Goal: Task Accomplishment & Management: Manage account settings

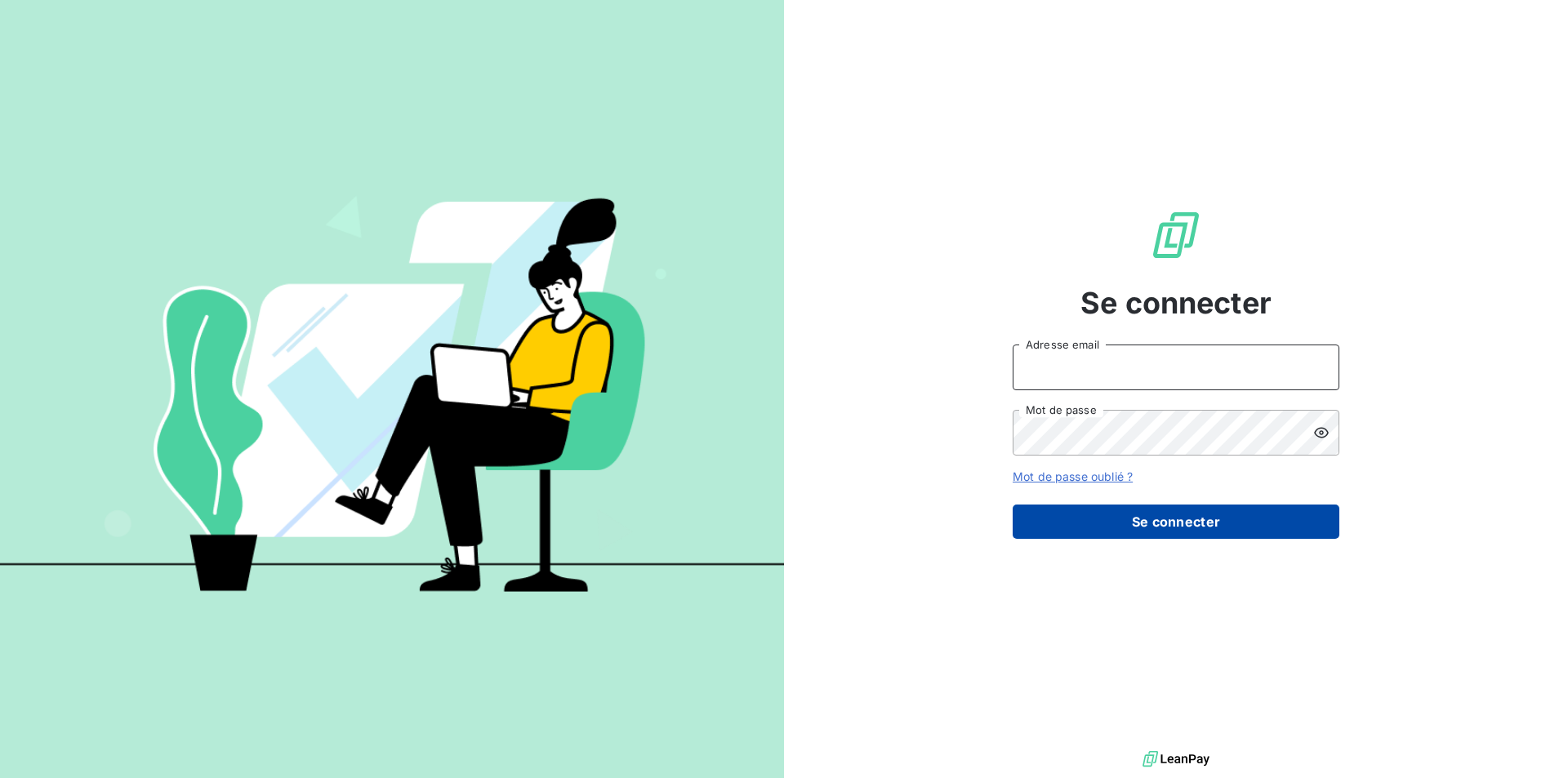
type input "[EMAIL_ADDRESS][DOMAIN_NAME]"
click at [1229, 521] on button "Se connecter" at bounding box center [1176, 521] width 326 height 34
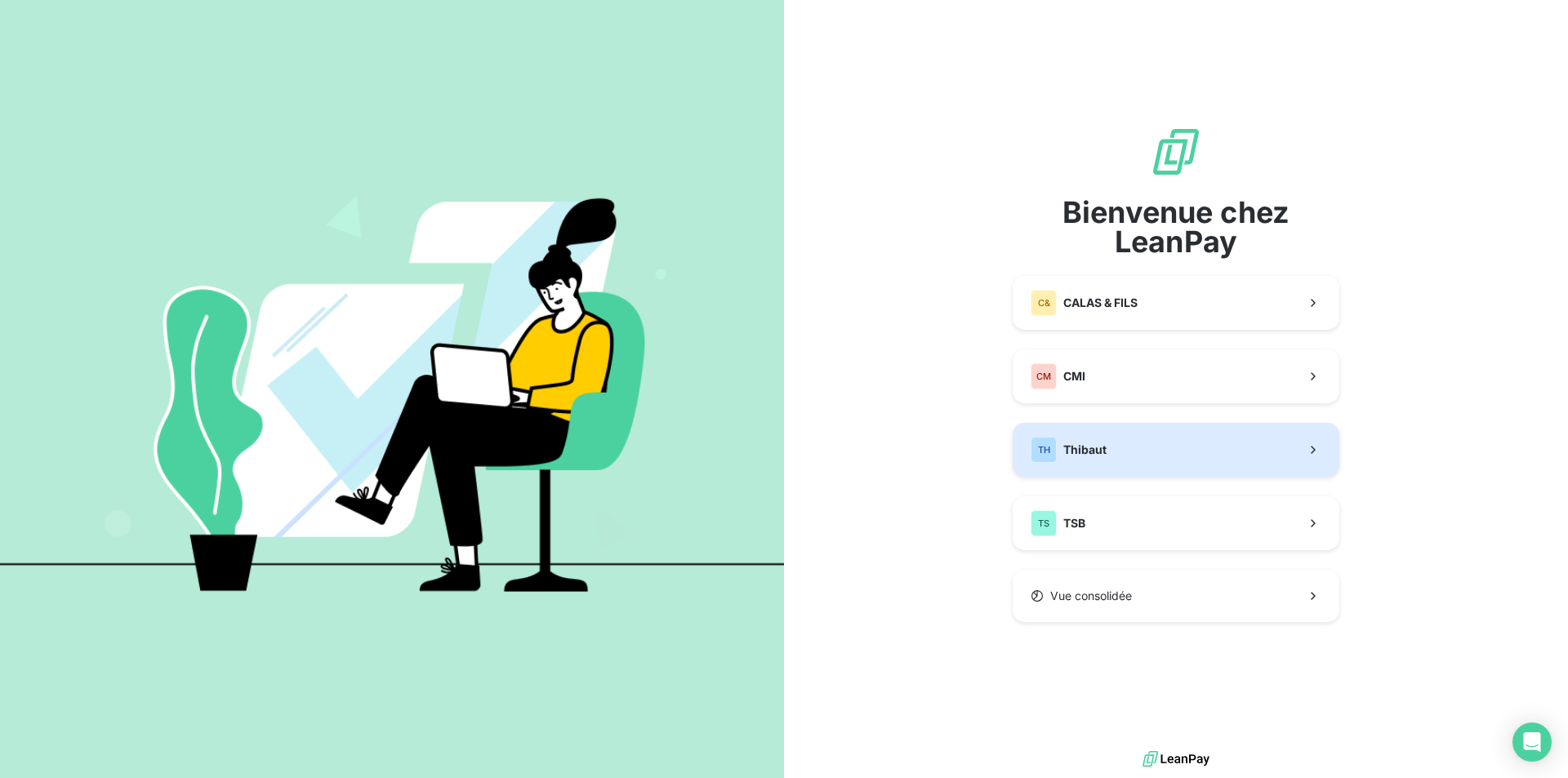
click at [1113, 457] on button "TH Thibaut" at bounding box center [1176, 450] width 326 height 54
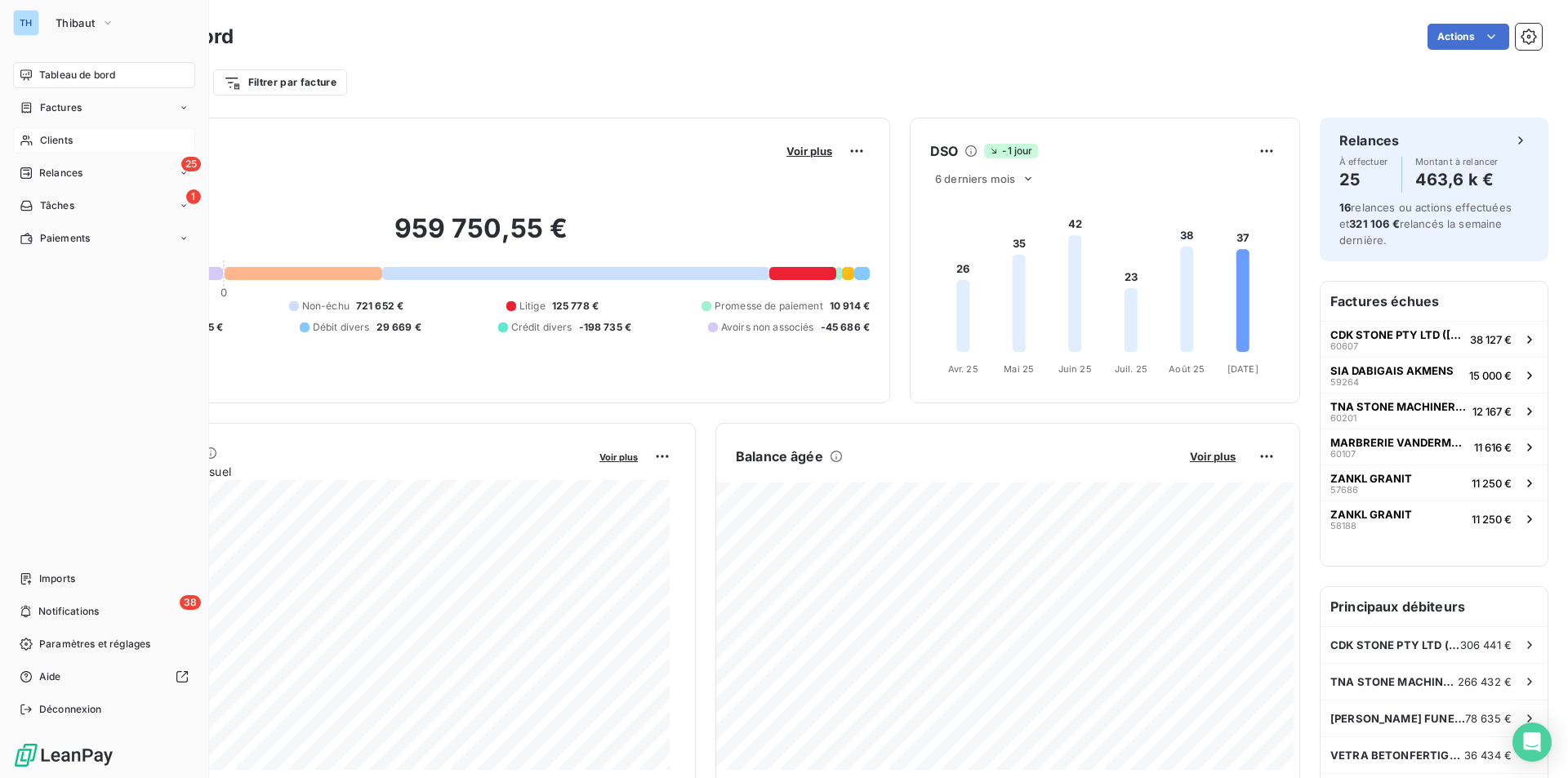
click at [56, 139] on span "Clients" at bounding box center [55, 140] width 33 height 15
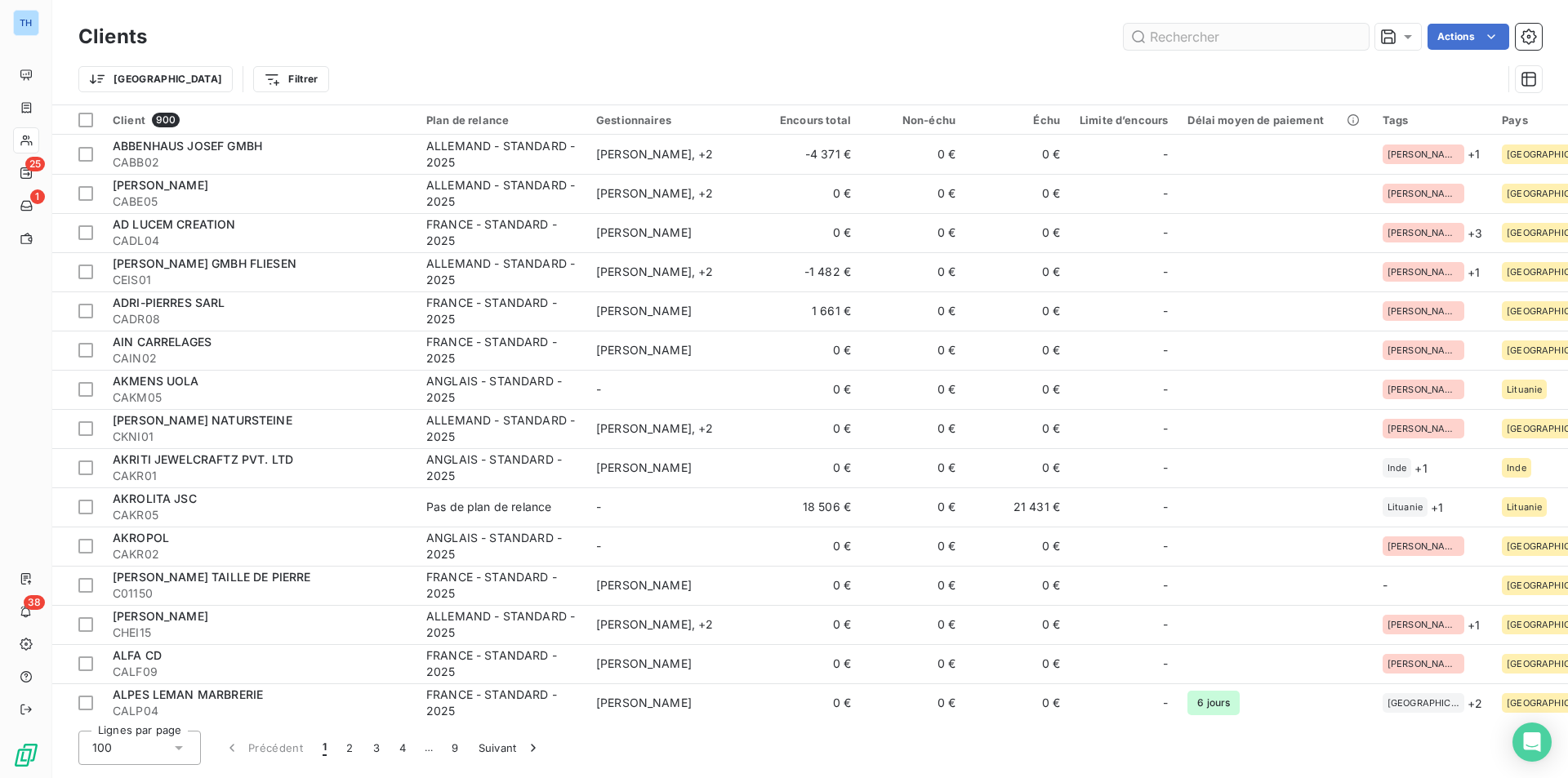
click at [1191, 33] on input "text" at bounding box center [1246, 37] width 245 height 26
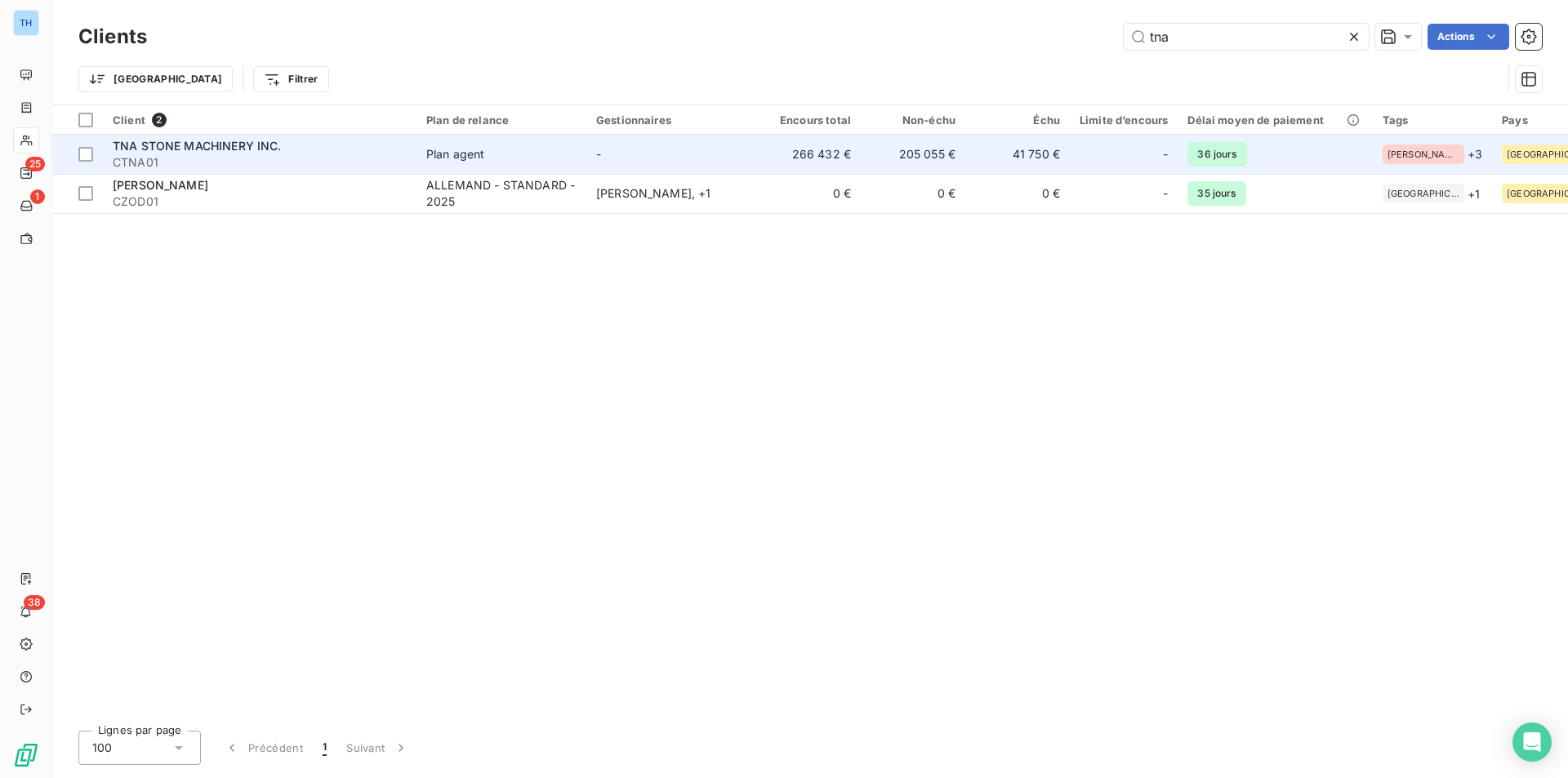
type input "tna"
click at [414, 158] on td "TNA STONE MACHINERY INC. CTNA01" at bounding box center [260, 154] width 313 height 40
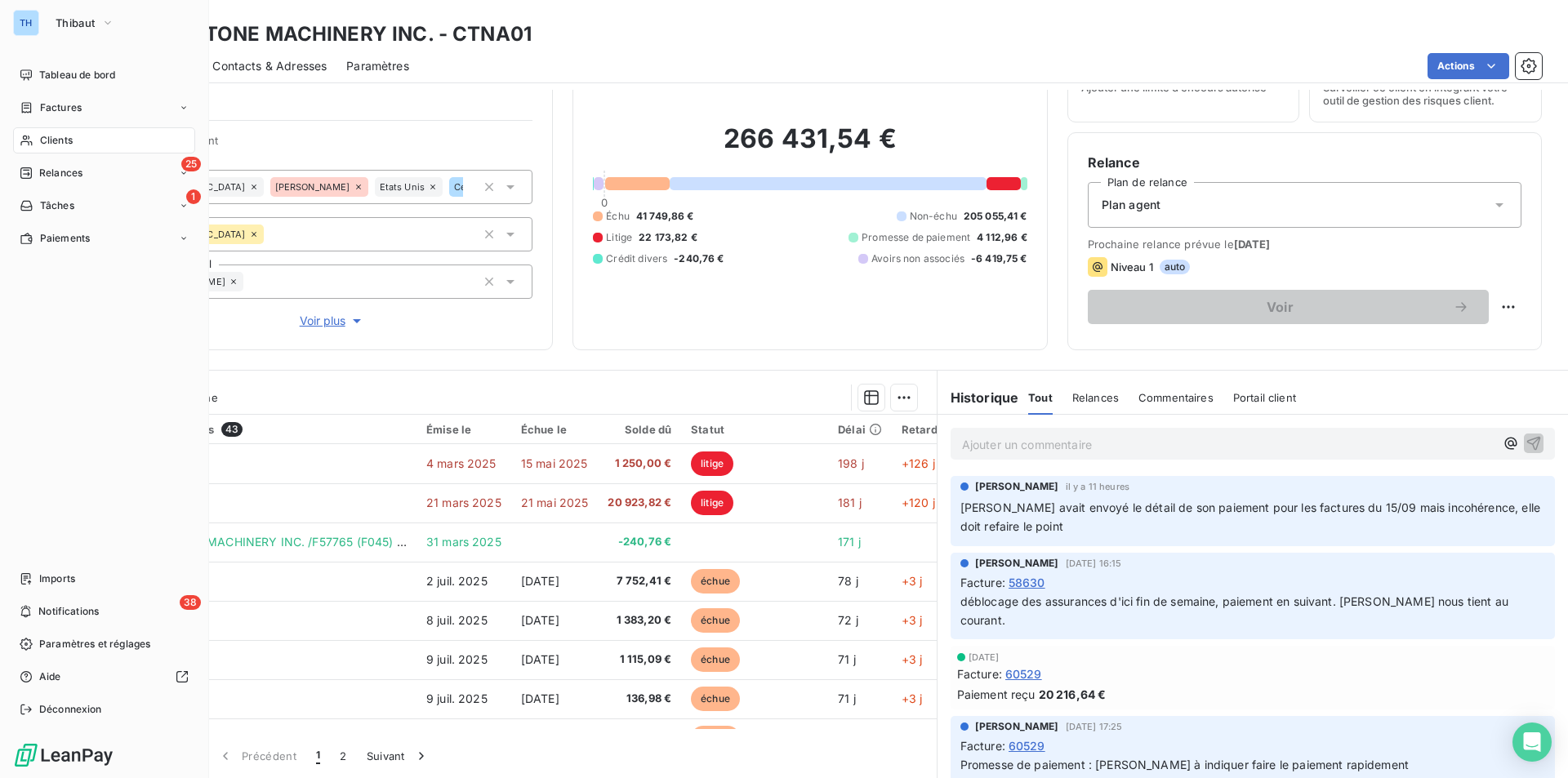
click at [49, 144] on span "Clients" at bounding box center [55, 140] width 33 height 15
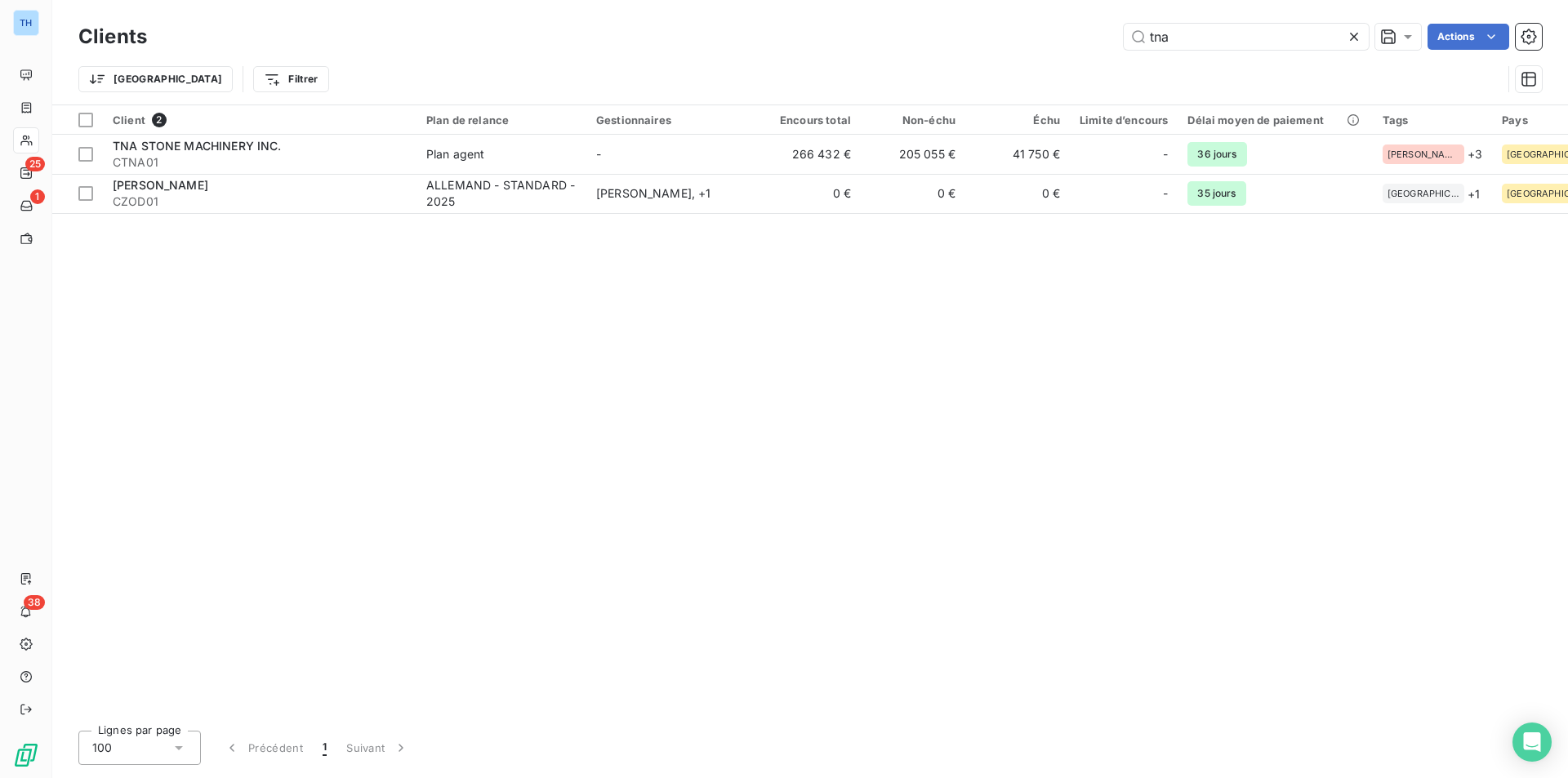
drag, startPoint x: 1183, startPoint y: 32, endPoint x: 1090, endPoint y: 47, distance: 94.2
click at [1092, 46] on div "tna Actions" at bounding box center [854, 37] width 1375 height 26
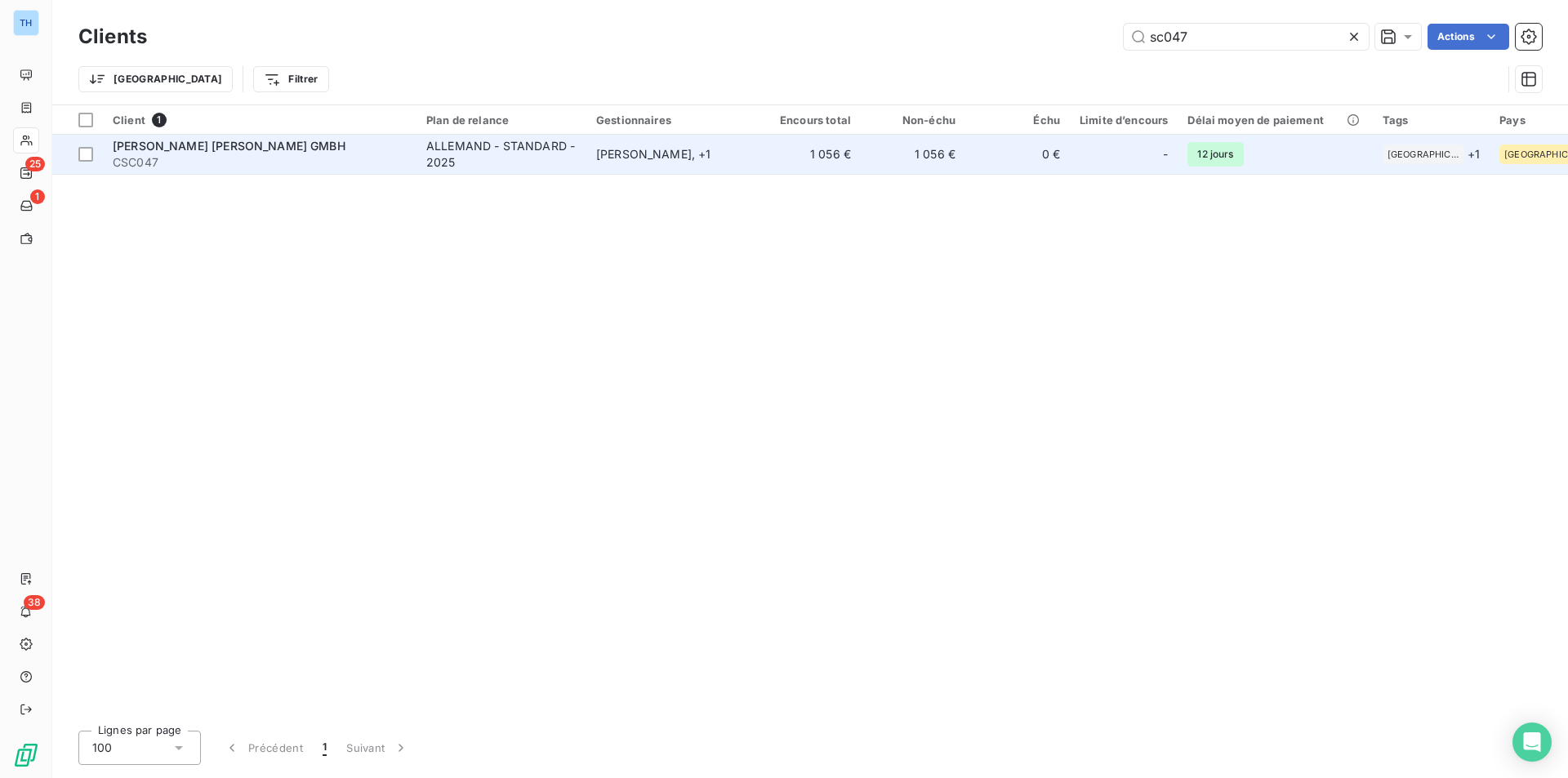
type input "sc047"
click at [617, 153] on div "[PERSON_NAME] , + 1" at bounding box center [670, 154] width 150 height 17
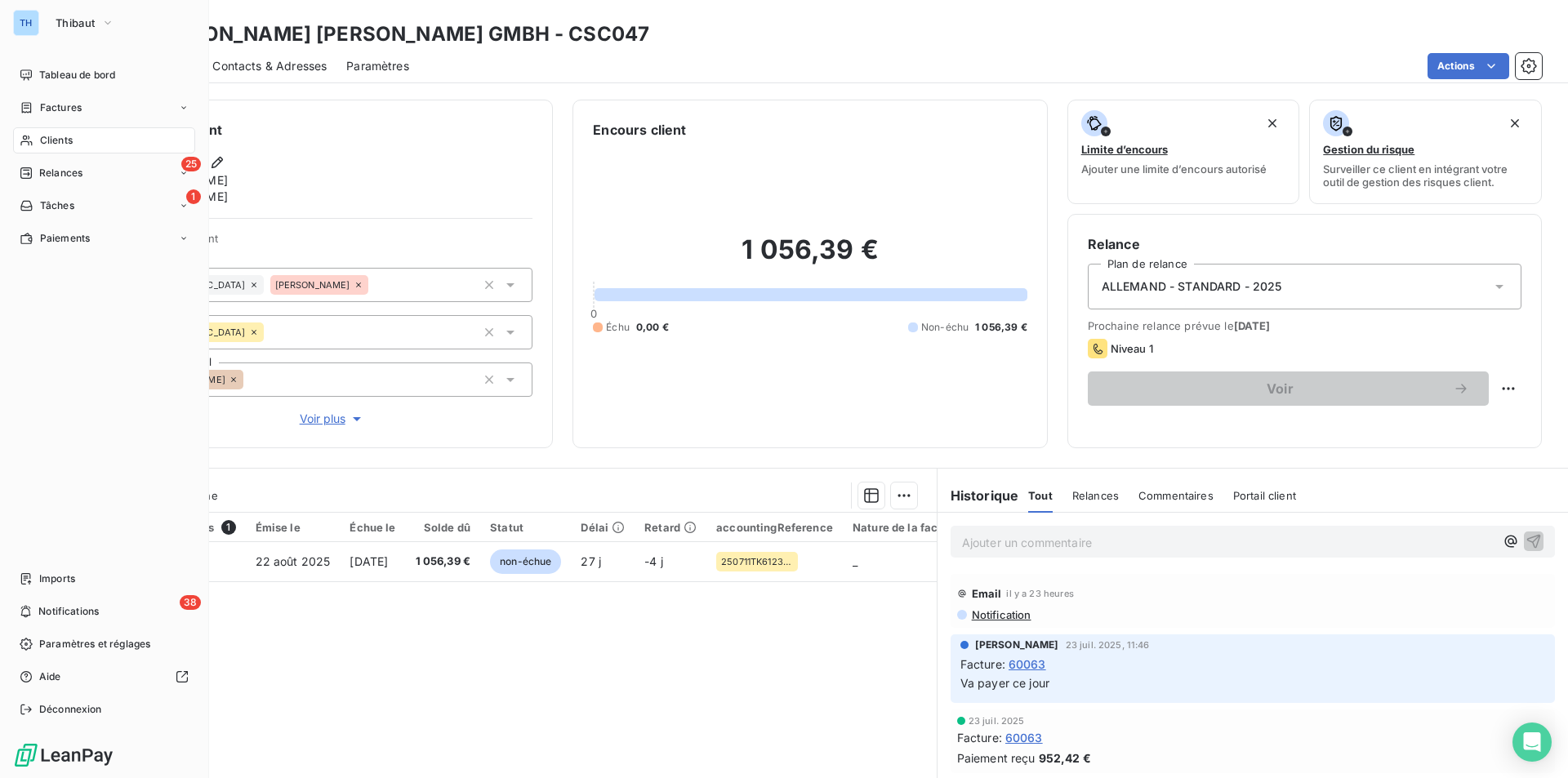
click at [59, 136] on span "Clients" at bounding box center [55, 140] width 33 height 15
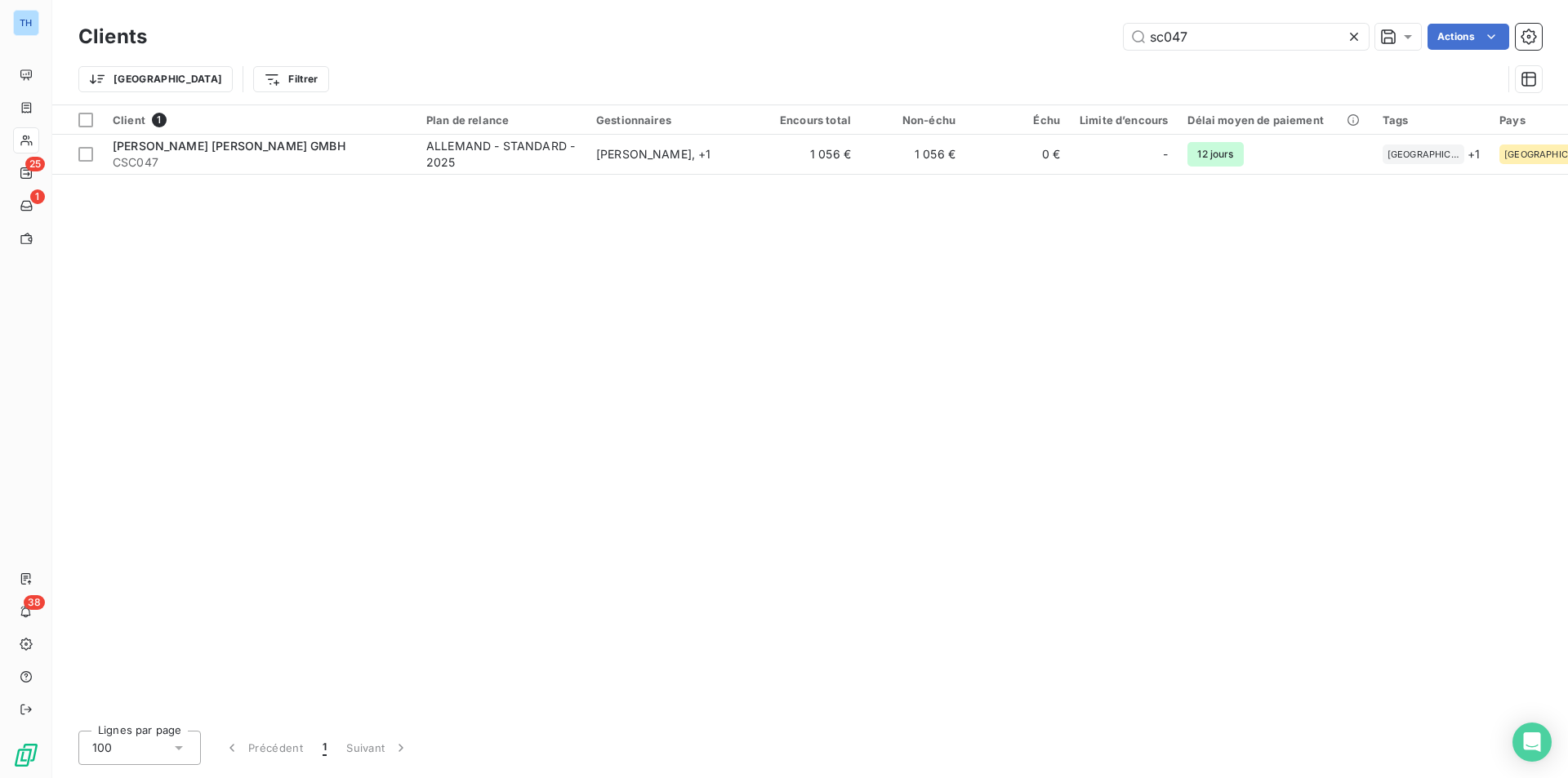
drag, startPoint x: 1227, startPoint y: 34, endPoint x: 1095, endPoint y: 48, distance: 132.7
click at [1095, 48] on div "sc047 Actions" at bounding box center [854, 37] width 1375 height 26
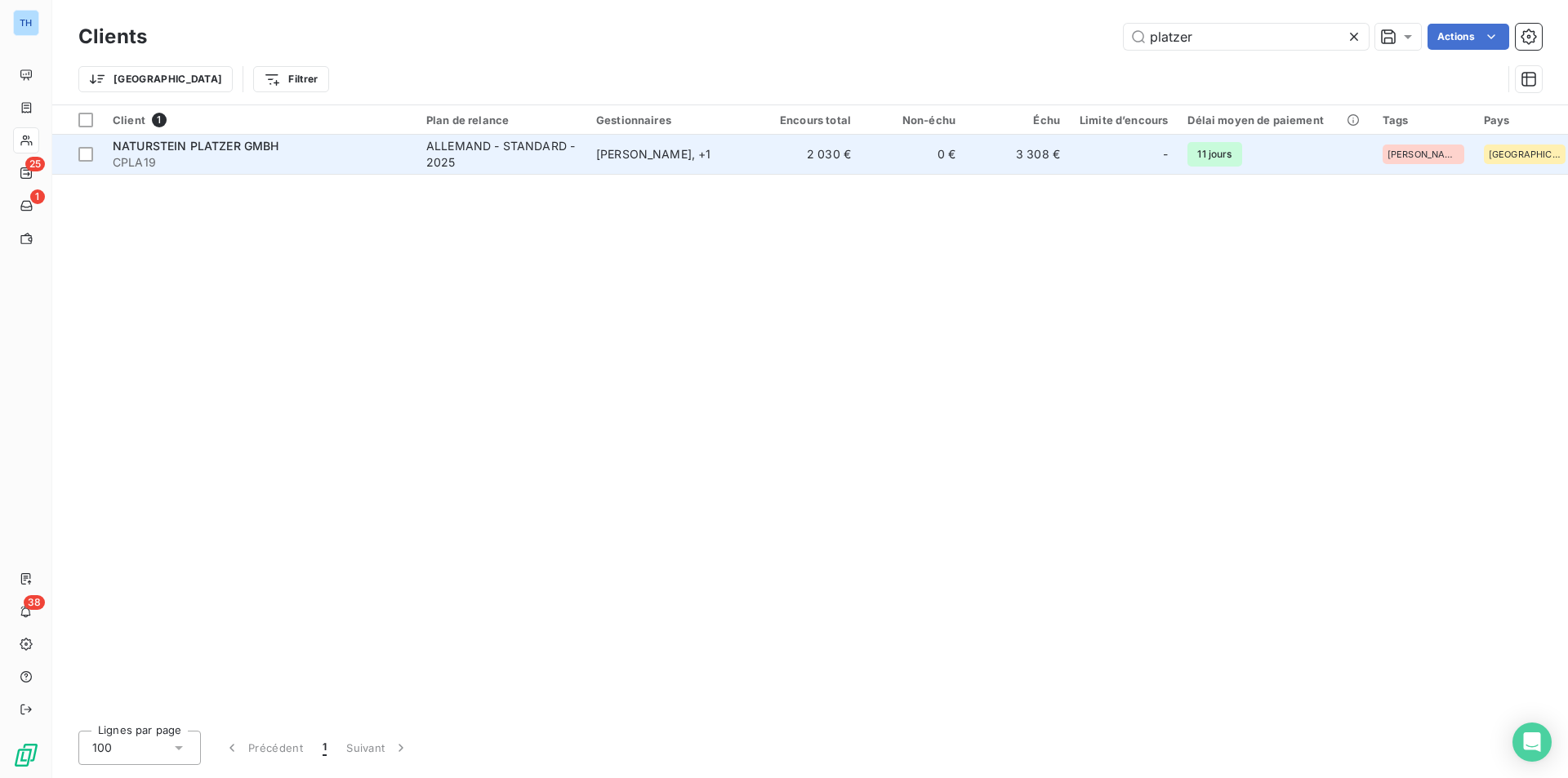
type input "platzer"
click at [732, 165] on td "[PERSON_NAME] , + 1" at bounding box center [670, 154] width 170 height 40
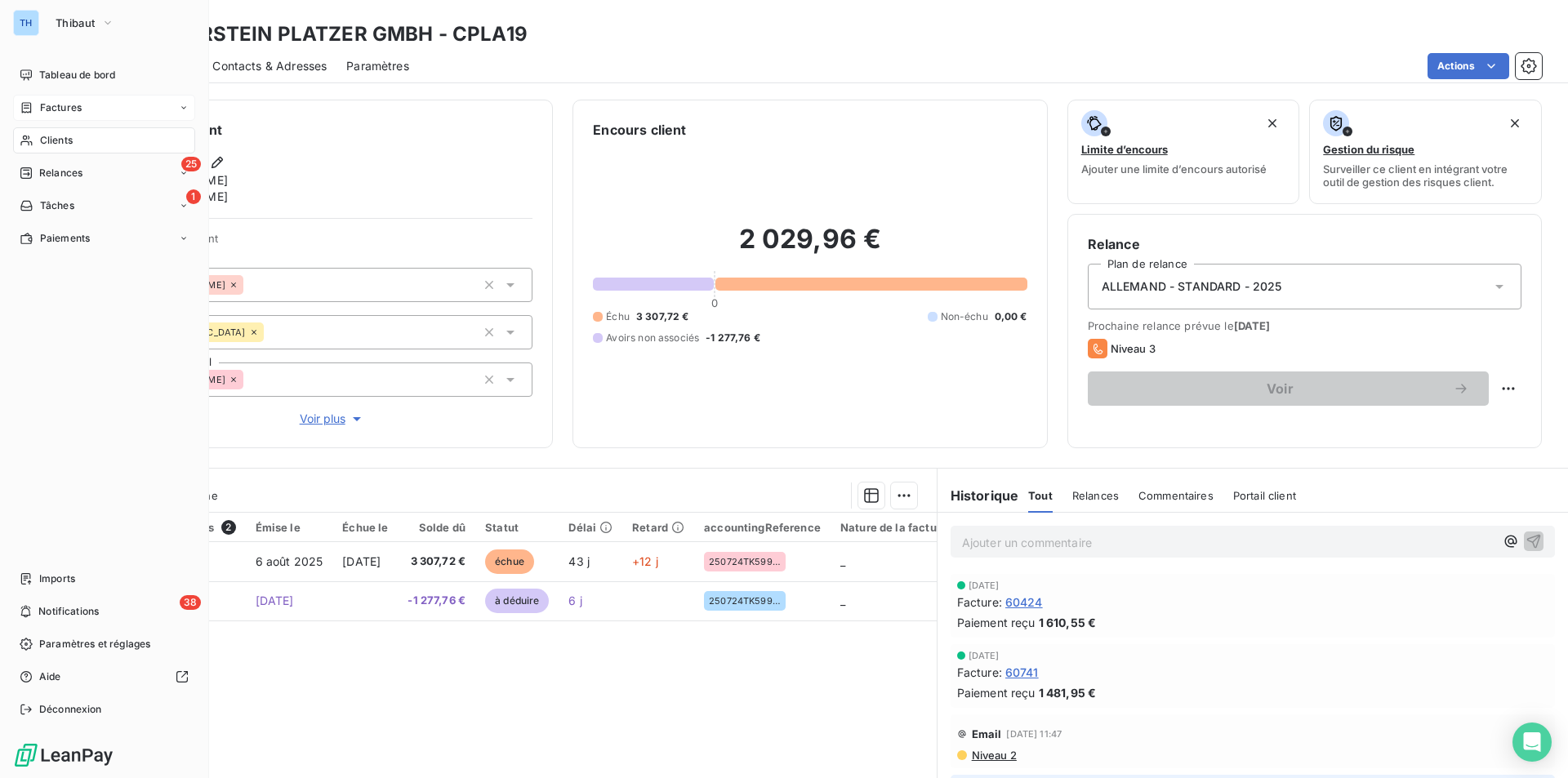
click at [52, 102] on span "Factures" at bounding box center [60, 107] width 41 height 15
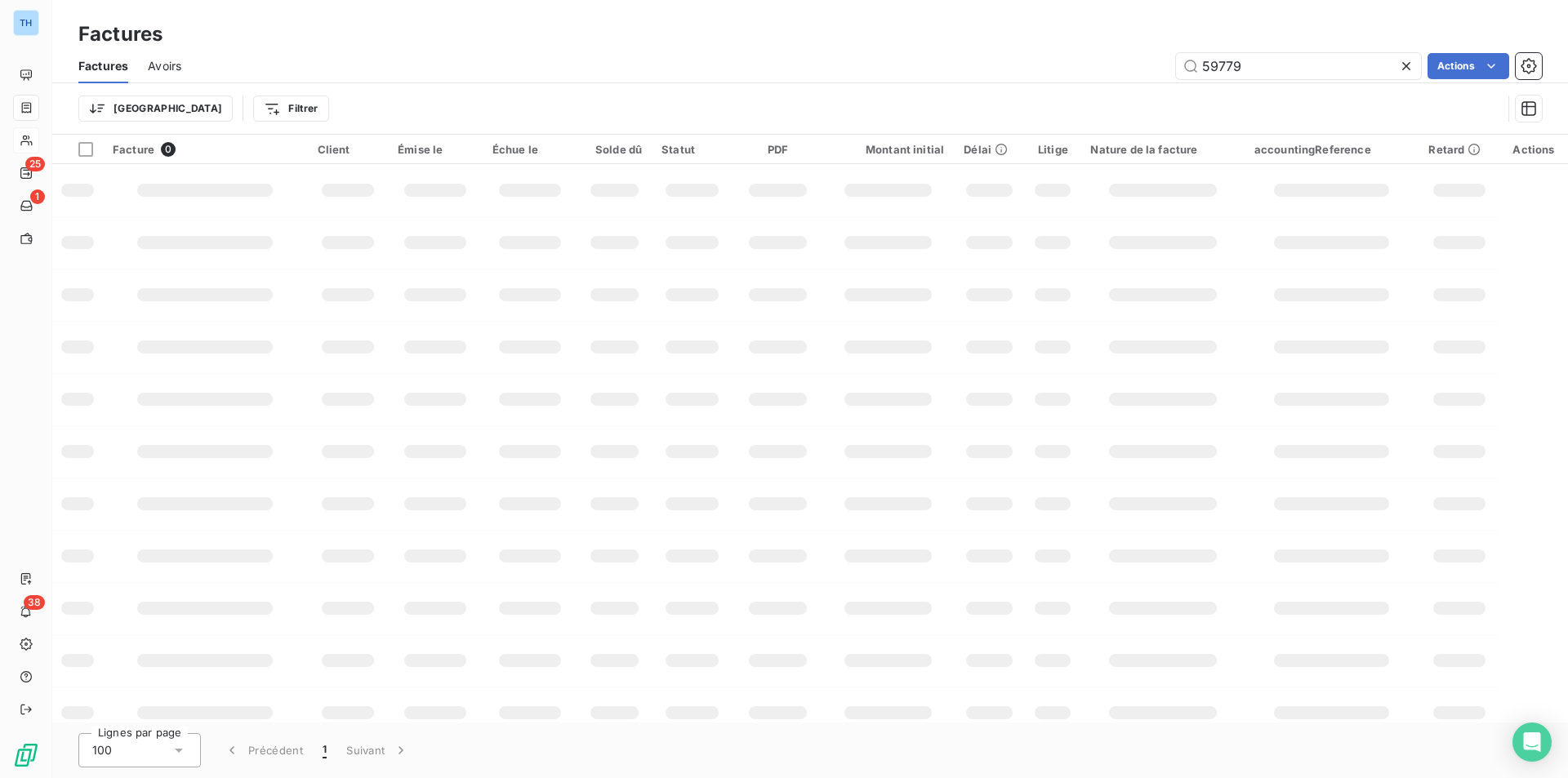
drag, startPoint x: 1249, startPoint y: 69, endPoint x: 1167, endPoint y: 65, distance: 82.1
click at [1171, 66] on div "59779 Actions" at bounding box center [871, 66] width 1341 height 26
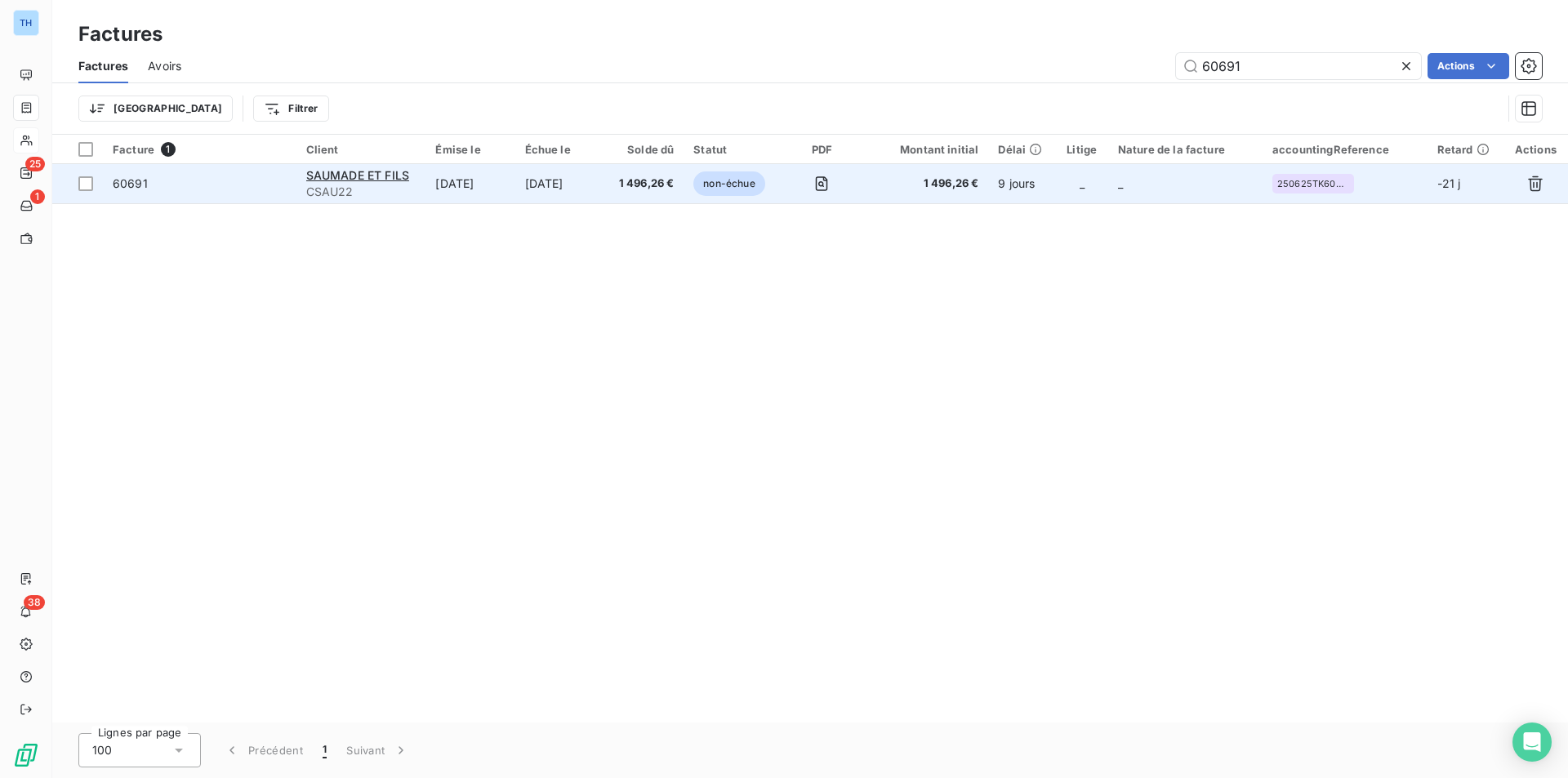
type input "60691"
click at [612, 183] on td "1 496,26 €" at bounding box center [645, 184] width 79 height 40
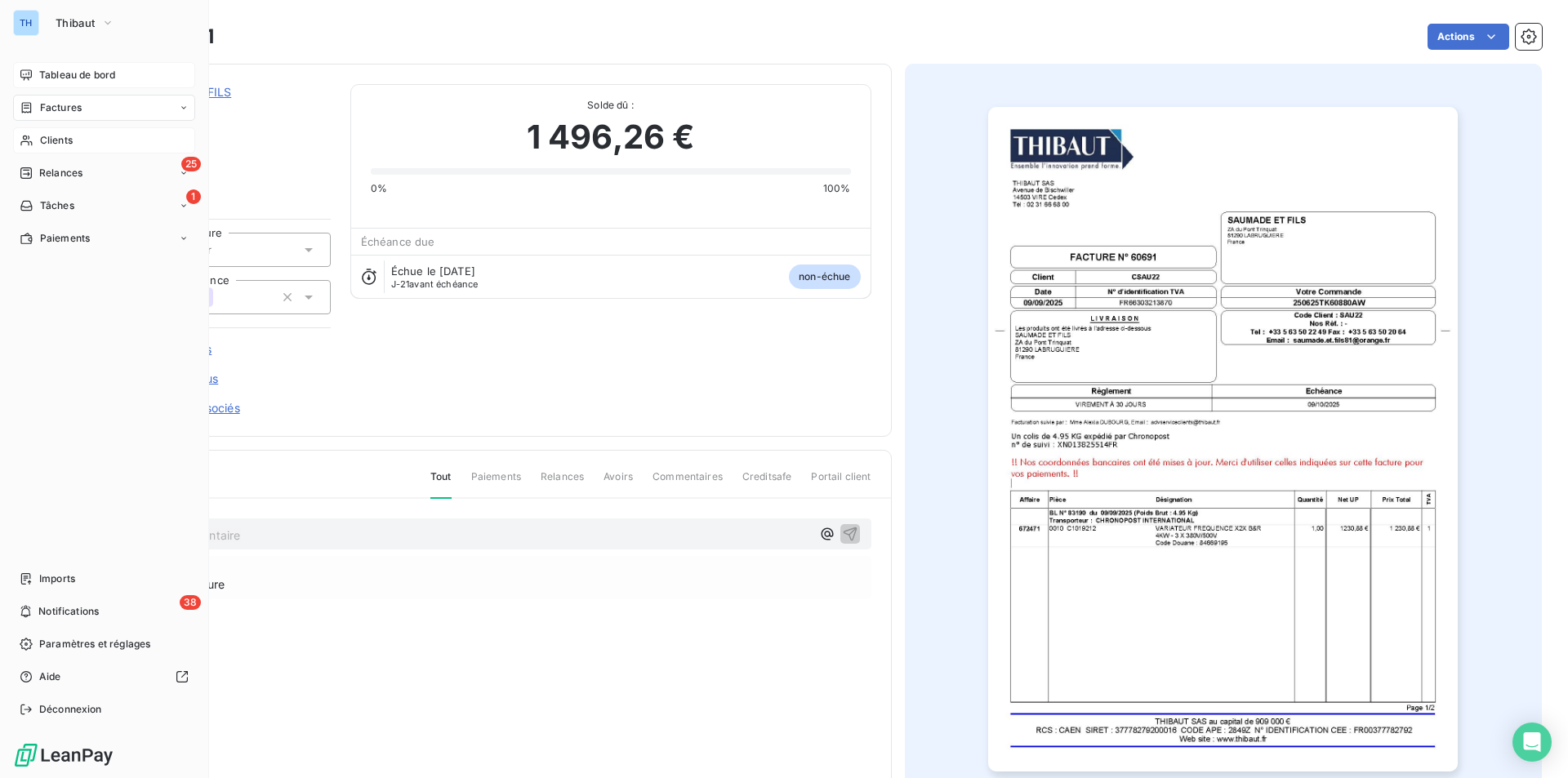
click at [44, 73] on span "Tableau de bord" at bounding box center [77, 75] width 76 height 15
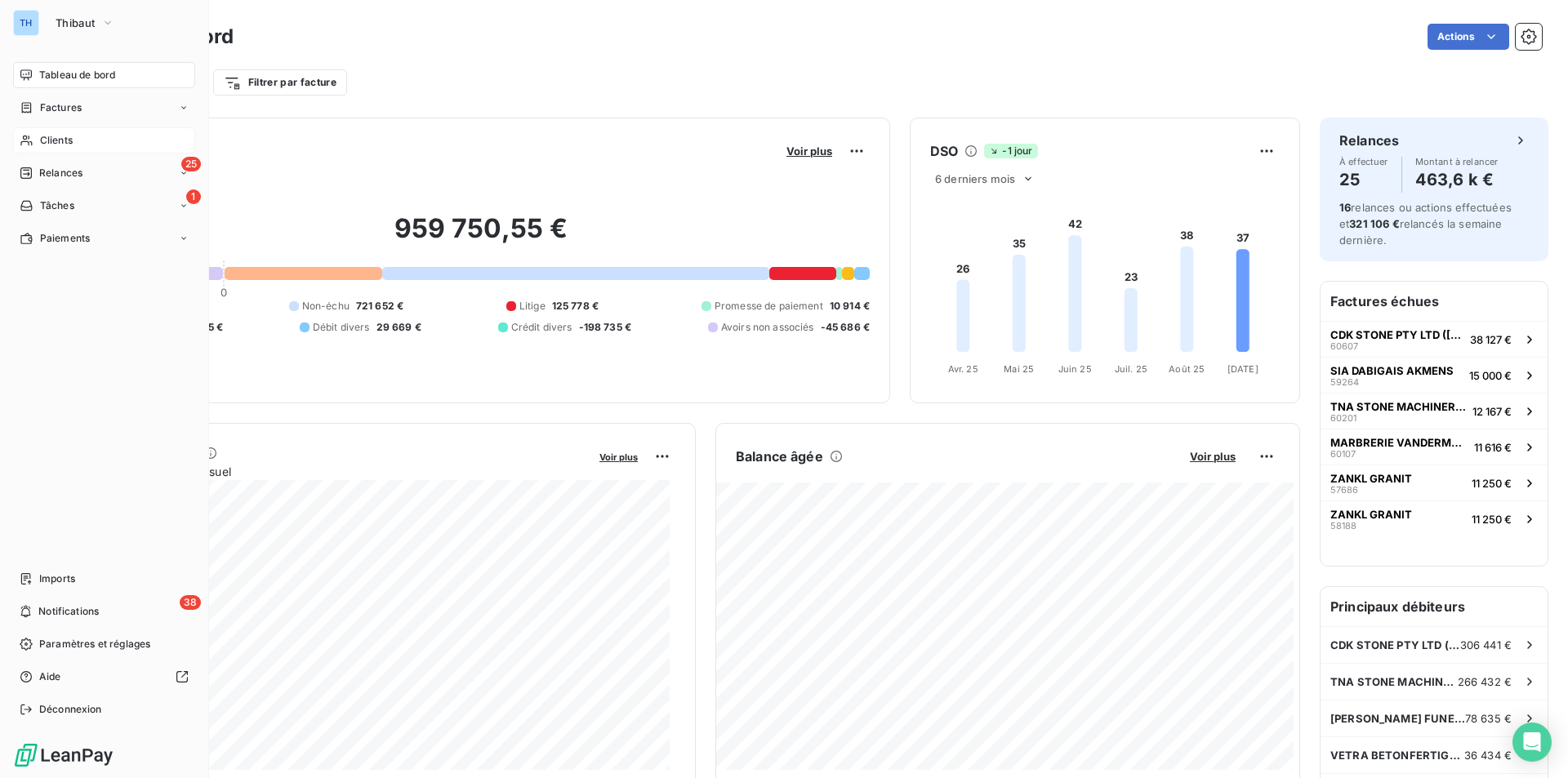
click at [52, 115] on div "Factures" at bounding box center [104, 108] width 182 height 26
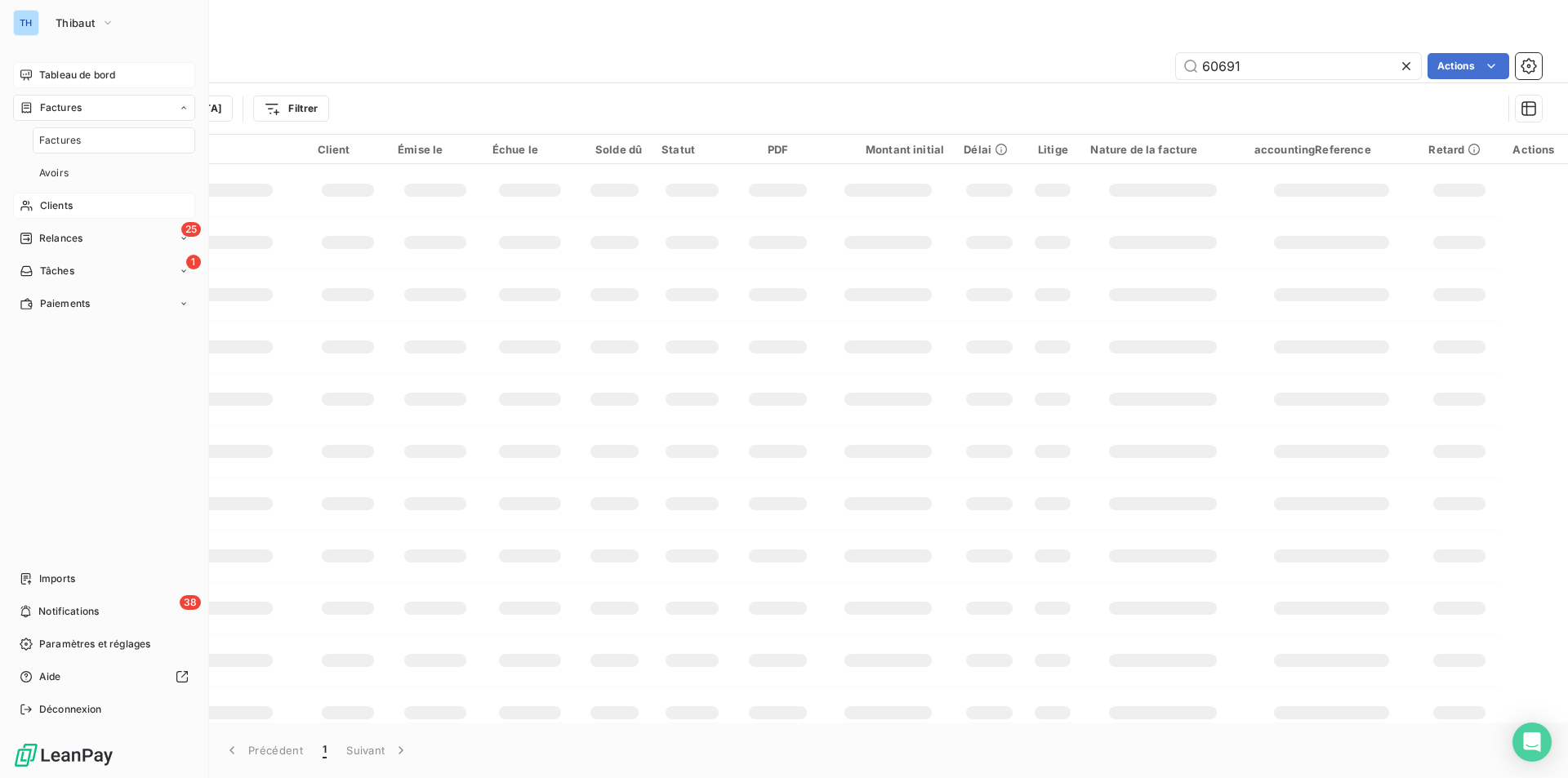
click at [52, 109] on span "Factures" at bounding box center [60, 107] width 41 height 15
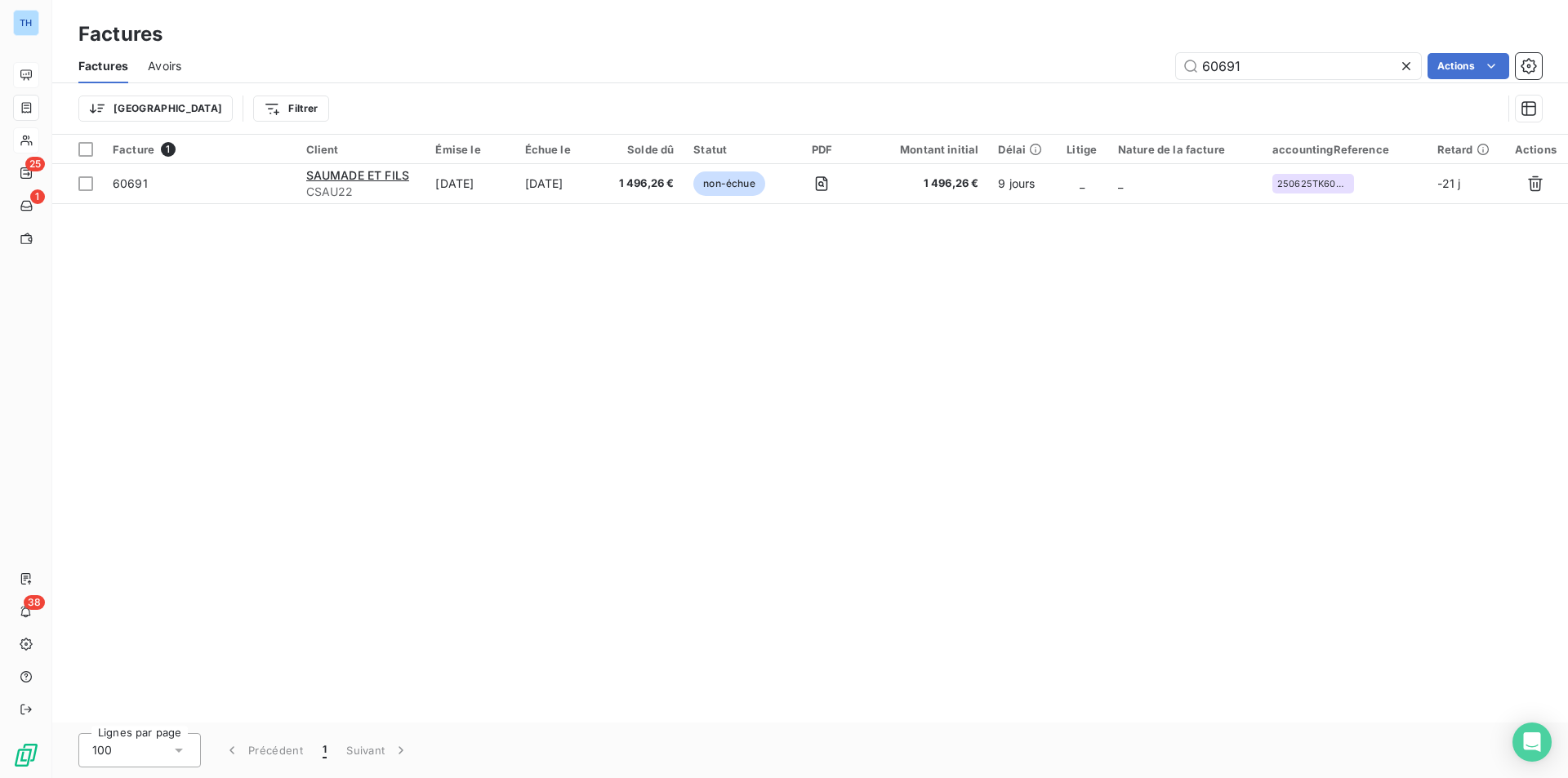
click at [1403, 66] on icon at bounding box center [1406, 66] width 17 height 17
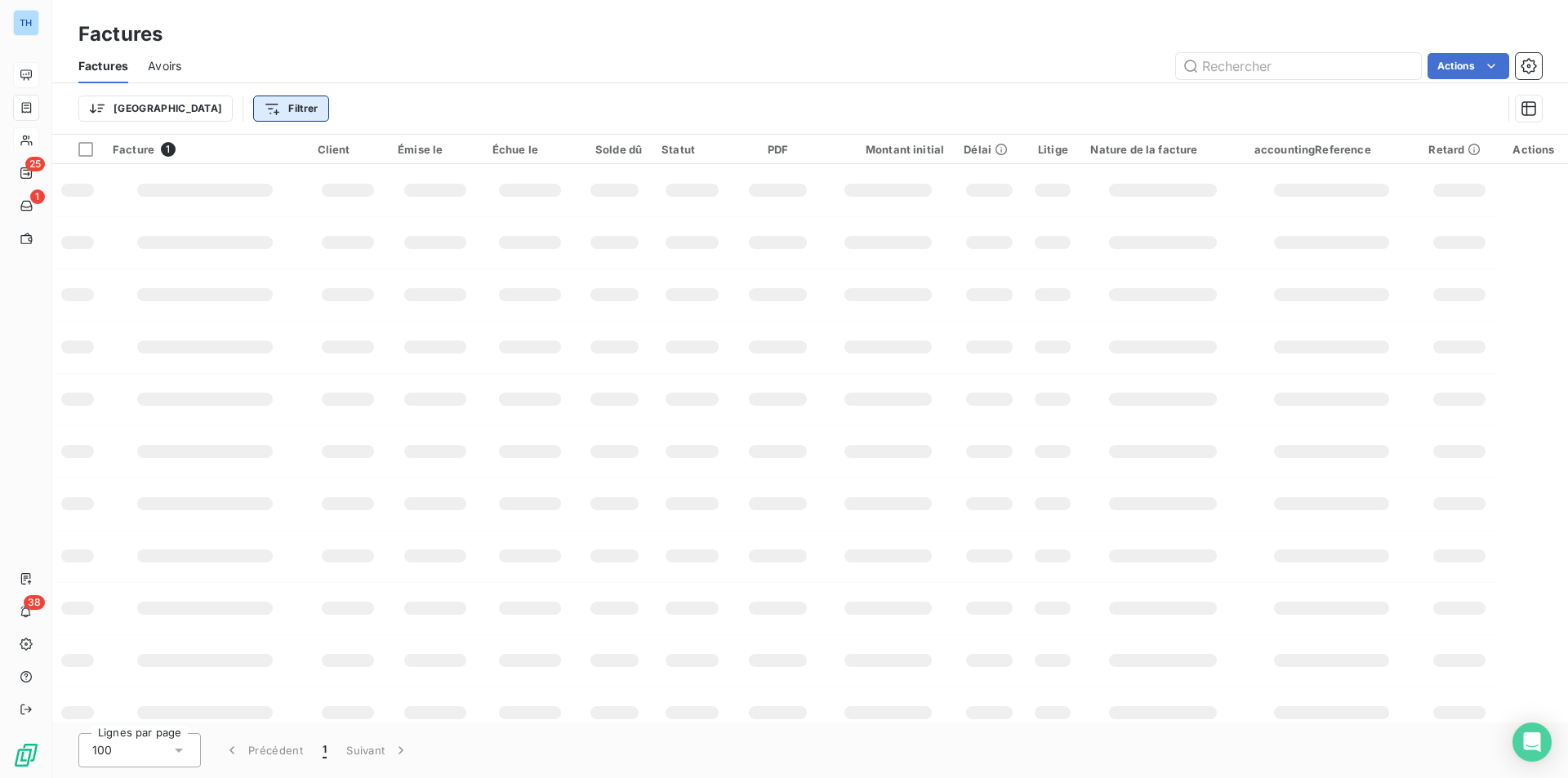
click at [224, 106] on html "TH 25 1 38 Factures Factures Avoirs Actions Trier Filtrer Facture 1 Client Émis…" at bounding box center [784, 389] width 1568 height 778
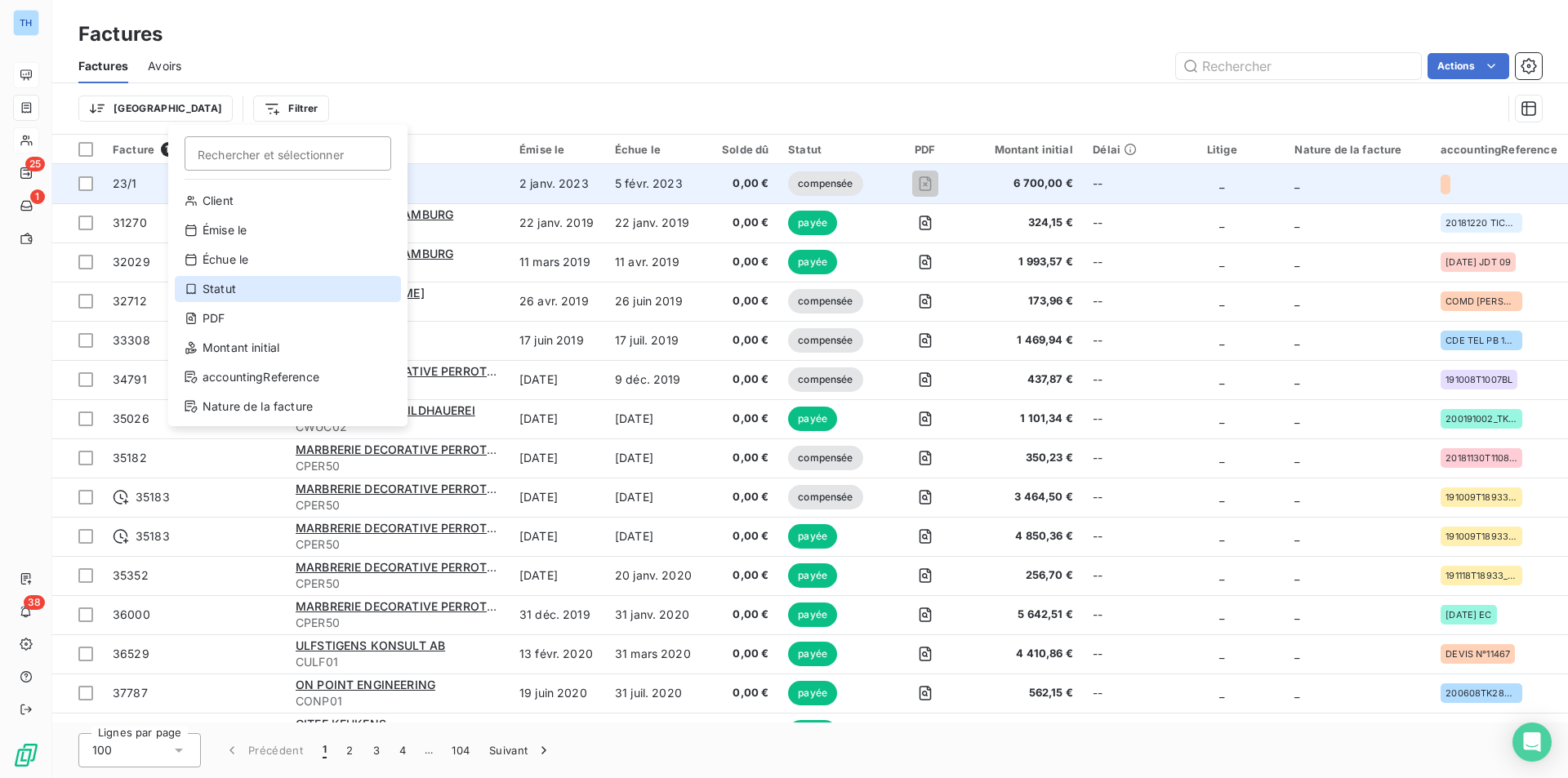
drag, startPoint x: 244, startPoint y: 282, endPoint x: 368, endPoint y: 178, distance: 161.8
click at [244, 282] on div "Statut" at bounding box center [288, 290] width 226 height 26
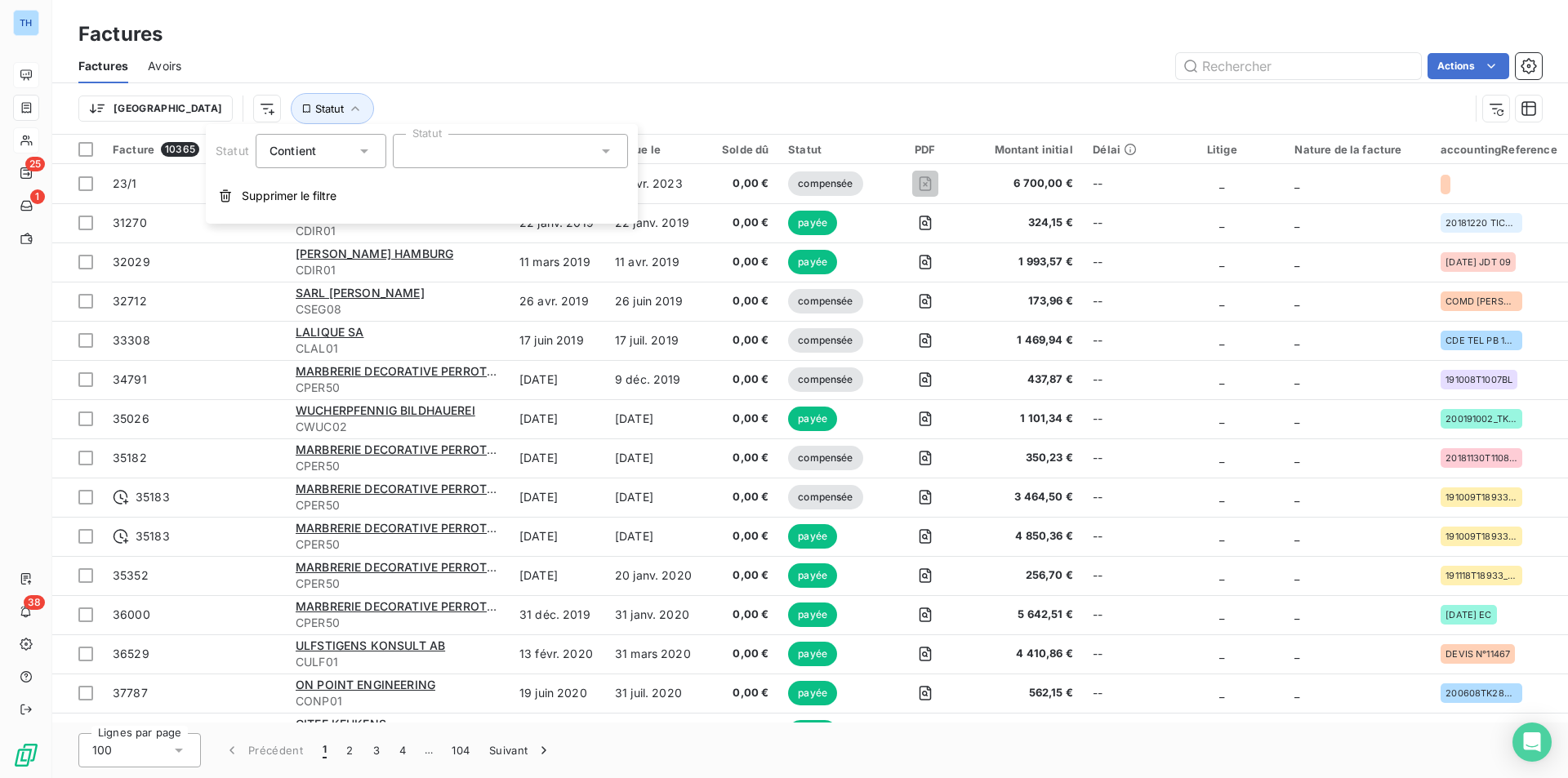
click at [462, 153] on div at bounding box center [509, 150] width 235 height 34
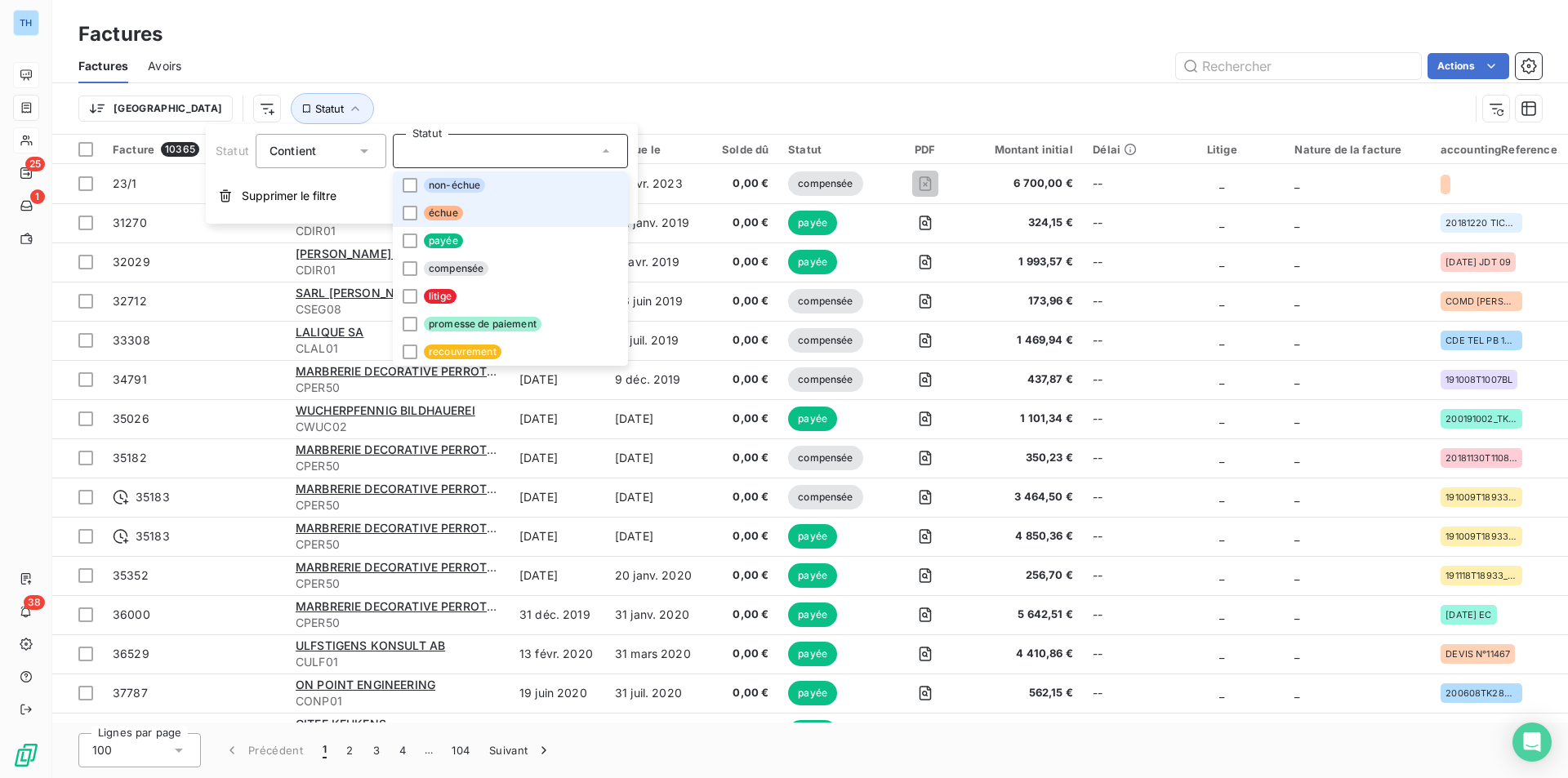
drag, startPoint x: 451, startPoint y: 187, endPoint x: 445, endPoint y: 202, distance: 16.2
click at [451, 187] on span "non-échue" at bounding box center [455, 185] width 62 height 15
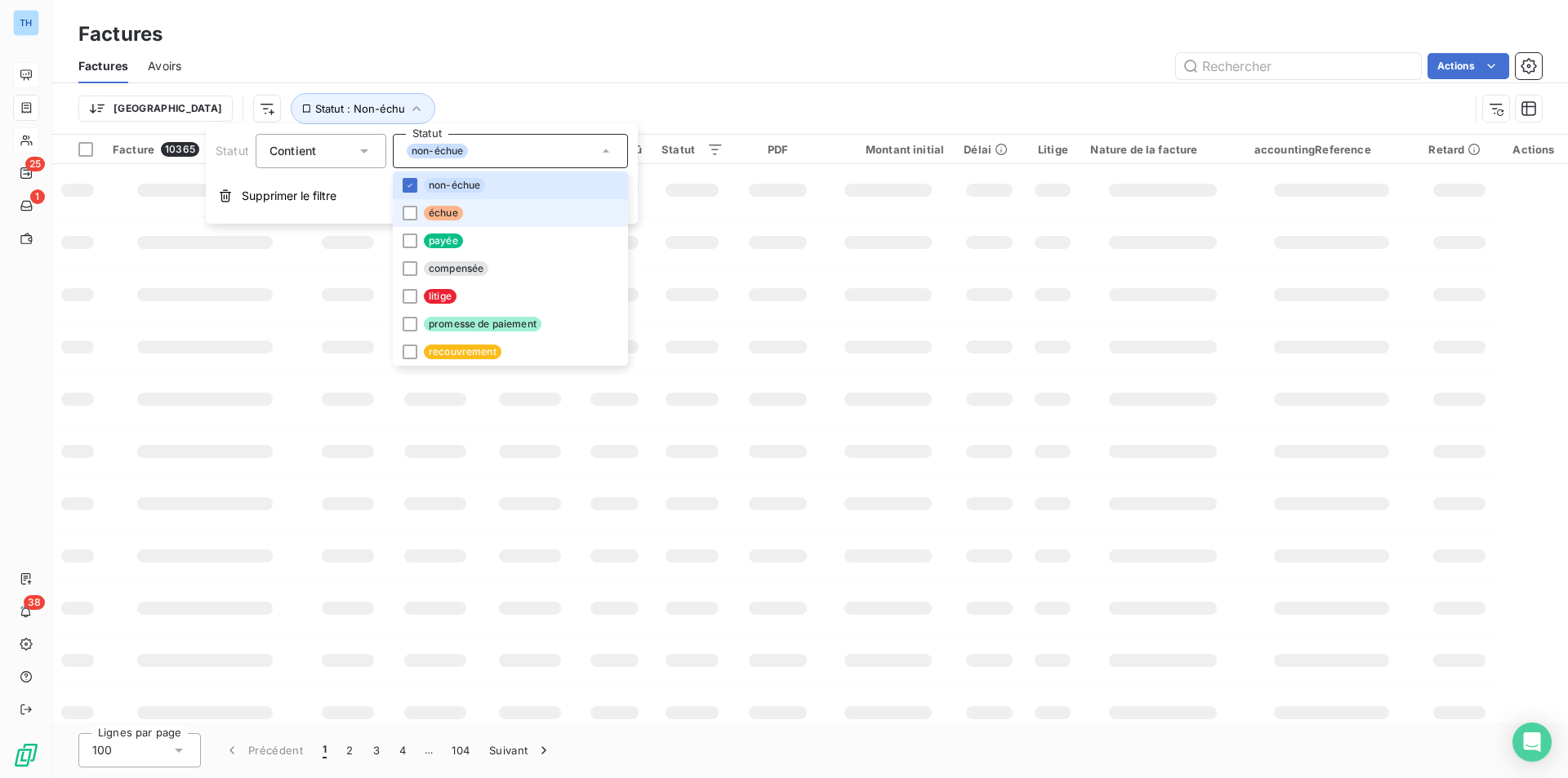
click at [435, 214] on span "échue" at bounding box center [443, 213] width 40 height 15
drag, startPoint x: 448, startPoint y: 318, endPoint x: 679, endPoint y: 88, distance: 326.0
click at [448, 318] on span "promesse de paiement" at bounding box center [483, 324] width 118 height 15
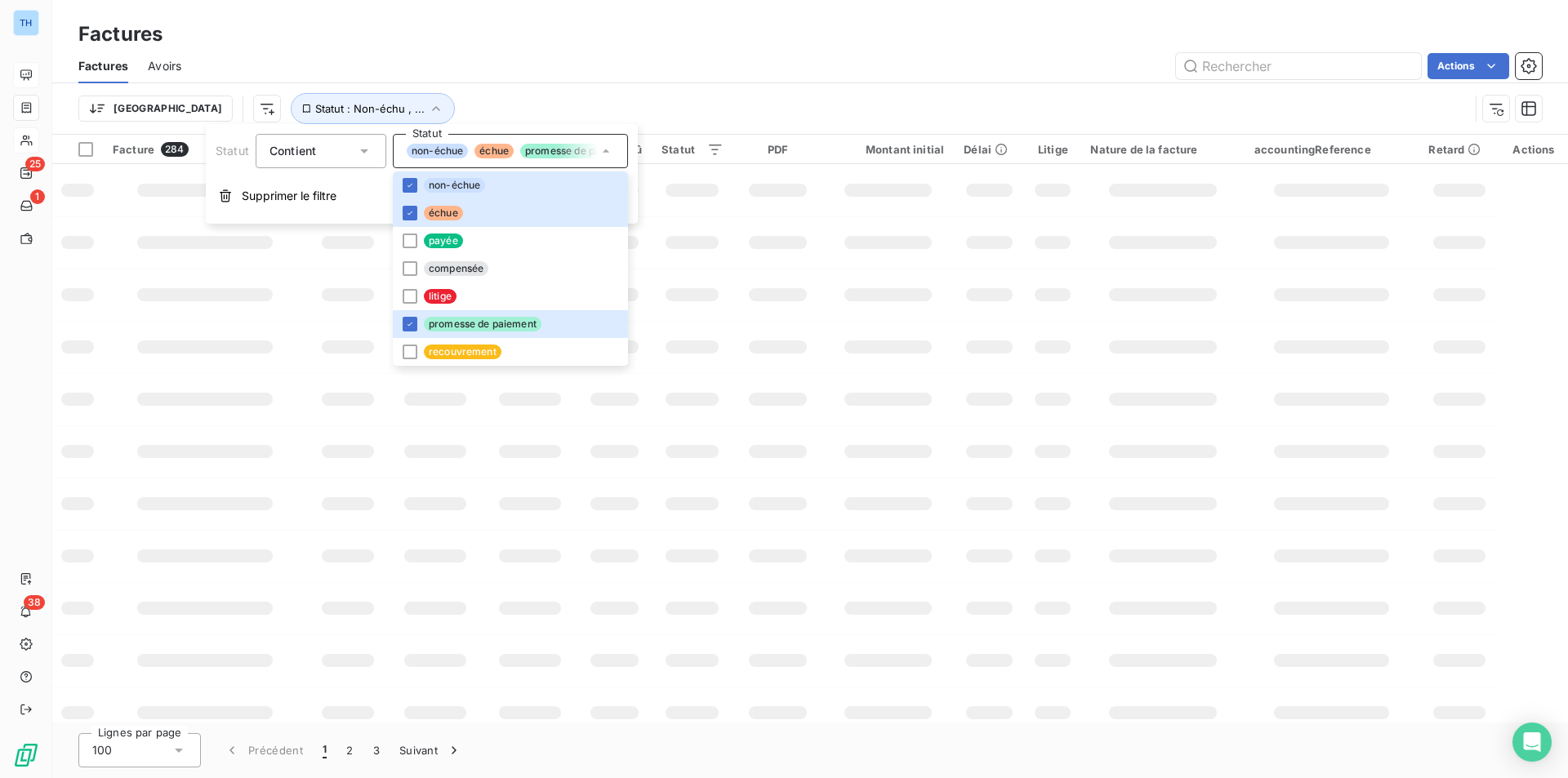
click at [679, 88] on div "Trier Statut : Non-échu , ..." at bounding box center [810, 109] width 1463 height 51
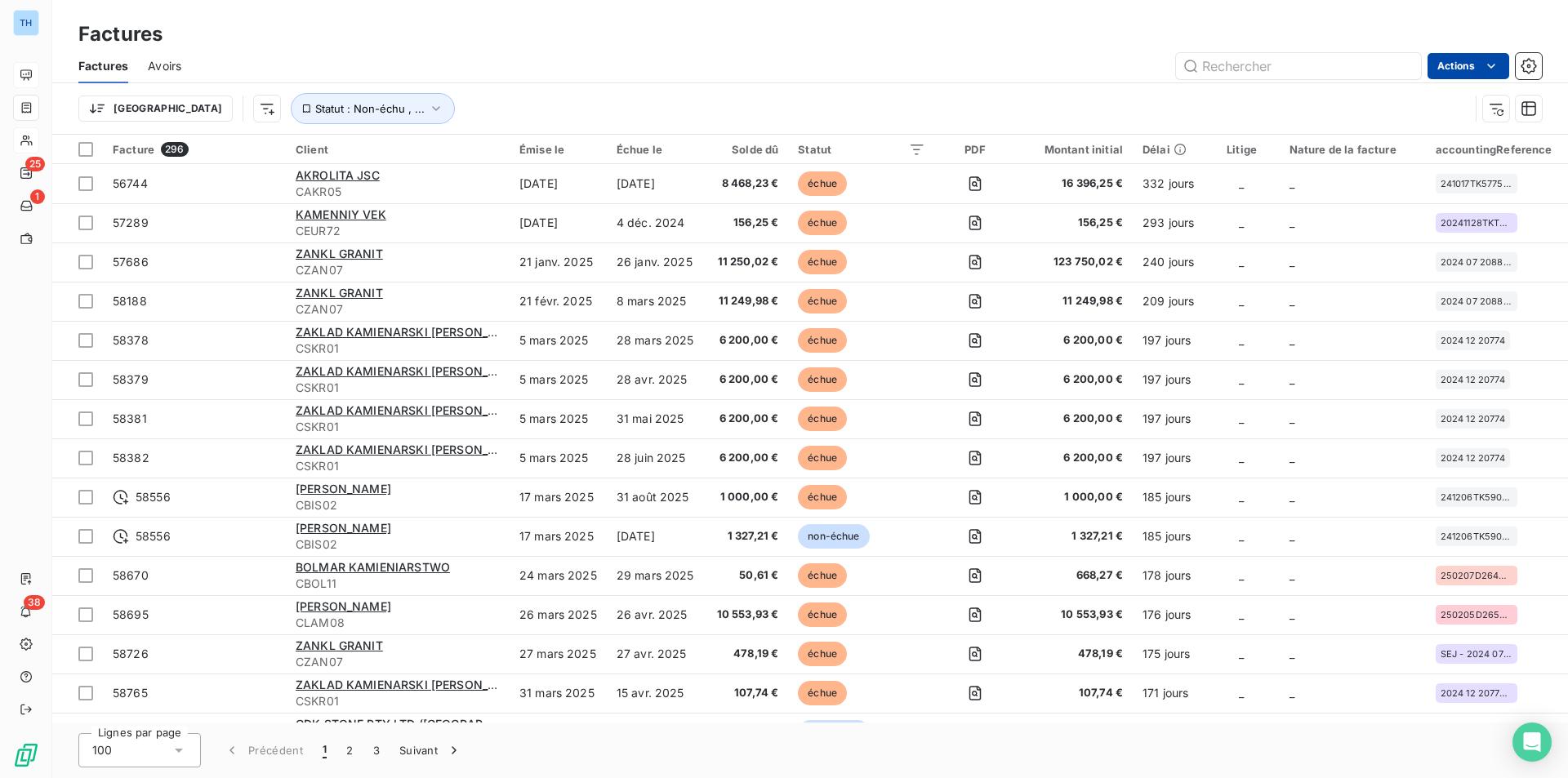
click at [1475, 67] on html "TH 25 1 38 Factures Factures Avoirs Actions Trier Statut : Non-échu , ... Factu…" at bounding box center [784, 389] width 1568 height 778
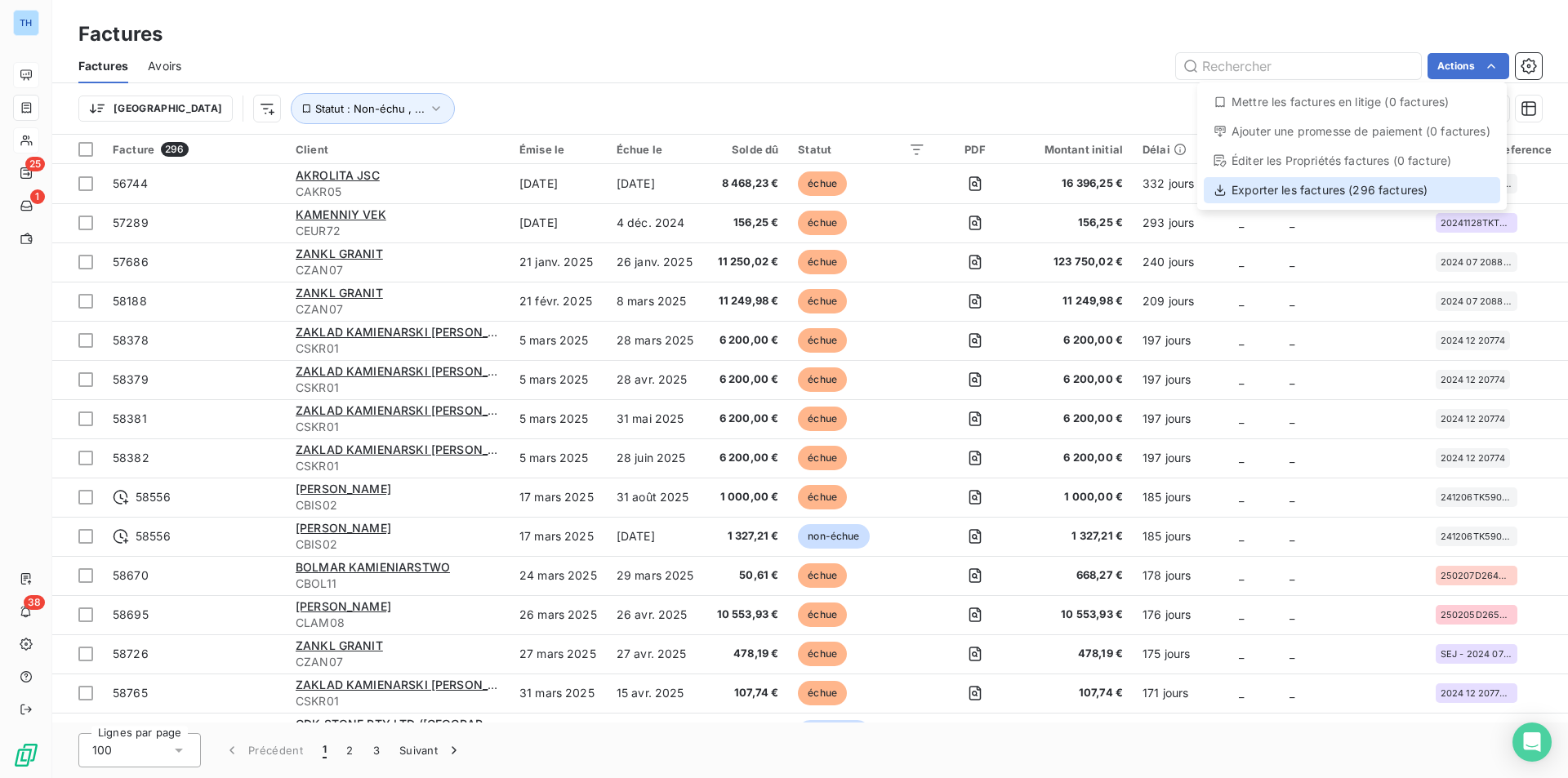
click at [1345, 188] on div "Exporter les factures (296 factures)" at bounding box center [1352, 190] width 297 height 26
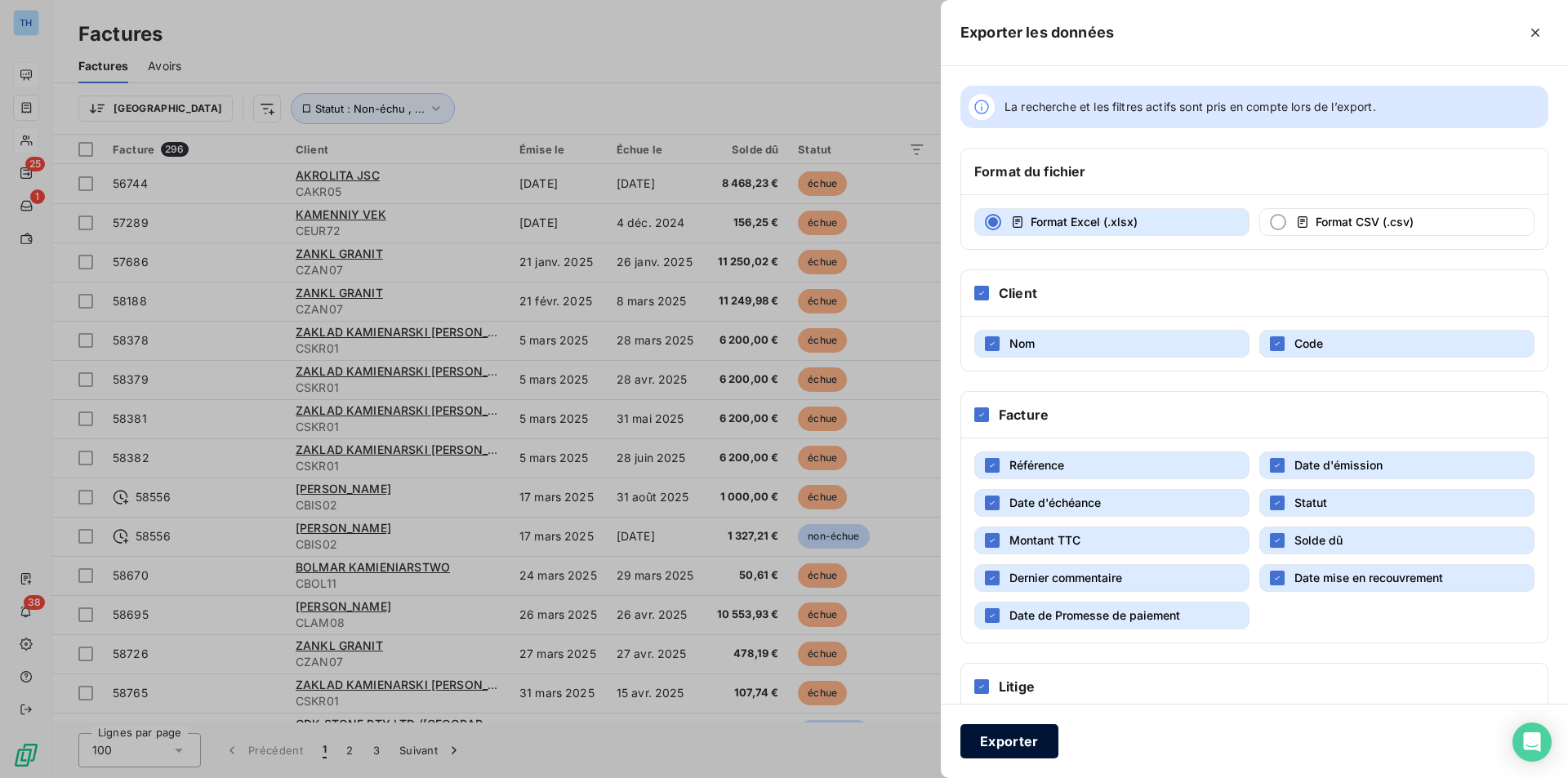
click at [1006, 741] on button "Exporter" at bounding box center [1008, 741] width 98 height 34
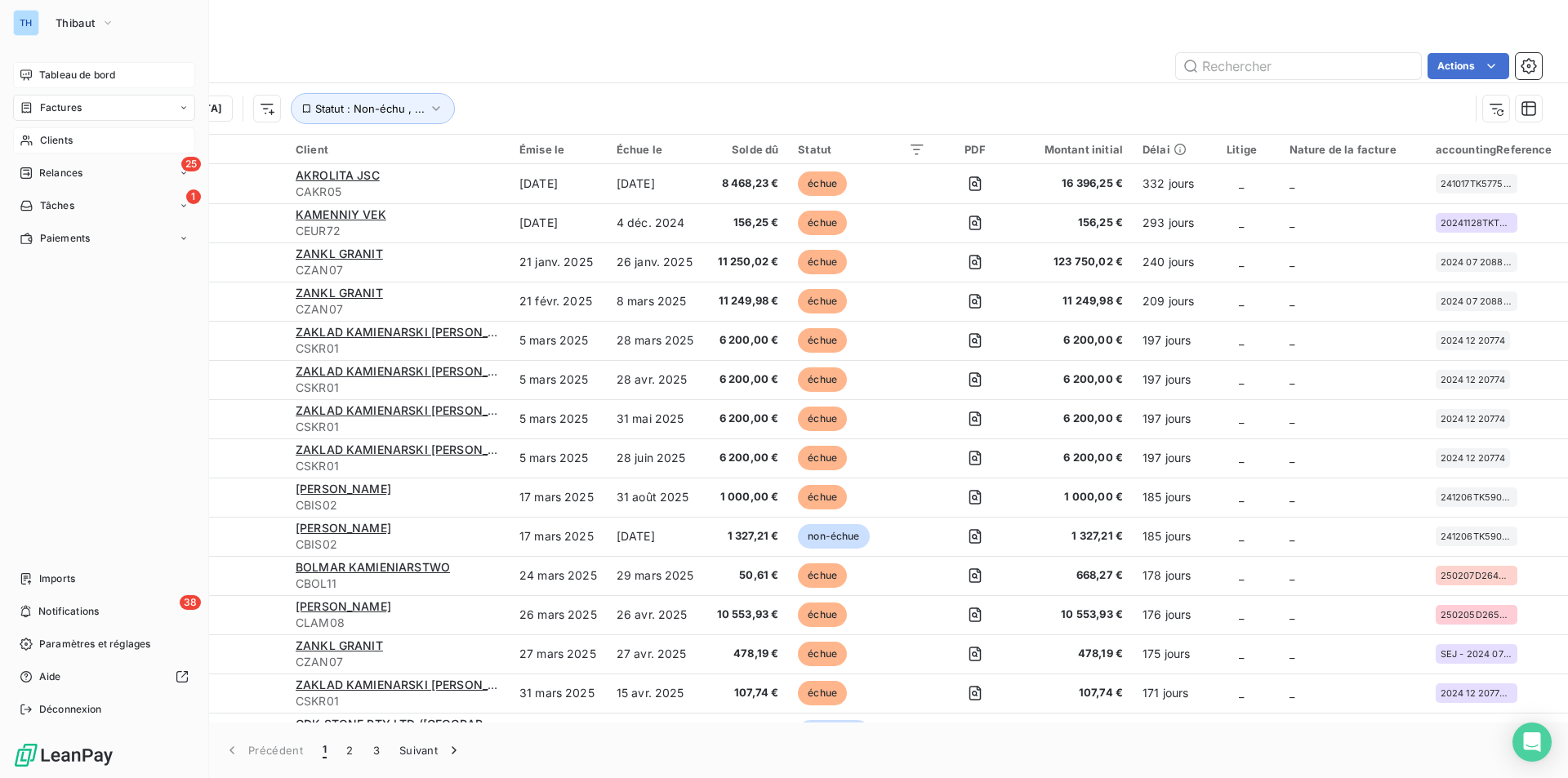
click at [53, 137] on span "Clients" at bounding box center [55, 140] width 33 height 15
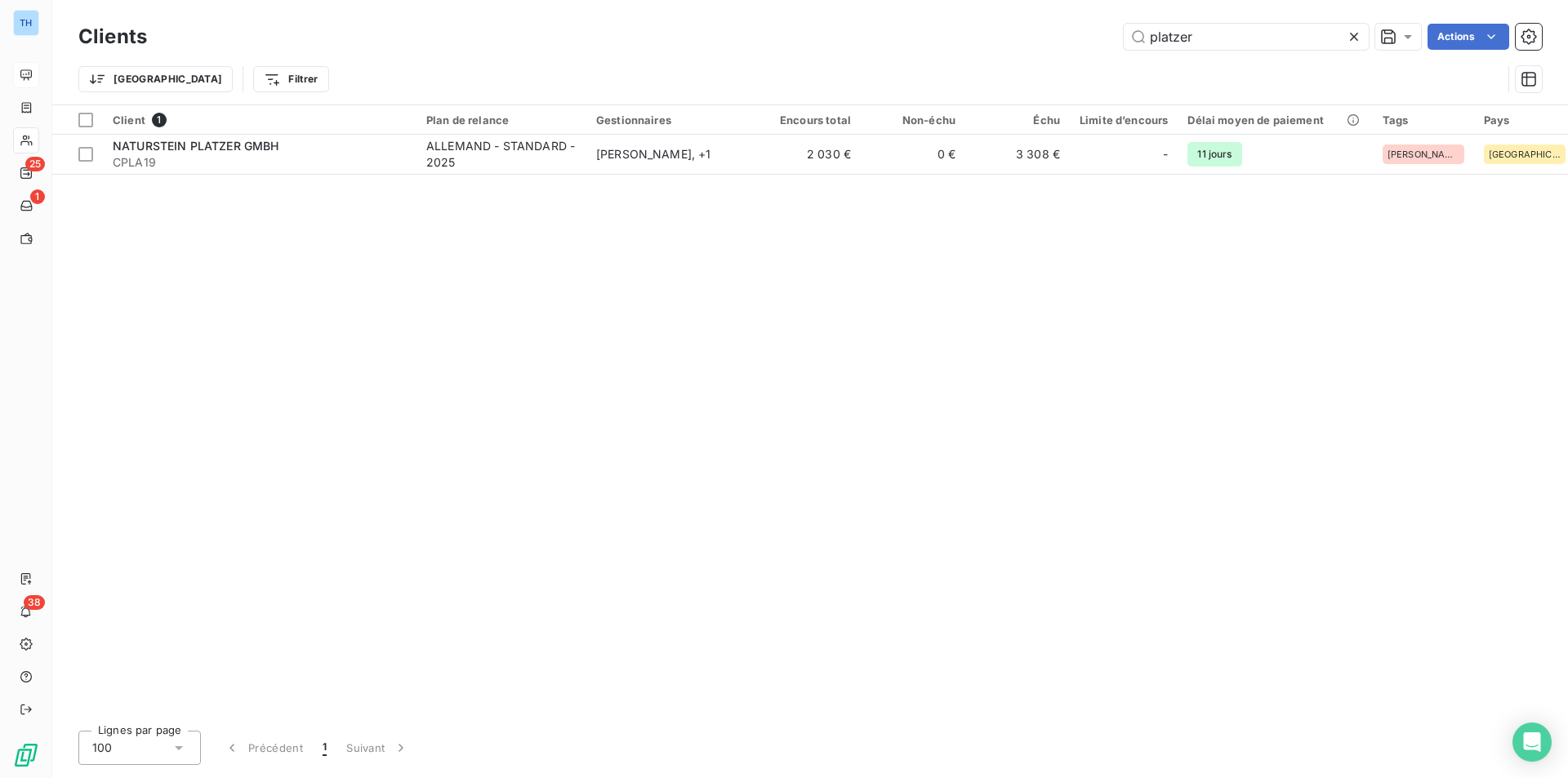
drag, startPoint x: 1227, startPoint y: 40, endPoint x: 1071, endPoint y: 33, distance: 156.2
click at [1072, 33] on div "platzer Actions" at bounding box center [854, 37] width 1375 height 26
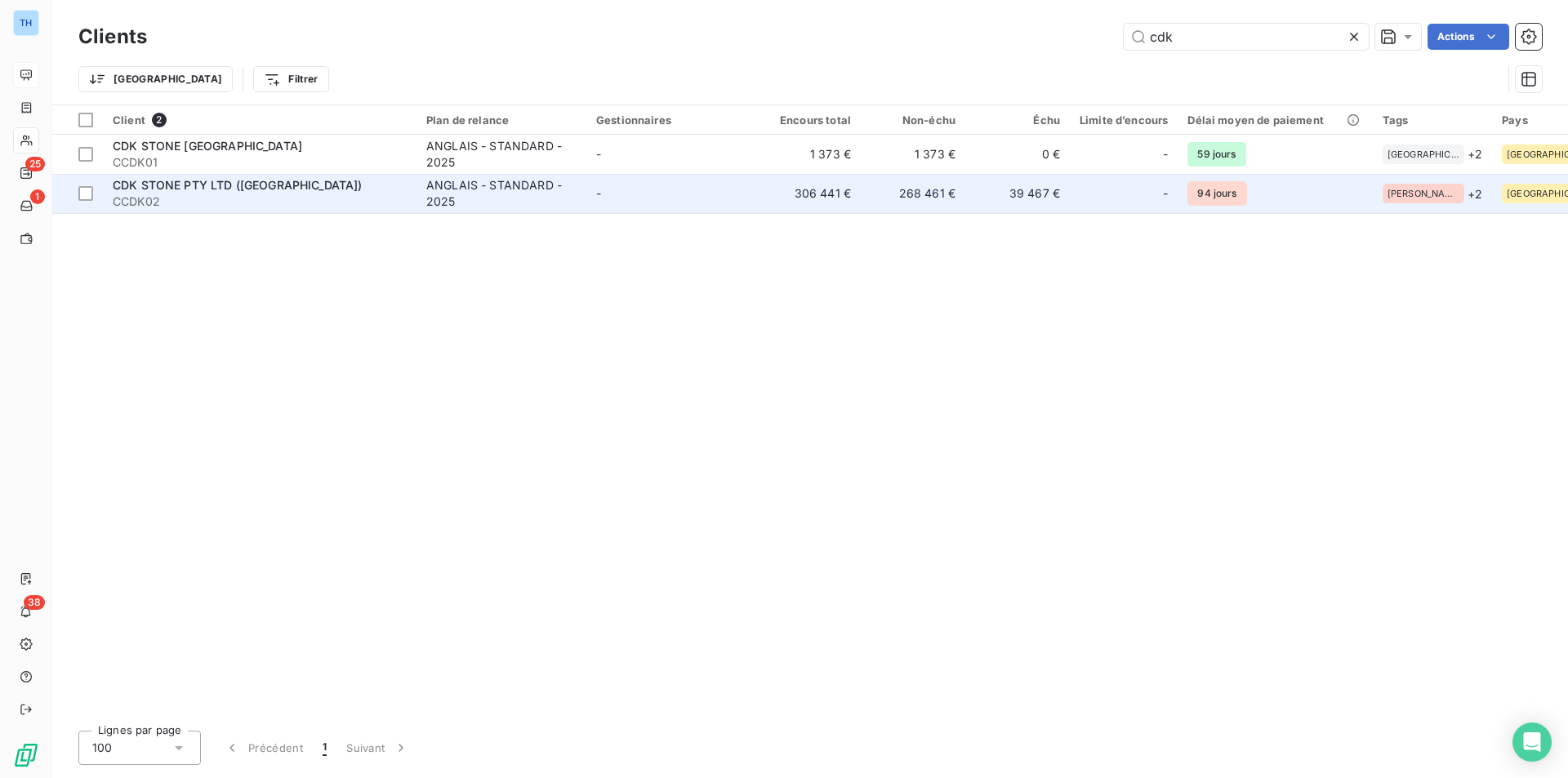
type input "cdk"
click at [321, 197] on span "CCDK02" at bounding box center [260, 202] width 294 height 17
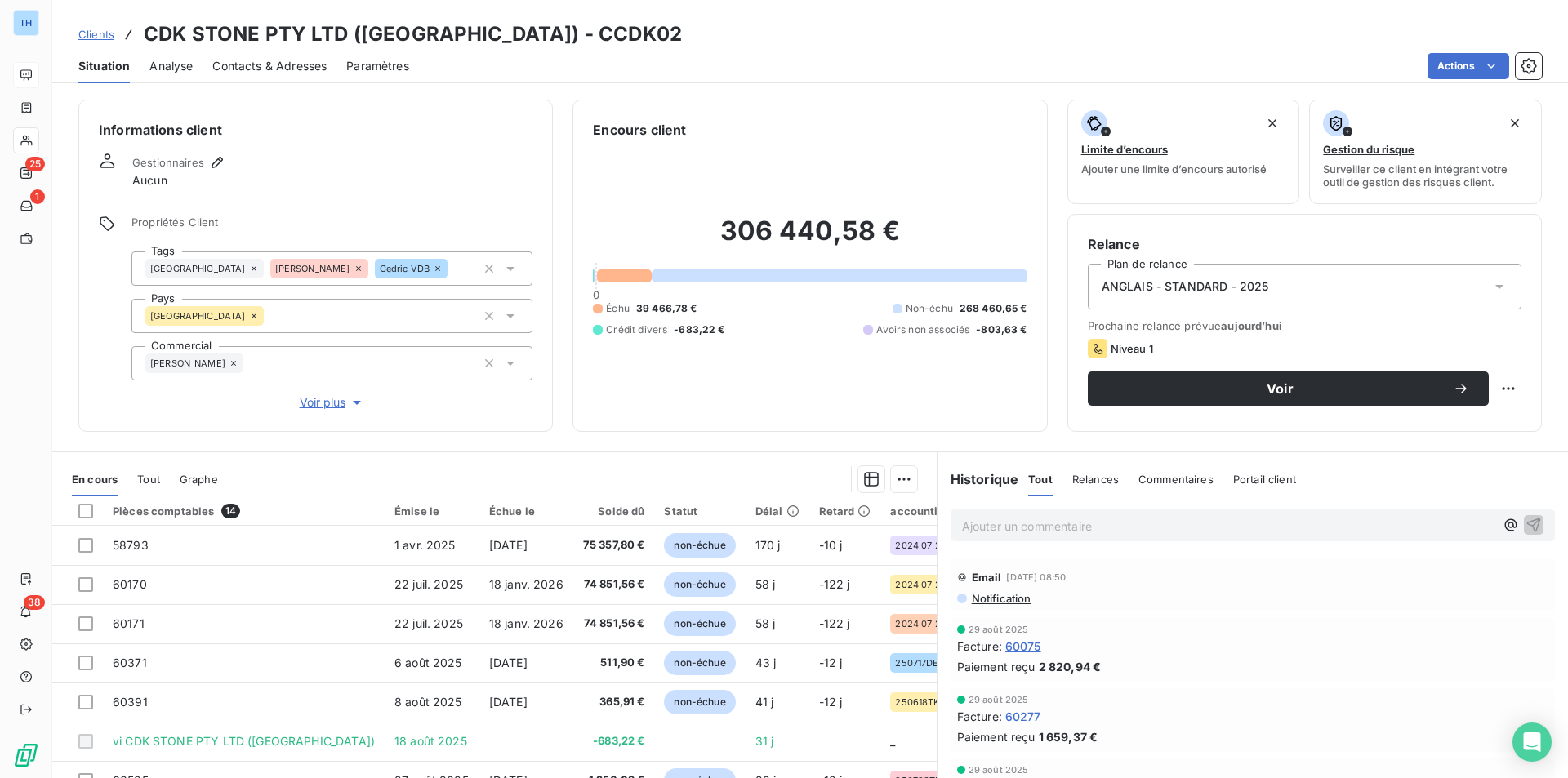
click at [183, 62] on span "Analyse" at bounding box center [171, 66] width 43 height 17
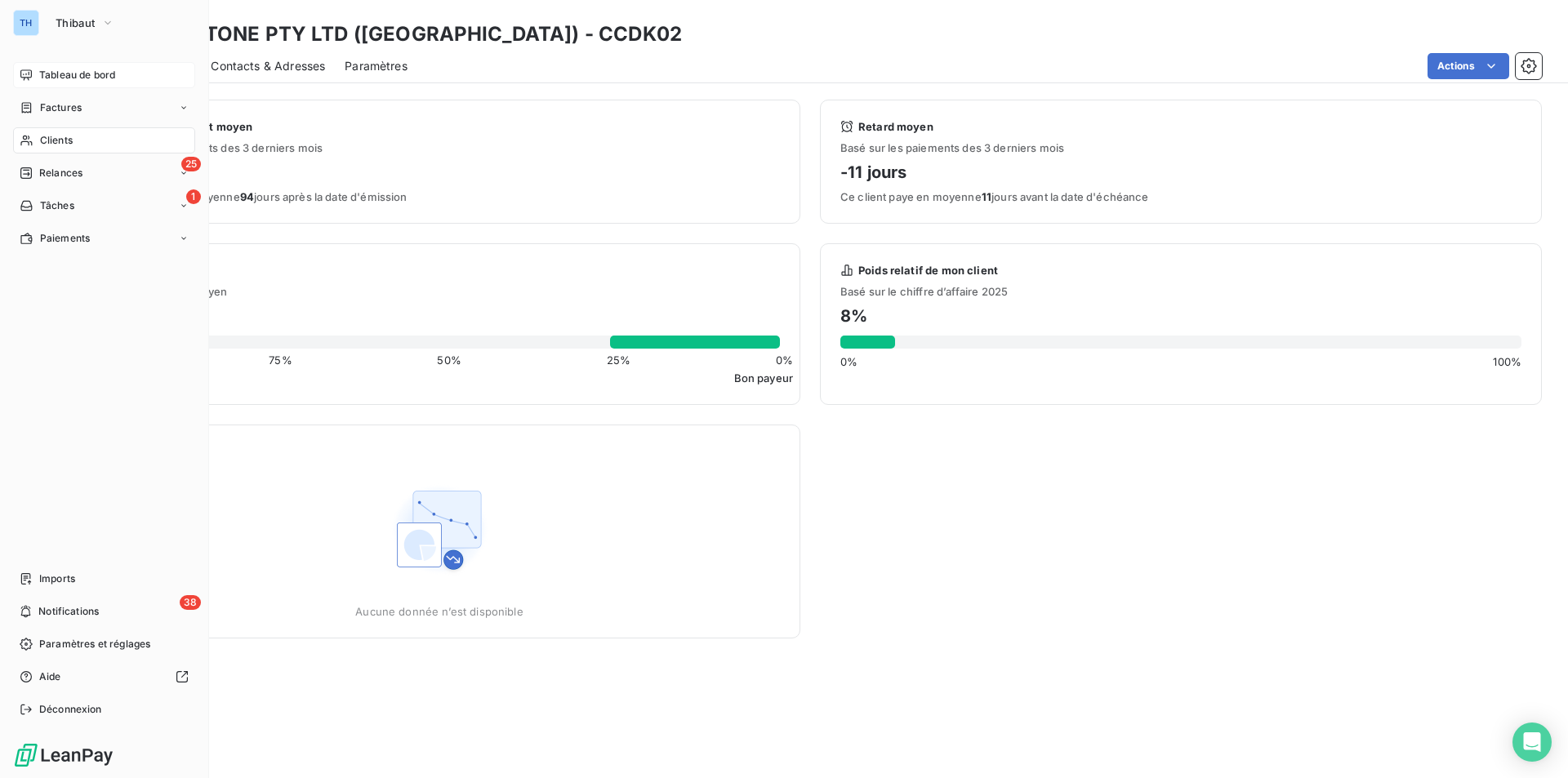
click at [47, 81] on span "Tableau de bord" at bounding box center [77, 75] width 76 height 15
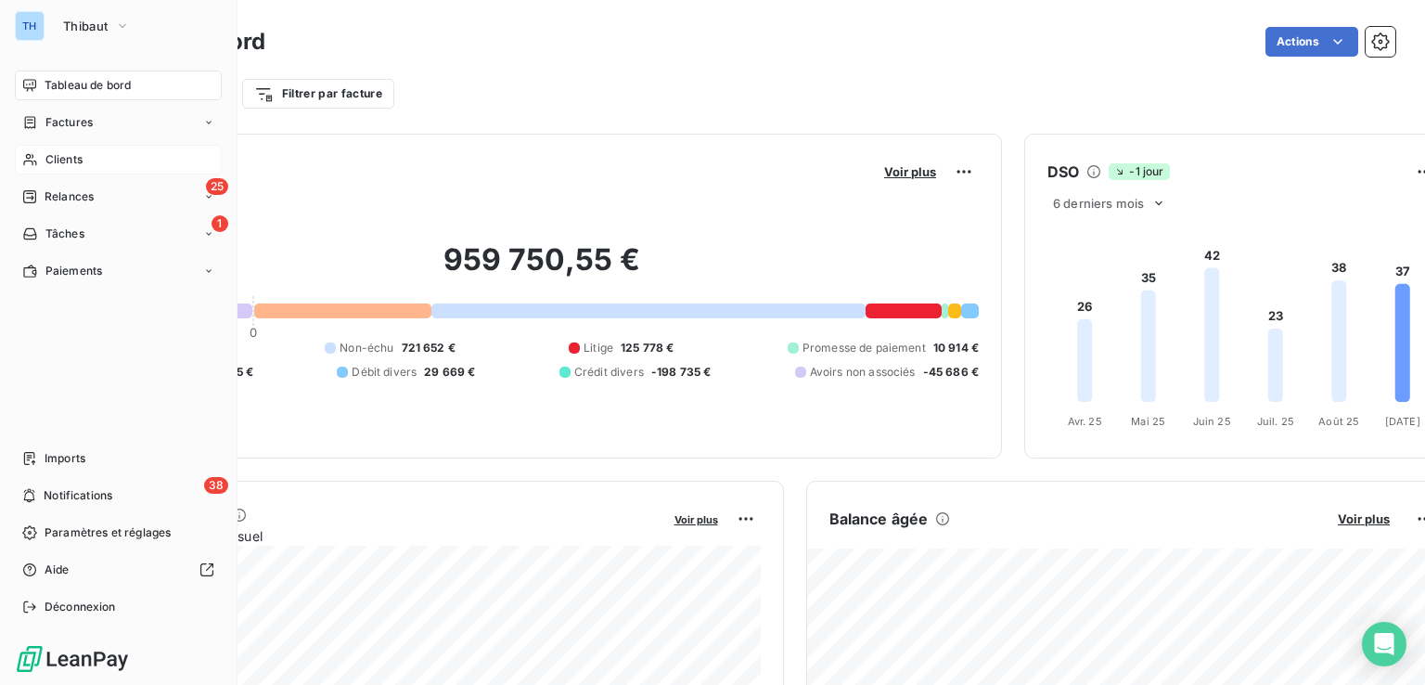
click at [65, 120] on span "Factures" at bounding box center [68, 122] width 47 height 17
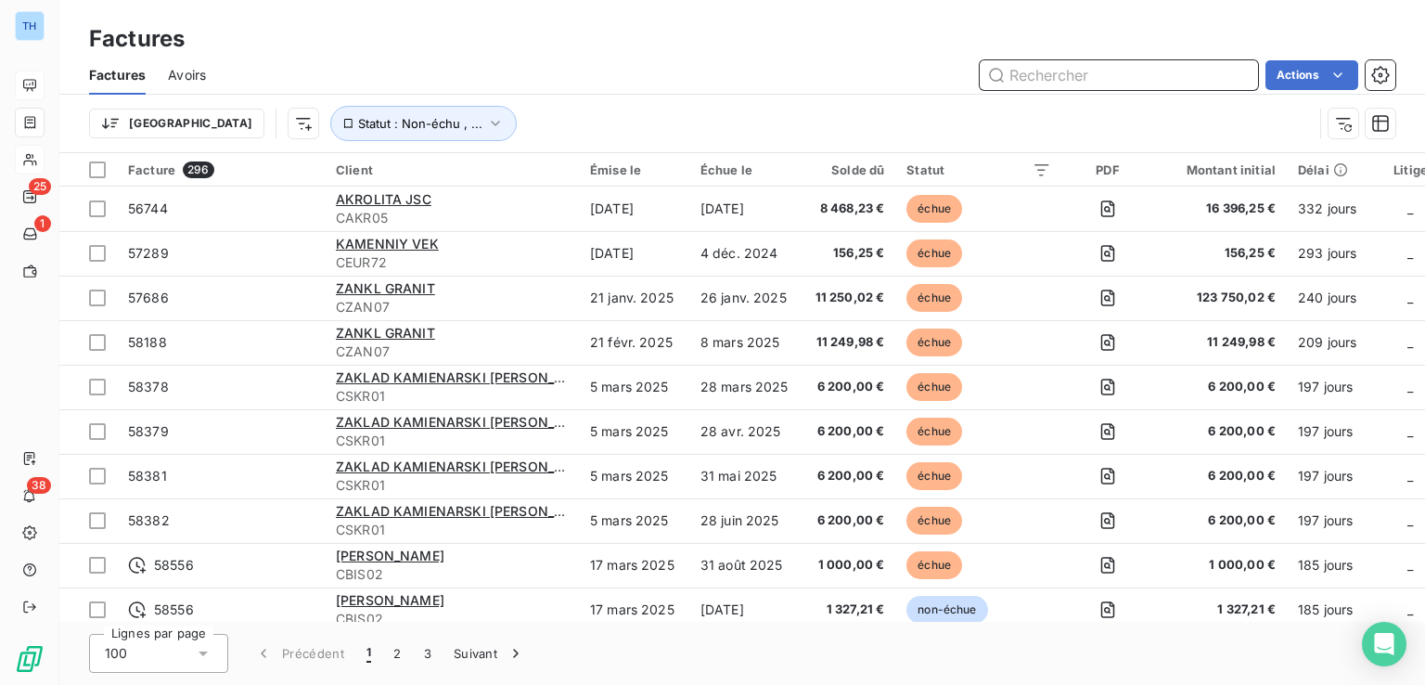
click at [1021, 77] on input "text" at bounding box center [1119, 75] width 278 height 30
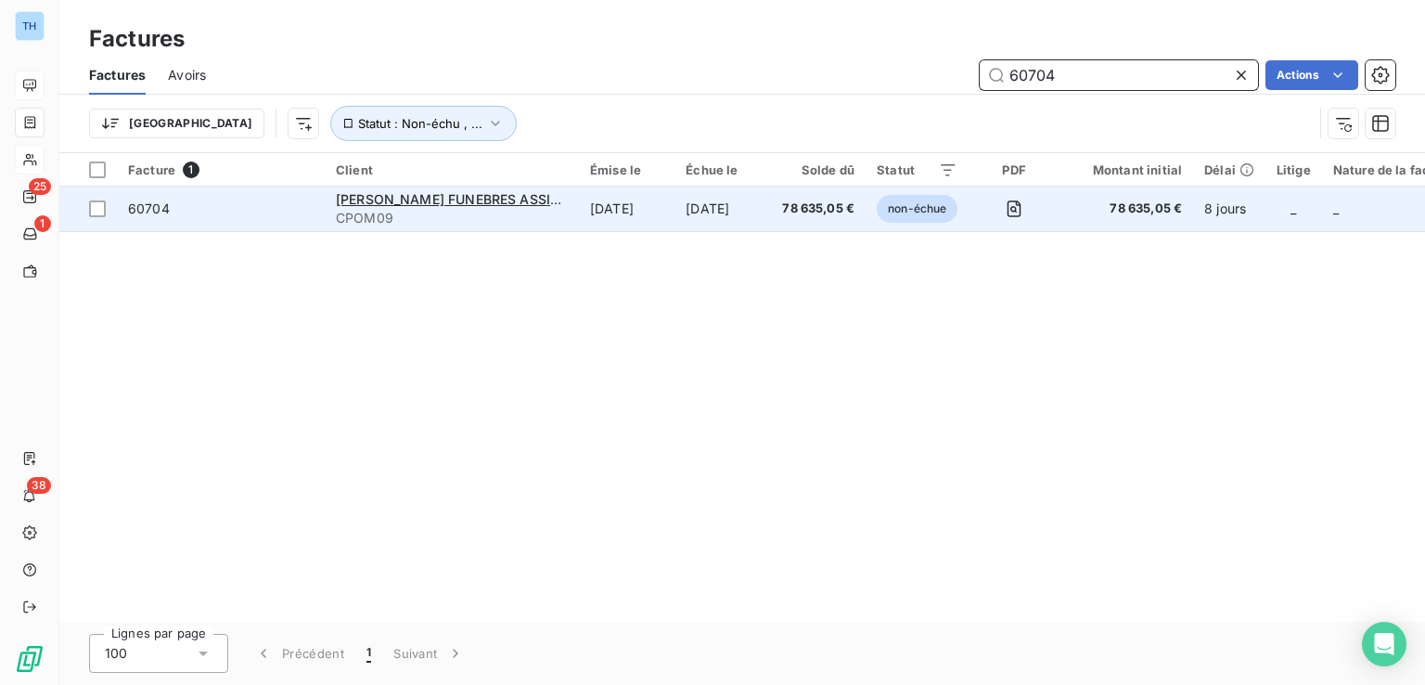
type input "60704"
click at [855, 210] on span "78 635,05 €" at bounding box center [818, 209] width 72 height 19
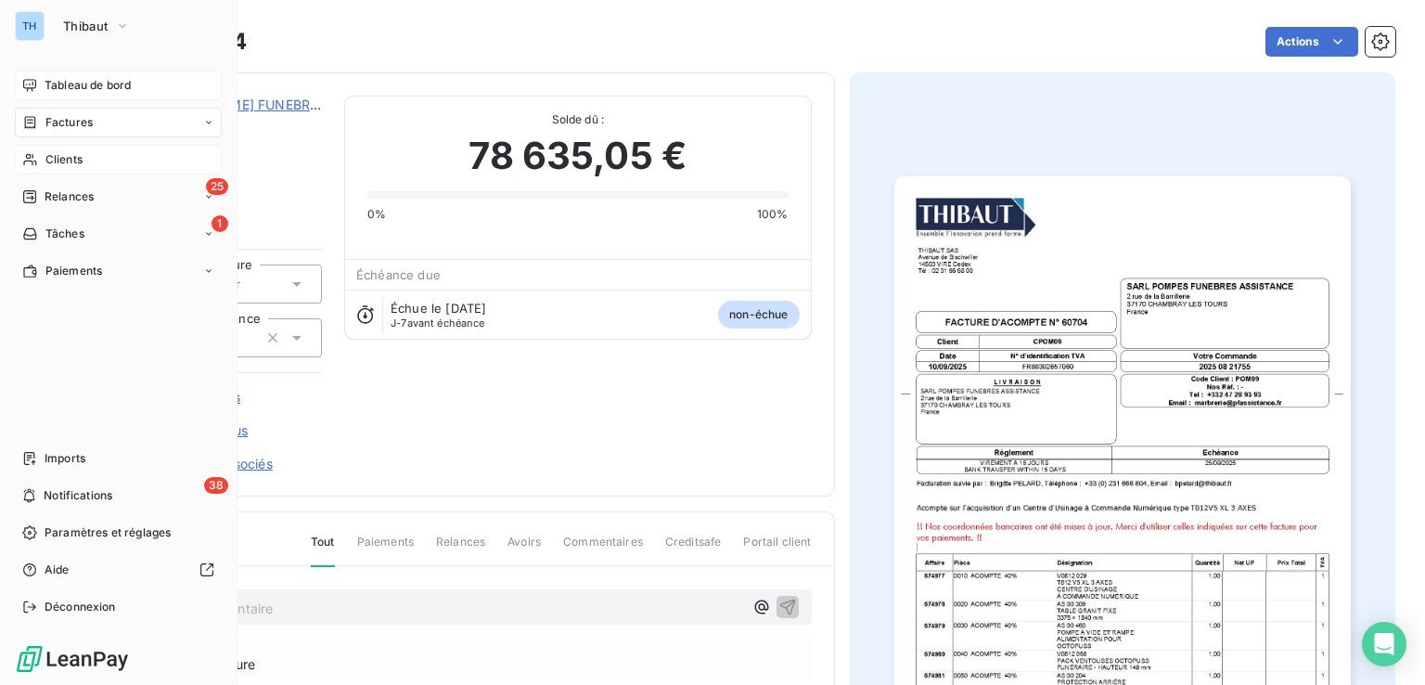
click at [58, 122] on span "Factures" at bounding box center [68, 122] width 47 height 17
click at [53, 120] on span "Factures" at bounding box center [68, 122] width 47 height 17
click at [59, 151] on span "Factures" at bounding box center [68, 159] width 47 height 17
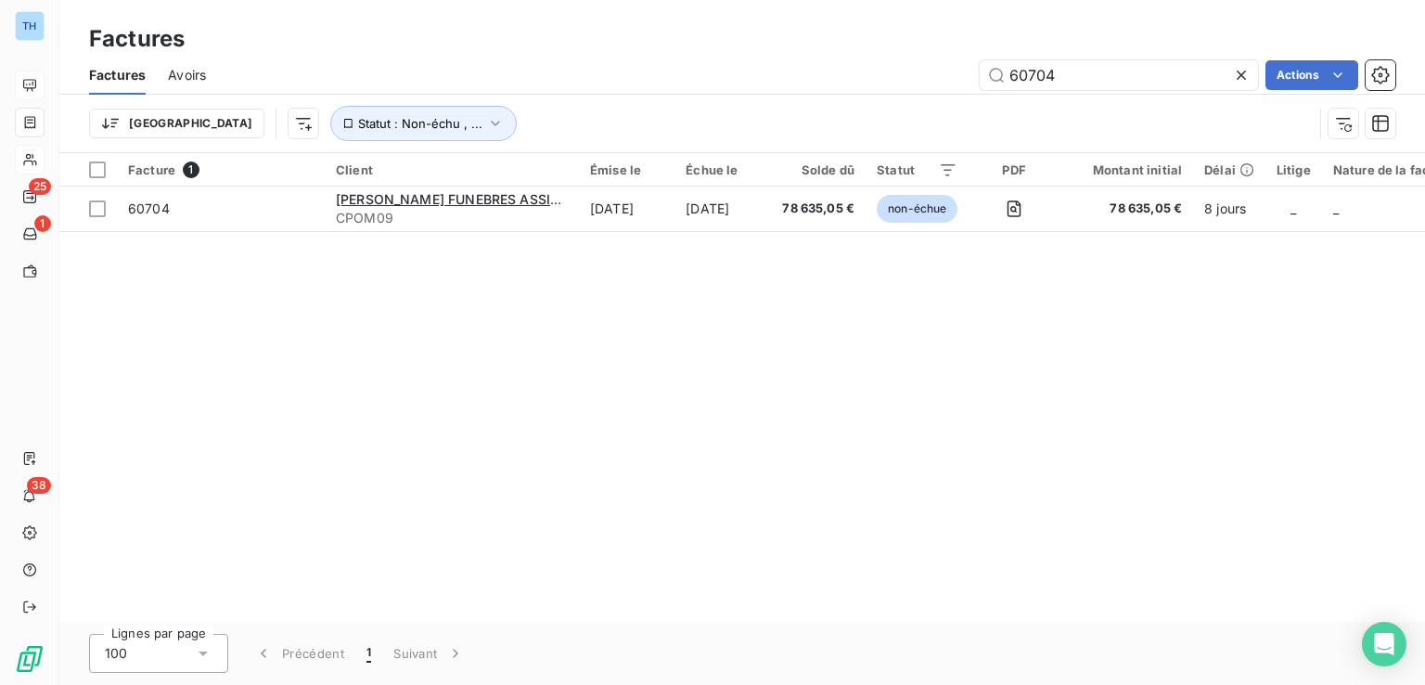
drag, startPoint x: 1063, startPoint y: 75, endPoint x: 716, endPoint y: 5, distance: 354.1
click at [782, 28] on div "Factures Factures Avoirs 60704 Actions Trier Statut : Non-échu , ..." at bounding box center [742, 76] width 1366 height 153
type input "60686"
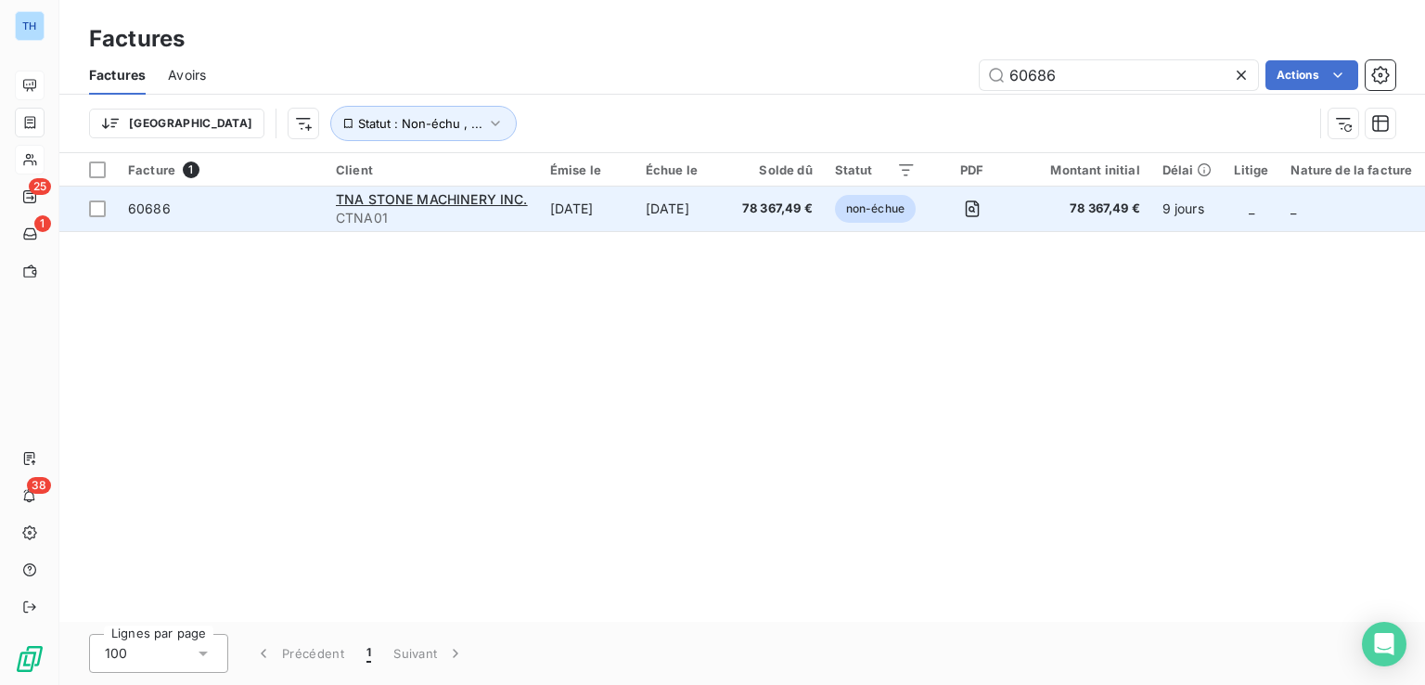
click at [541, 191] on td "[DATE]" at bounding box center [587, 209] width 96 height 45
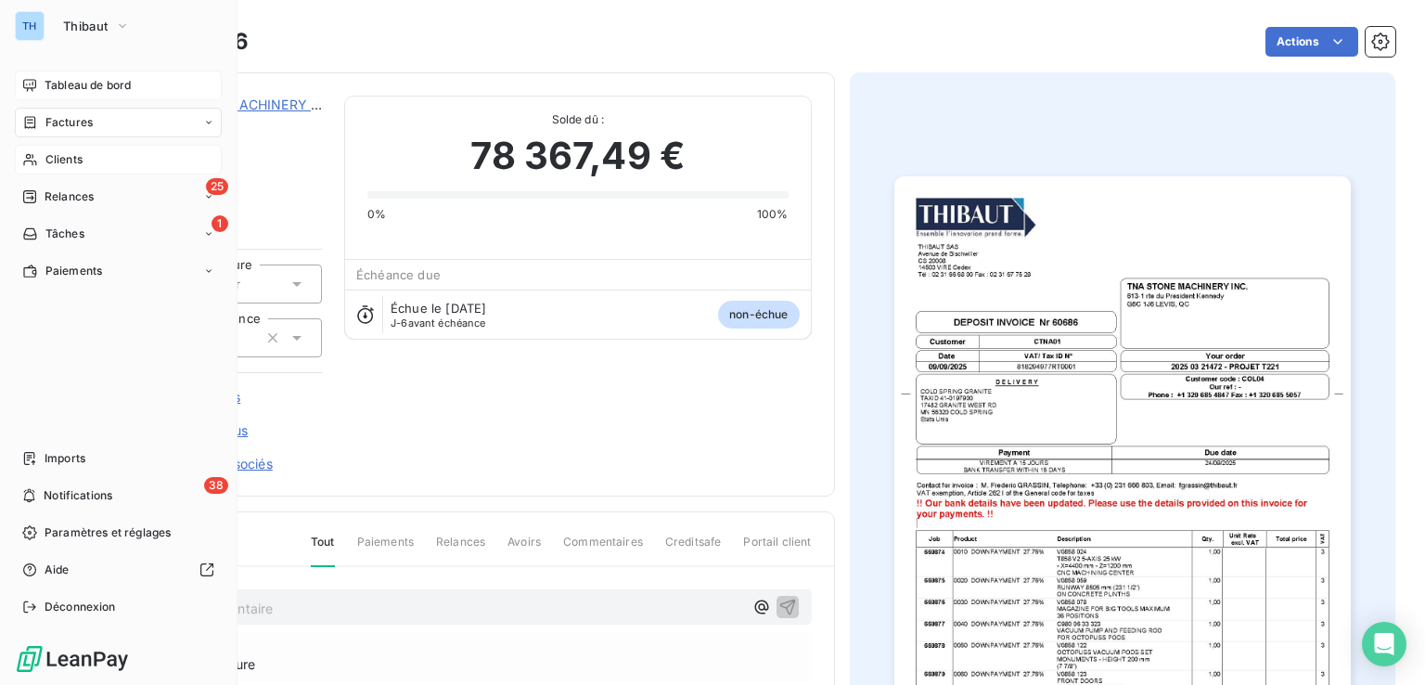
click at [73, 124] on span "Factures" at bounding box center [68, 122] width 47 height 17
click at [63, 124] on span "Factures" at bounding box center [68, 122] width 47 height 17
drag, startPoint x: 65, startPoint y: 168, endPoint x: 130, endPoint y: 168, distance: 65.0
click at [65, 168] on div "Factures" at bounding box center [129, 160] width 185 height 30
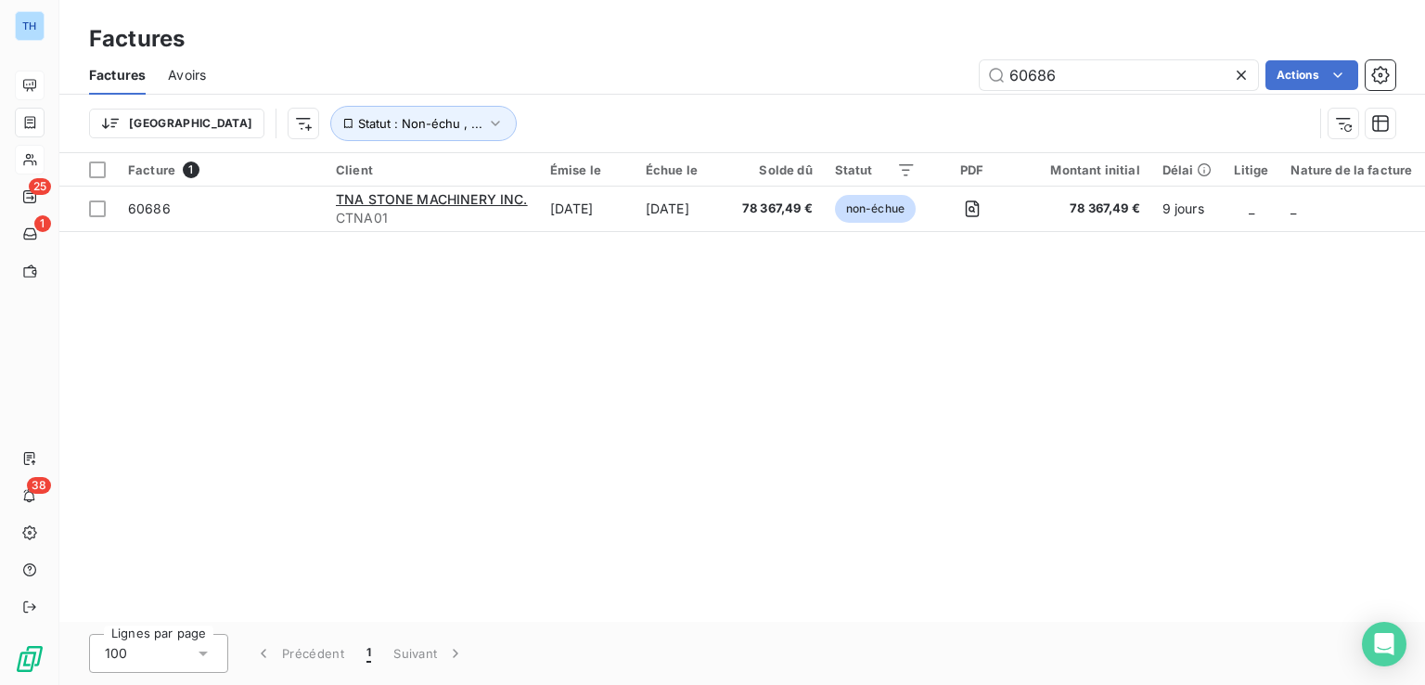
drag, startPoint x: 1063, startPoint y: 73, endPoint x: 805, endPoint y: 64, distance: 259.1
click at [819, 69] on div "60686 Actions" at bounding box center [811, 75] width 1167 height 30
type input "58793"
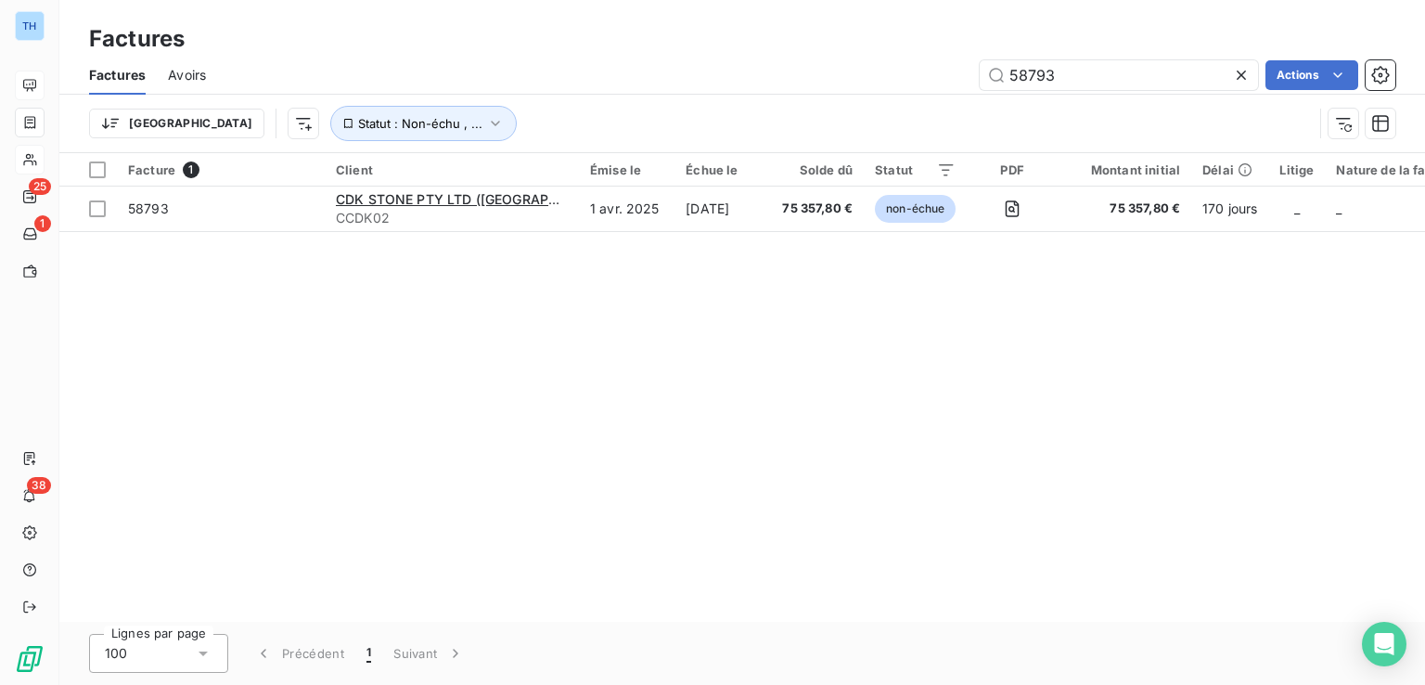
click at [661, 242] on div "Facture 1 Client Émise le Échue le Solde dû Statut PDF Montant initial Délai Li…" at bounding box center [742, 387] width 1366 height 469
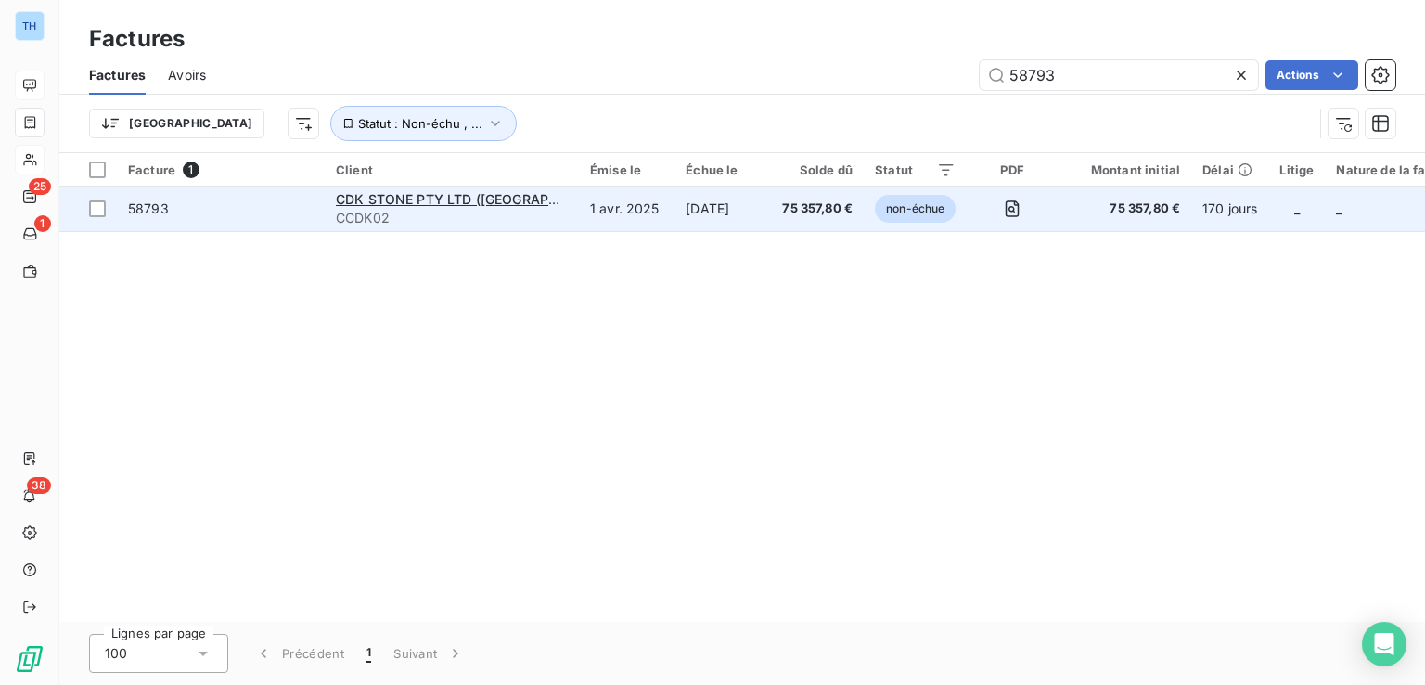
click at [657, 230] on td "1 avr. 2025" at bounding box center [627, 209] width 96 height 45
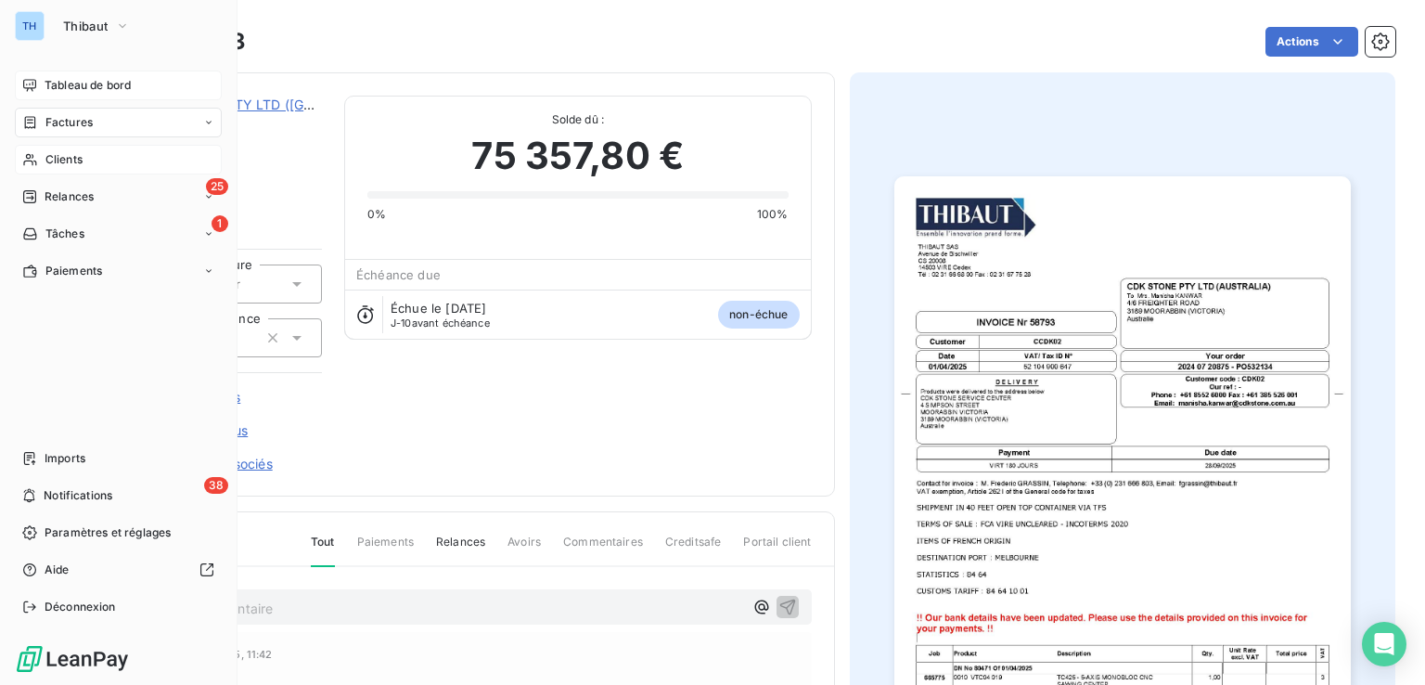
click at [57, 115] on span "Factures" at bounding box center [68, 122] width 47 height 17
click at [82, 159] on span "Factures" at bounding box center [68, 159] width 47 height 17
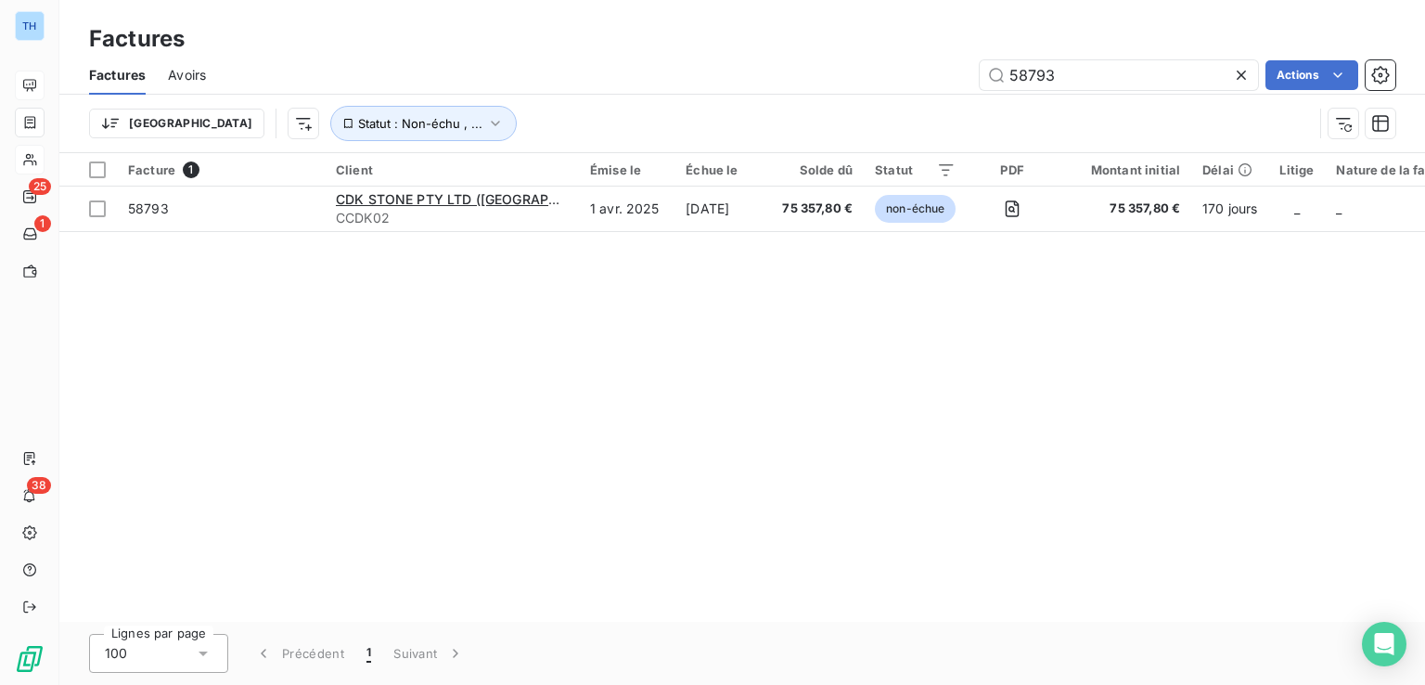
drag, startPoint x: 1080, startPoint y: 72, endPoint x: 790, endPoint y: 71, distance: 290.4
click at [839, 76] on div "58793 Actions" at bounding box center [811, 75] width 1167 height 30
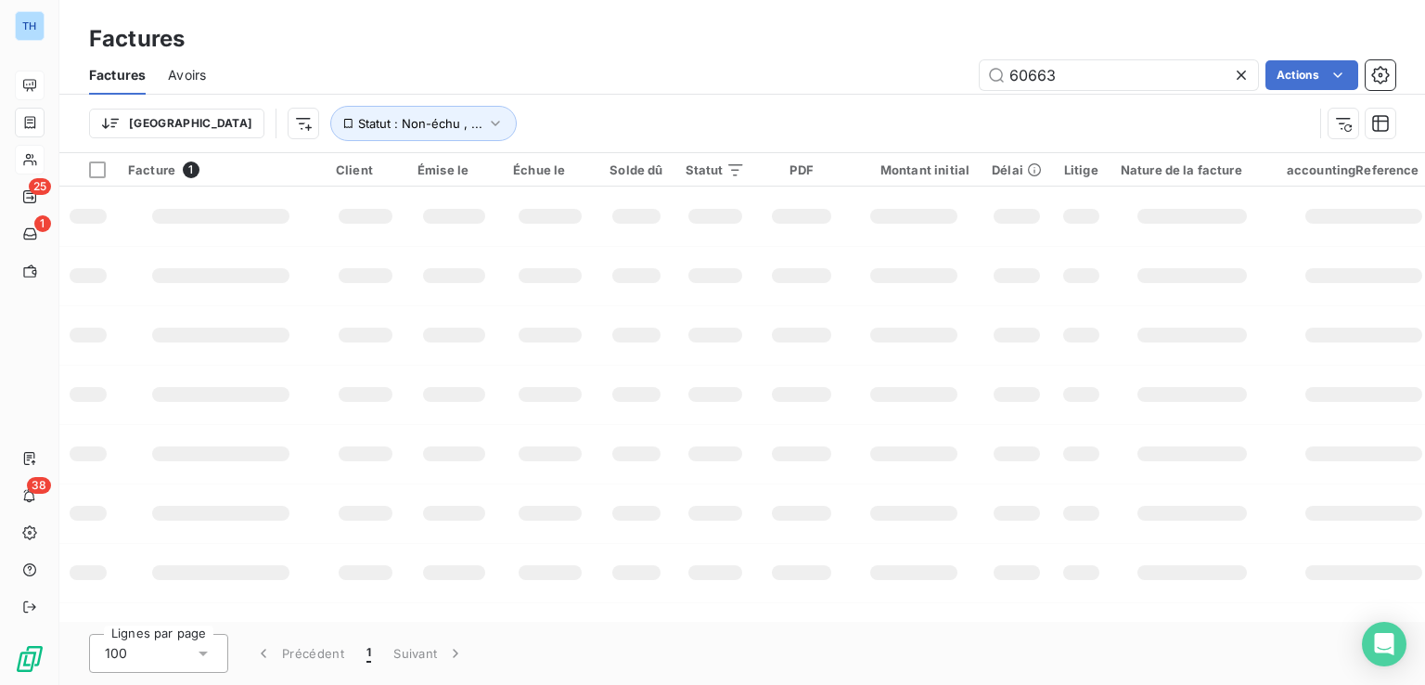
type input "60663"
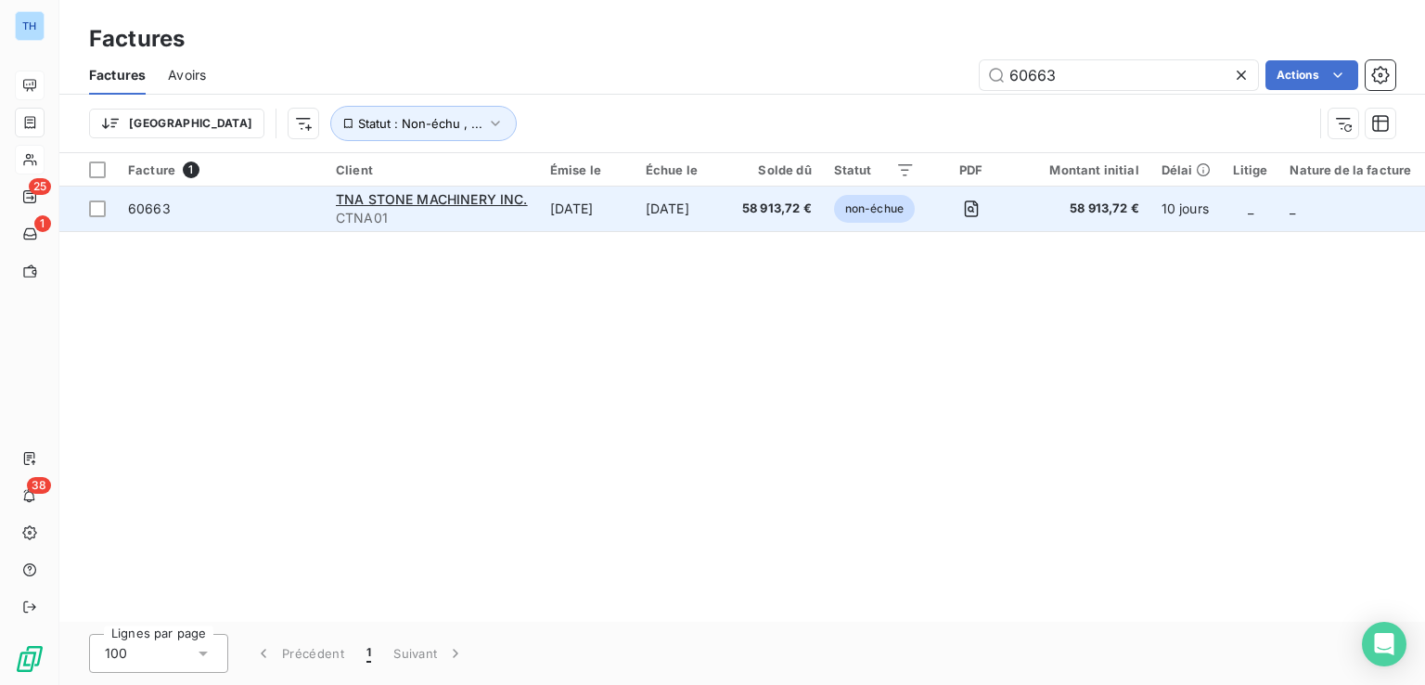
click at [483, 220] on span "CTNA01" at bounding box center [432, 218] width 192 height 19
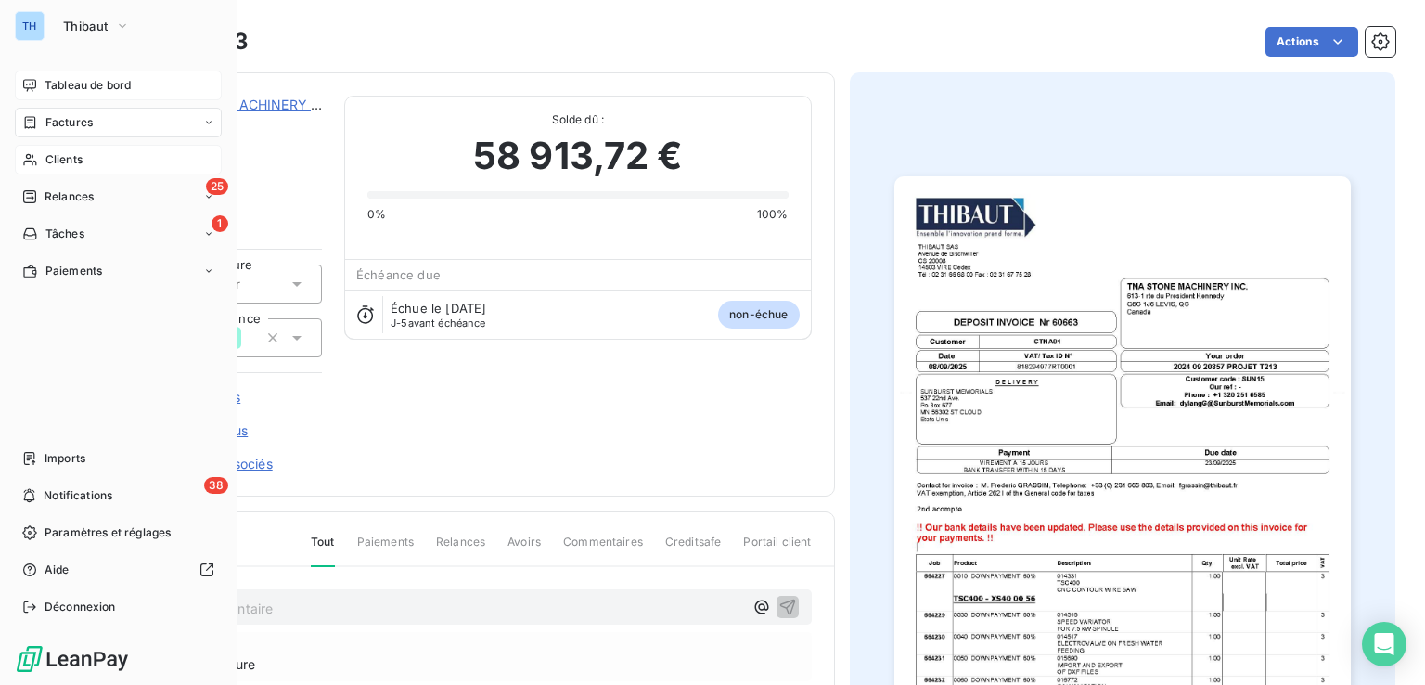
click at [47, 120] on span "Factures" at bounding box center [68, 122] width 47 height 17
click at [63, 124] on span "Factures" at bounding box center [68, 122] width 47 height 17
click at [84, 164] on span "Factures" at bounding box center [68, 159] width 47 height 17
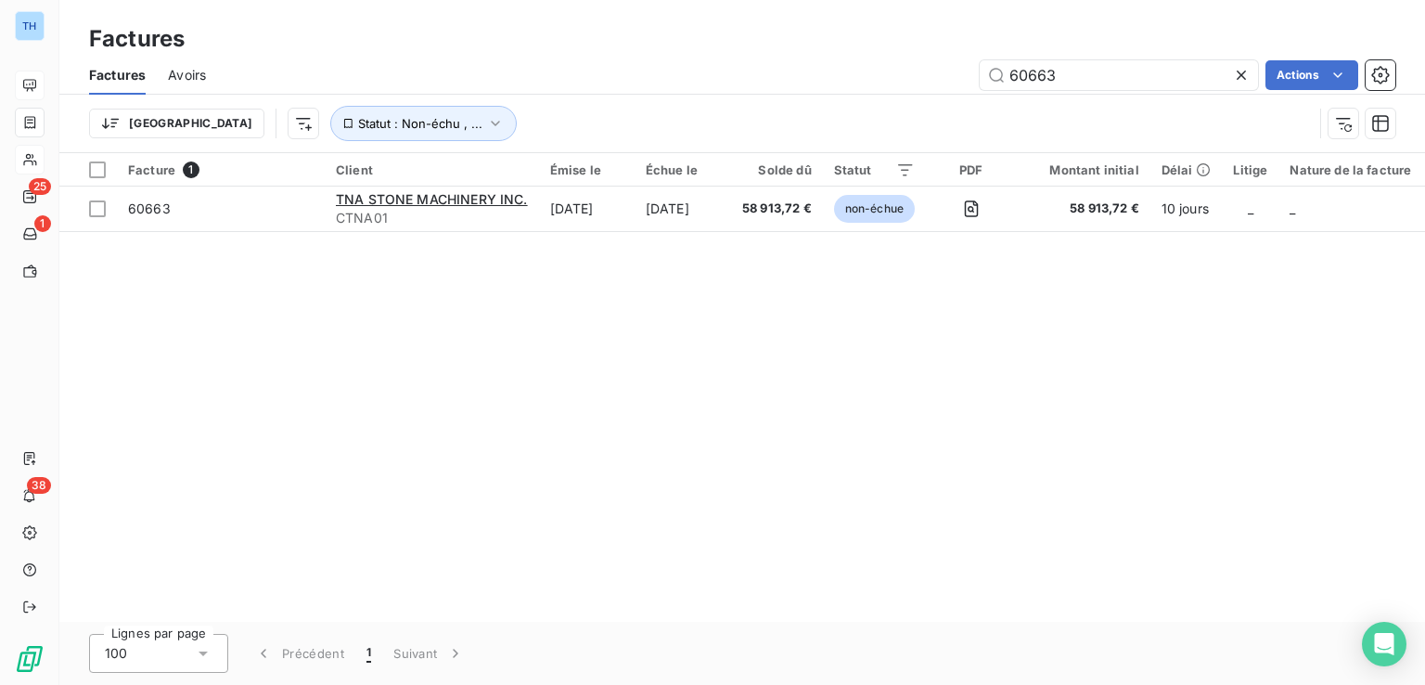
drag, startPoint x: 1059, startPoint y: 60, endPoint x: 832, endPoint y: 35, distance: 227.8
click at [862, 43] on div "Factures Factures Avoirs 60663 Actions Trier Statut : Non-échu , ..." at bounding box center [742, 76] width 1366 height 153
type input "60702"
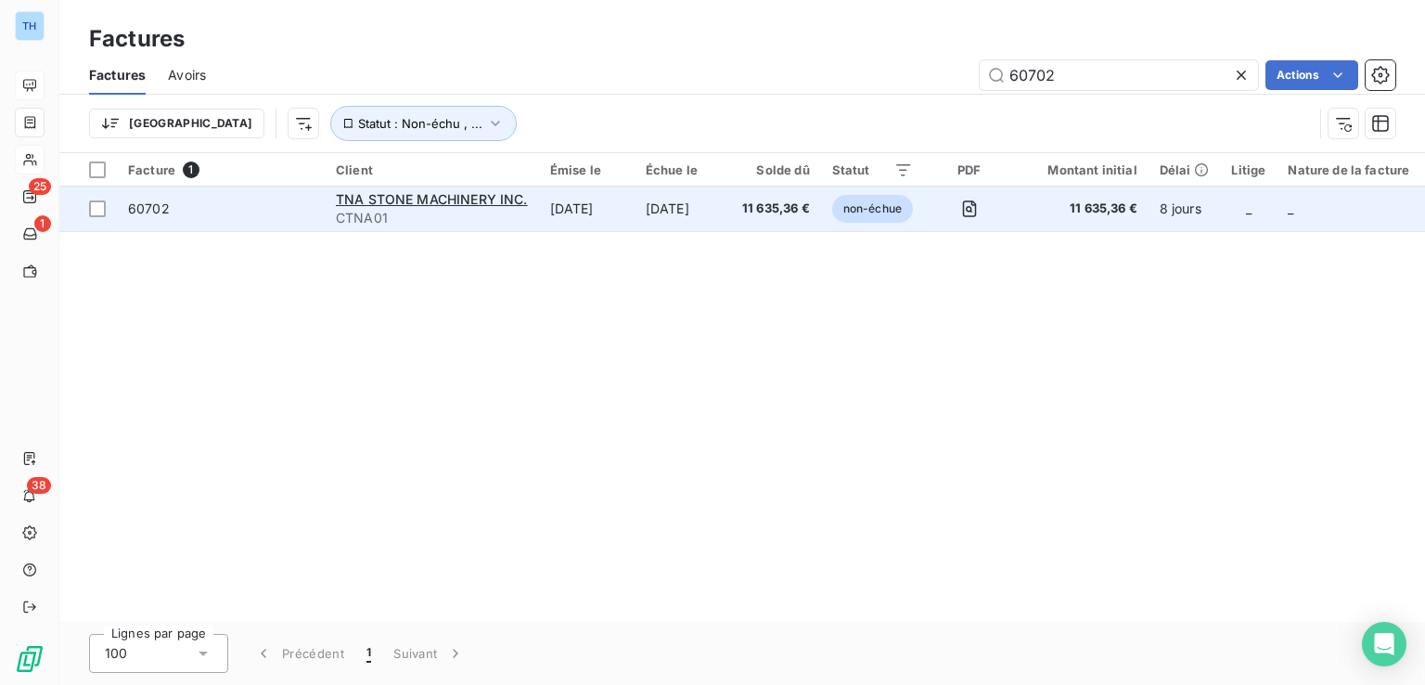
click at [601, 217] on td "[DATE]" at bounding box center [587, 209] width 96 height 45
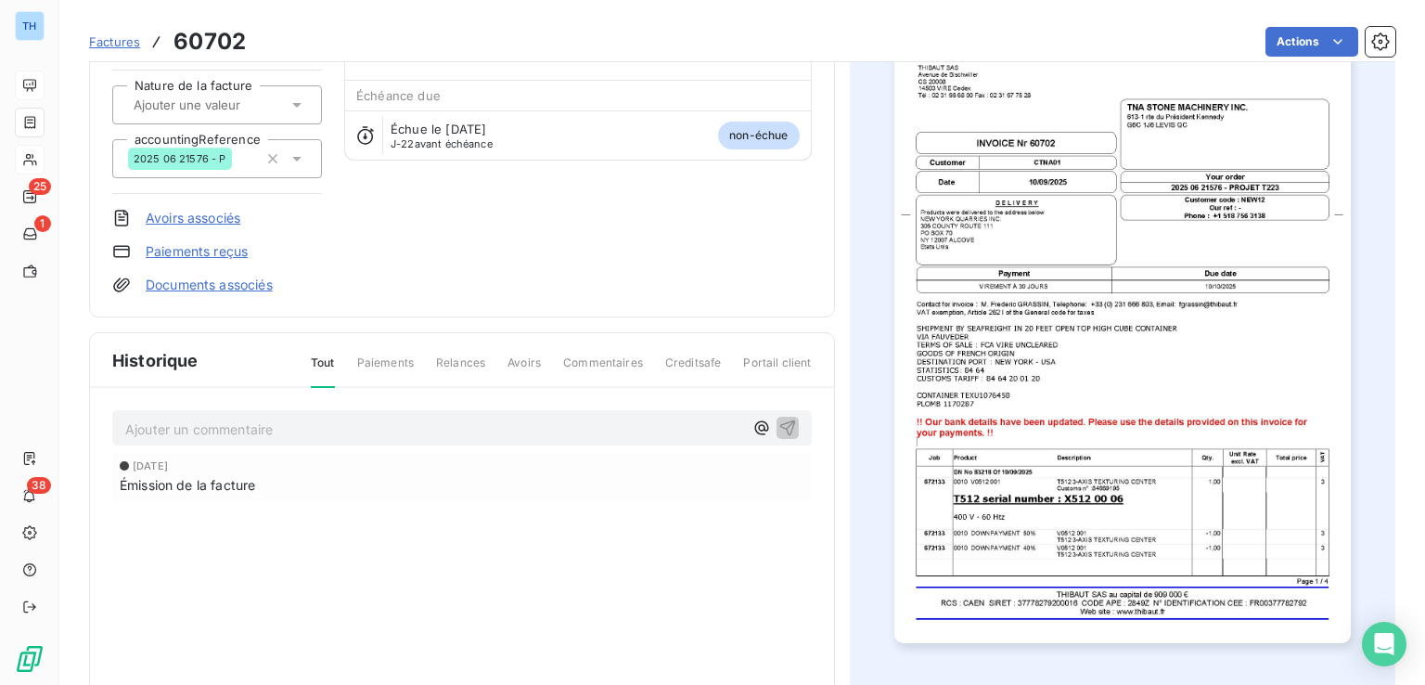
scroll to position [101, 0]
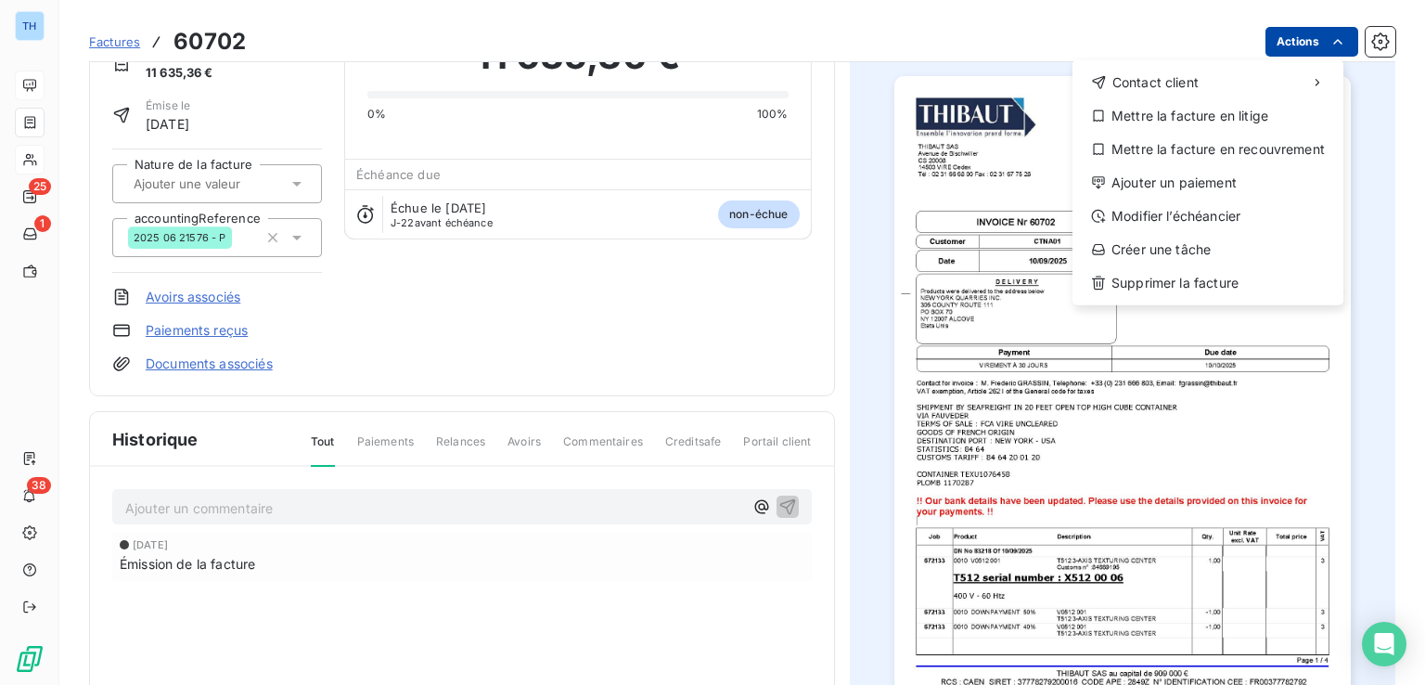
click at [1294, 45] on html "TH 25 1 38 Factures 60702 Actions Contact client Mettre la facture en litige Me…" at bounding box center [712, 342] width 1425 height 685
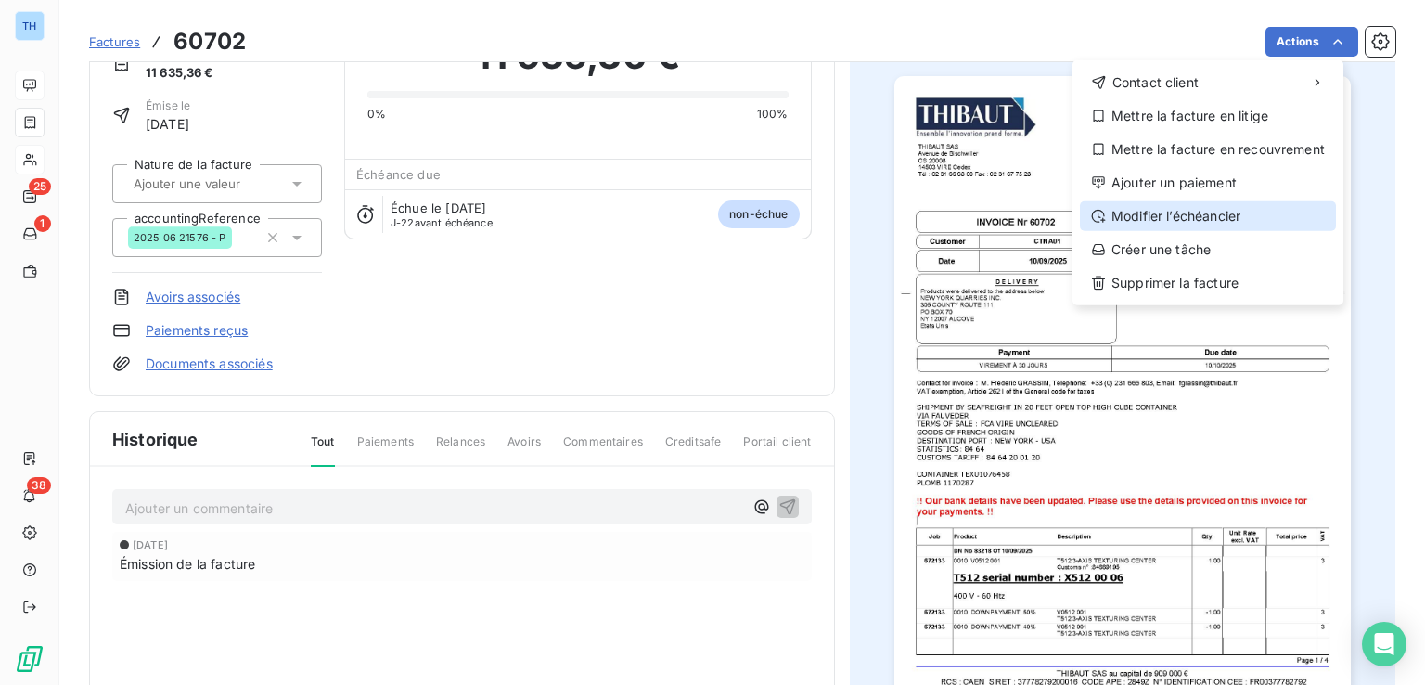
click at [1210, 216] on div "Modifier l’échéancier" at bounding box center [1208, 216] width 256 height 30
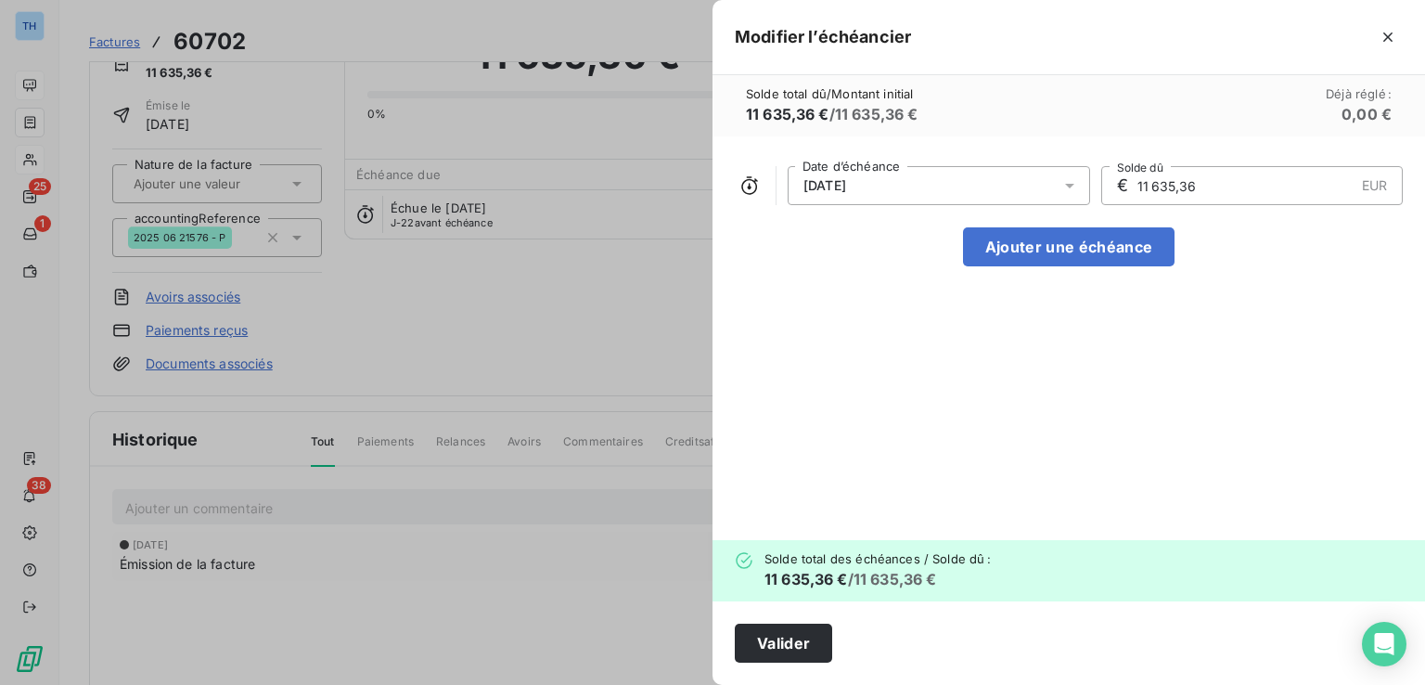
click at [1076, 186] on icon at bounding box center [1070, 185] width 19 height 19
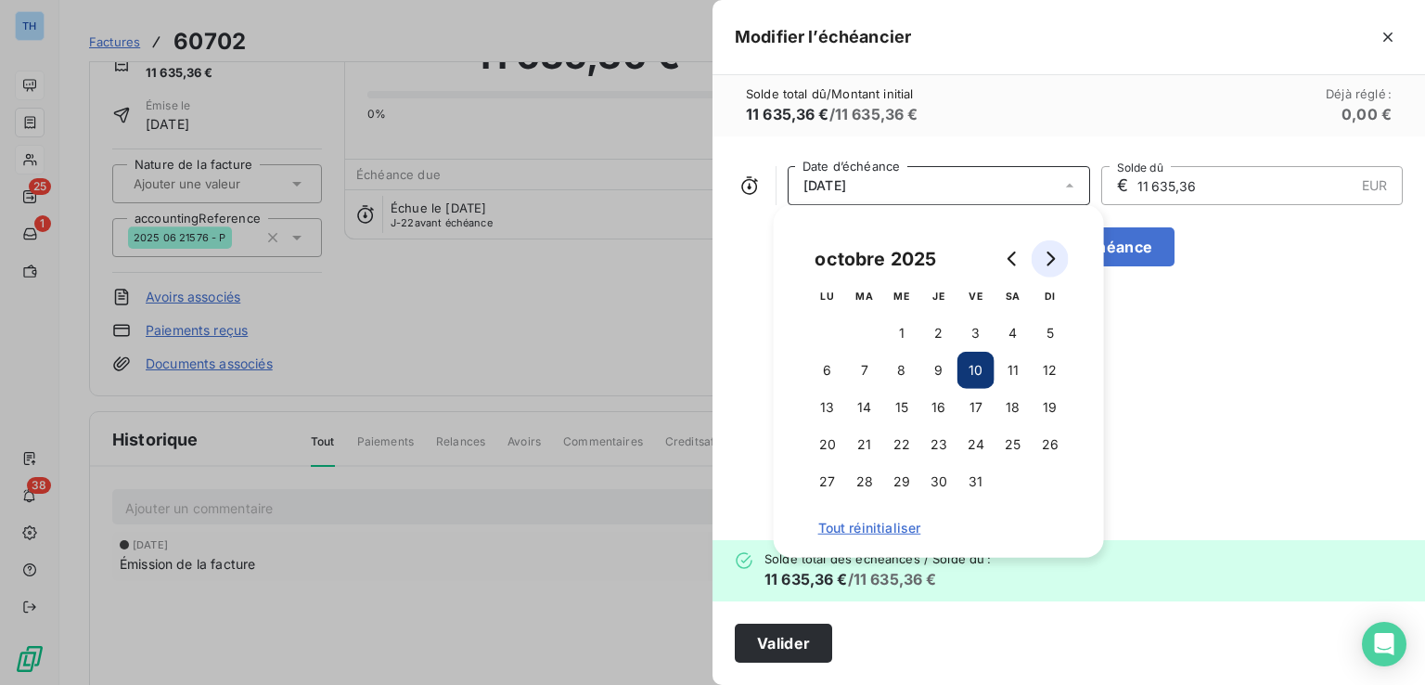
click at [1052, 251] on icon "Go to next month" at bounding box center [1050, 258] width 15 height 15
click at [829, 410] on button "10" at bounding box center [827, 407] width 37 height 37
click at [1302, 367] on div "[DATE] Date d’échéance € 11 635,36 EUR Solde dû Ajouter une échéance" at bounding box center [1069, 338] width 713 height 404
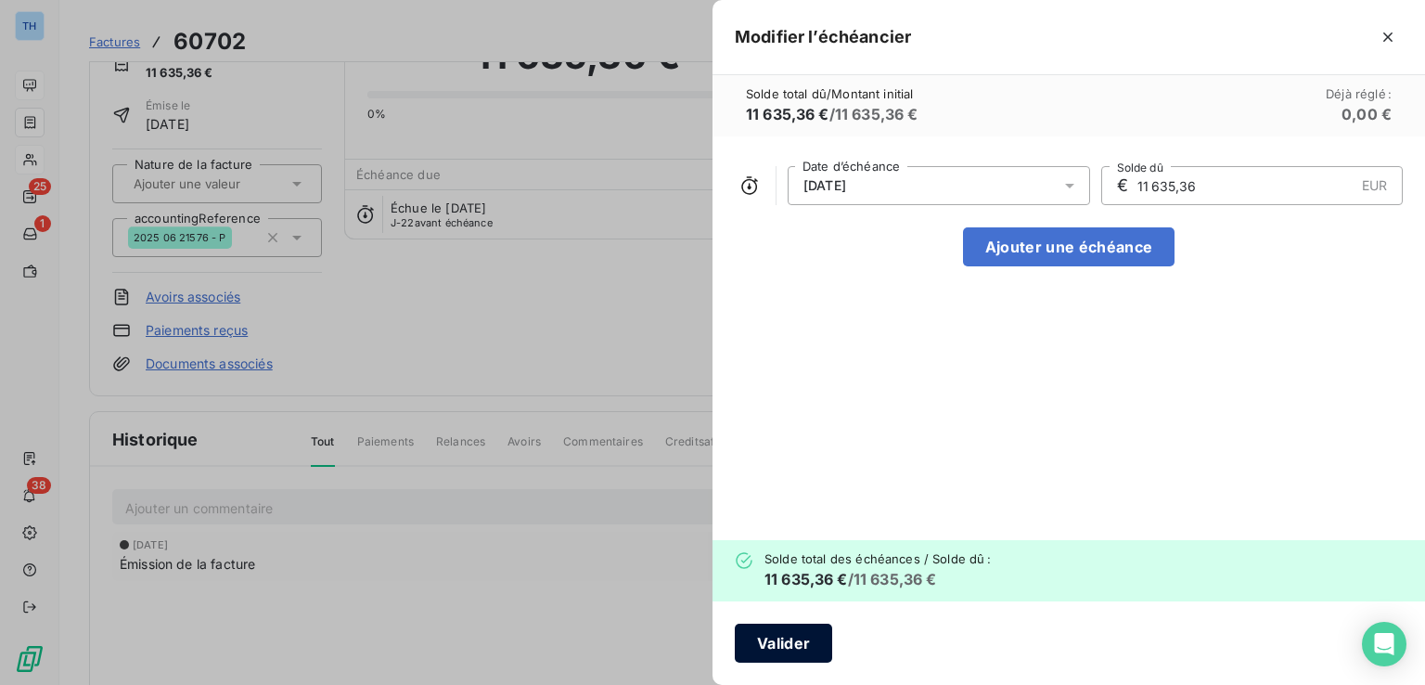
click at [780, 649] on button "Valider" at bounding box center [783, 643] width 97 height 39
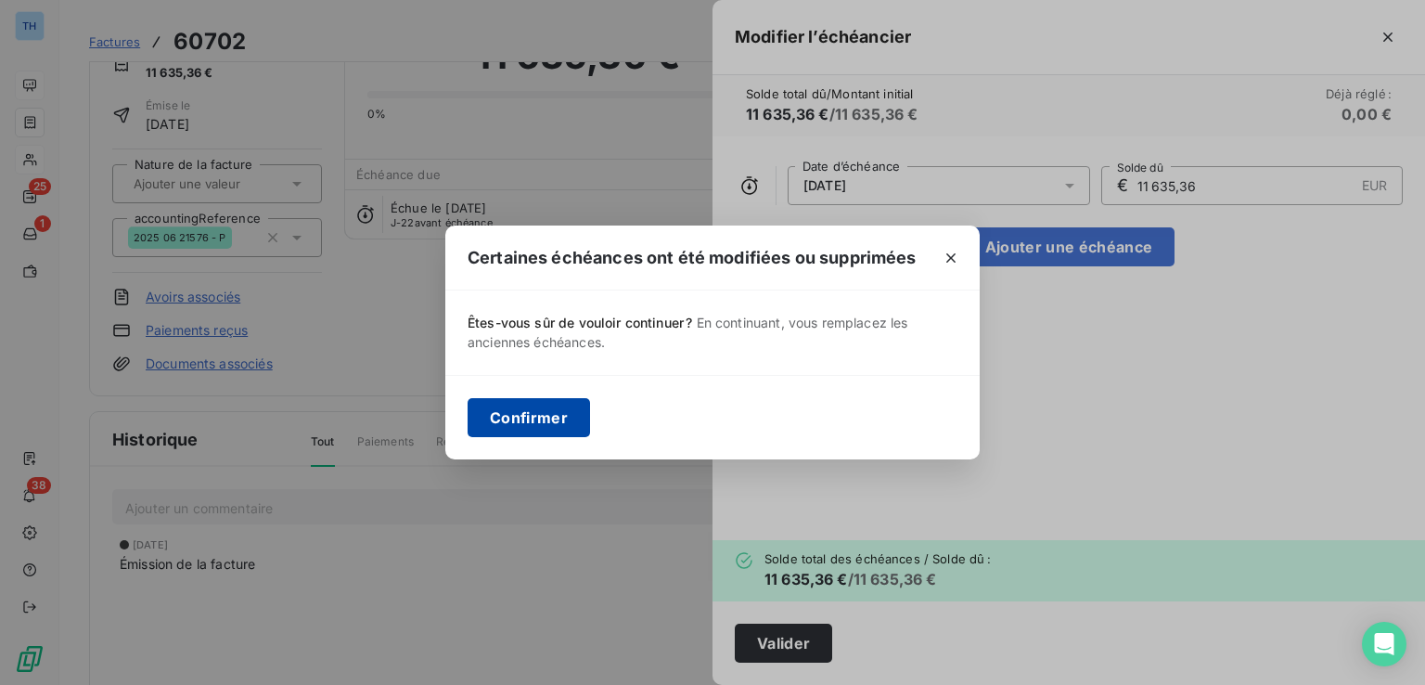
click at [516, 417] on button "Confirmer" at bounding box center [529, 417] width 122 height 39
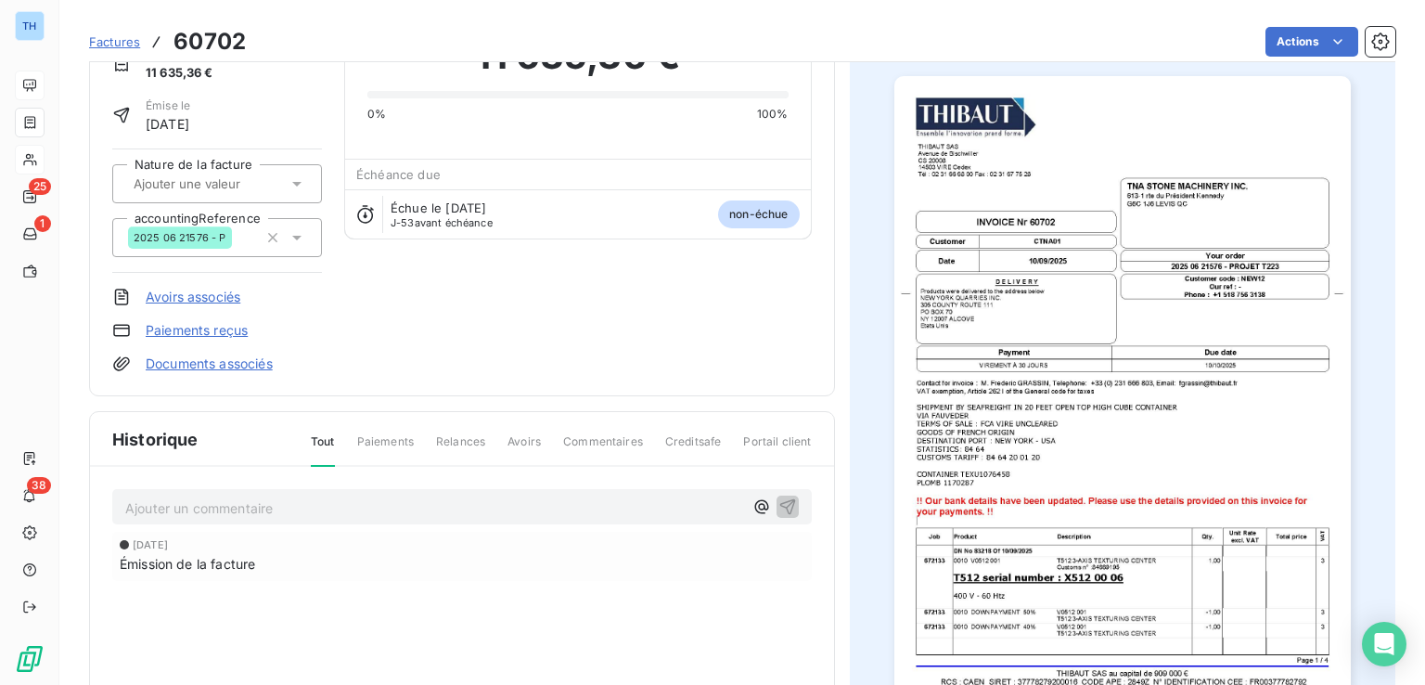
scroll to position [0, 0]
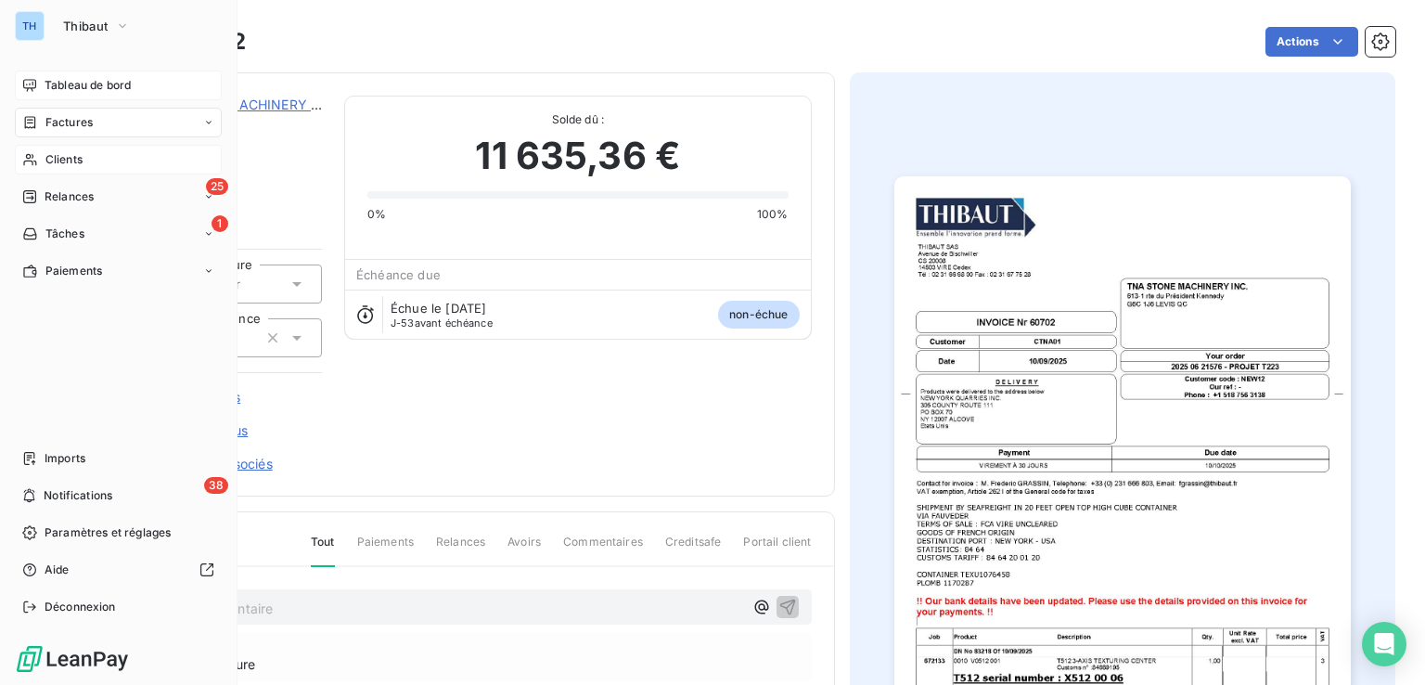
click at [73, 124] on span "Factures" at bounding box center [68, 122] width 47 height 17
click at [85, 157] on span "Factures" at bounding box center [68, 159] width 47 height 17
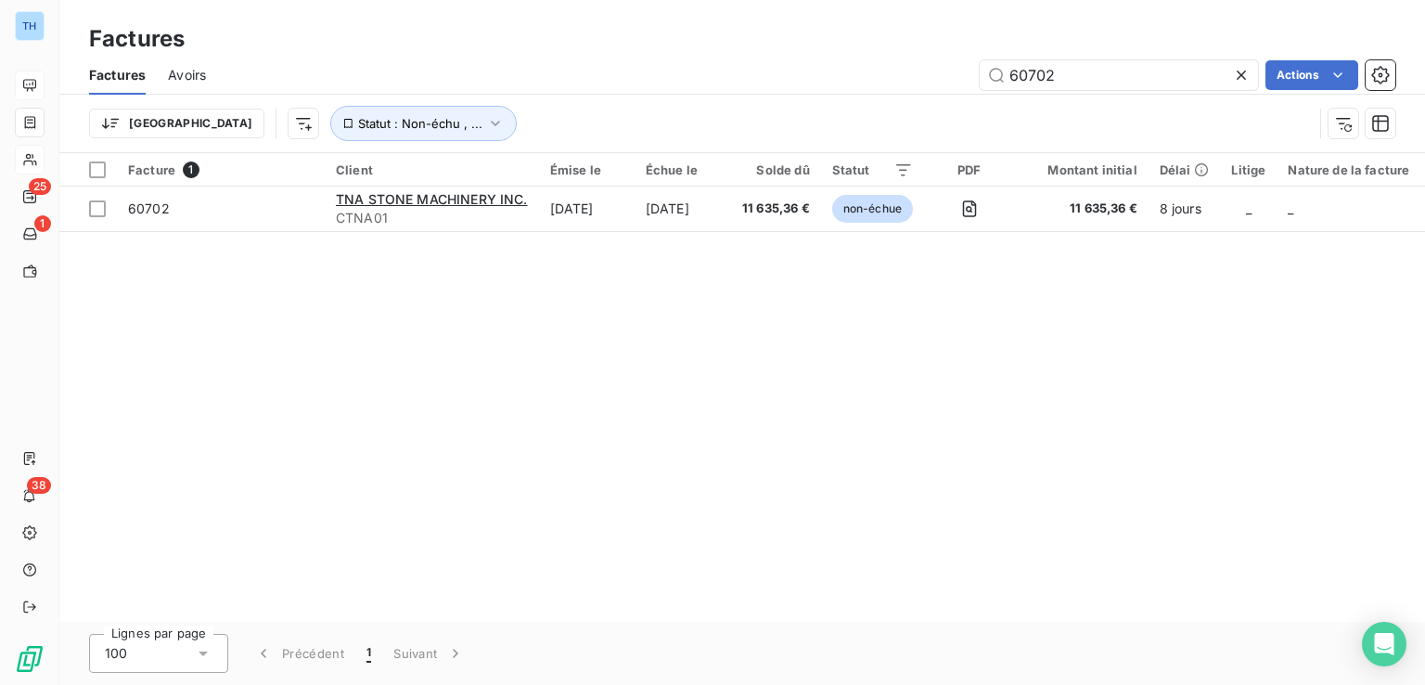
drag, startPoint x: 1050, startPoint y: 71, endPoint x: 916, endPoint y: 69, distance: 134.6
click at [927, 69] on div "60702 Actions" at bounding box center [811, 75] width 1167 height 30
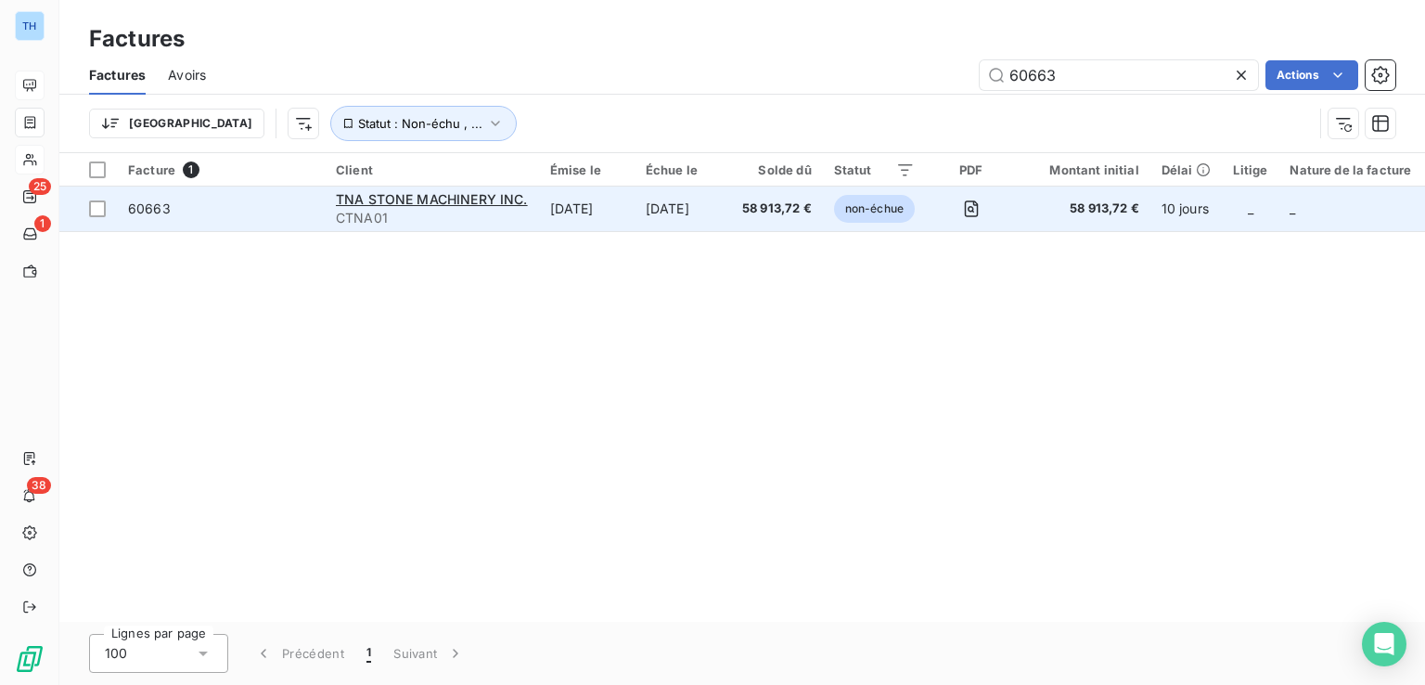
type input "60663"
click at [748, 218] on td "58 913,72 €" at bounding box center [777, 209] width 92 height 45
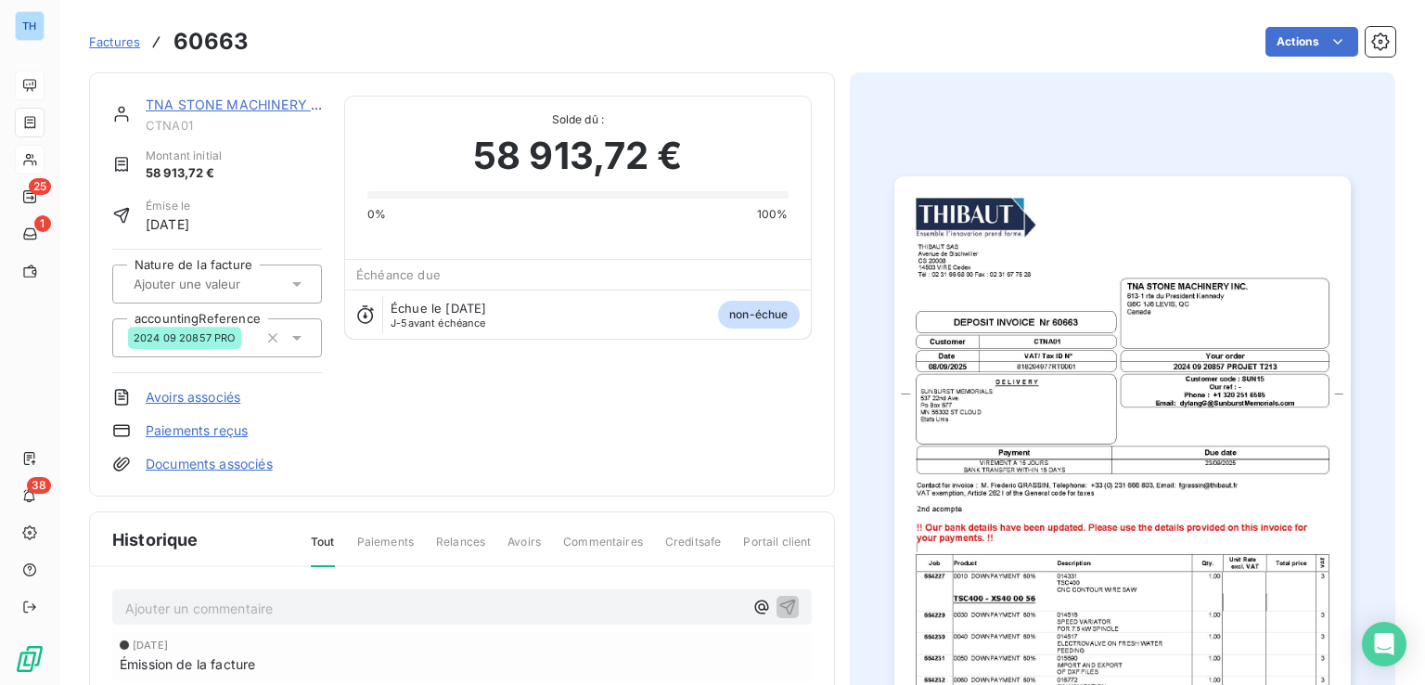
click at [980, 324] on img "button" at bounding box center [1123, 498] width 457 height 645
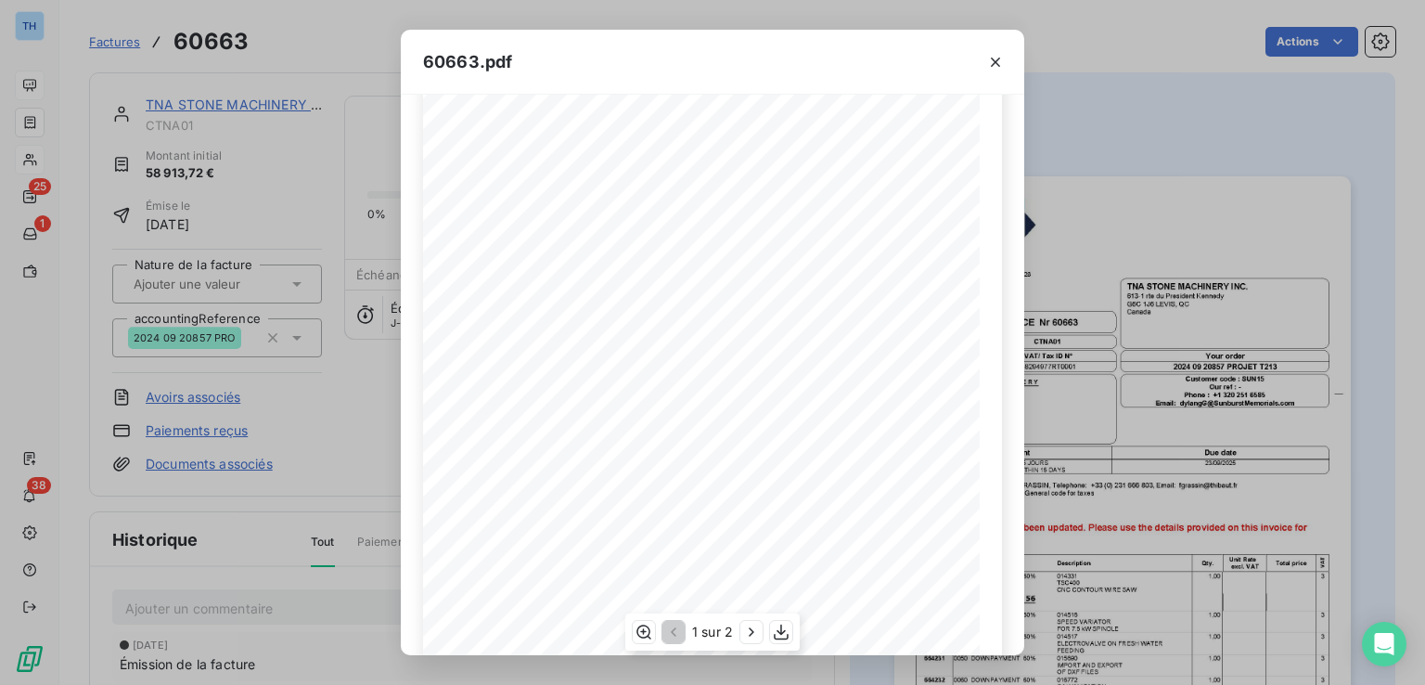
scroll to position [271, 0]
drag, startPoint x: 999, startPoint y: 62, endPoint x: 985, endPoint y: 58, distance: 15.6
click at [999, 62] on icon "button" at bounding box center [995, 62] width 19 height 19
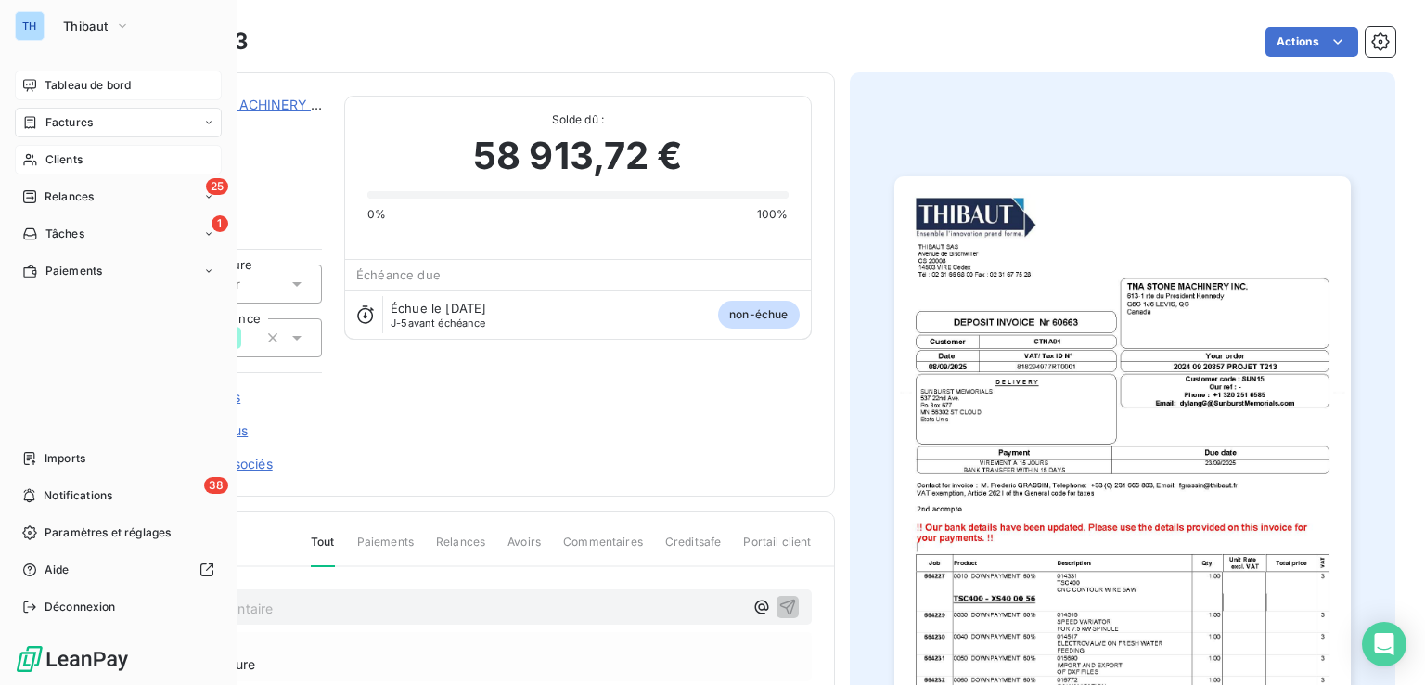
click at [67, 114] on span "Factures" at bounding box center [68, 122] width 47 height 17
click at [71, 155] on span "Factures" at bounding box center [68, 159] width 47 height 17
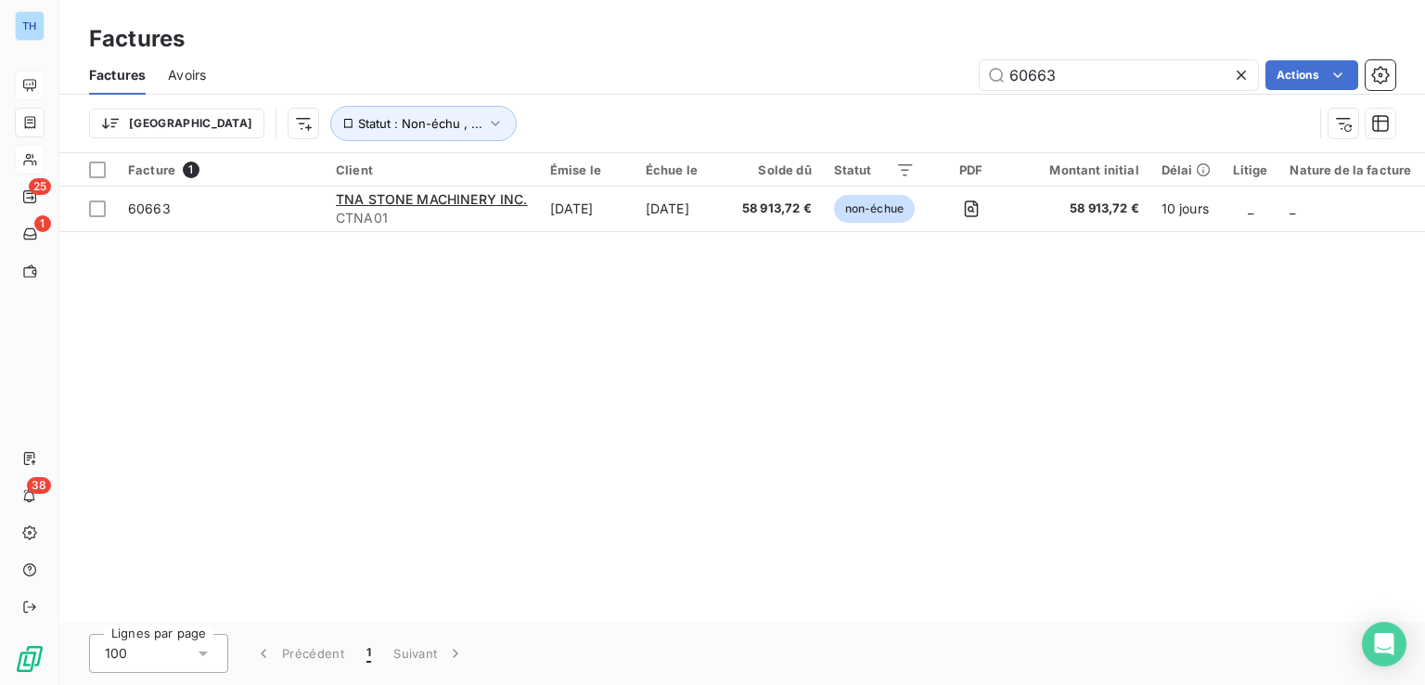
drag, startPoint x: 1066, startPoint y: 74, endPoint x: 855, endPoint y: 68, distance: 211.7
click at [855, 68] on div "60663 Actions" at bounding box center [811, 75] width 1167 height 30
type input "60747"
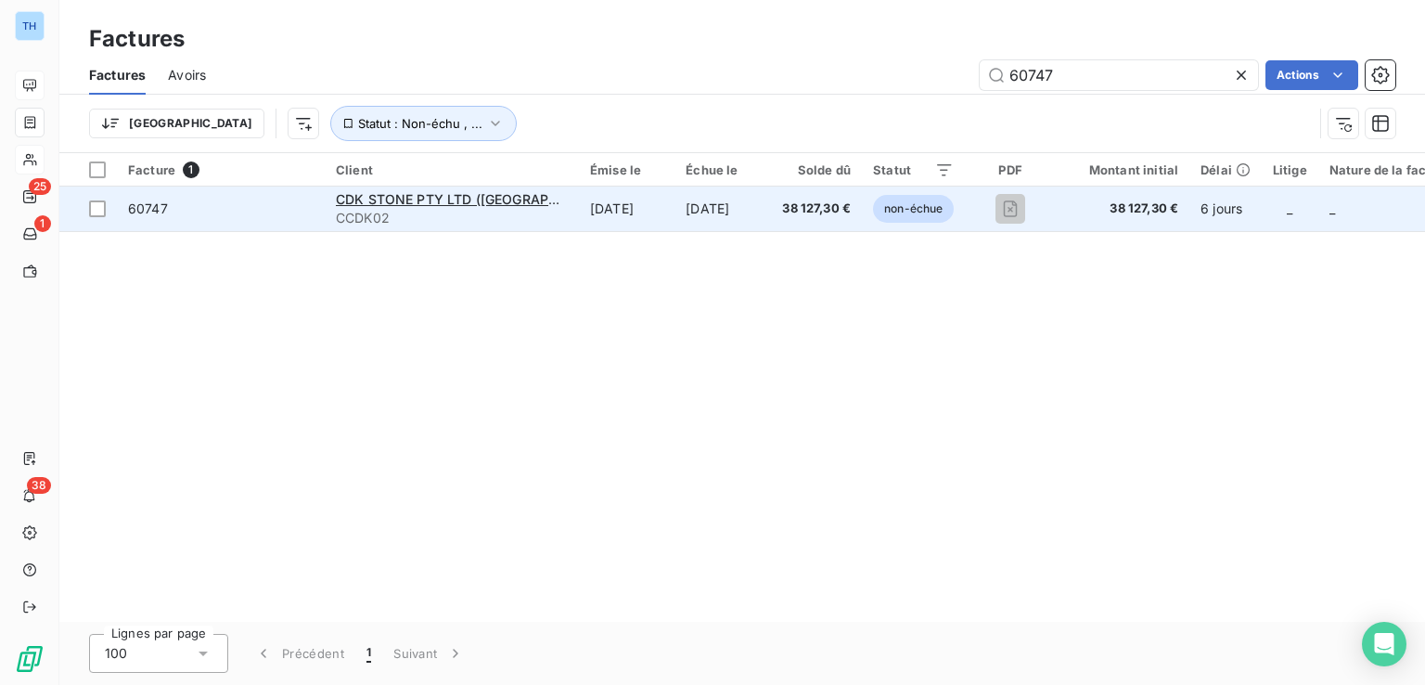
click at [698, 218] on td "[DATE]" at bounding box center [723, 209] width 97 height 45
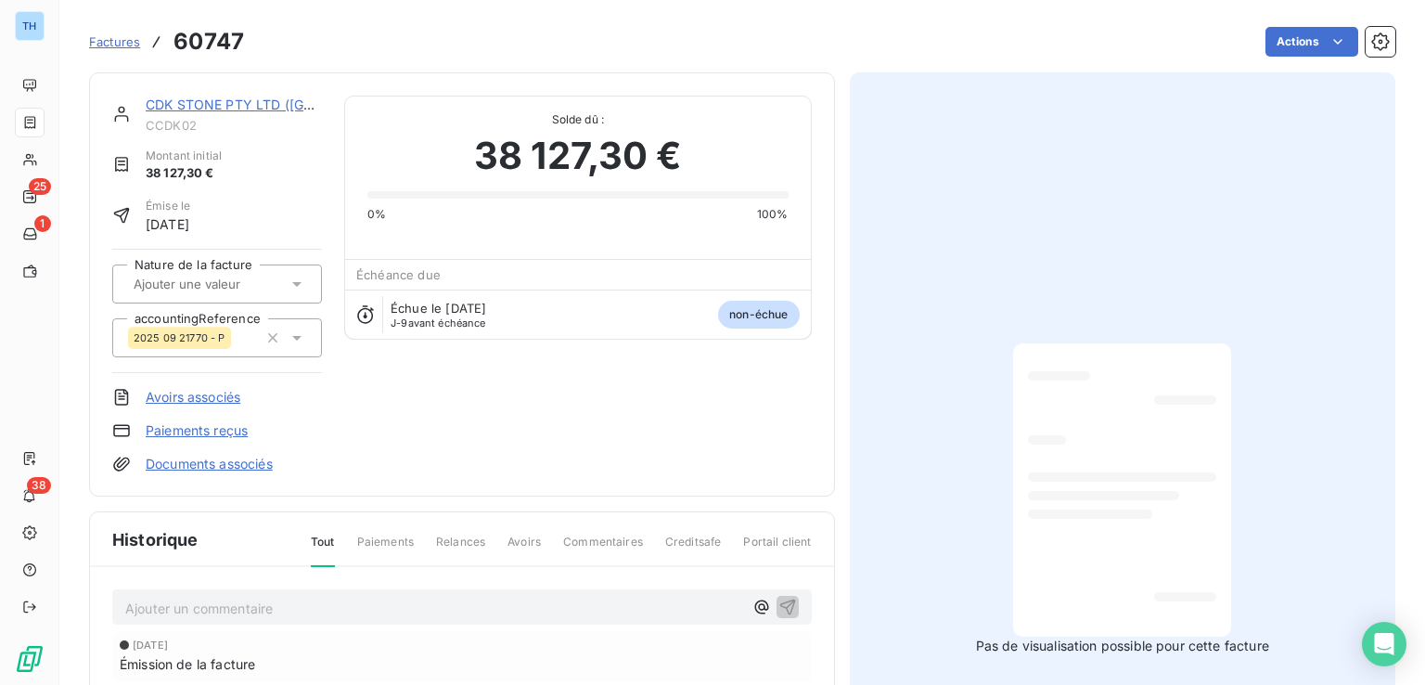
click at [171, 101] on link "CDK STONE PTY LTD ([GEOGRAPHIC_DATA])" at bounding box center [288, 105] width 284 height 16
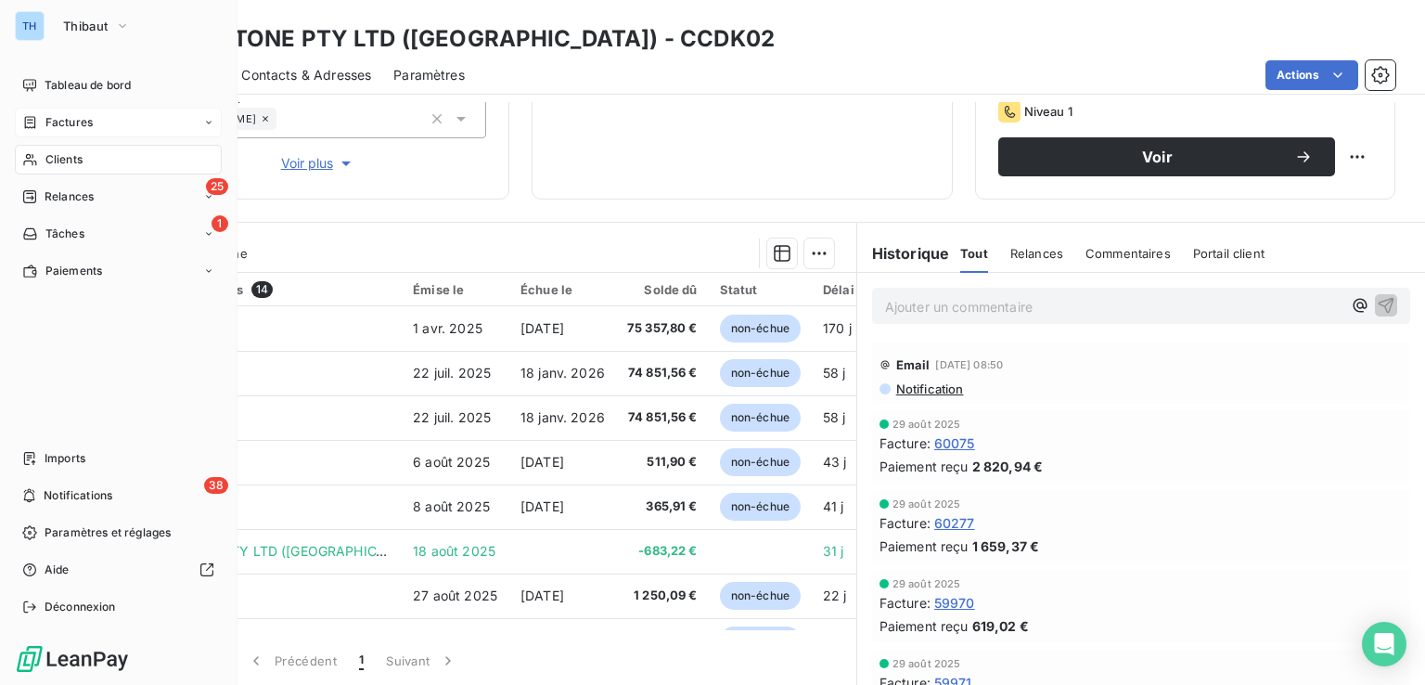
click at [63, 115] on span "Factures" at bounding box center [68, 122] width 47 height 17
click at [67, 153] on span "Factures" at bounding box center [68, 159] width 47 height 17
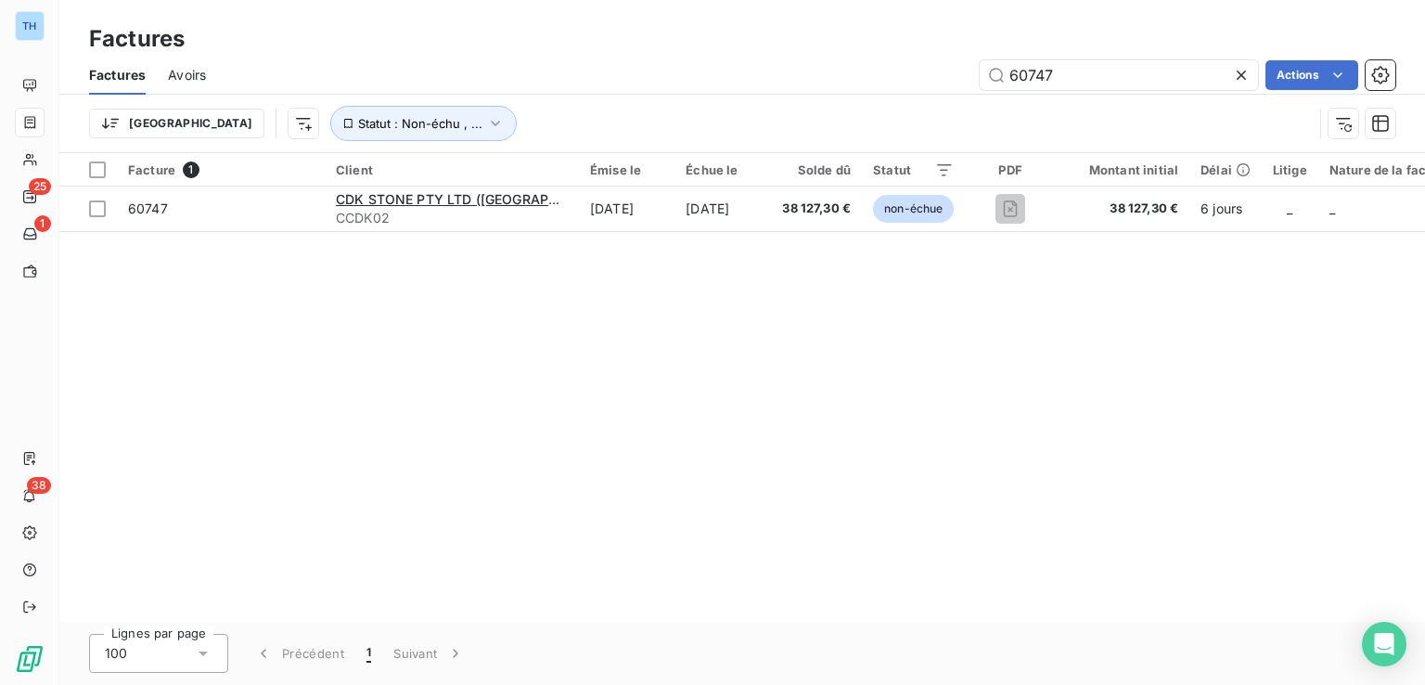
drag, startPoint x: 1077, startPoint y: 70, endPoint x: 743, endPoint y: 29, distance: 336.5
click at [805, 50] on div "Factures Factures Avoirs 60747 Actions Trier Statut : Non-échu , ..." at bounding box center [742, 76] width 1366 height 153
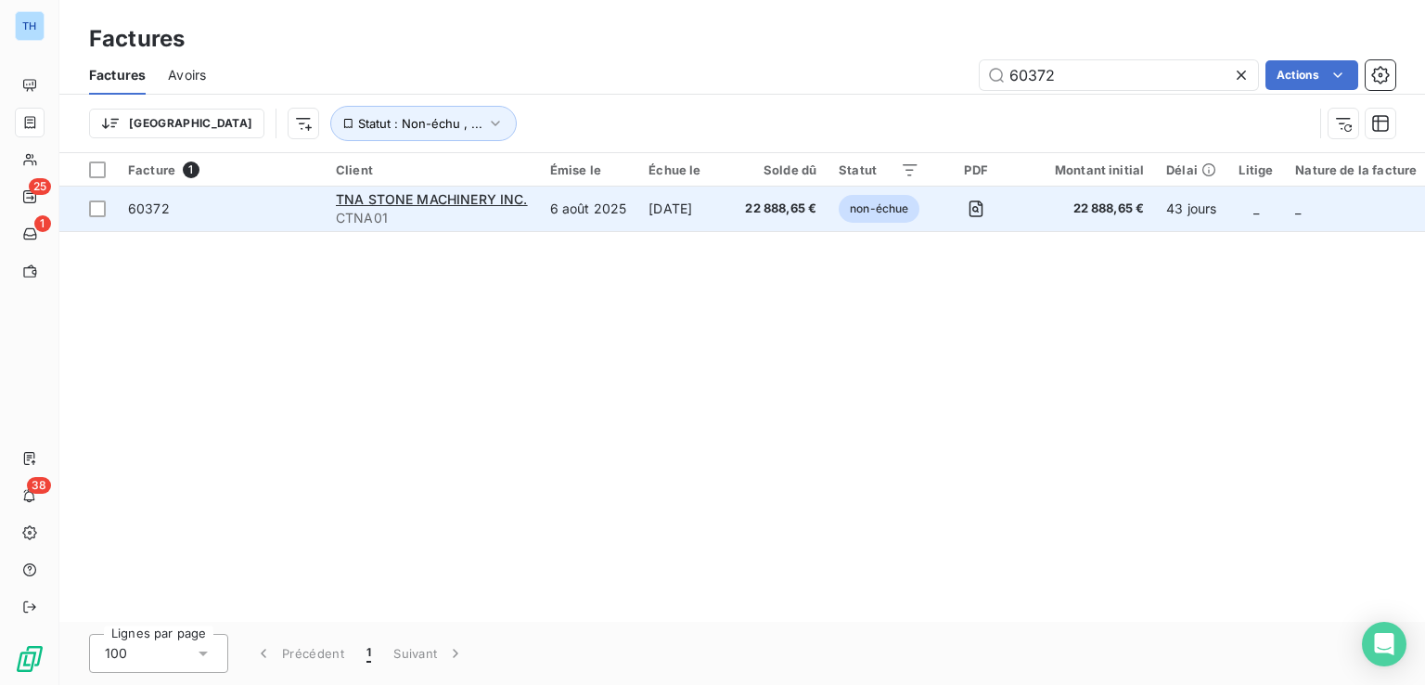
type input "60372"
click at [672, 213] on td "[DATE]" at bounding box center [685, 209] width 97 height 45
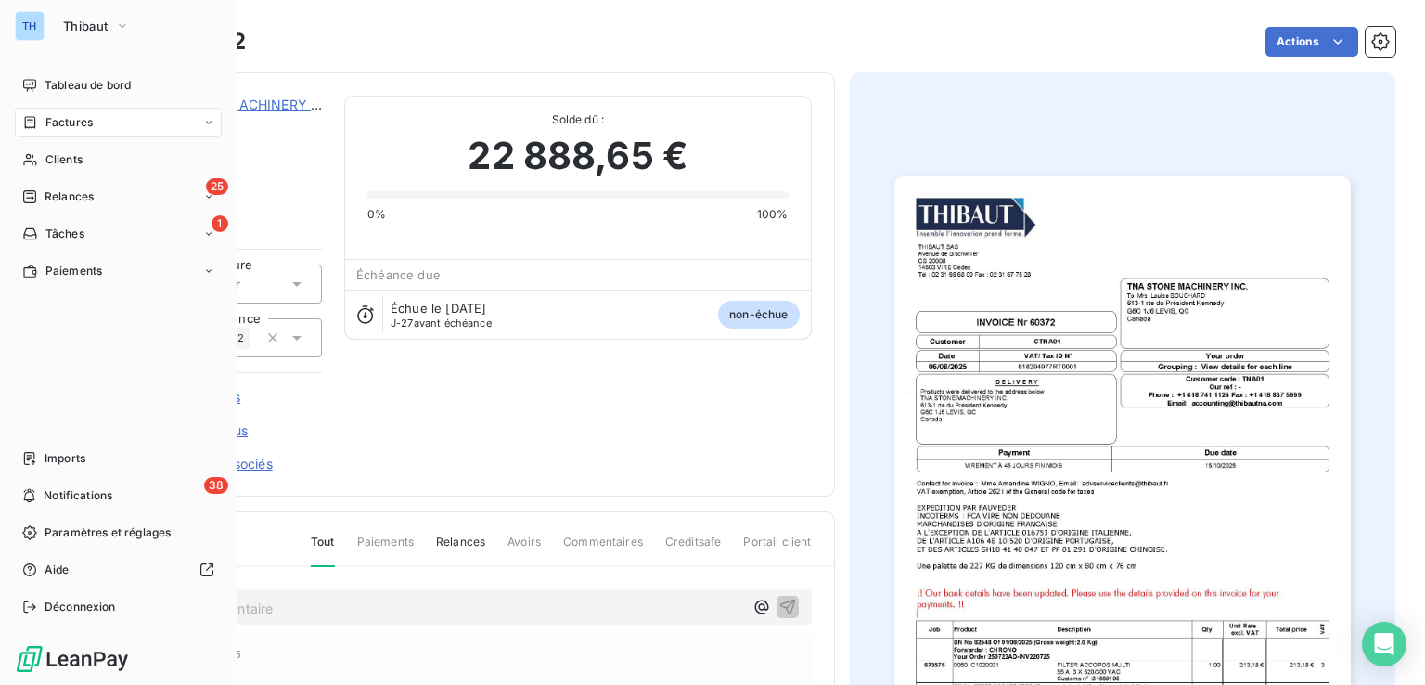
click at [53, 120] on span "Factures" at bounding box center [68, 122] width 47 height 17
click at [60, 153] on span "Factures" at bounding box center [68, 159] width 47 height 17
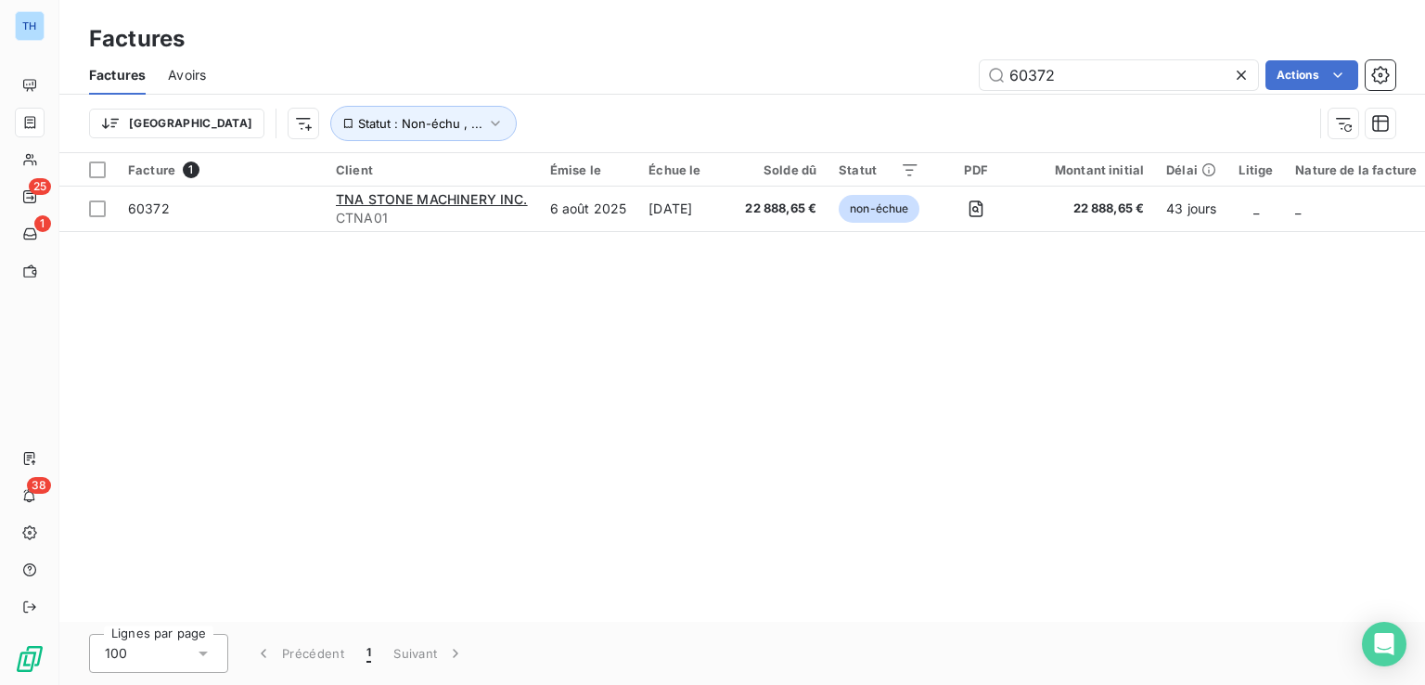
drag, startPoint x: 1082, startPoint y: 74, endPoint x: 815, endPoint y: 65, distance: 267.4
click at [815, 65] on div "60372 Actions" at bounding box center [811, 75] width 1167 height 30
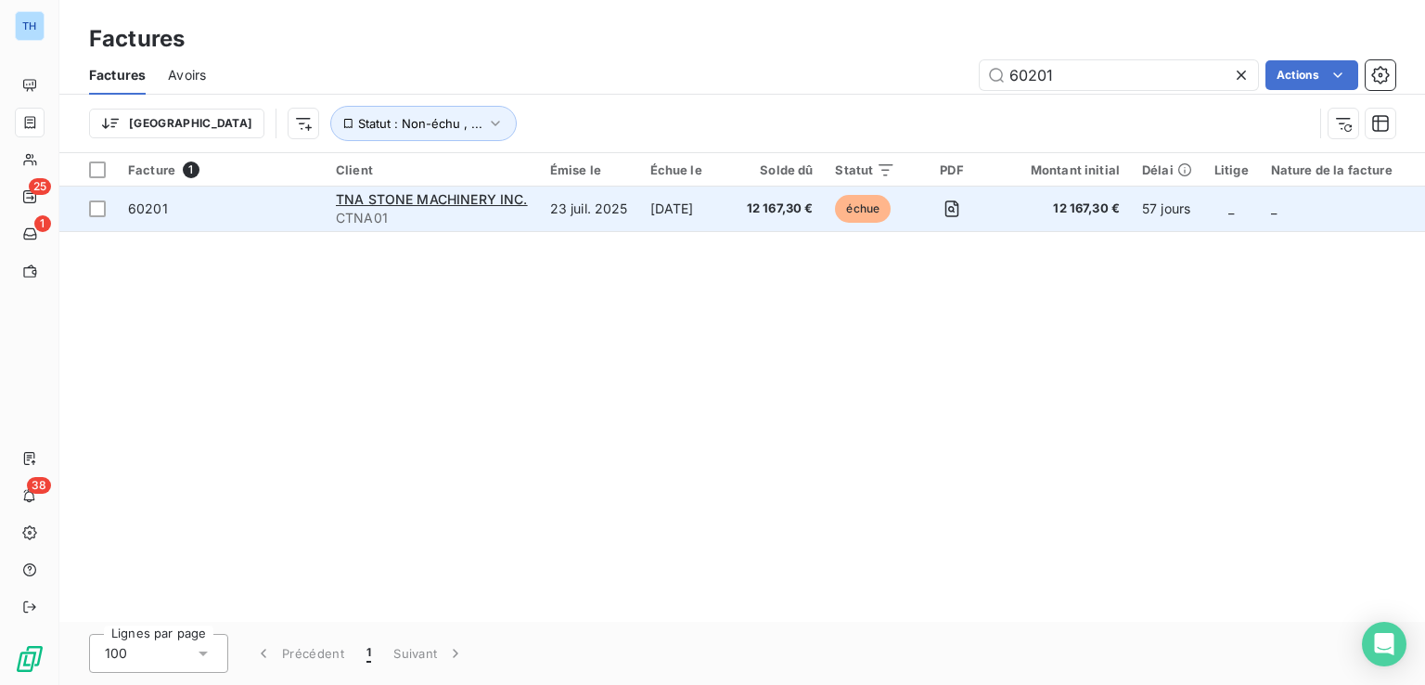
type input "60201"
click at [735, 191] on td "[DATE]" at bounding box center [687, 209] width 97 height 45
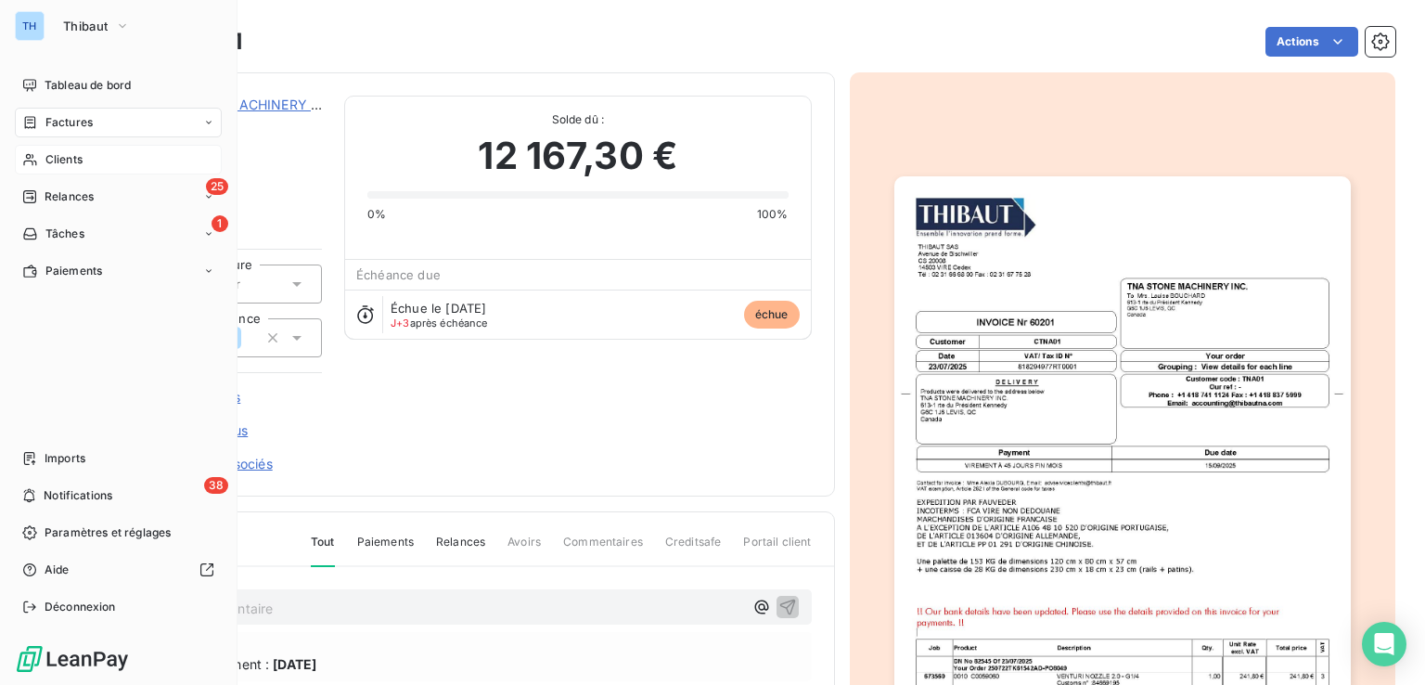
click at [64, 158] on span "Clients" at bounding box center [63, 159] width 37 height 17
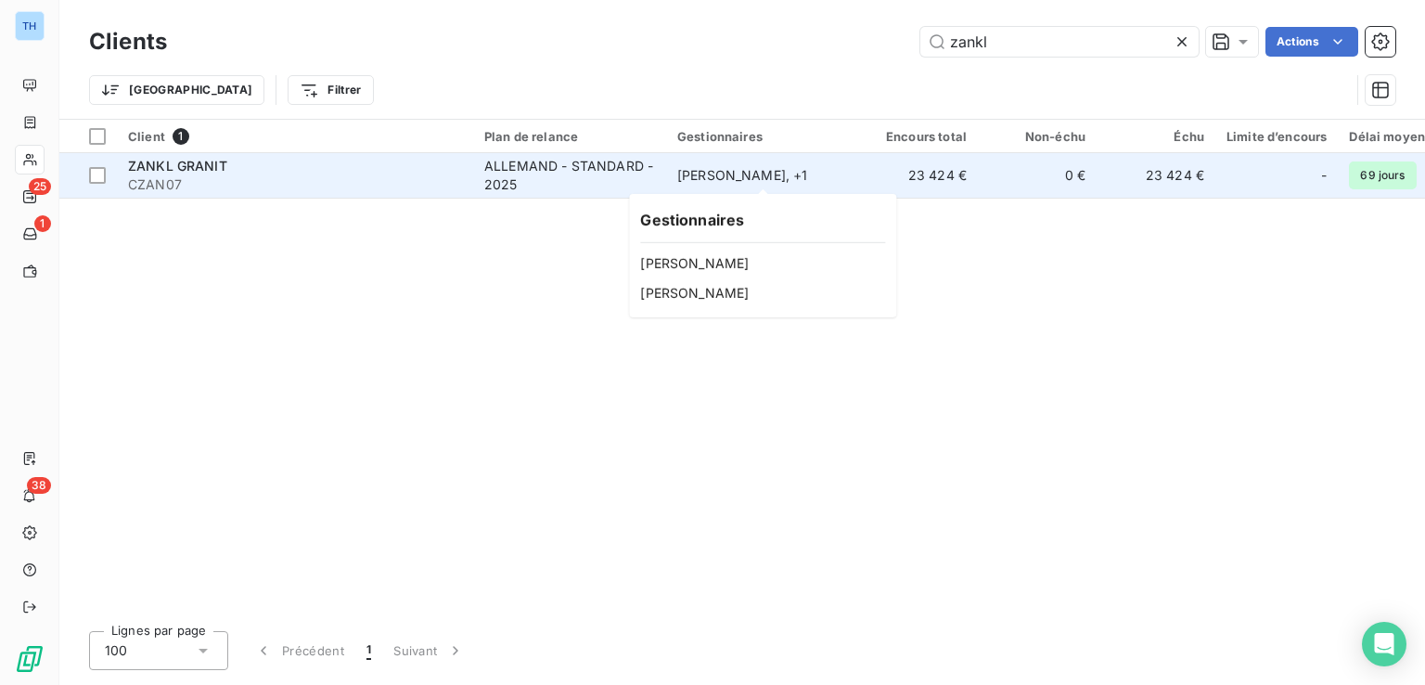
type input "zankl"
click at [692, 182] on div "[PERSON_NAME] , + 1" at bounding box center [762, 175] width 171 height 19
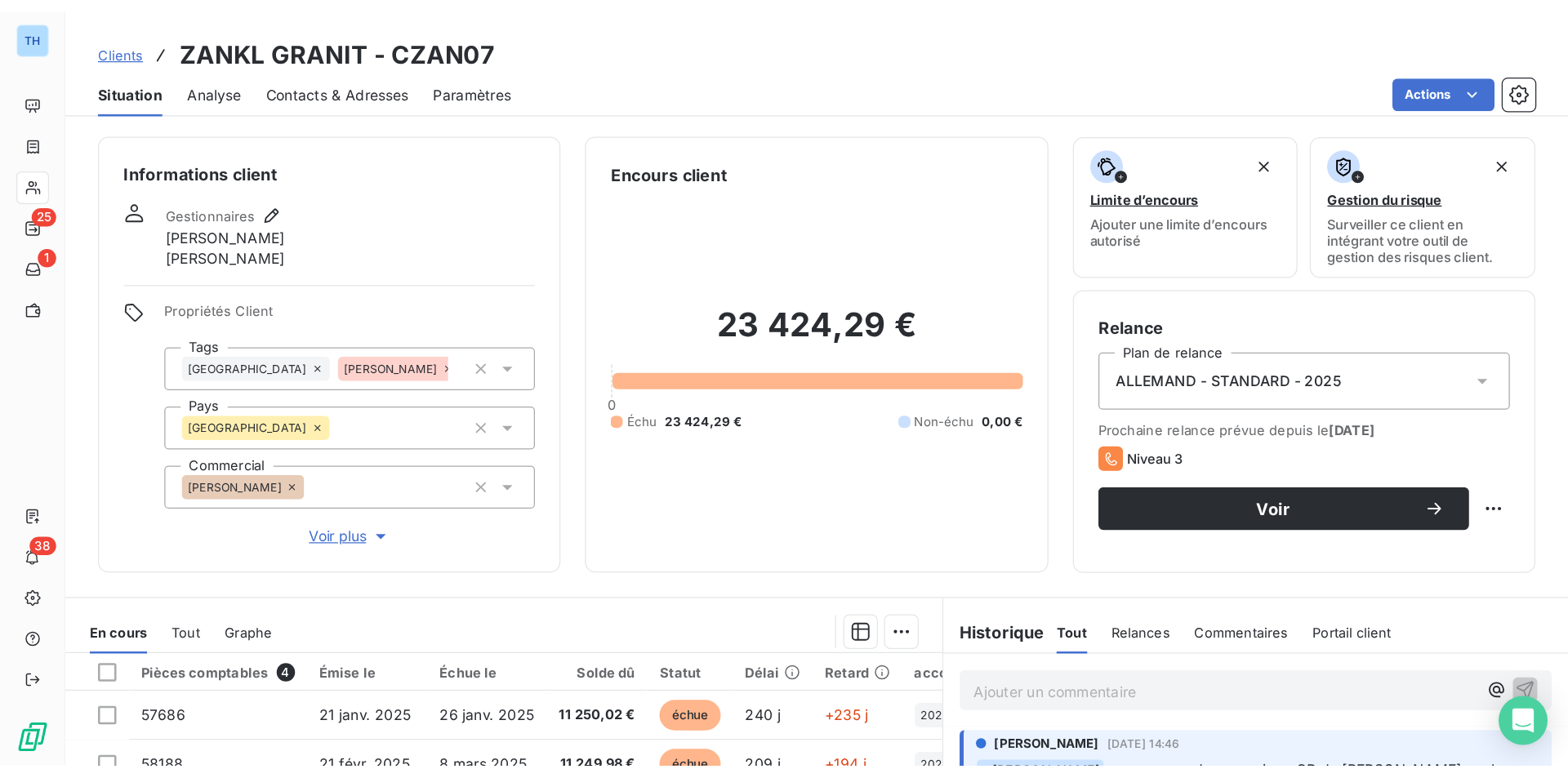
scroll to position [245, 0]
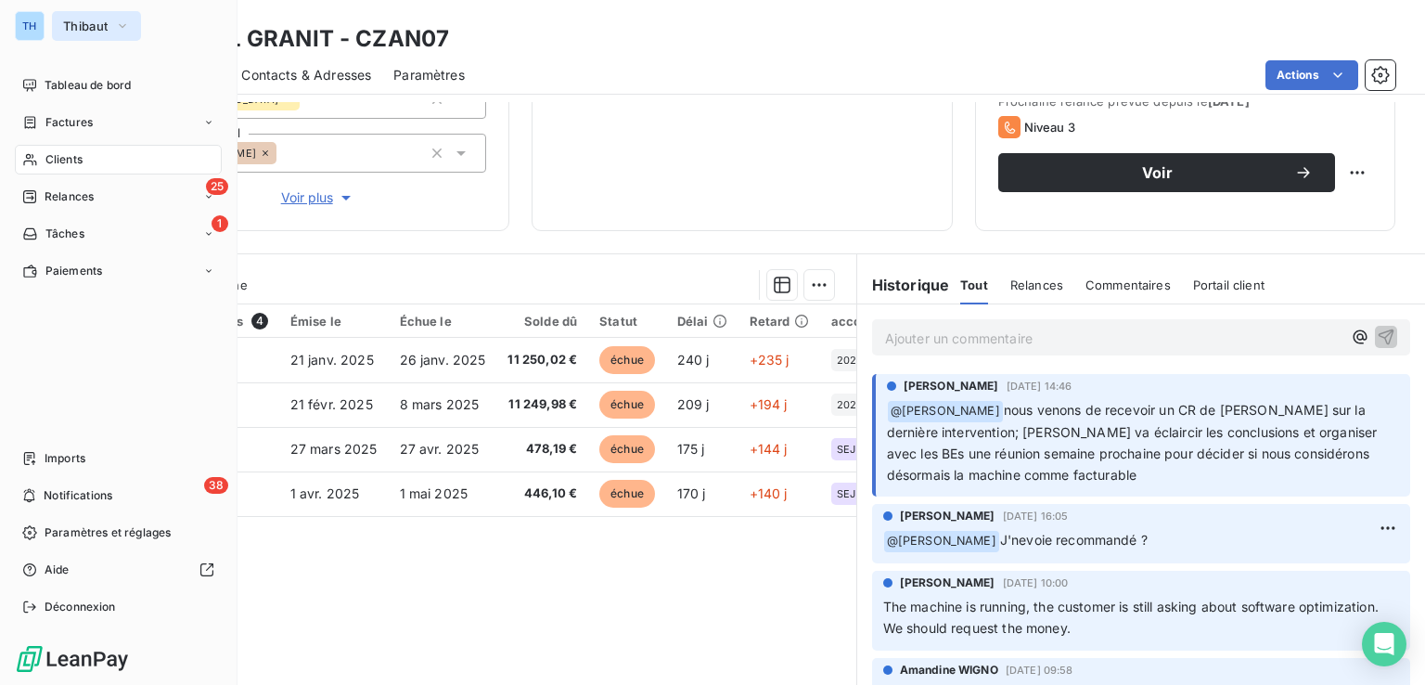
click at [89, 23] on span "Thibaut" at bounding box center [85, 26] width 45 height 15
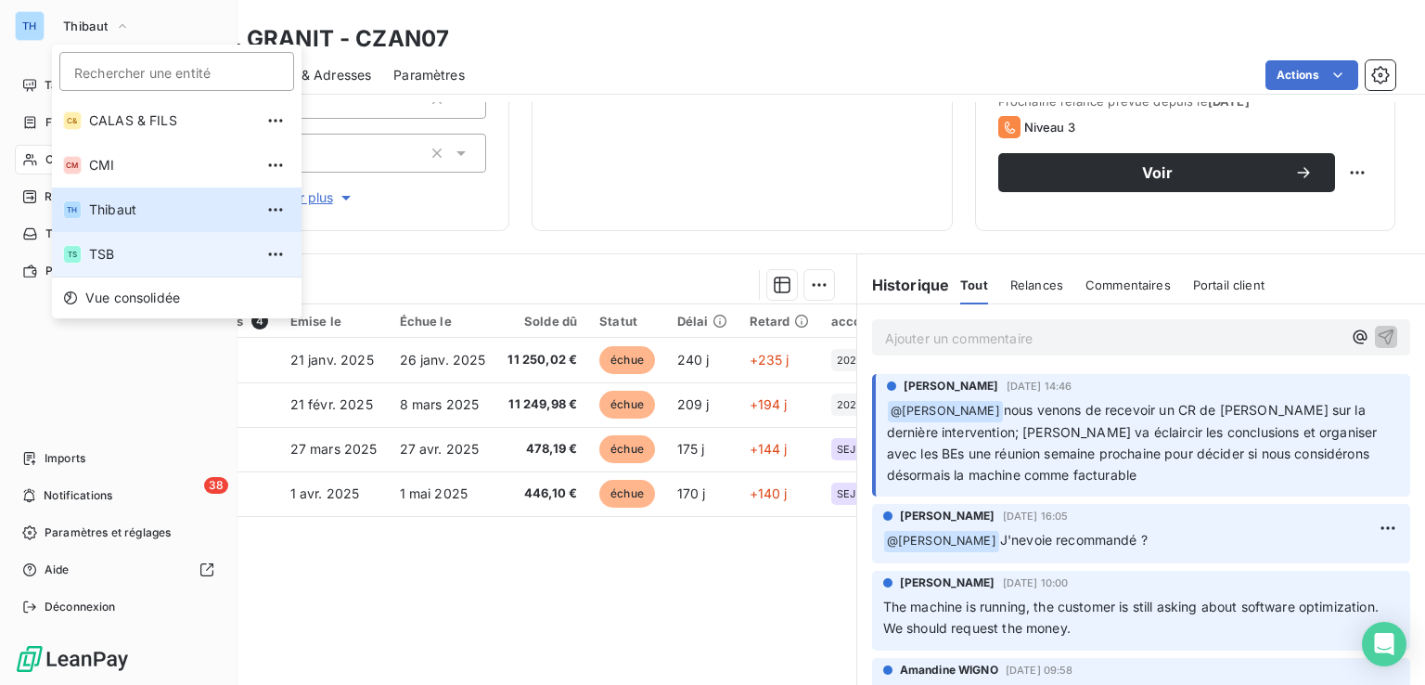
click at [119, 250] on span "TSB" at bounding box center [171, 254] width 164 height 19
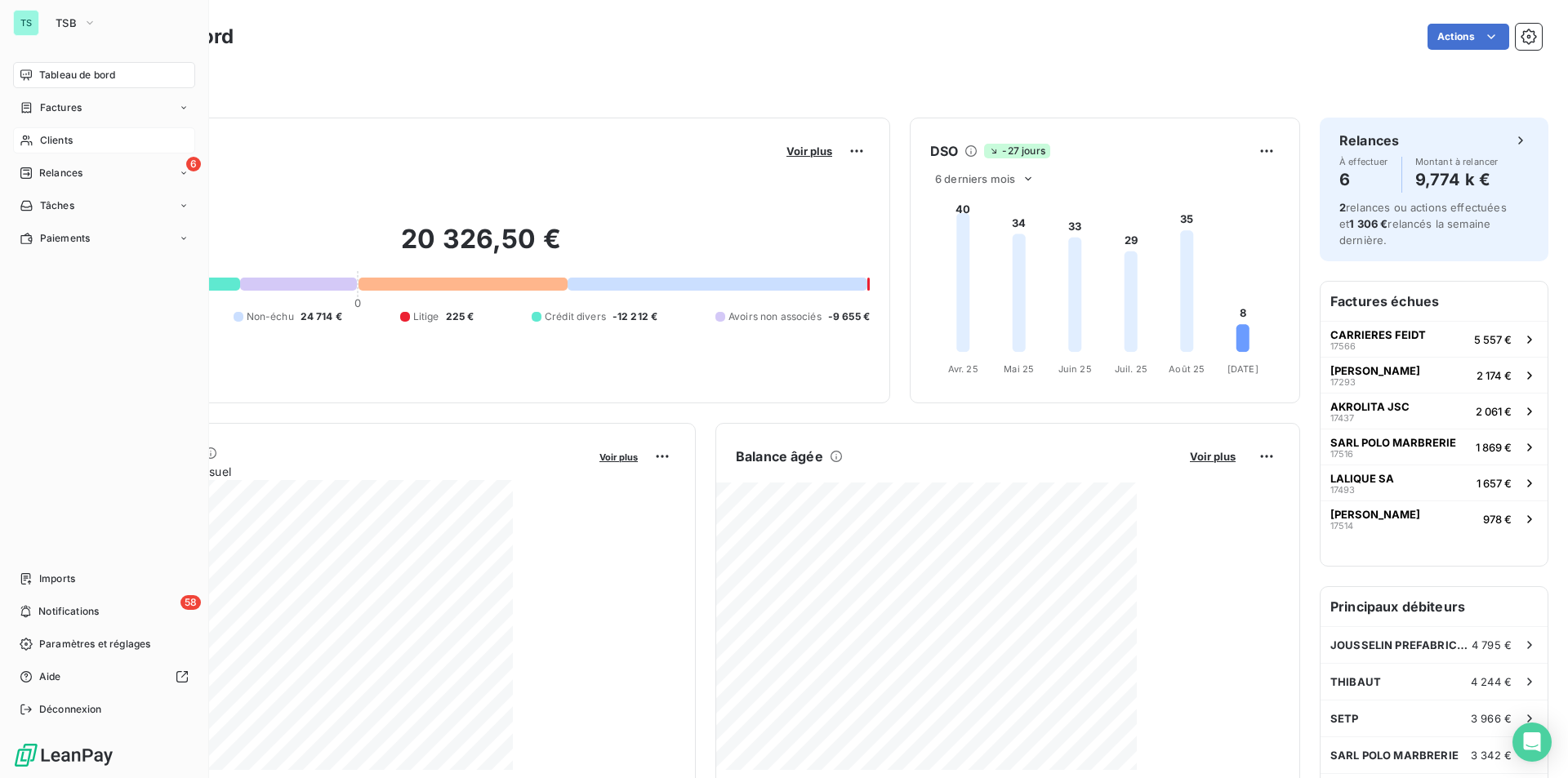
click at [61, 133] on span "Clients" at bounding box center [55, 140] width 33 height 15
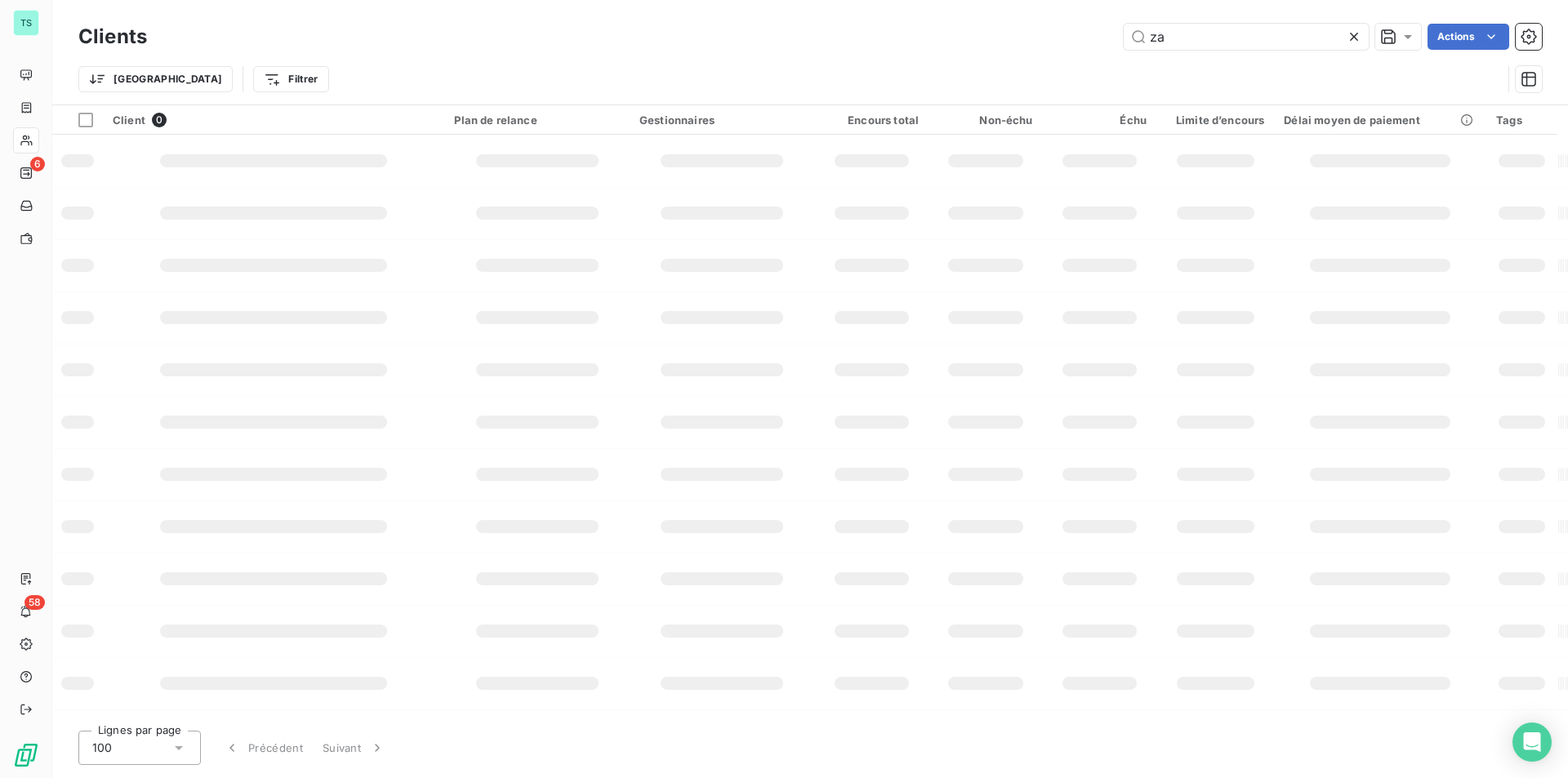
type input "z"
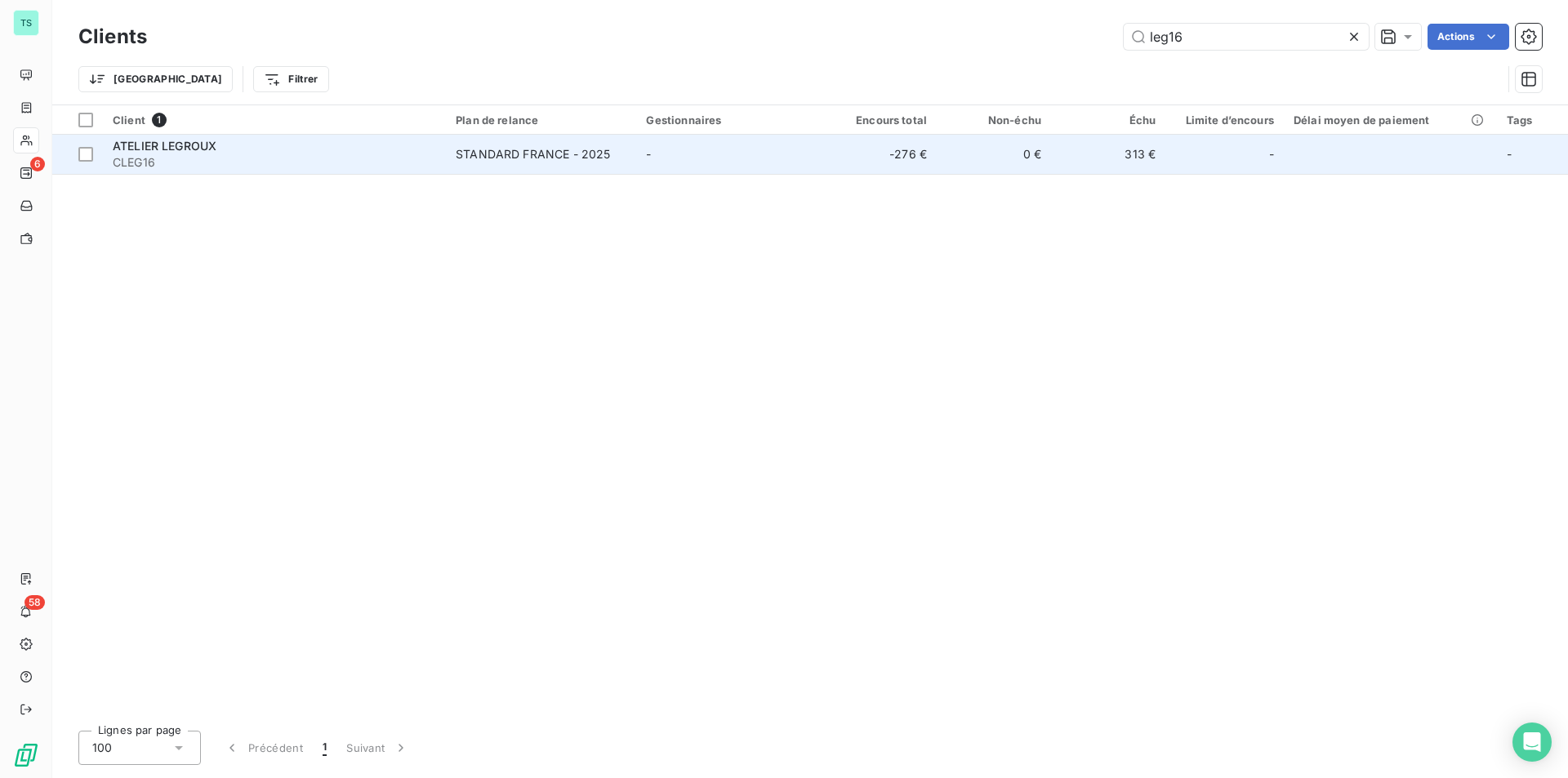
type input "leg16"
click at [852, 150] on td "-276 €" at bounding box center [879, 154] width 114 height 40
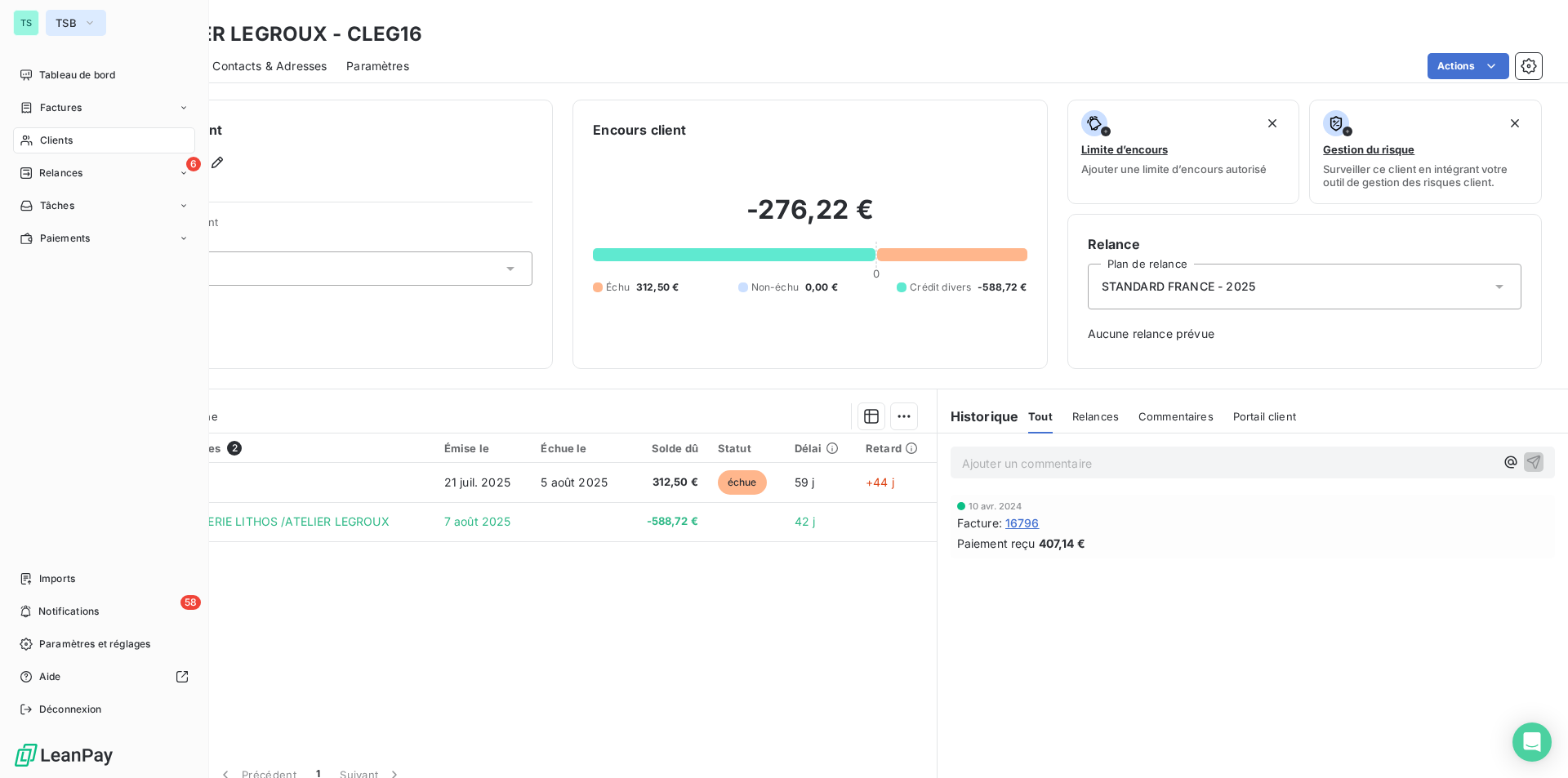
drag, startPoint x: 96, startPoint y: 26, endPoint x: 62, endPoint y: 25, distance: 34.0
click at [90, 27] on icon "button" at bounding box center [90, 23] width 13 height 17
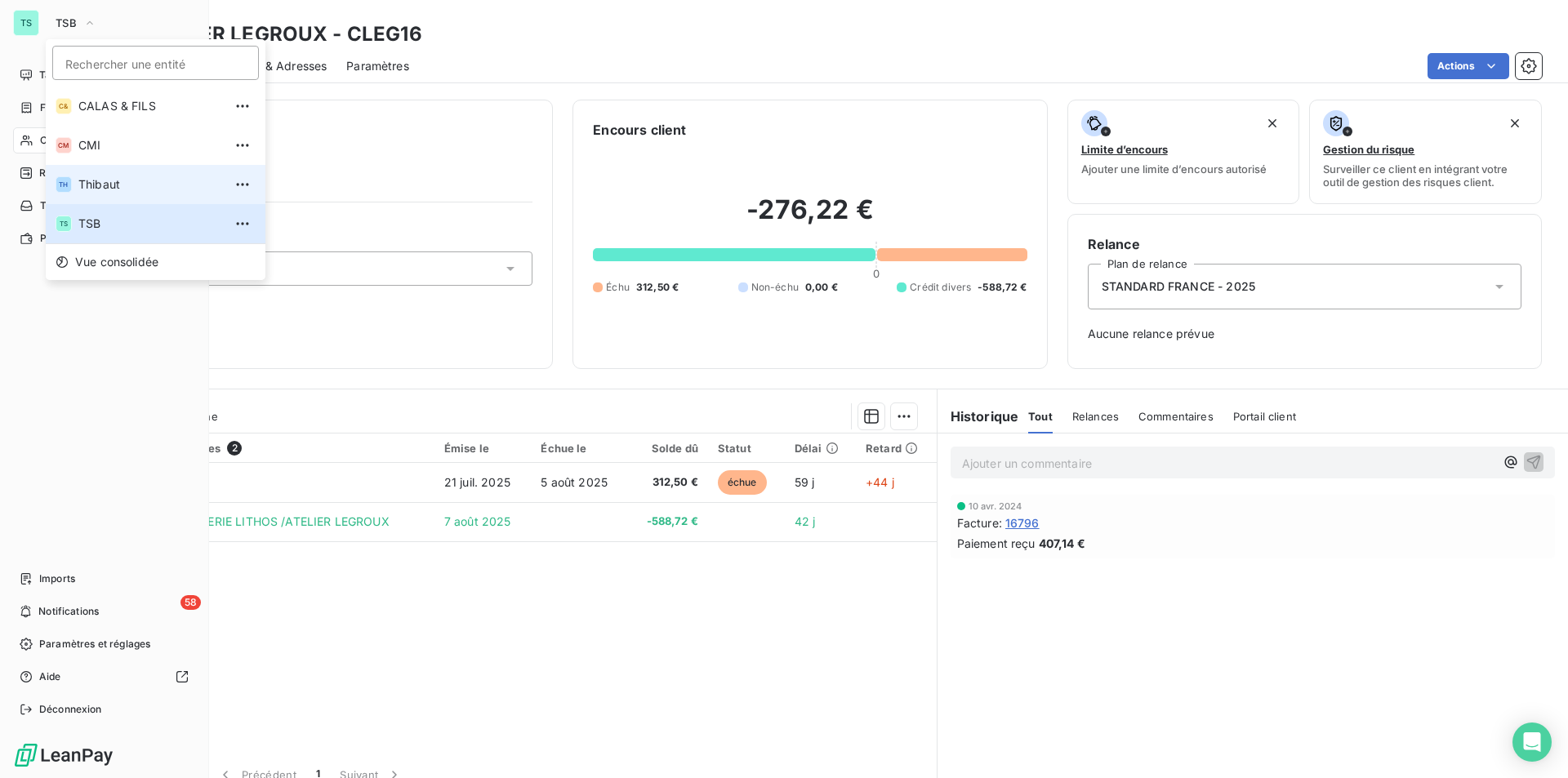
click at [97, 192] on span "Thibaut" at bounding box center [150, 184] width 144 height 17
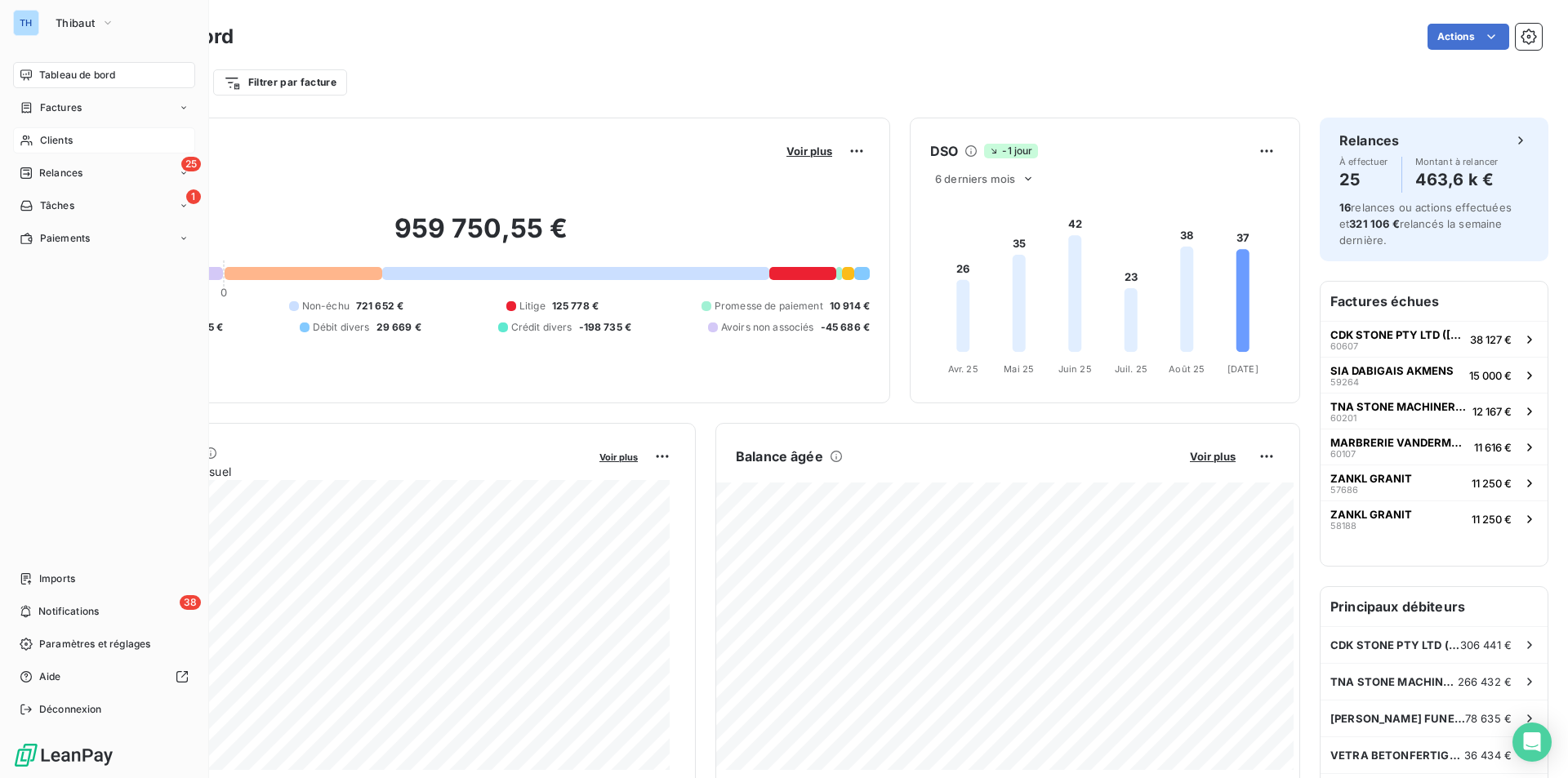
click at [52, 143] on span "Clients" at bounding box center [55, 140] width 33 height 15
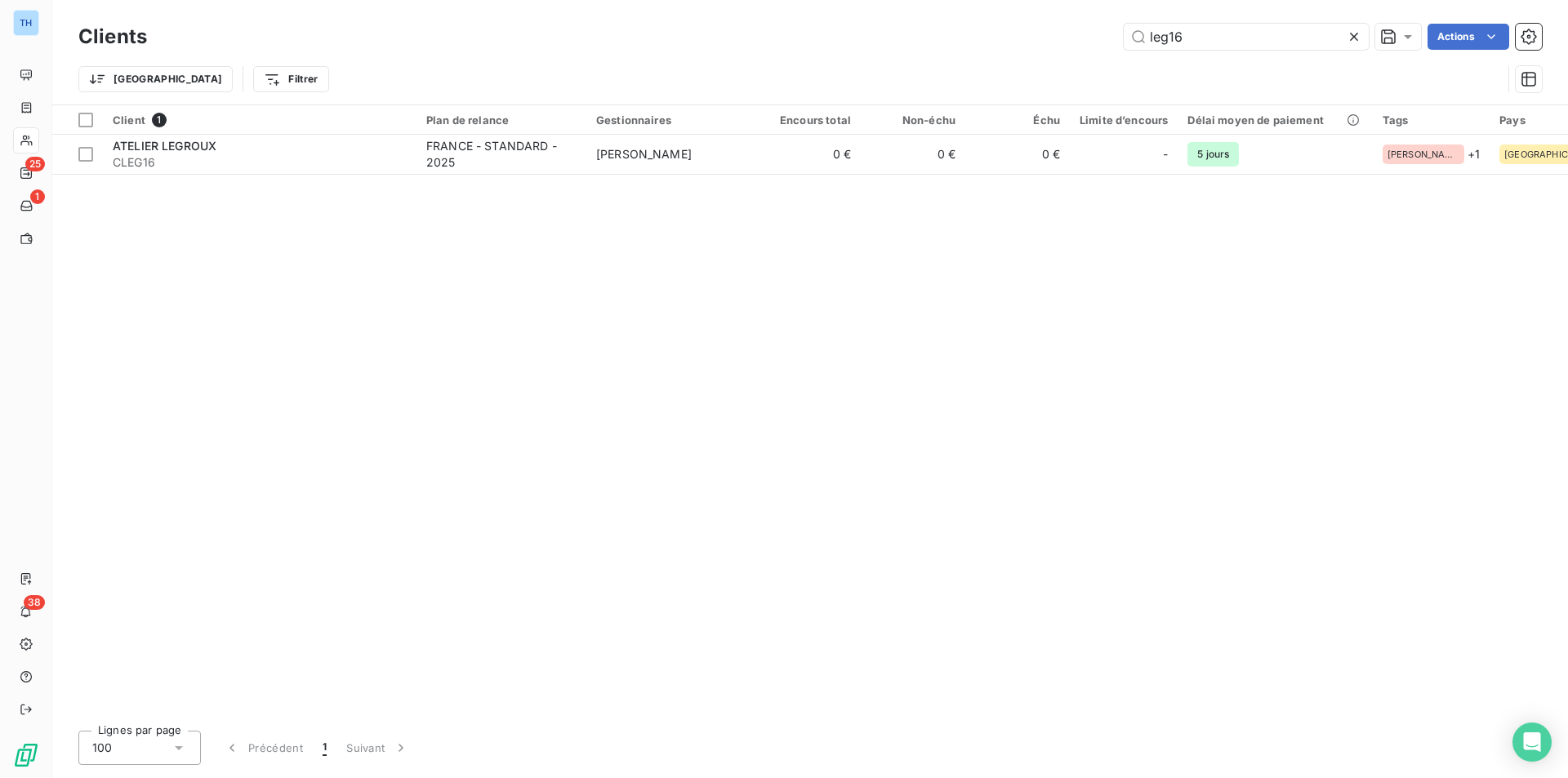
drag, startPoint x: 1212, startPoint y: 32, endPoint x: 1002, endPoint y: 31, distance: 210.0
click at [1004, 31] on div "leg16 Actions" at bounding box center [854, 37] width 1375 height 26
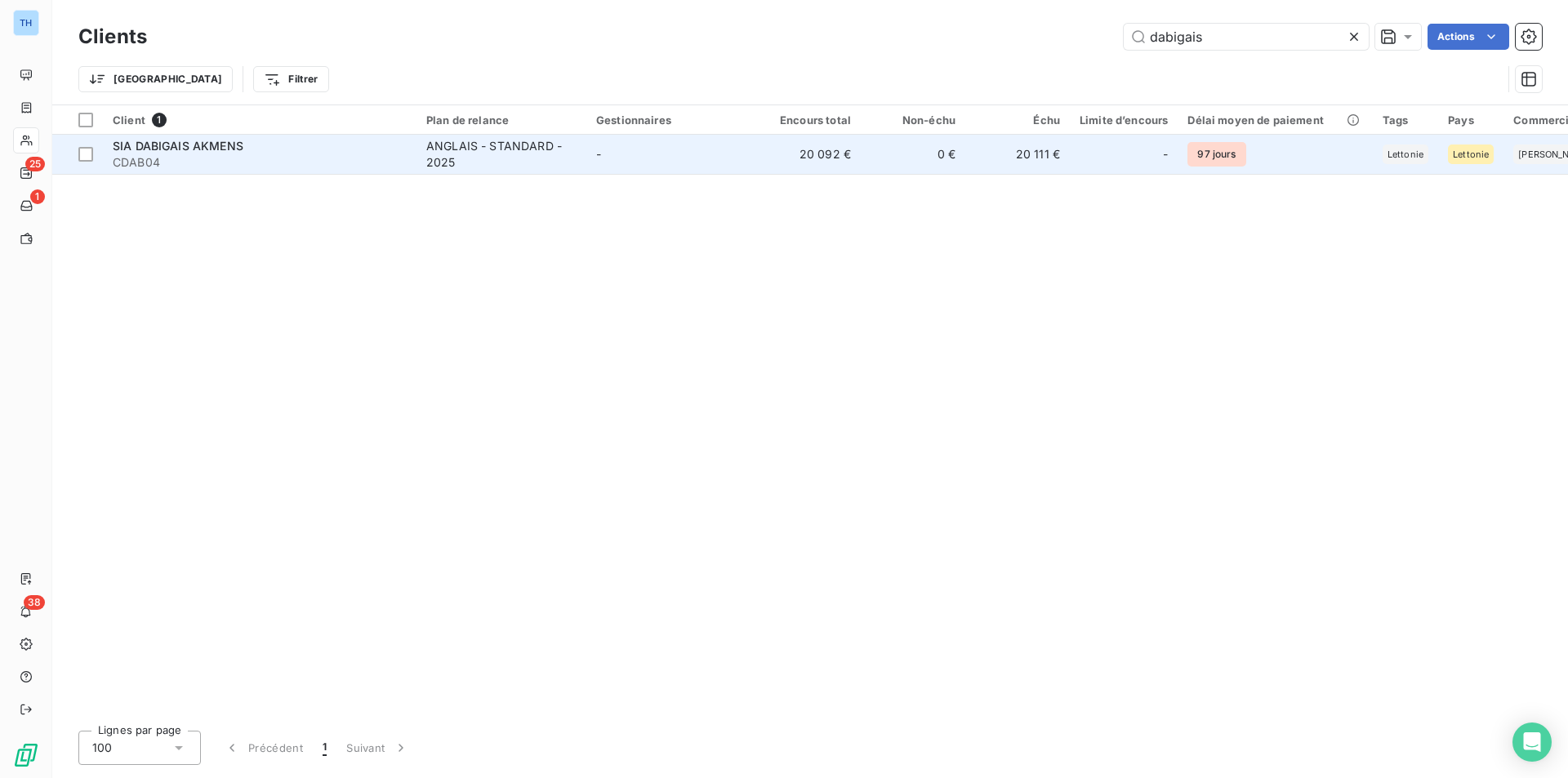
type input "dabigais"
click at [728, 150] on td "-" at bounding box center [670, 154] width 170 height 40
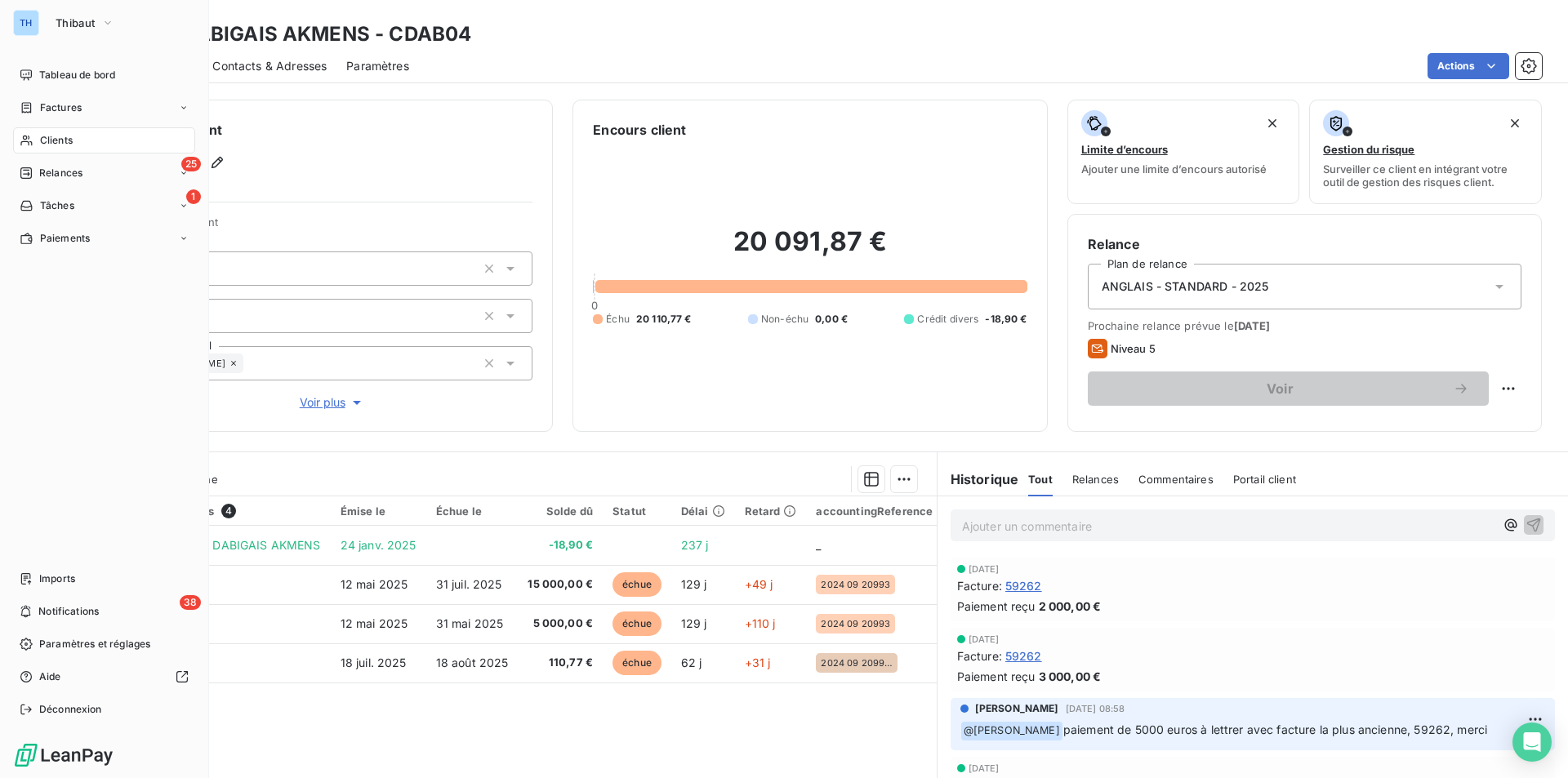
drag, startPoint x: 55, startPoint y: 139, endPoint x: 81, endPoint y: 153, distance: 29.5
click at [55, 139] on span "Clients" at bounding box center [55, 140] width 33 height 15
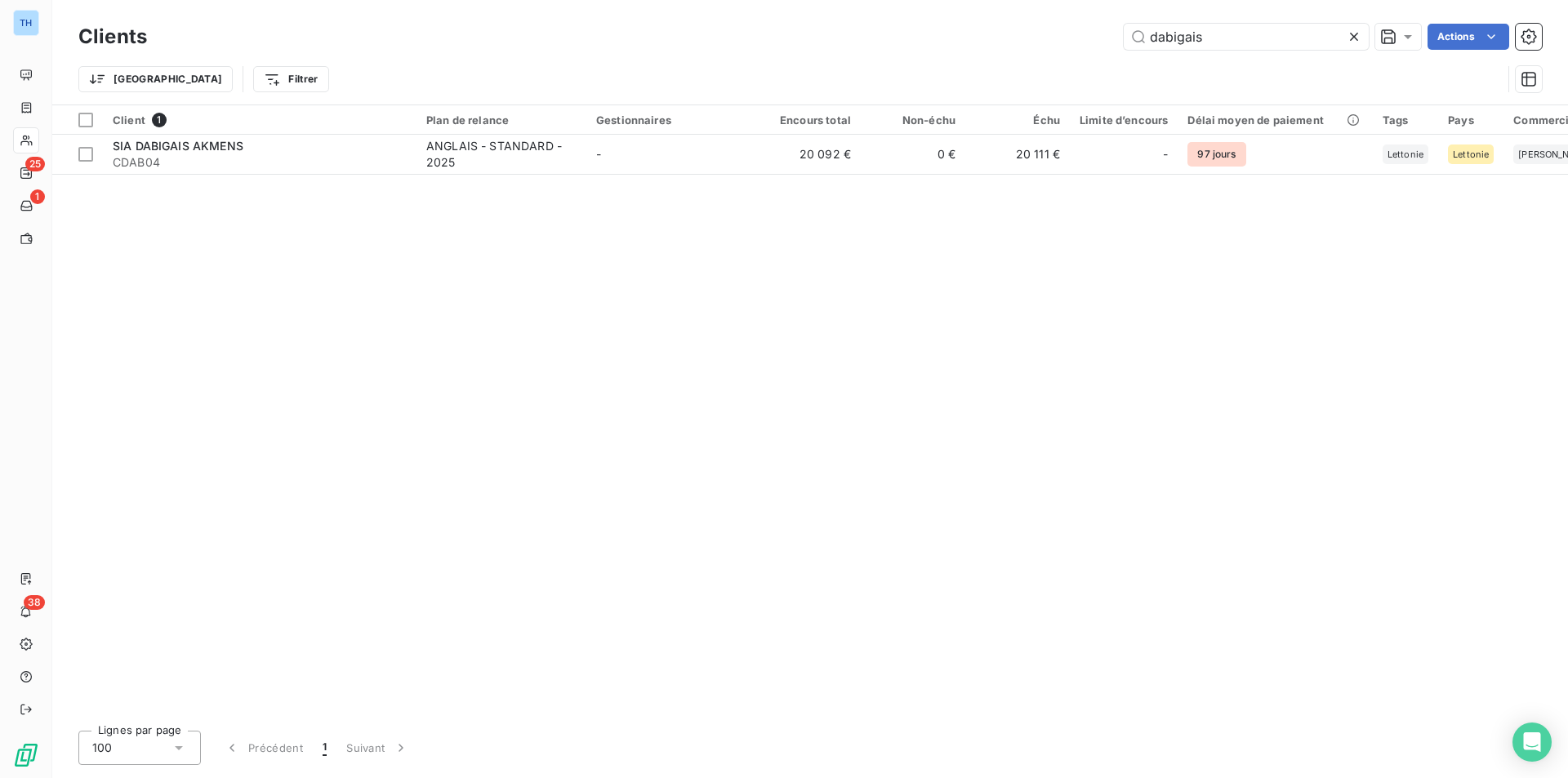
drag, startPoint x: 1206, startPoint y: 33, endPoint x: 1007, endPoint y: 40, distance: 199.1
click at [1018, 38] on div "dabigais Actions" at bounding box center [854, 37] width 1375 height 26
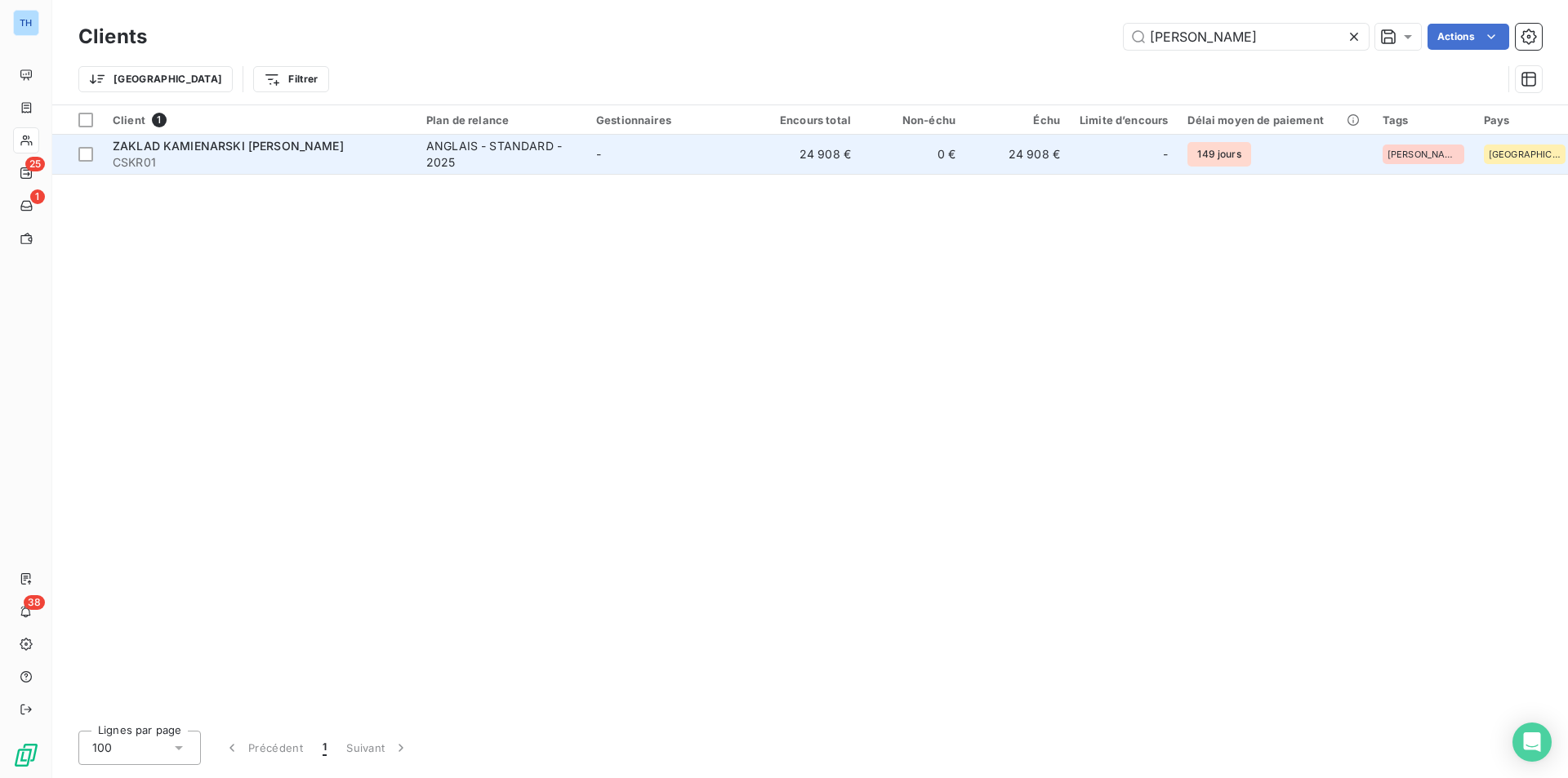
type input "skraba"
click at [767, 148] on td "24 908 €" at bounding box center [808, 154] width 105 height 40
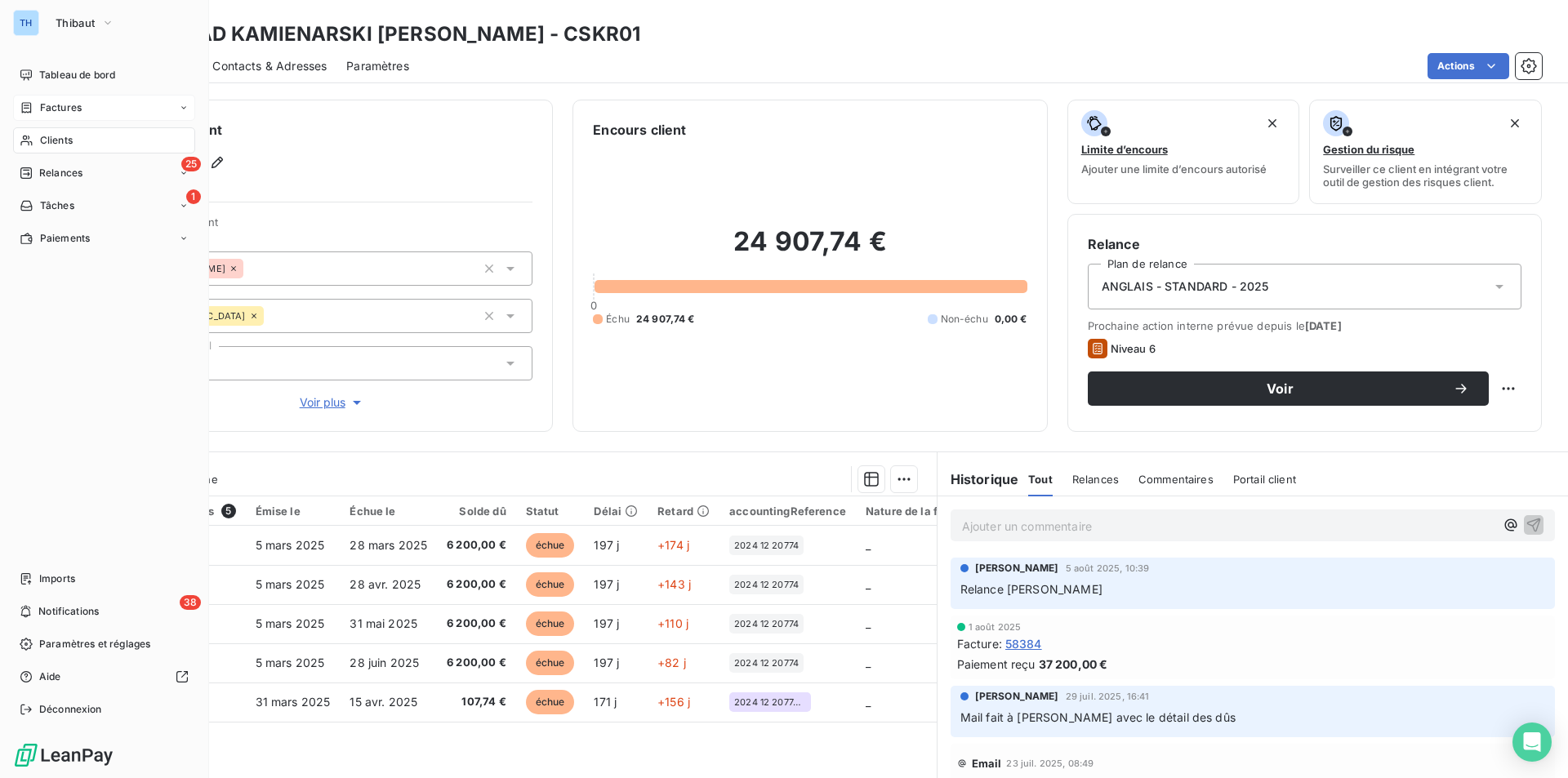
click at [68, 104] on span "Factures" at bounding box center [60, 107] width 41 height 15
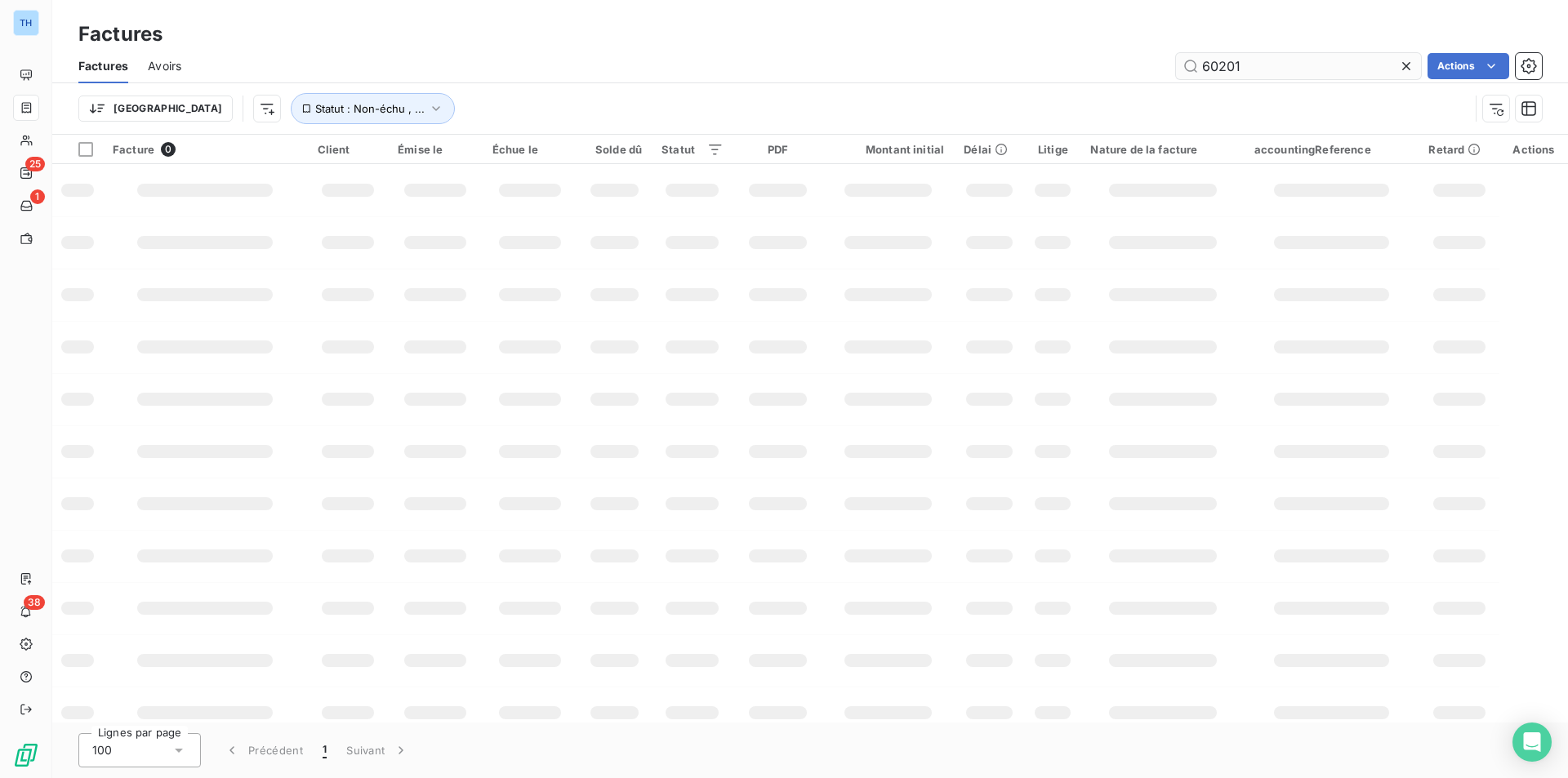
drag, startPoint x: 1242, startPoint y: 62, endPoint x: 1199, endPoint y: 61, distance: 43.0
click at [1205, 62] on input "60201" at bounding box center [1298, 66] width 245 height 26
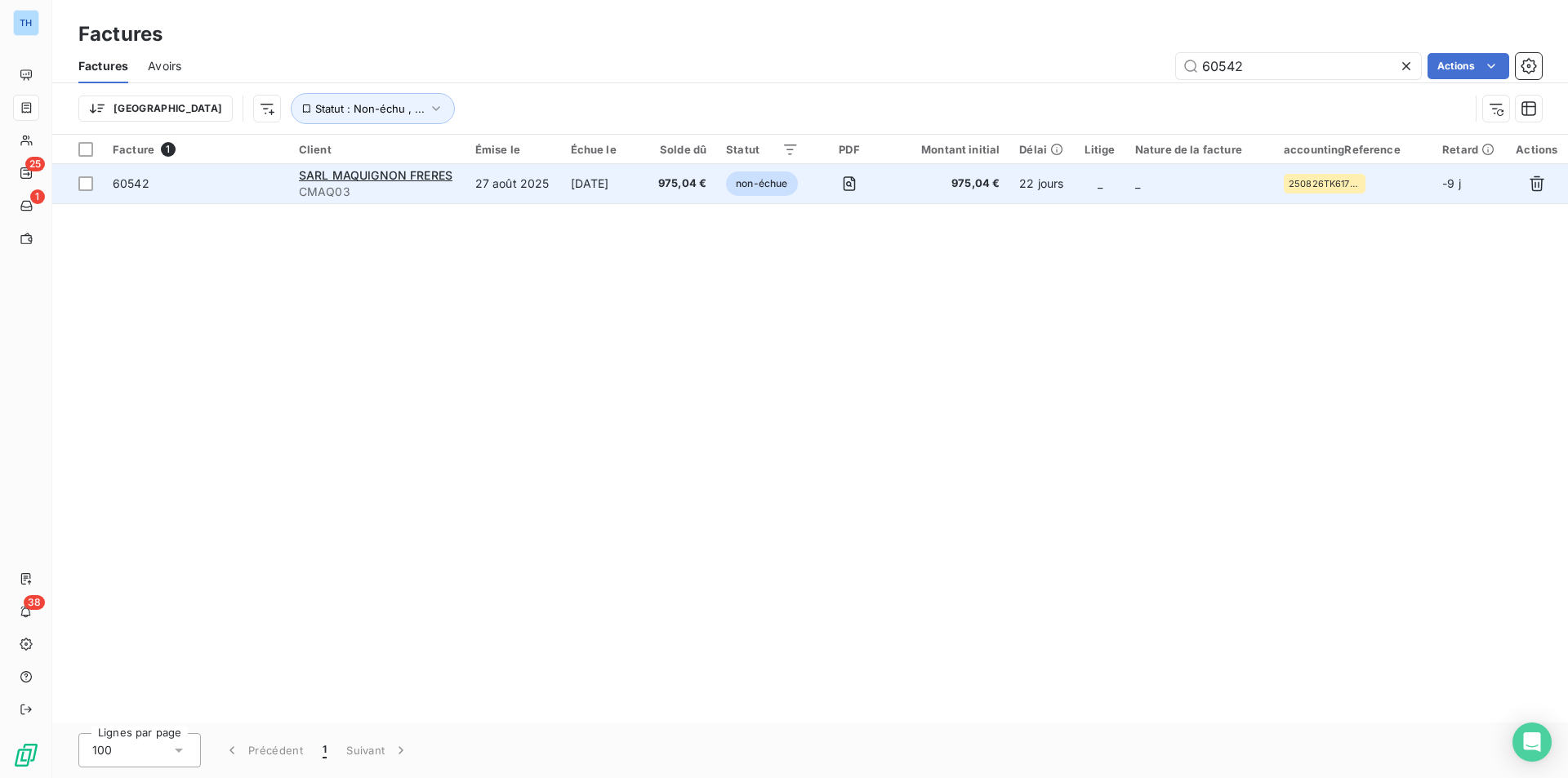
type input "60542"
click at [656, 179] on td "975,04 €" at bounding box center [682, 184] width 70 height 40
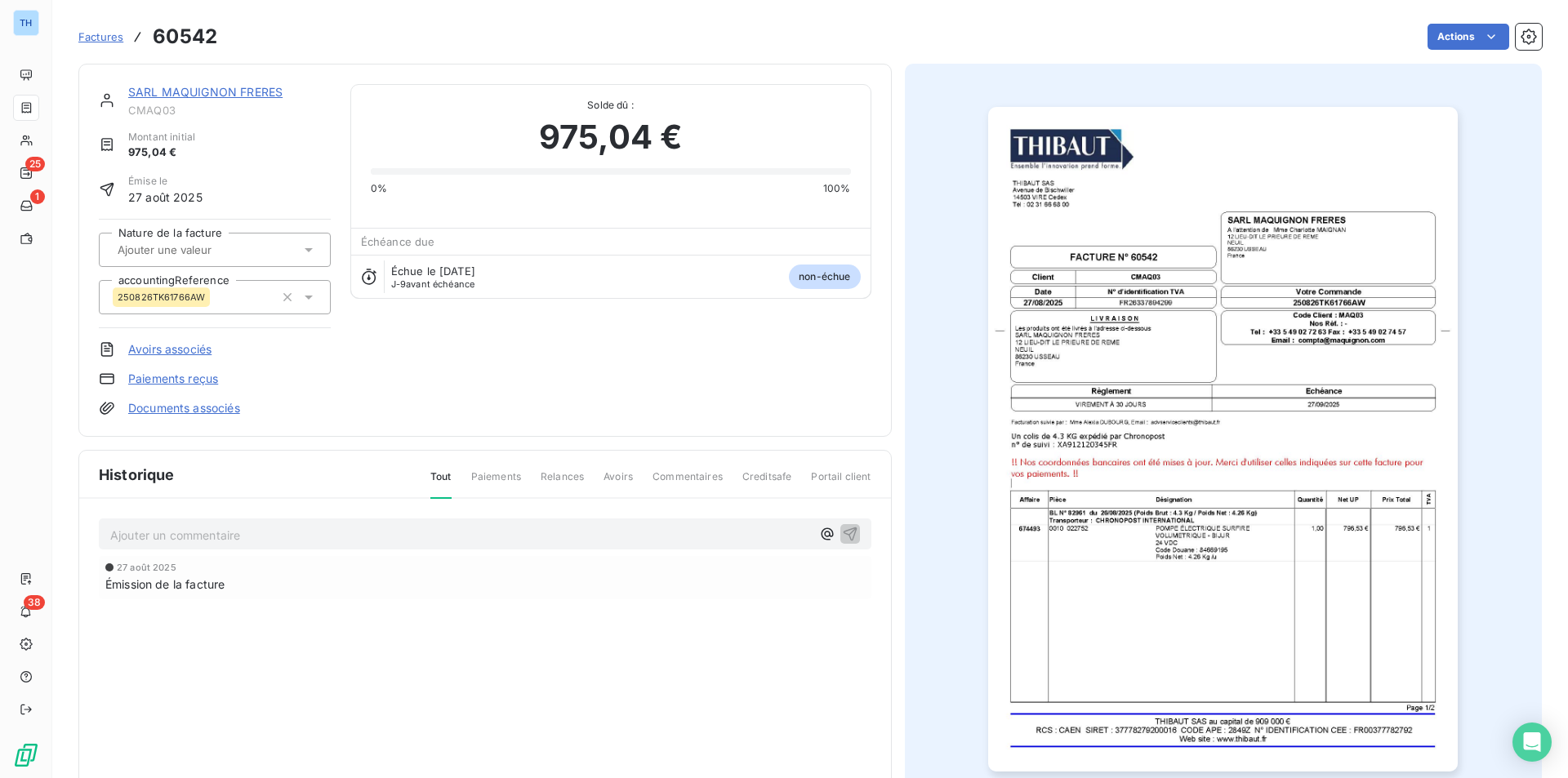
drag, startPoint x: 245, startPoint y: 78, endPoint x: 245, endPoint y: 88, distance: 10.0
click at [245, 78] on div "SARL MAQUIGNON FRERES CMAQ03 Montant initial 975,04 € Émise le 27 août 2025 Nat…" at bounding box center [485, 250] width 813 height 373
click at [245, 92] on link "SARL MAQUIGNON FRERES" at bounding box center [205, 92] width 154 height 14
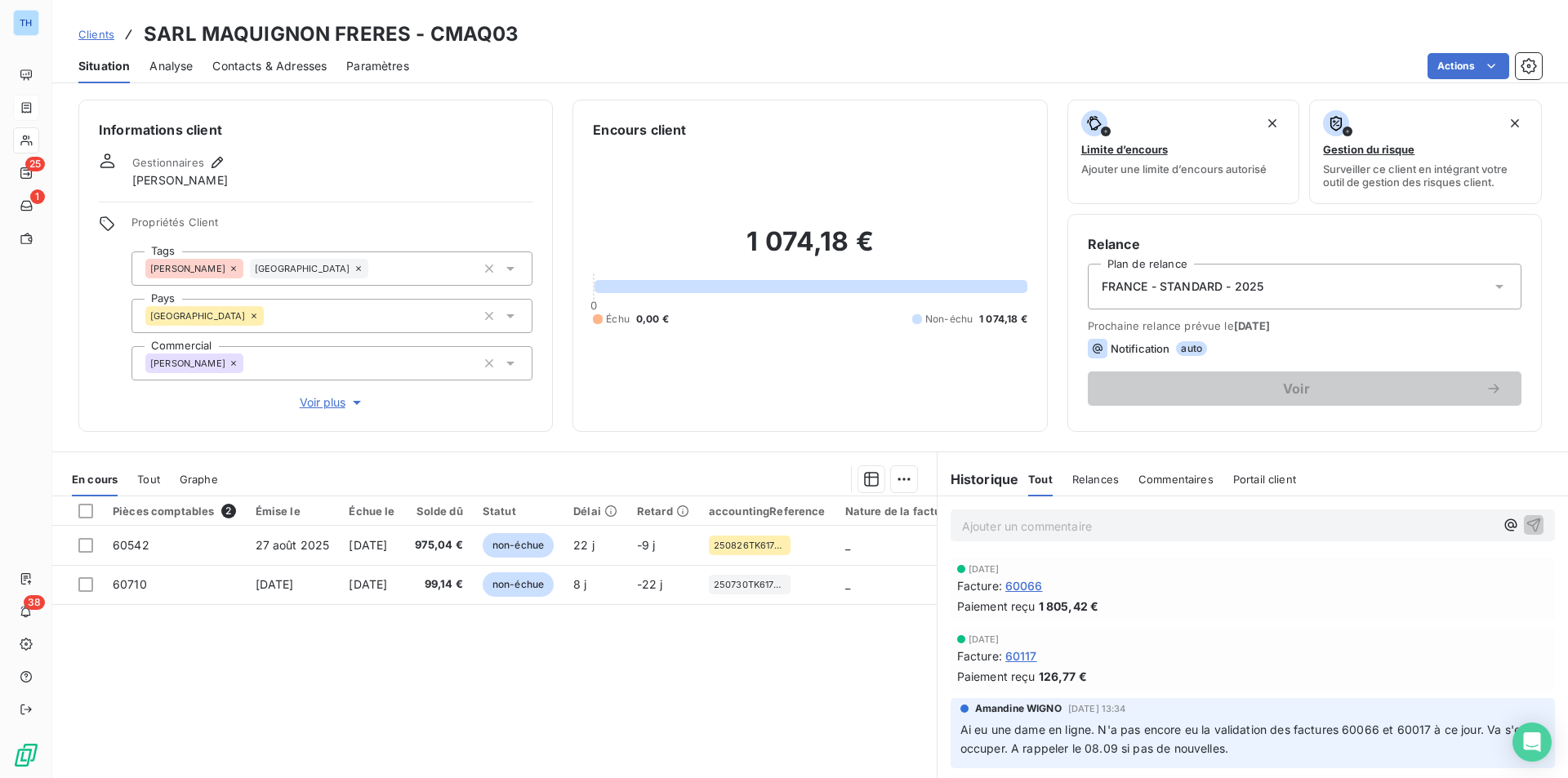
click at [334, 403] on span "Voir plus" at bounding box center [333, 402] width 65 height 17
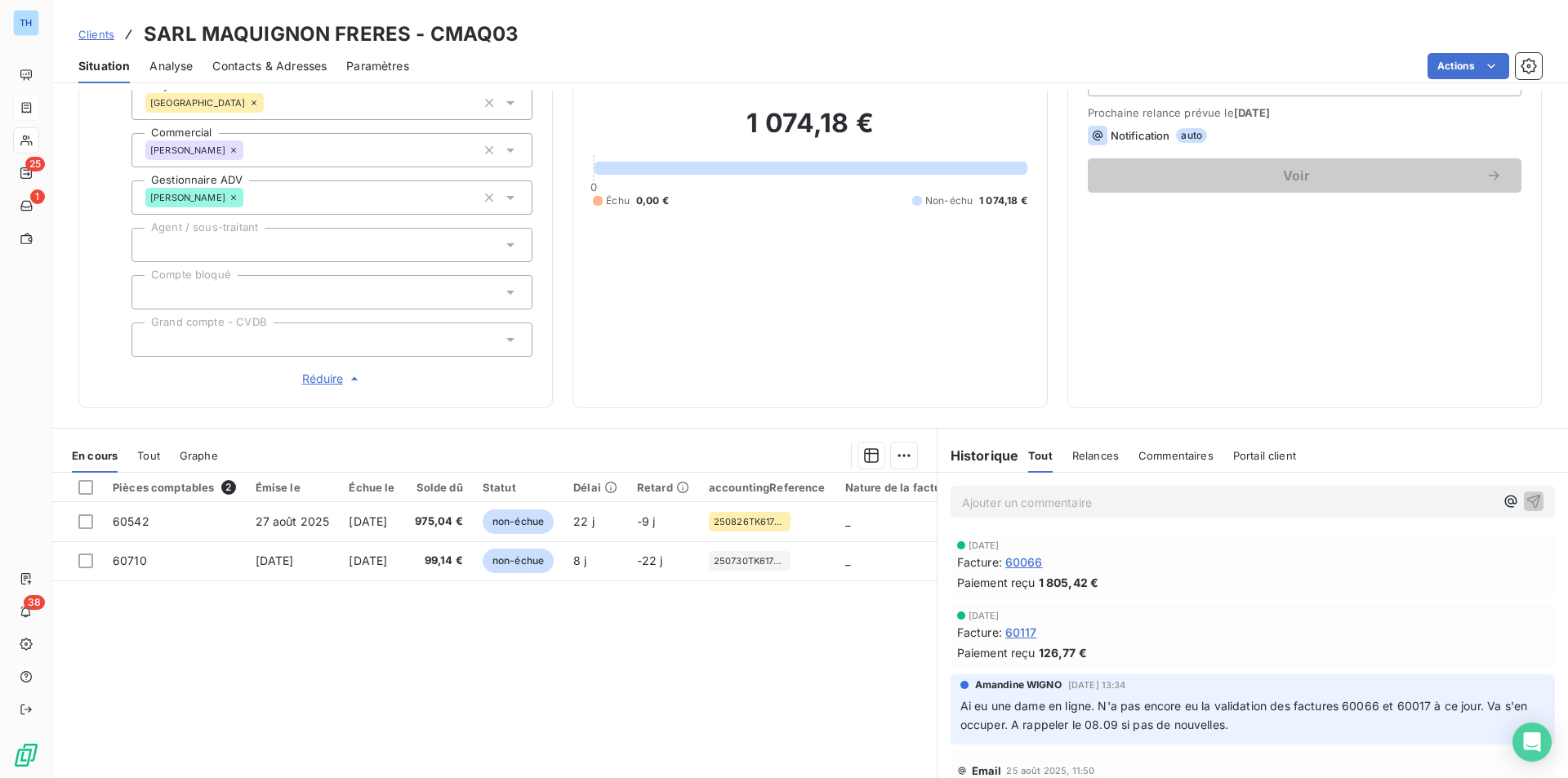
scroll to position [271, 0]
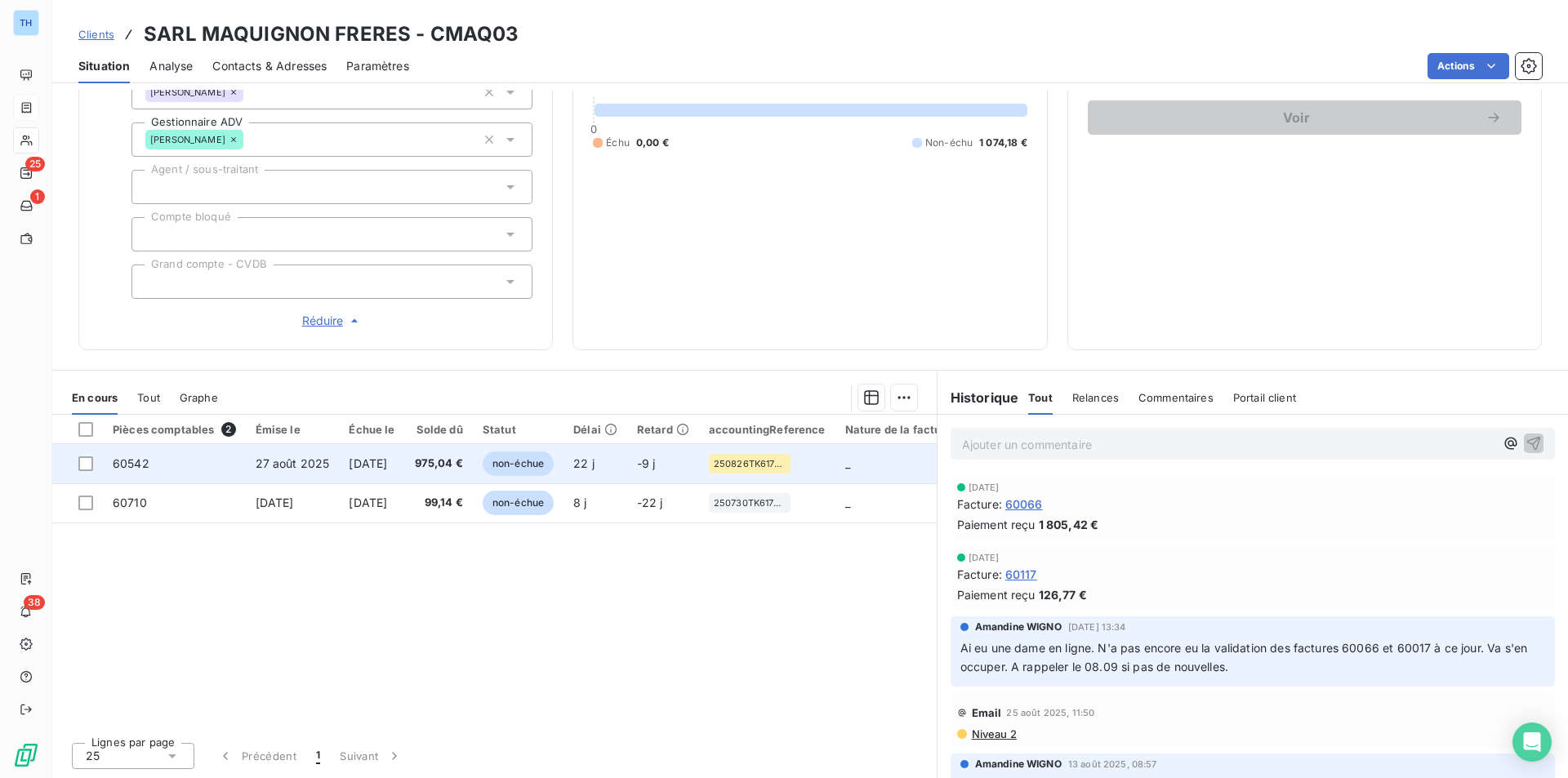
click at [404, 474] on td "[DATE]" at bounding box center [371, 464] width 65 height 40
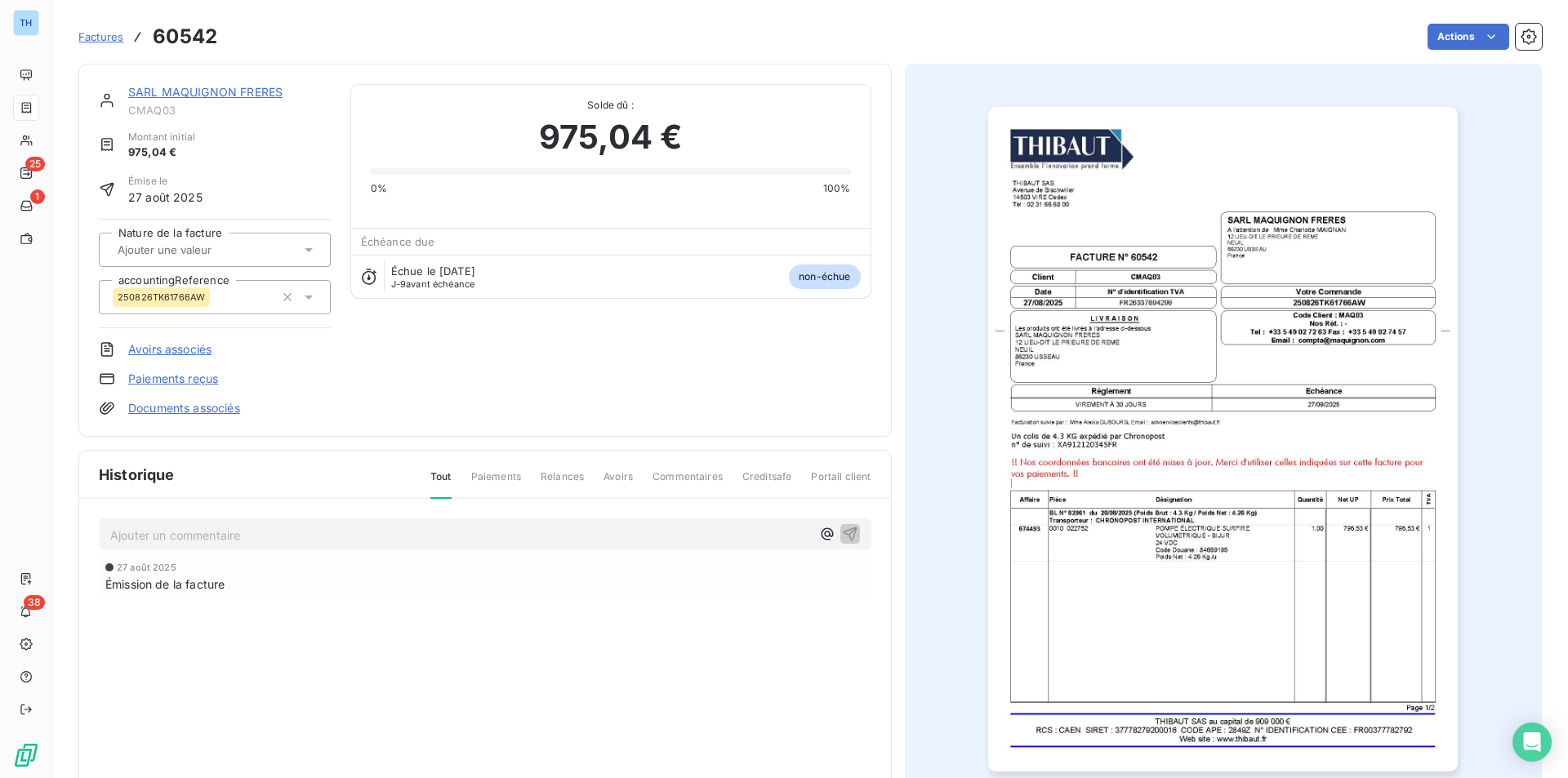
click at [254, 546] on div "Ajouter un commentaire ﻿" at bounding box center [485, 534] width 773 height 32
click at [265, 539] on p "Ajouter un commentaire ﻿" at bounding box center [460, 535] width 700 height 20
click at [846, 532] on icon "button" at bounding box center [850, 533] width 17 height 17
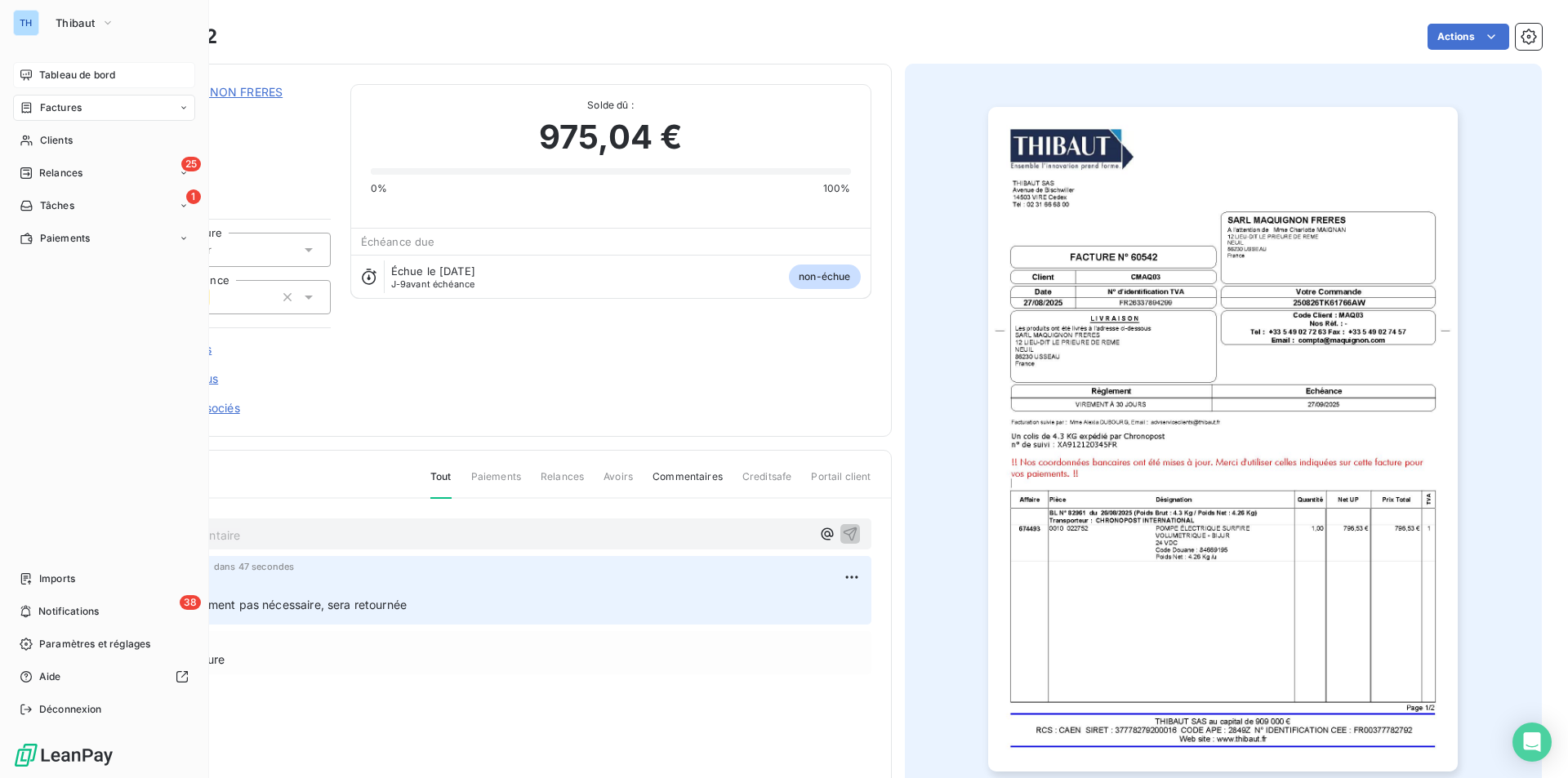
drag, startPoint x: 33, startPoint y: 72, endPoint x: 51, endPoint y: 73, distance: 18.0
click at [51, 73] on span "Tableau de bord" at bounding box center [77, 75] width 76 height 15
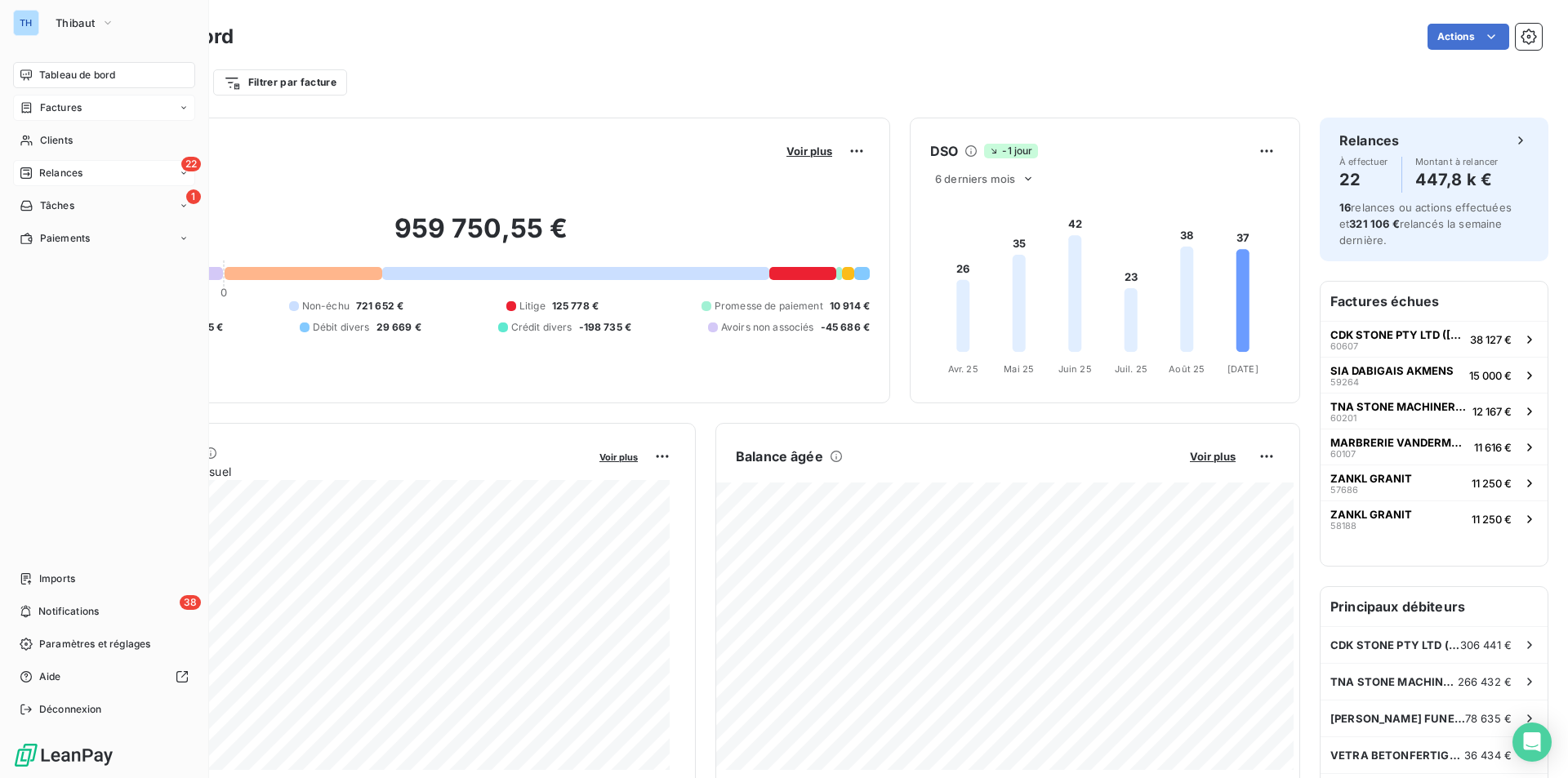
click at [56, 172] on span "Relances" at bounding box center [61, 172] width 43 height 15
click at [51, 195] on div "À effectuer" at bounding box center [114, 206] width 163 height 26
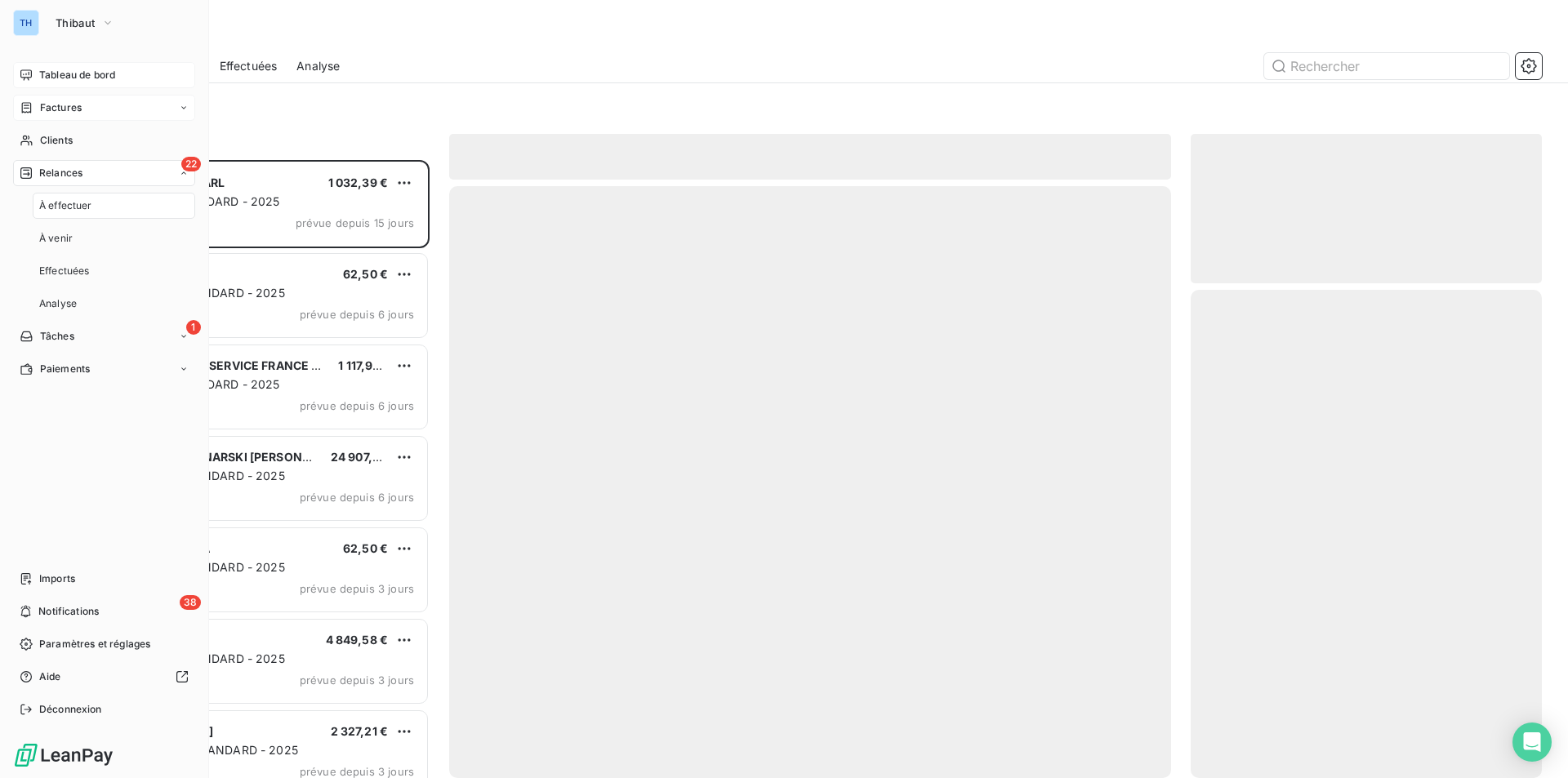
scroll to position [606, 339]
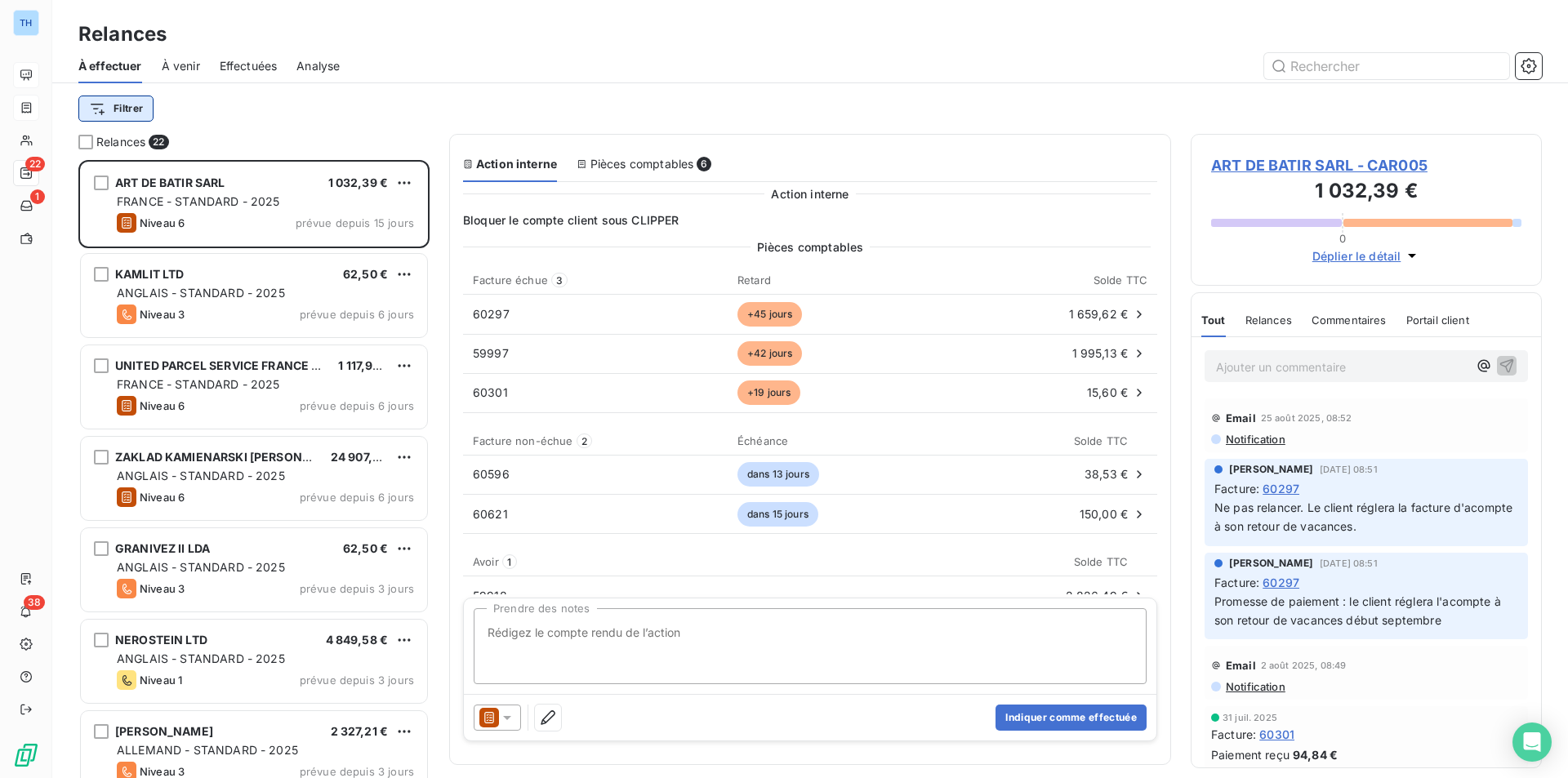
click at [121, 107] on html "TH 22 1 38 Relances À effectuer À venir Effectuées Analyse Filtrer Relances 22 …" at bounding box center [784, 389] width 1568 height 778
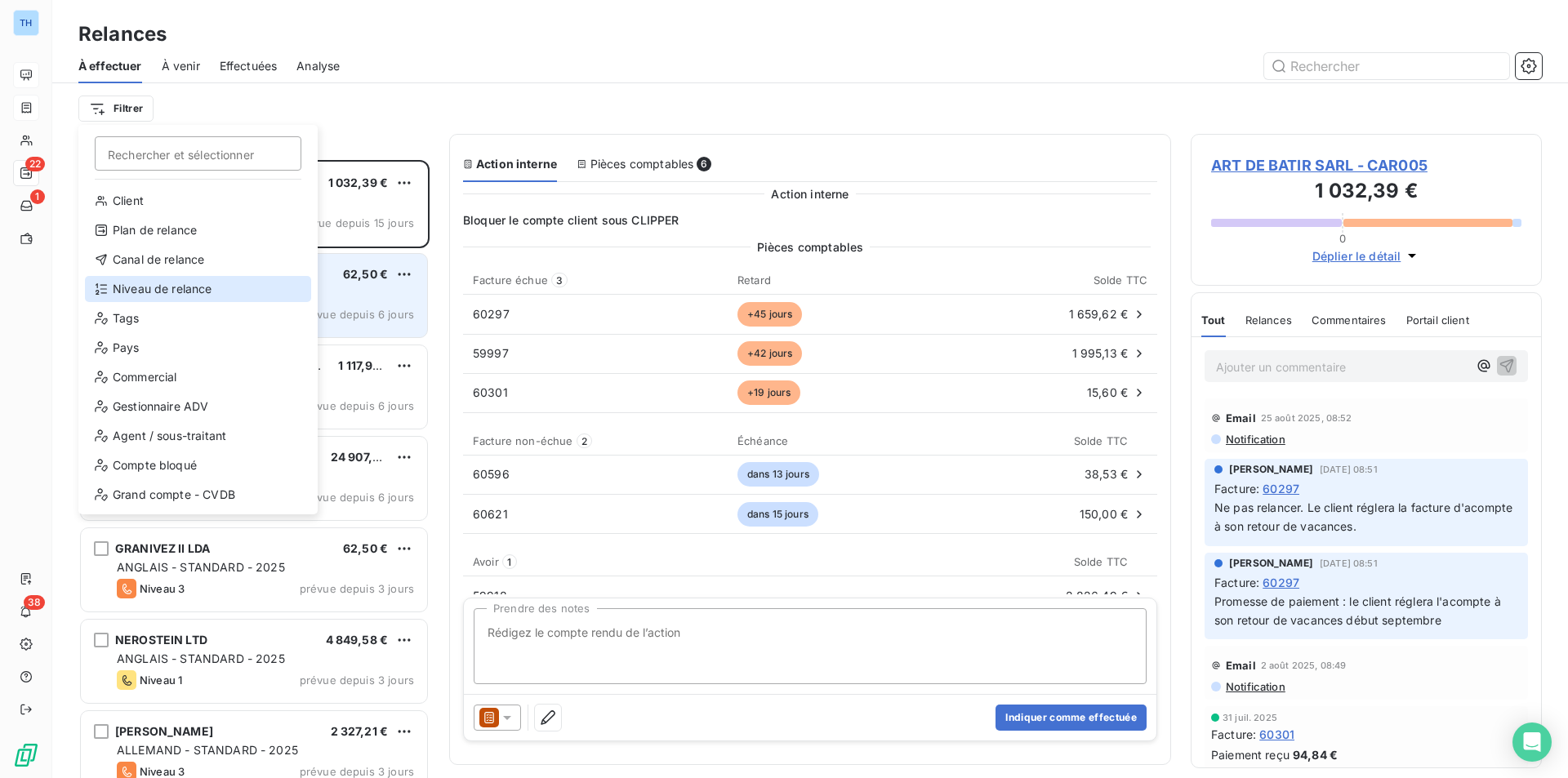
drag, startPoint x: 165, startPoint y: 290, endPoint x: 177, endPoint y: 276, distance: 18.4
click at [165, 290] on div "Niveau de relance" at bounding box center [198, 290] width 226 height 26
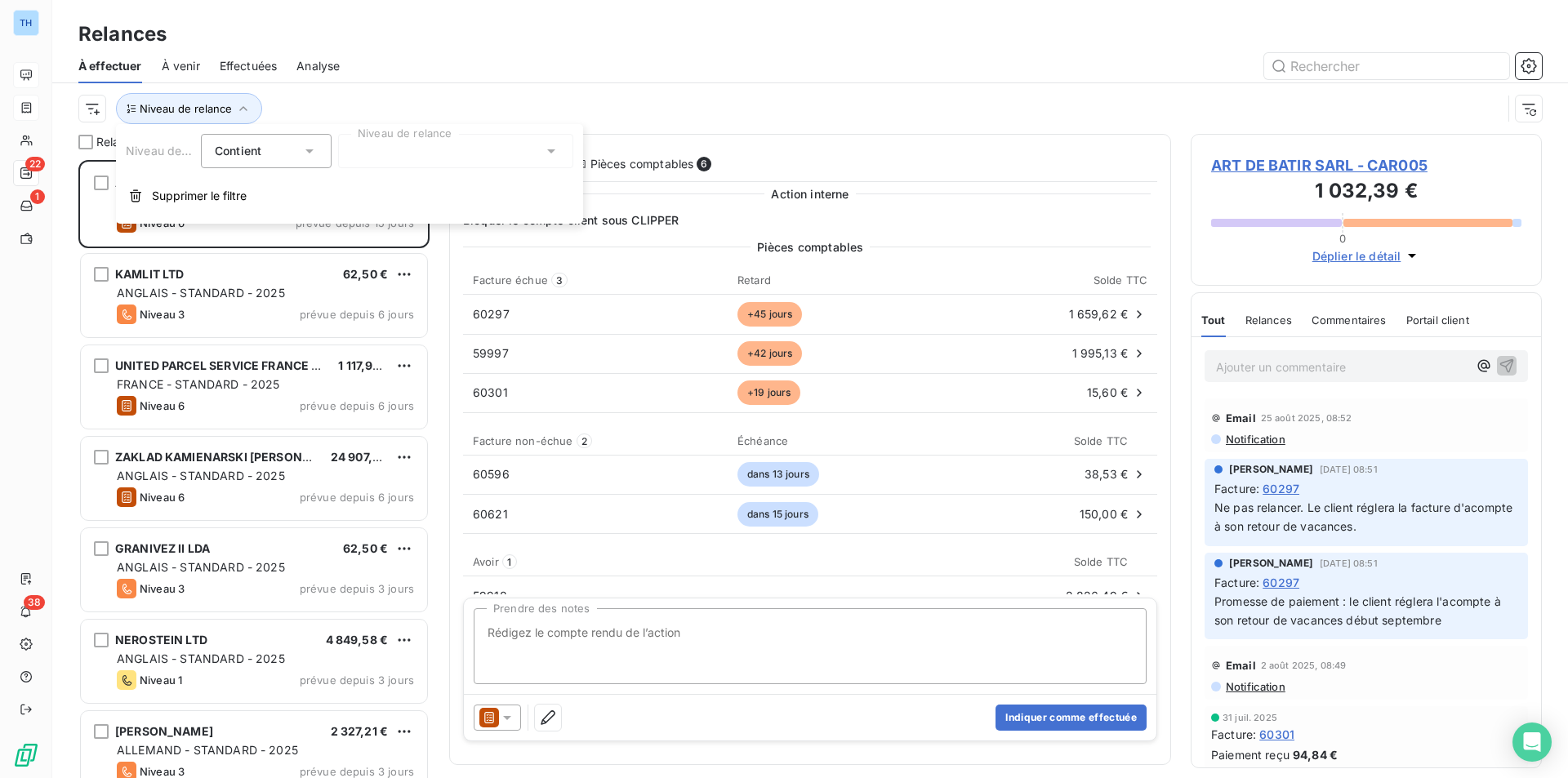
click at [404, 151] on div at bounding box center [455, 150] width 235 height 34
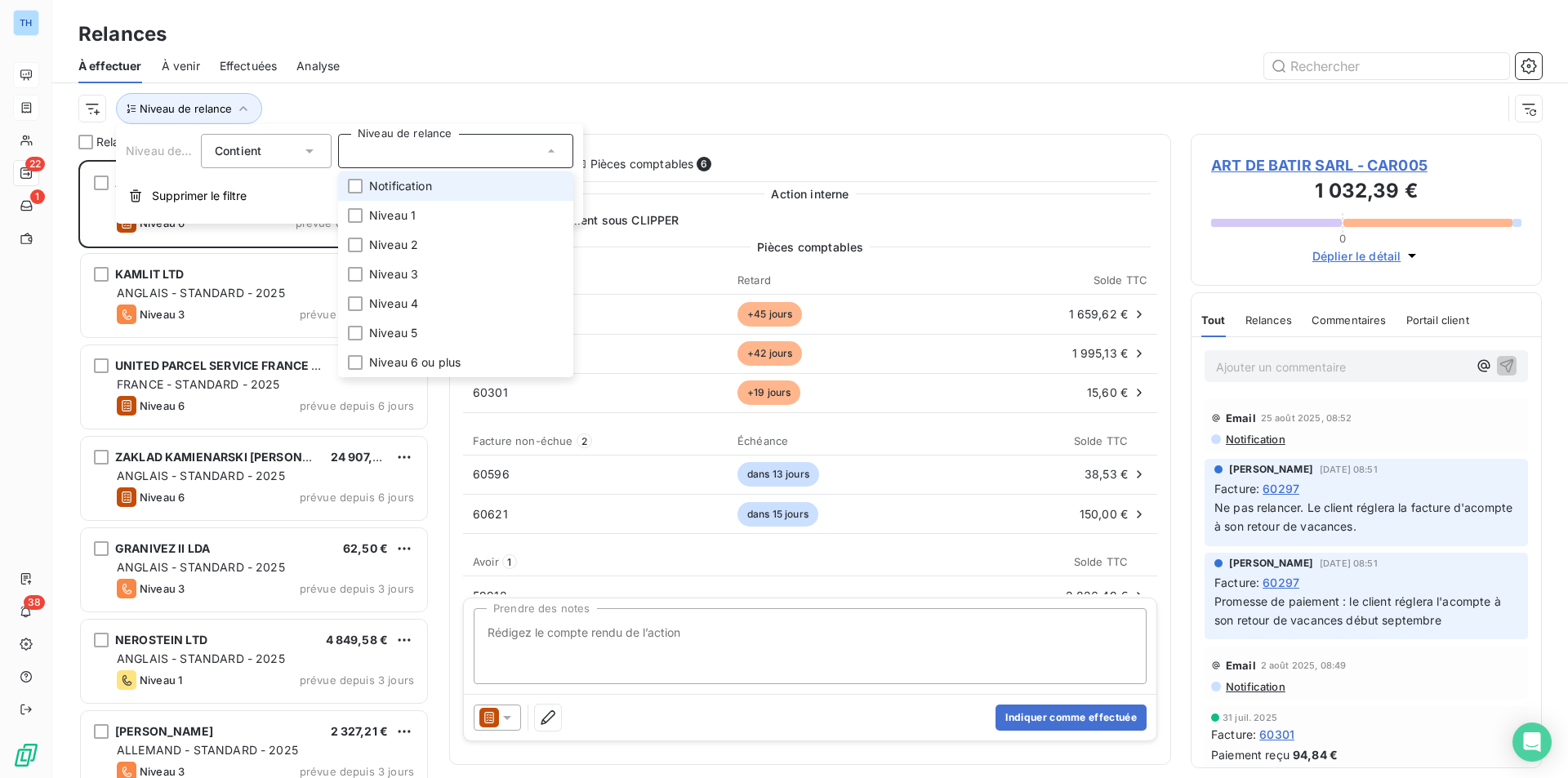
click at [400, 187] on span "Notification" at bounding box center [399, 186] width 62 height 17
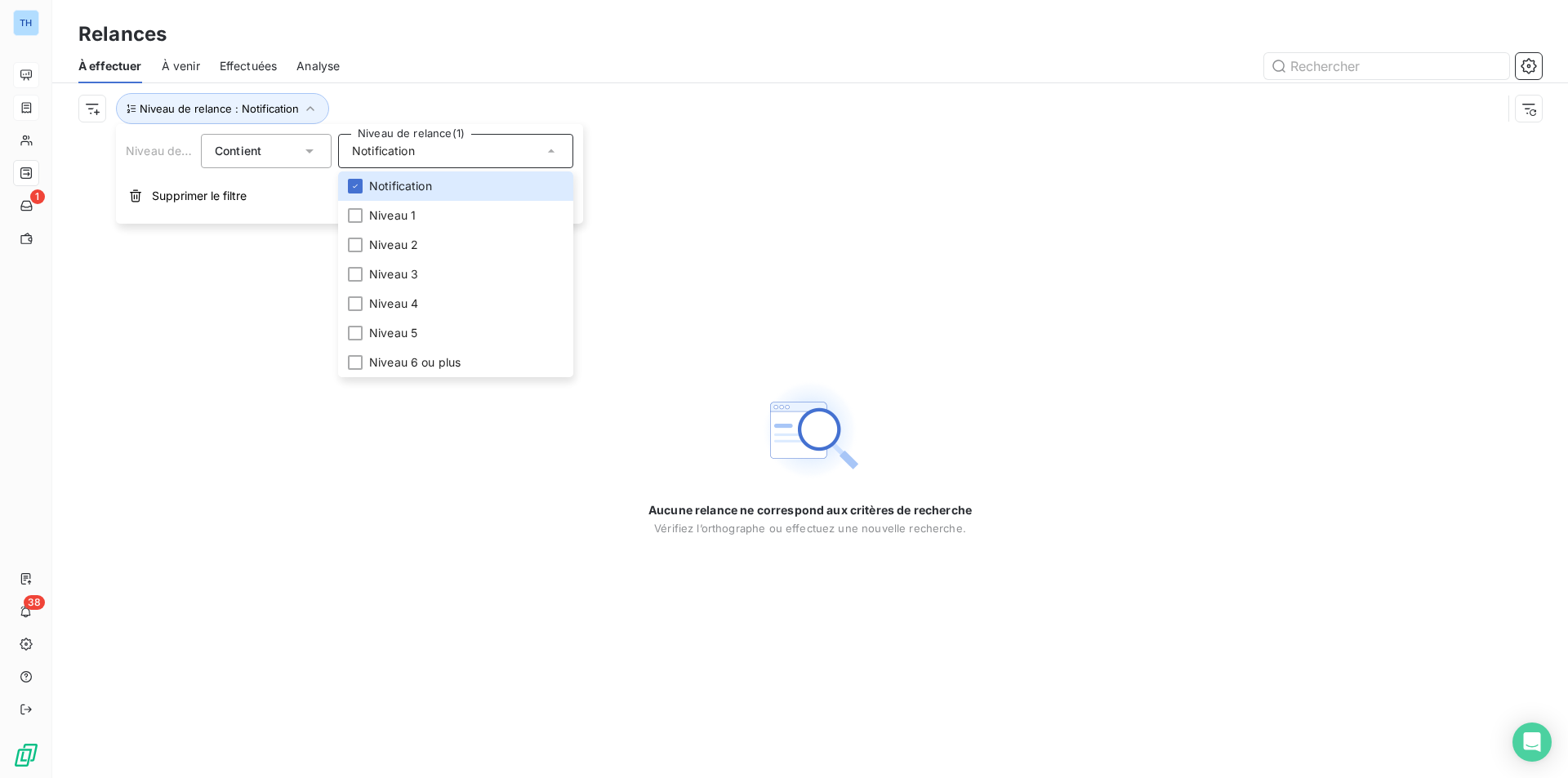
drag, startPoint x: 482, startPoint y: 81, endPoint x: 461, endPoint y: 88, distance: 22.1
click at [482, 81] on div "À effectuer À venir Effectuées Analyse" at bounding box center [810, 66] width 1515 height 34
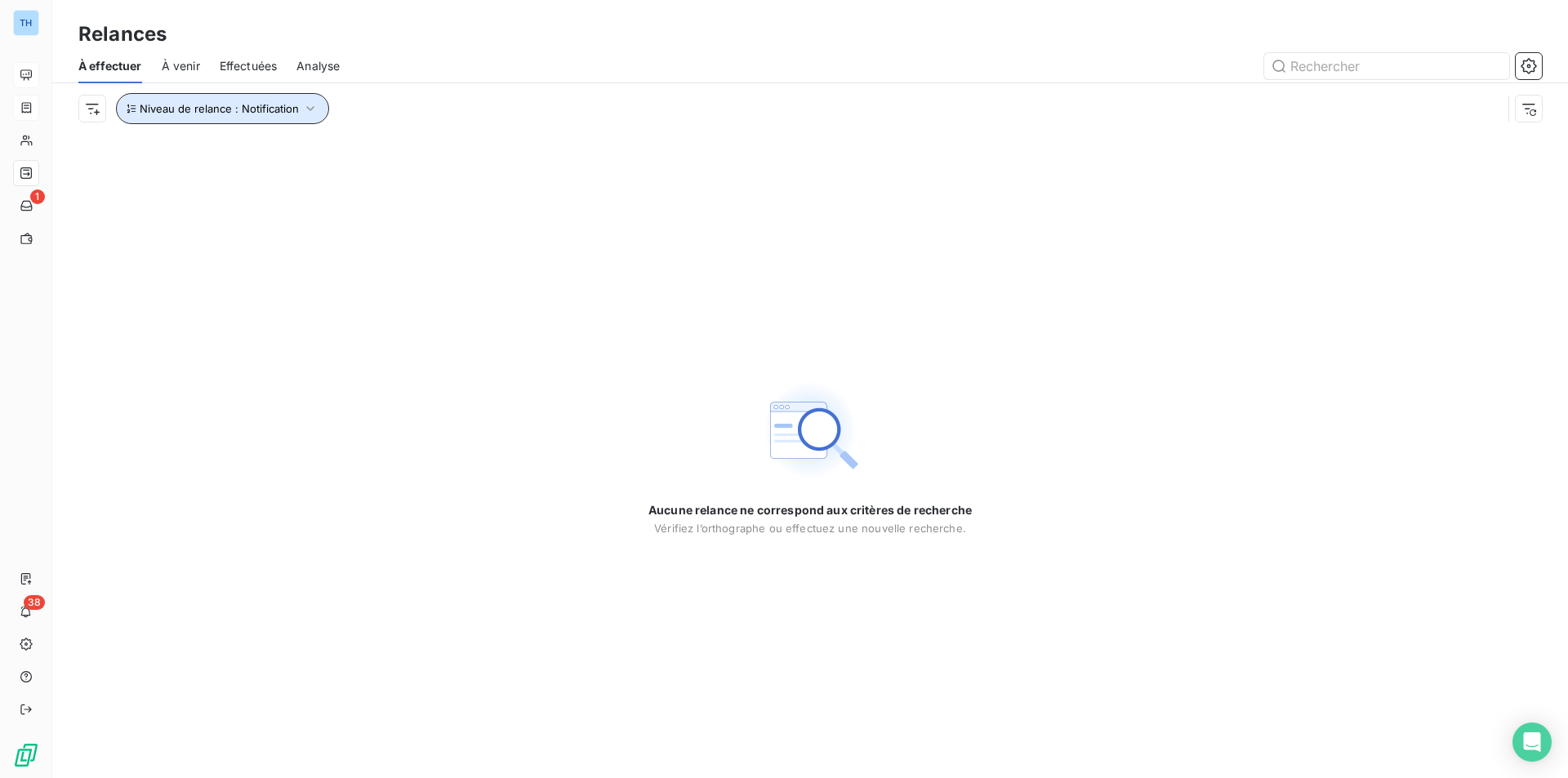
click at [282, 105] on span "Niveau de relance : Notification" at bounding box center [219, 108] width 159 height 13
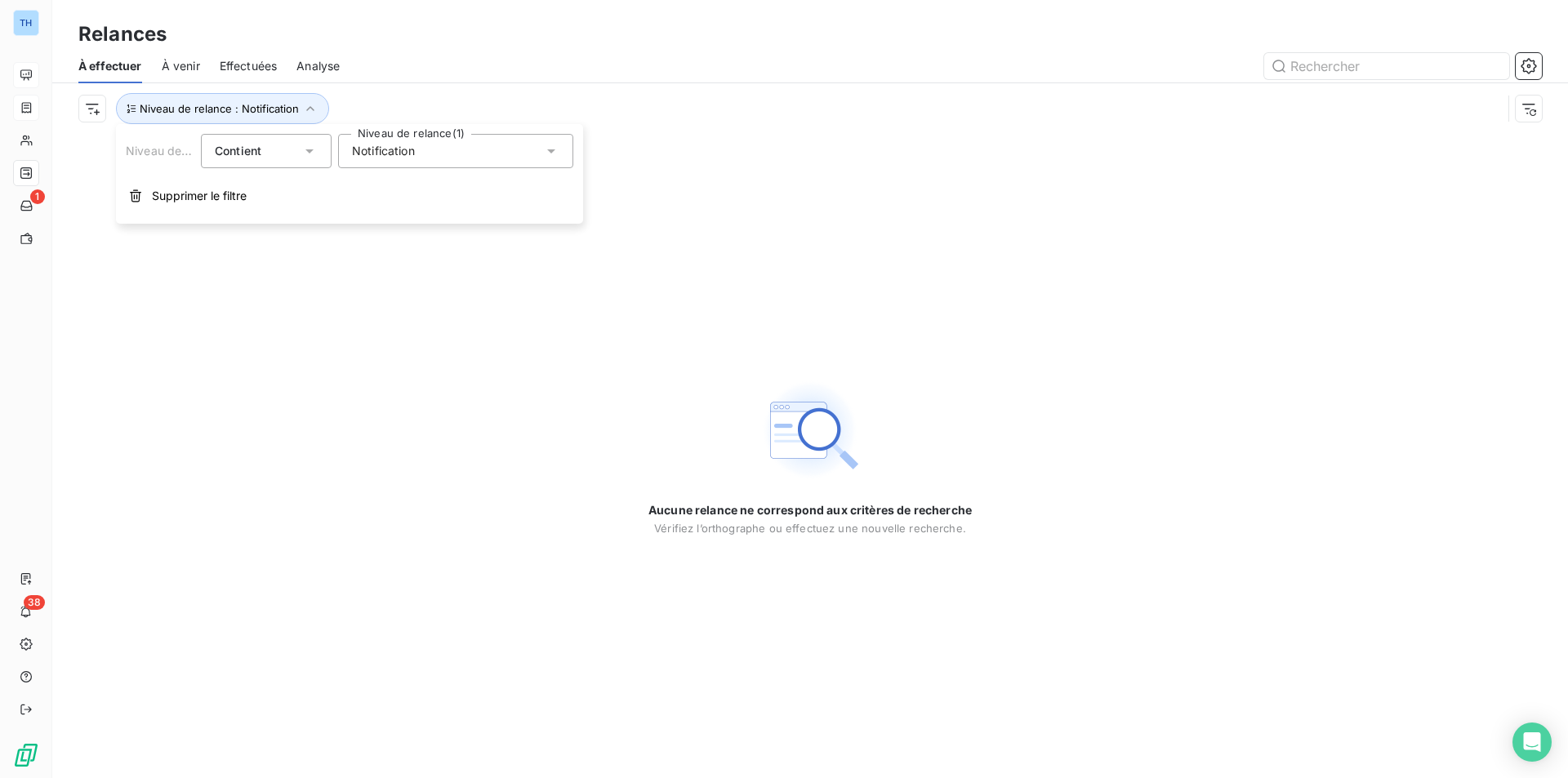
drag, startPoint x: 385, startPoint y: 154, endPoint x: 378, endPoint y: 161, distance: 9.9
click at [385, 154] on span "Notification" at bounding box center [383, 150] width 62 height 17
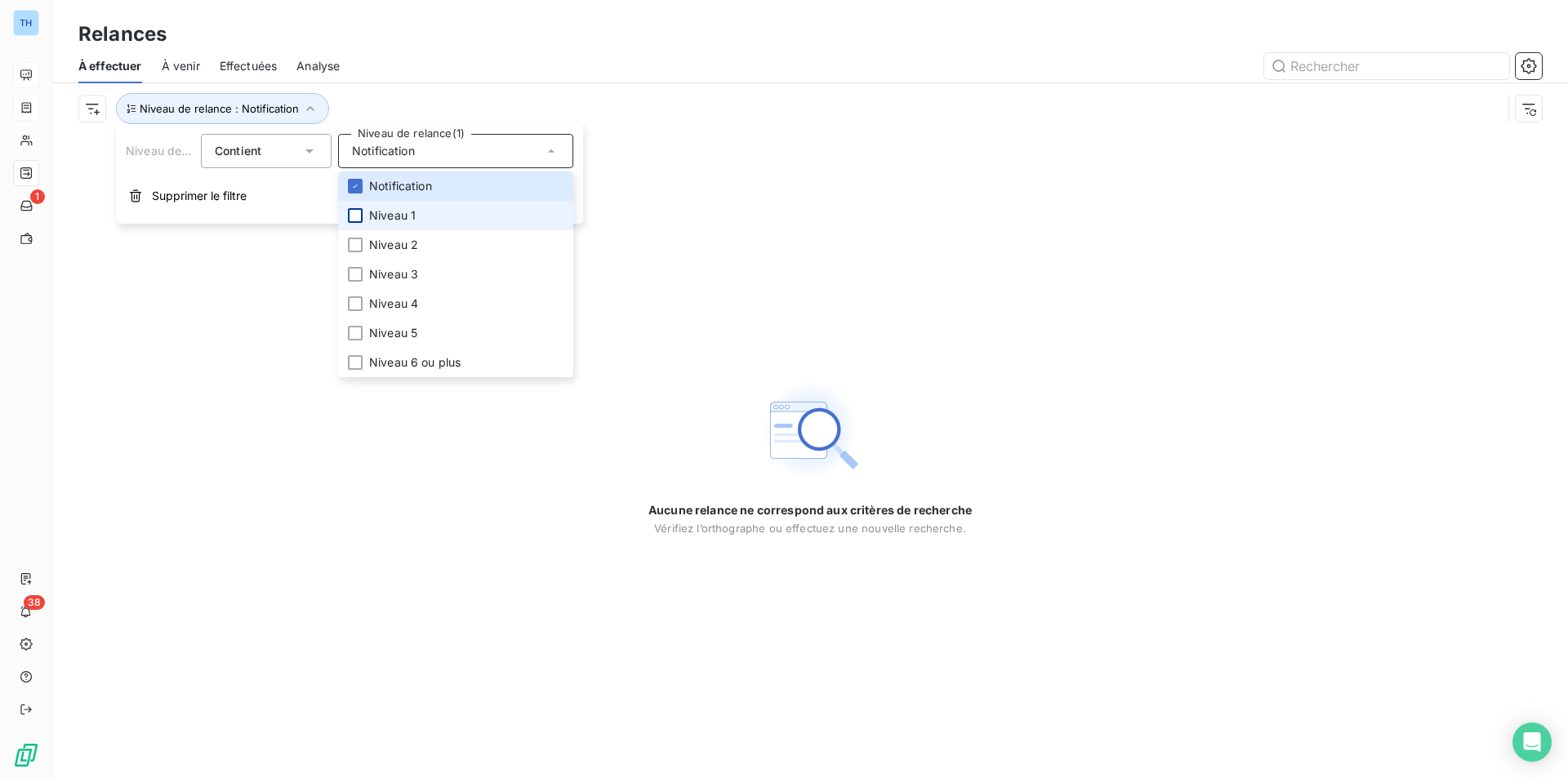
click at [359, 218] on div at bounding box center [355, 216] width 15 height 15
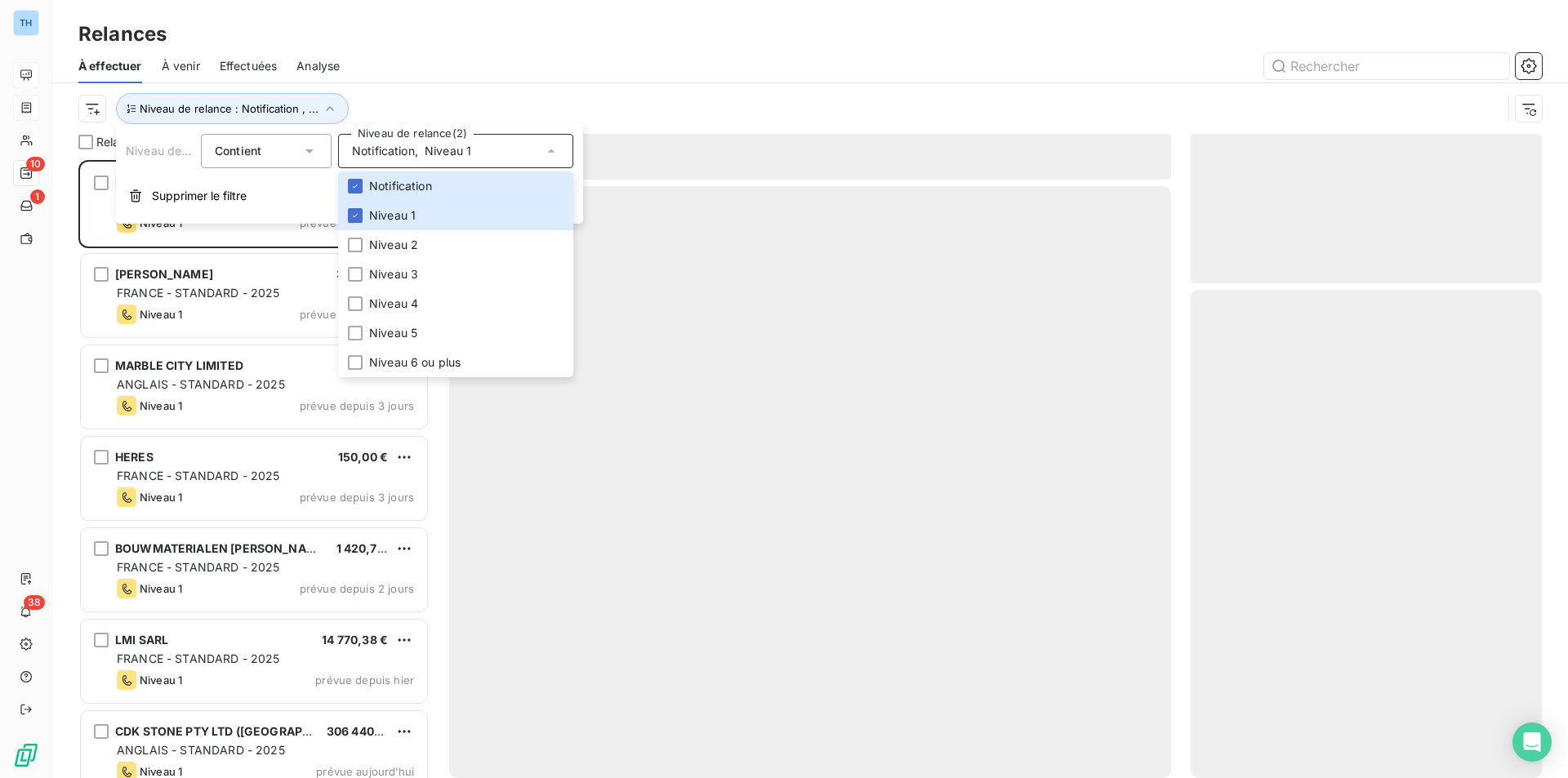
scroll to position [606, 339]
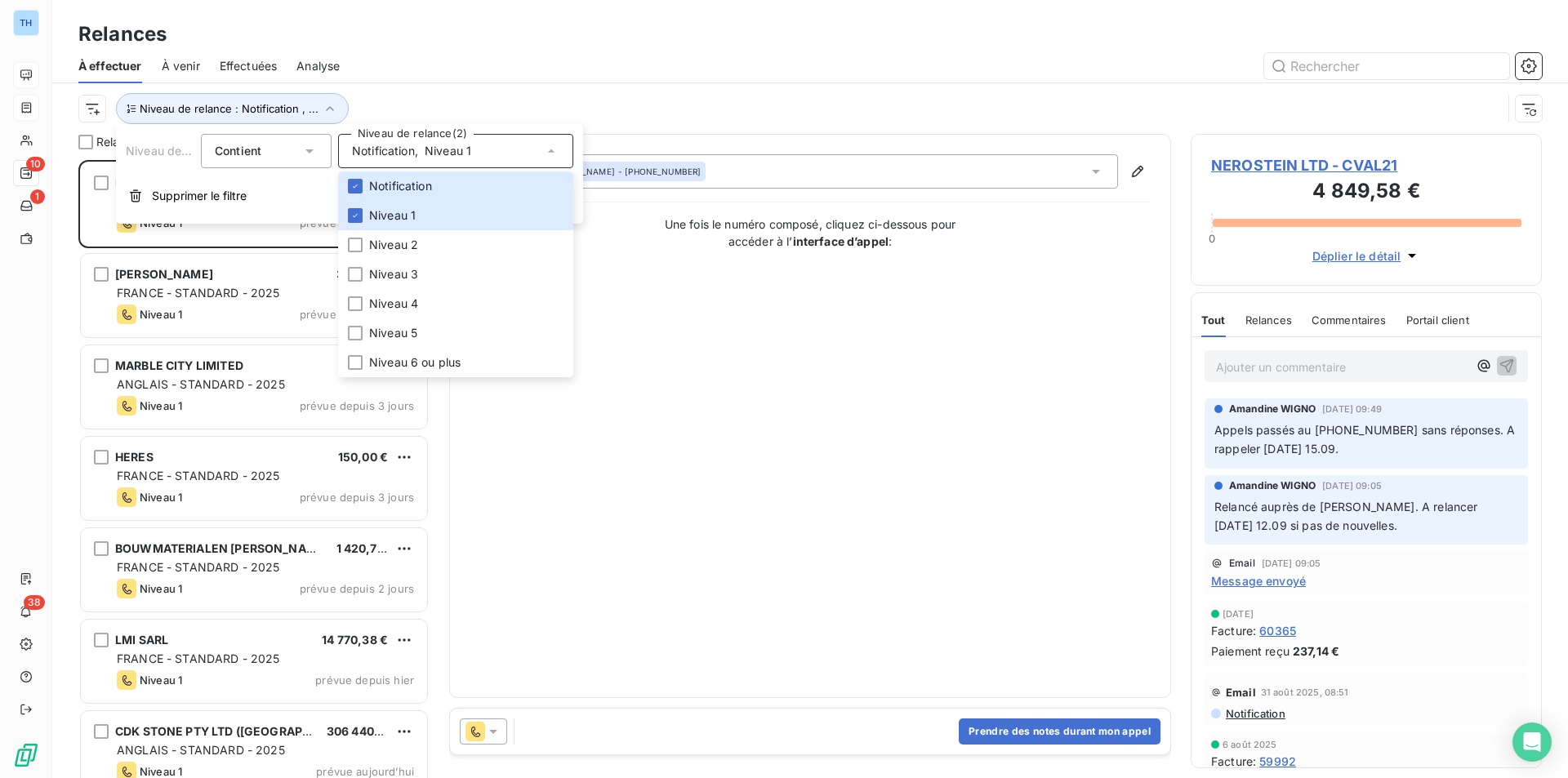
click at [515, 53] on div at bounding box center [950, 66] width 1183 height 26
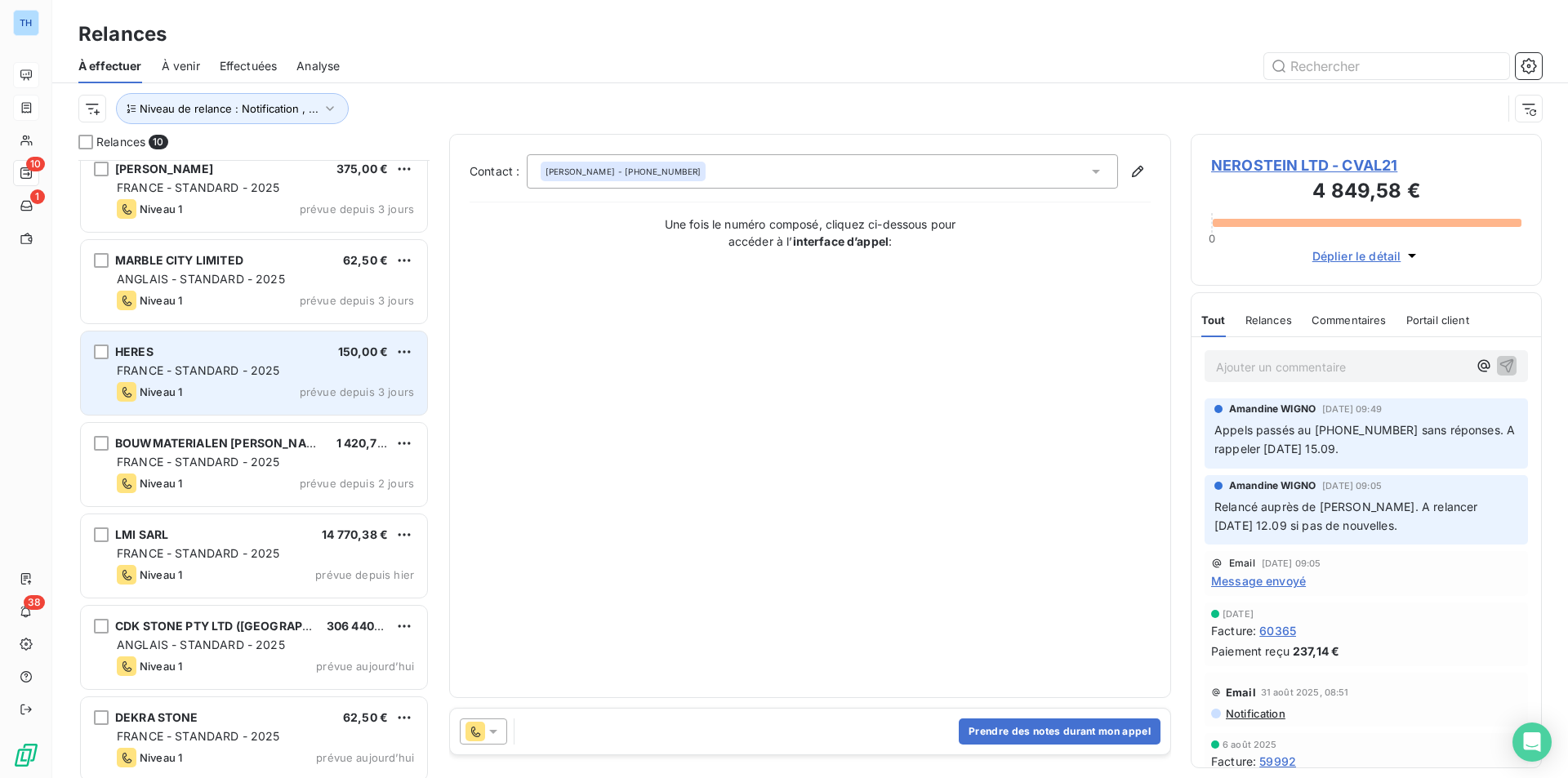
scroll to position [52, 0]
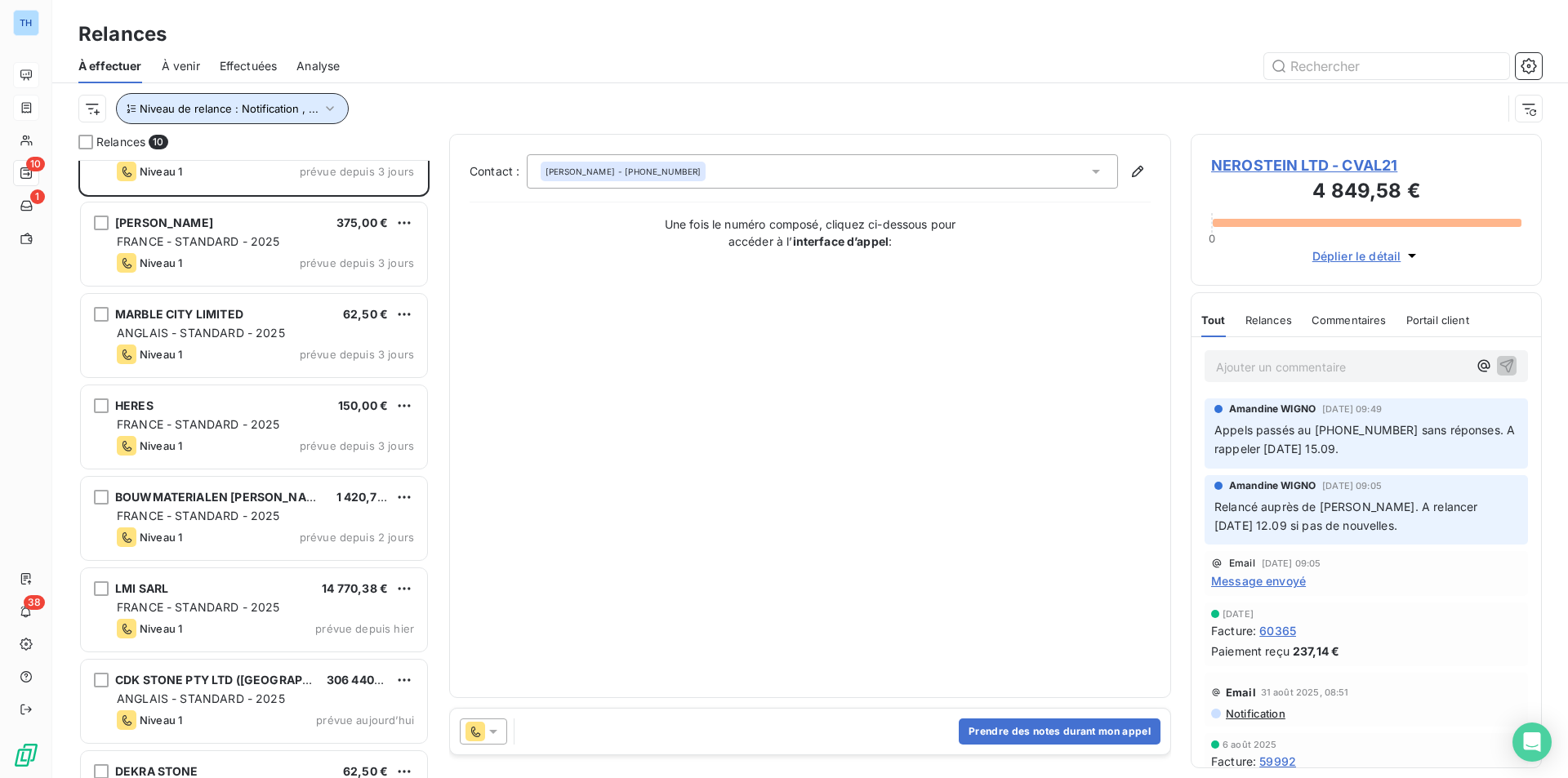
click at [277, 102] on span "Niveau de relance : Notification , ..." at bounding box center [229, 108] width 179 height 13
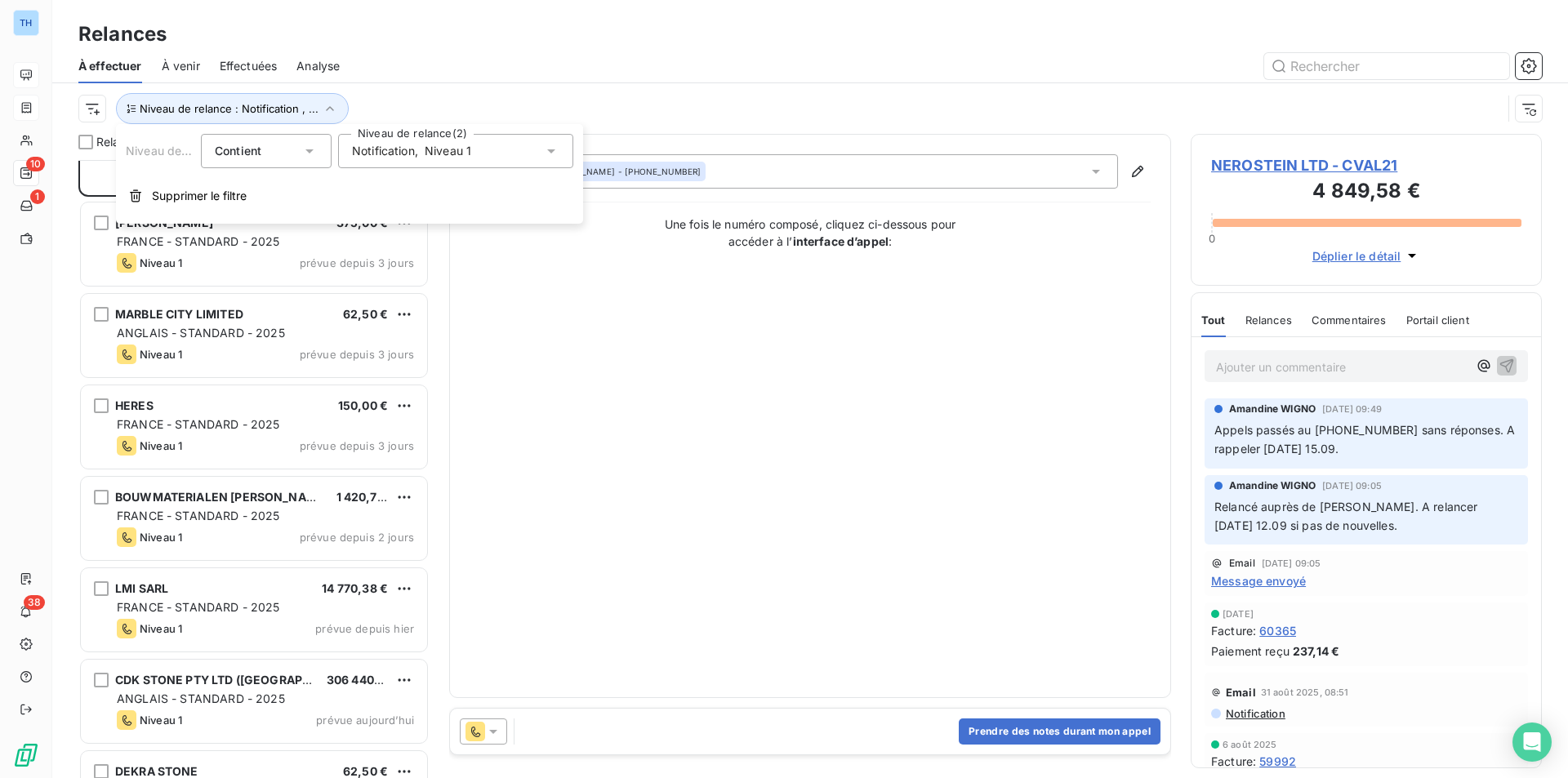
click at [363, 144] on span "Notification" at bounding box center [383, 150] width 62 height 17
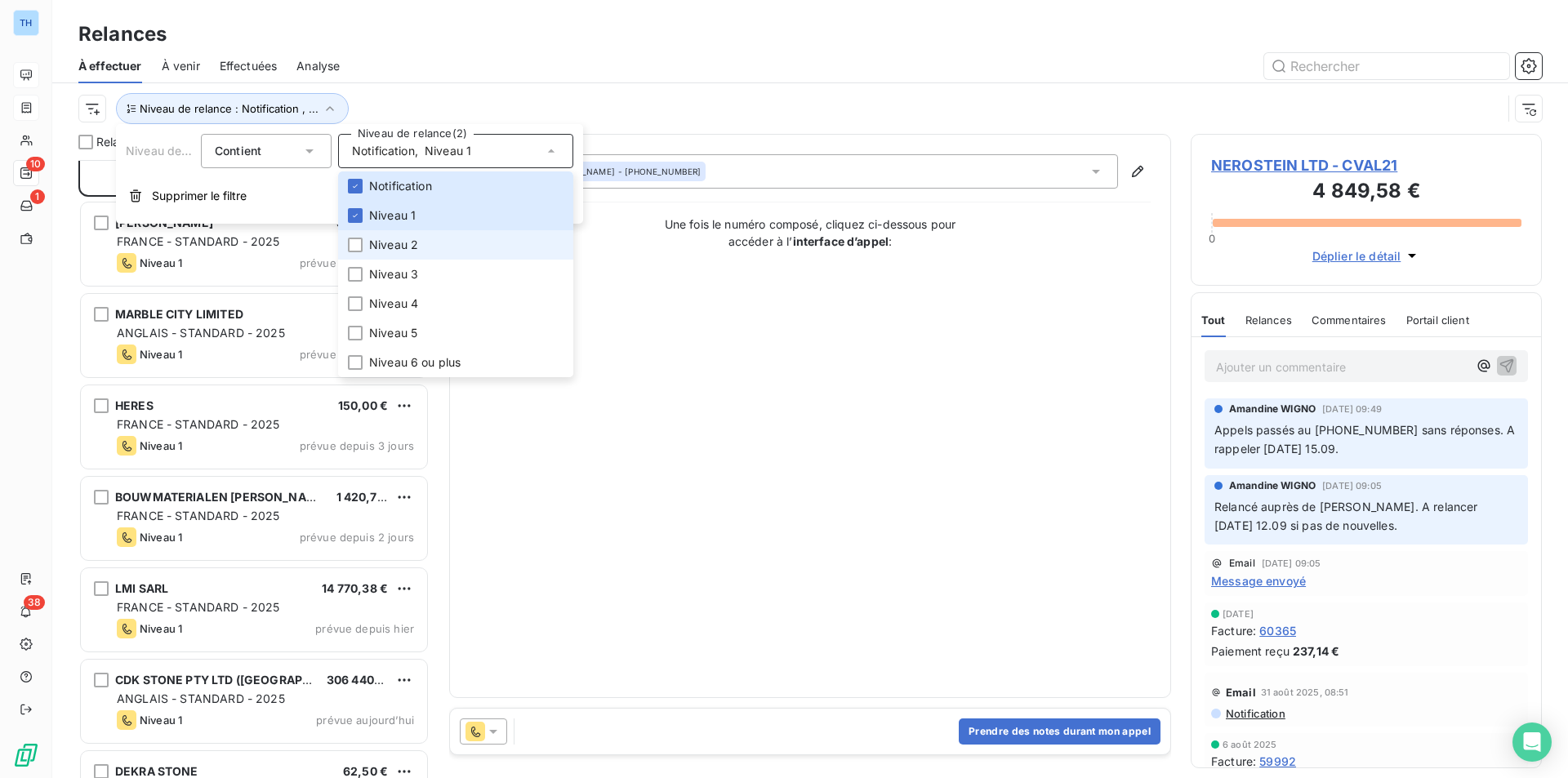
click at [374, 241] on span "Niveau 2" at bounding box center [393, 245] width 49 height 17
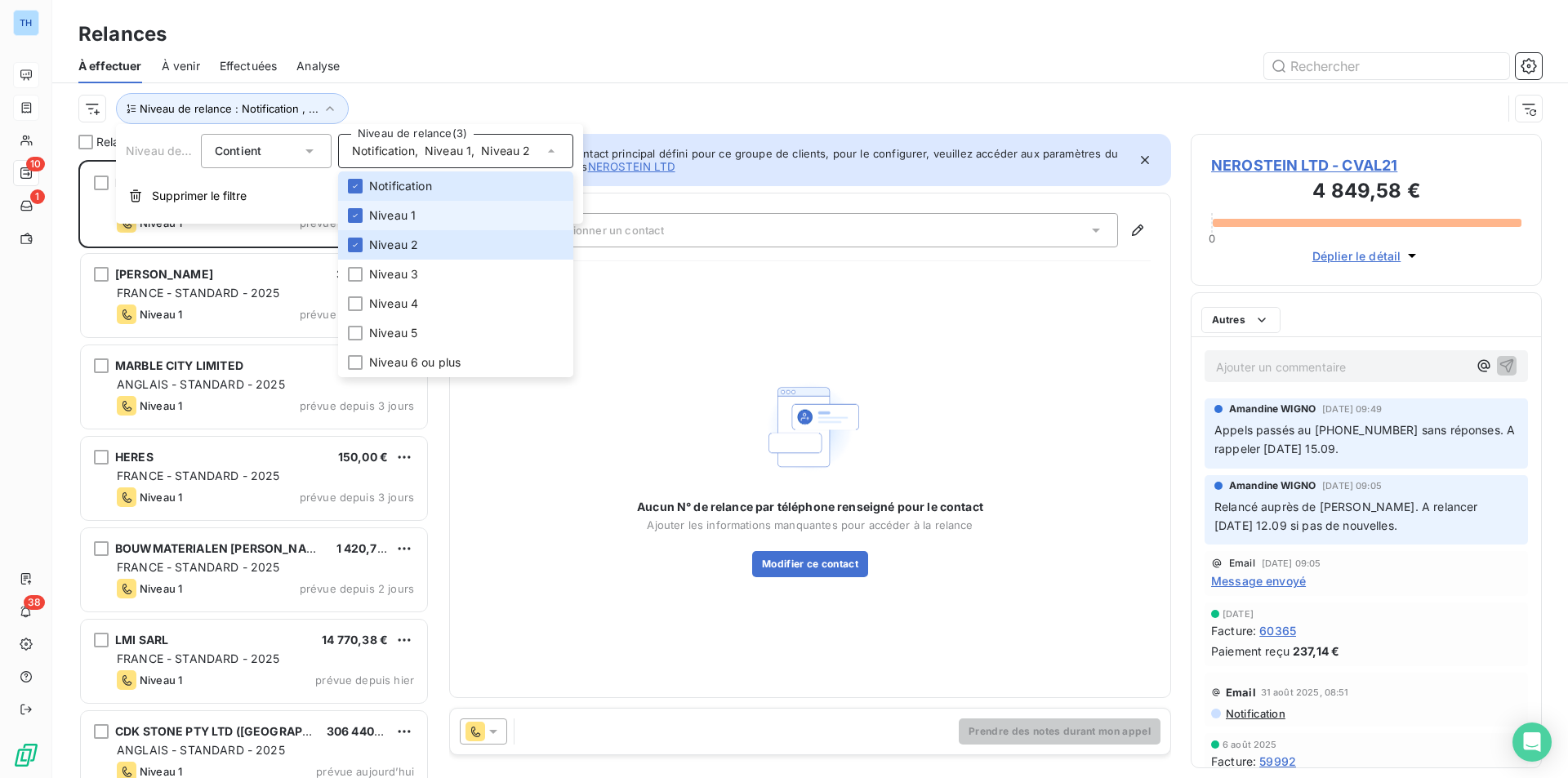
scroll to position [606, 339]
click at [365, 218] on li "Niveau 1" at bounding box center [455, 215] width 235 height 29
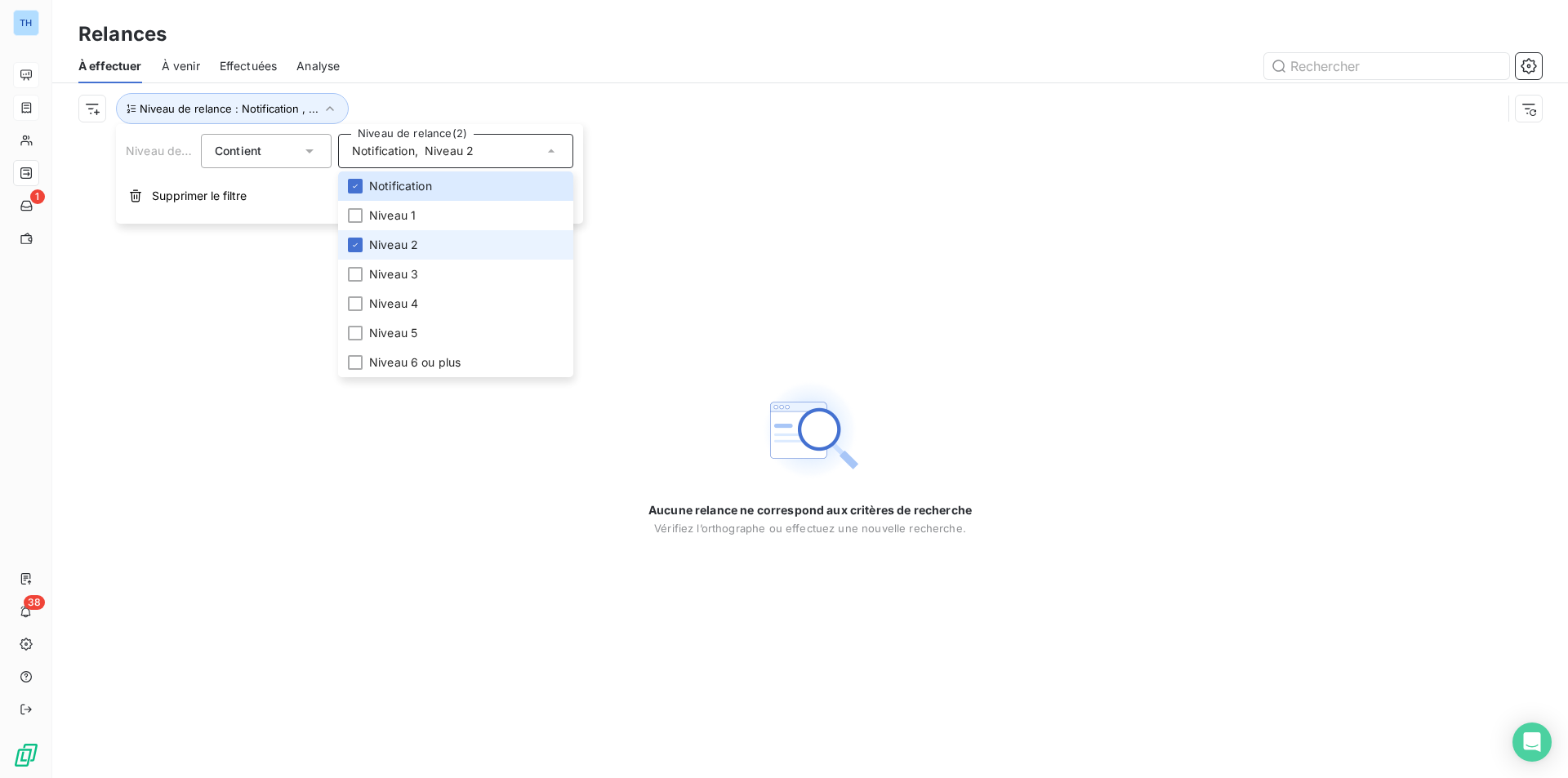
click at [400, 241] on span "Niveau 2" at bounding box center [393, 245] width 49 height 17
click at [408, 269] on span "Niveau 3" at bounding box center [393, 275] width 49 height 17
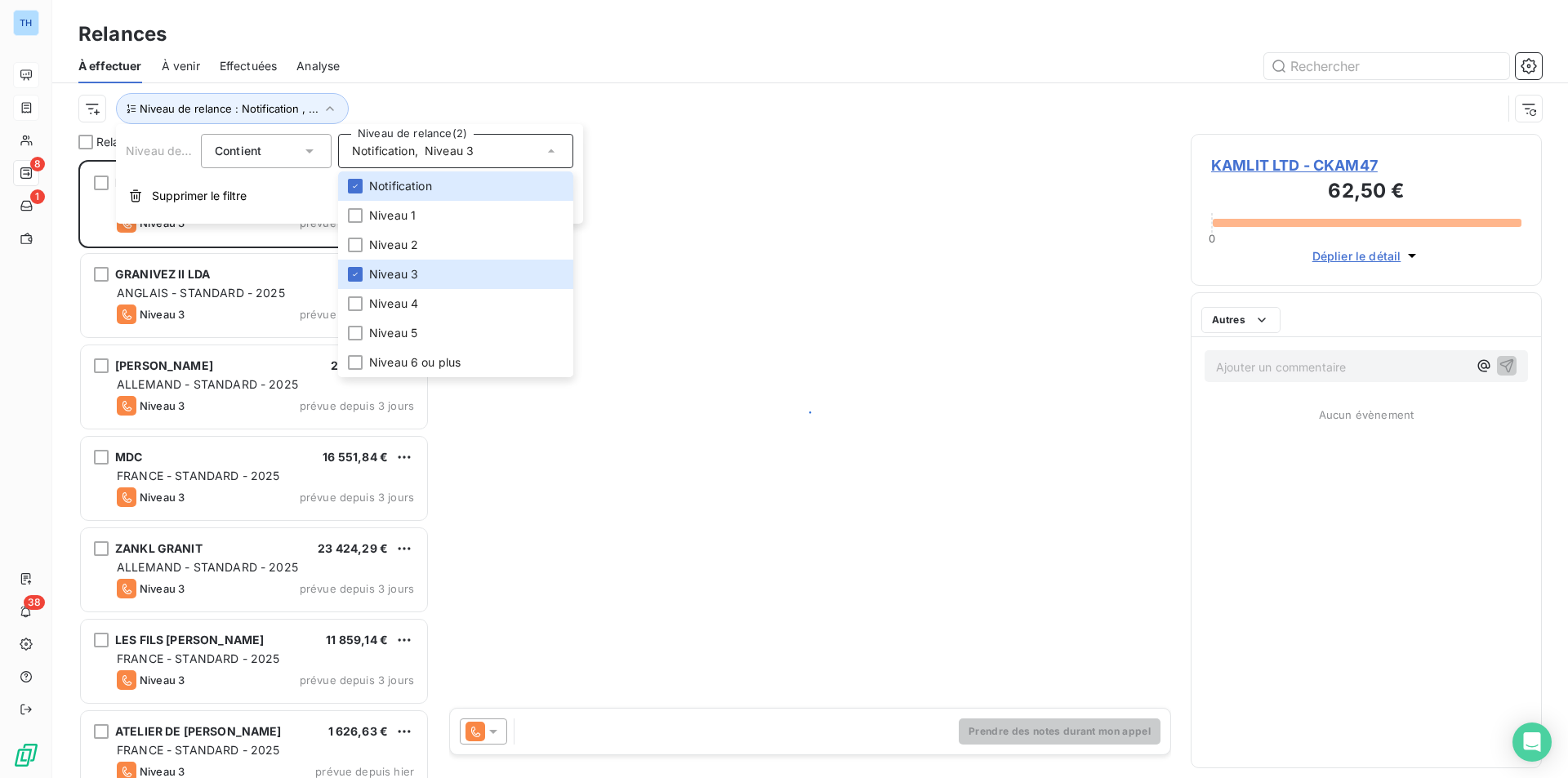
scroll to position [606, 339]
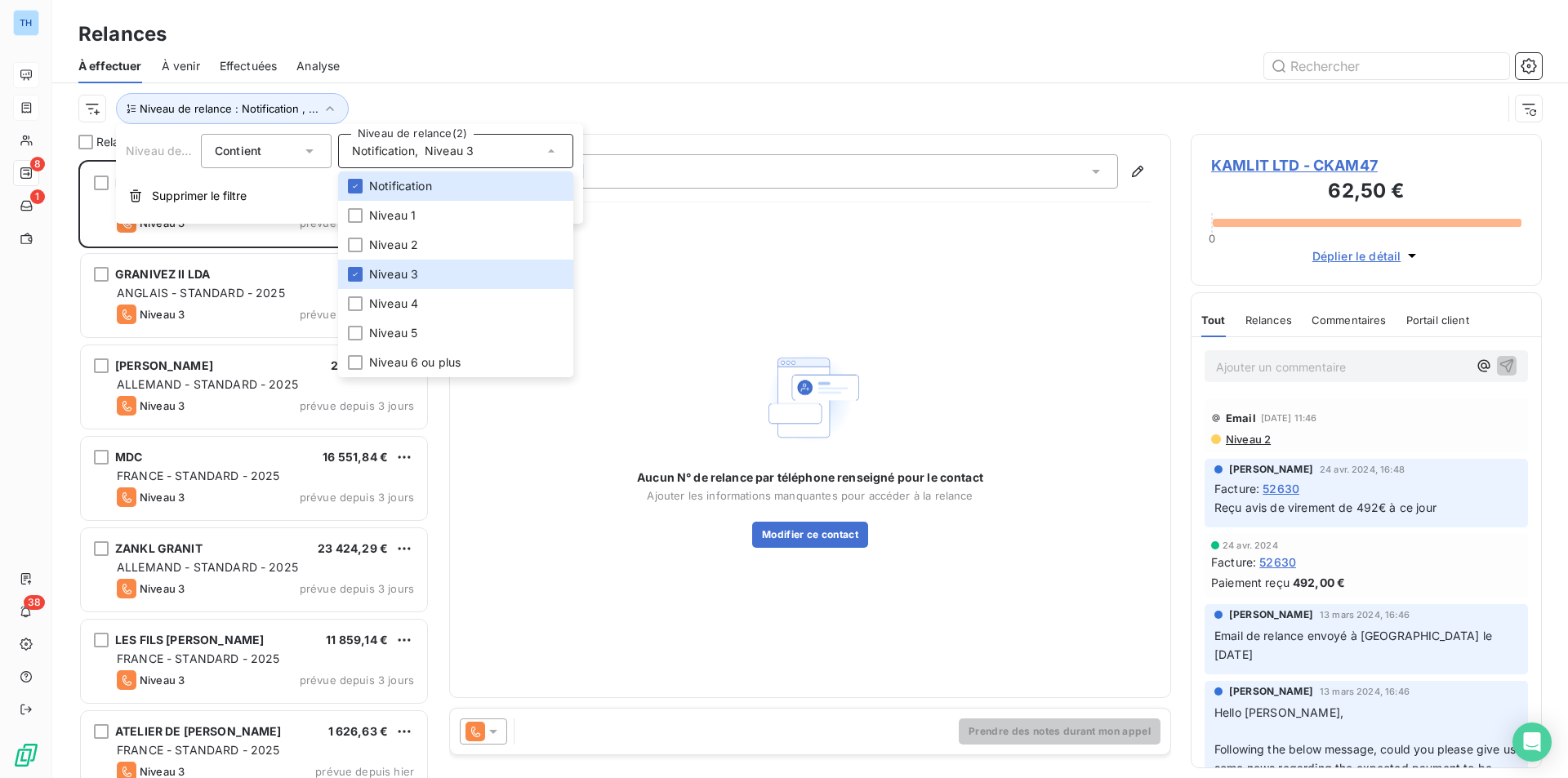
click at [521, 28] on div "Relances" at bounding box center [810, 33] width 1515 height 29
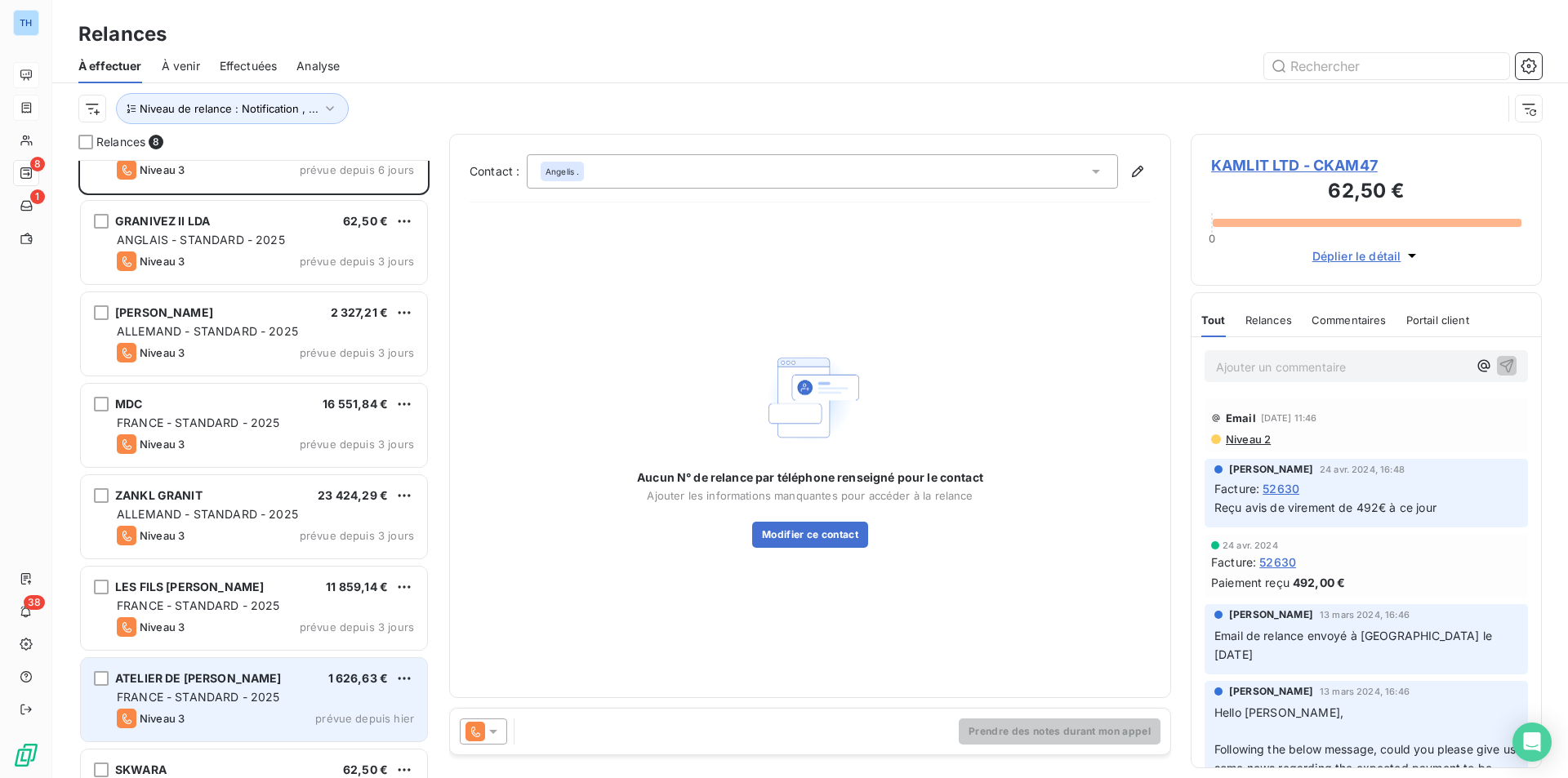
scroll to position [0, 0]
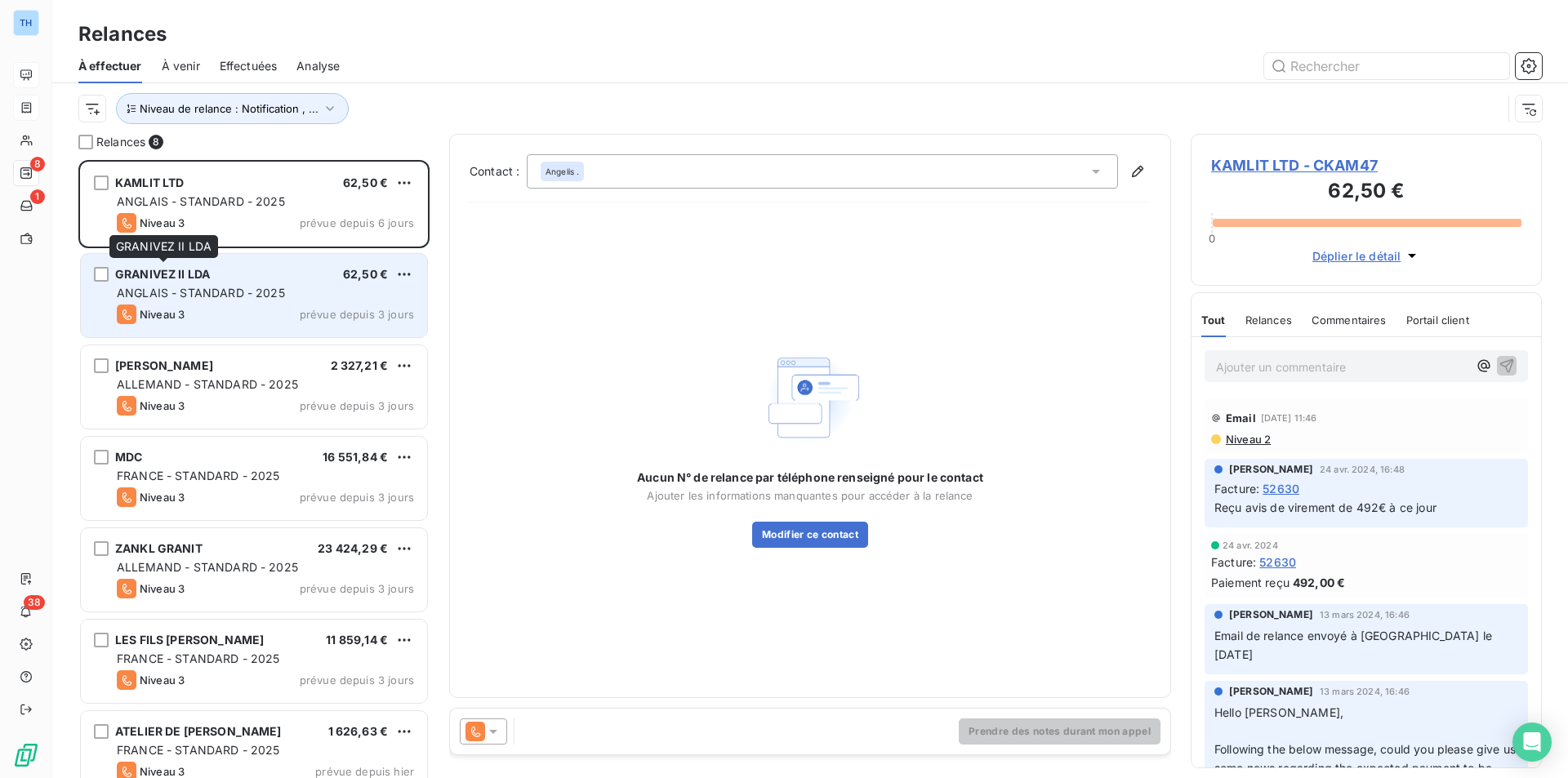
click at [201, 277] on span "GRANIVEZ II LDA" at bounding box center [163, 274] width 95 height 14
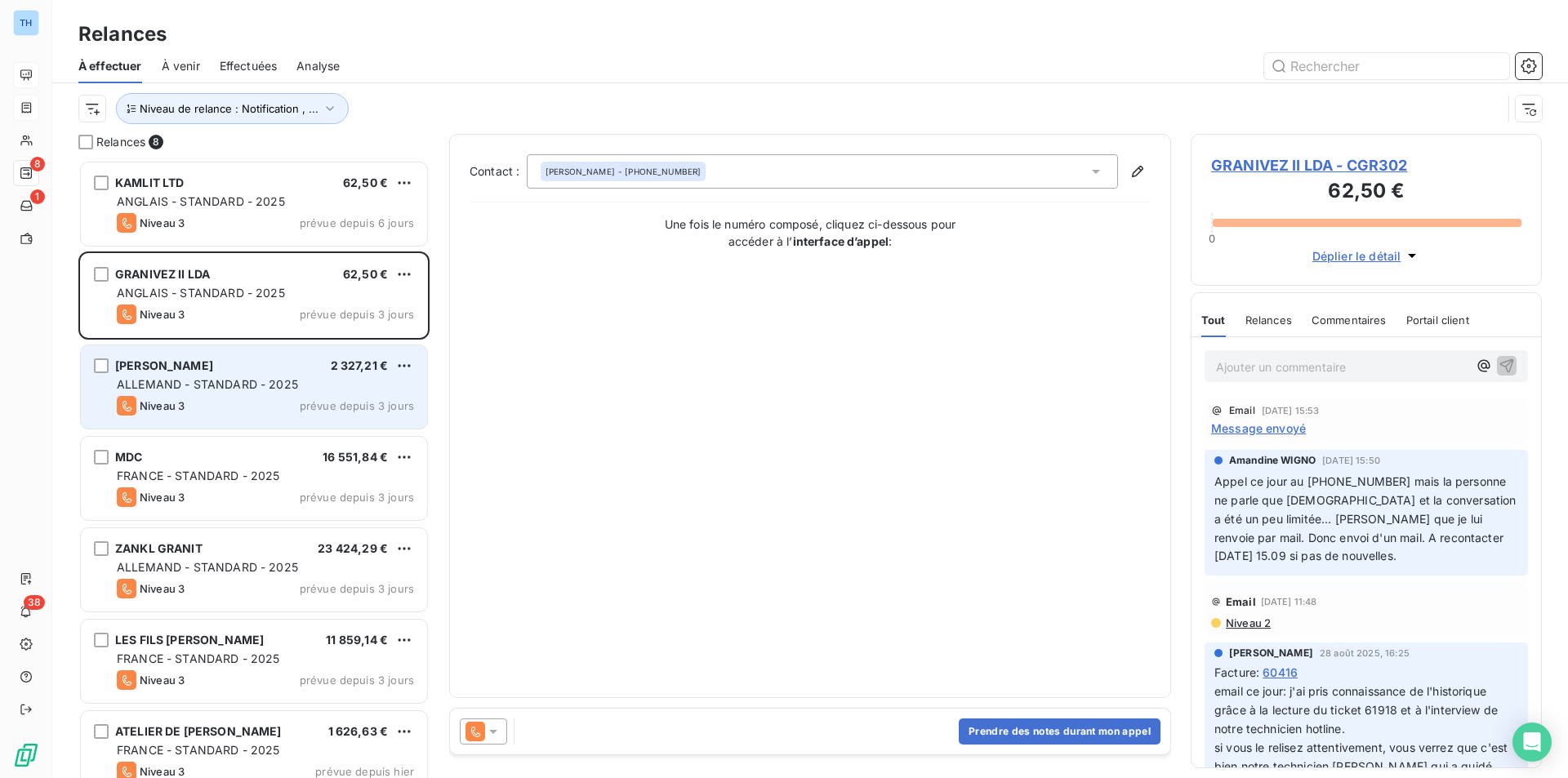
click at [259, 374] on div "MATTHIAS BISCHOFF 2 327,21 € ALLEMAND - STANDARD - 2025 Niveau 3 prévue depuis …" at bounding box center [253, 387] width 346 height 84
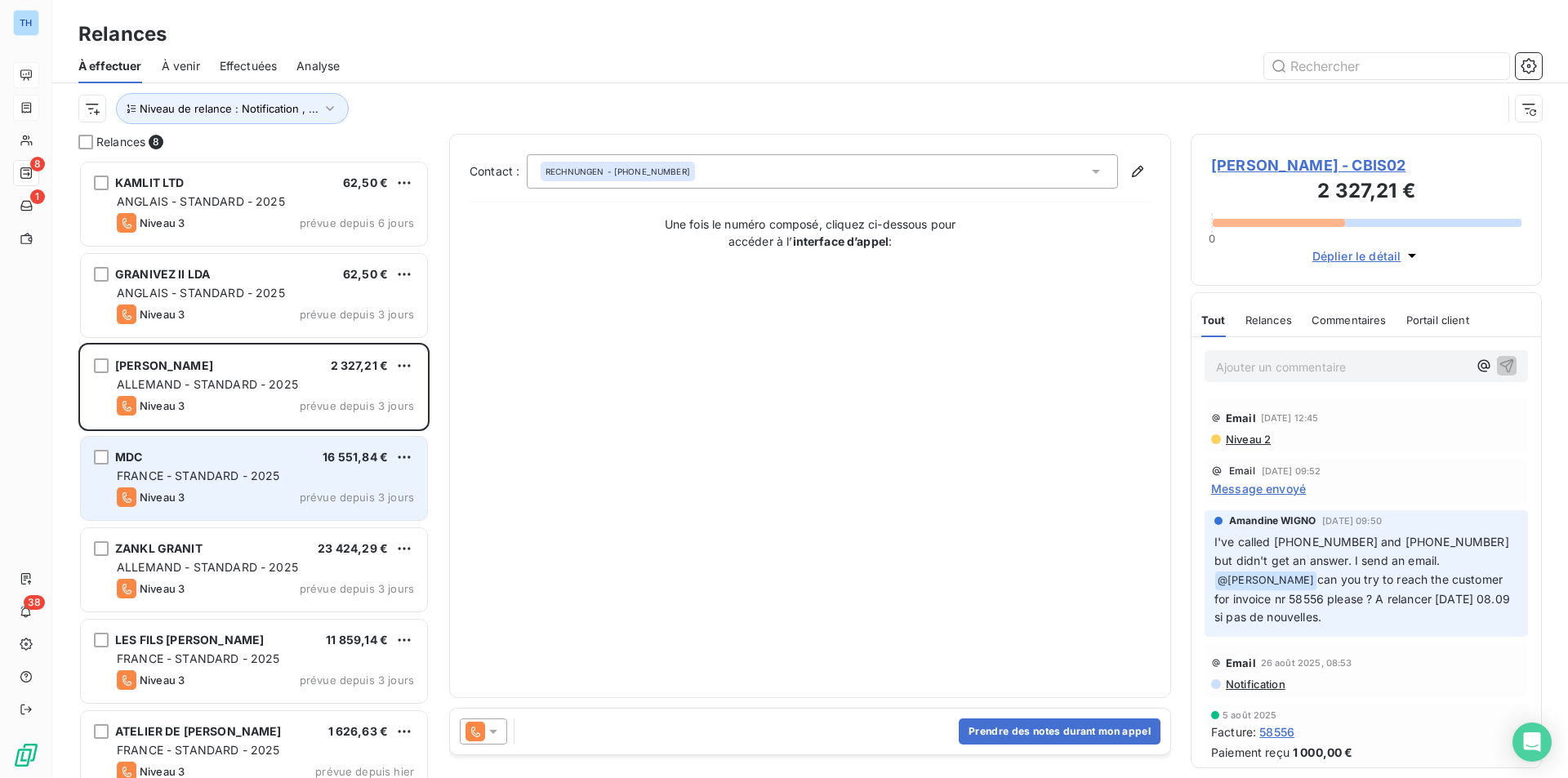
click at [258, 489] on div "Niveau 3 prévue depuis 3 jours" at bounding box center [266, 497] width 297 height 19
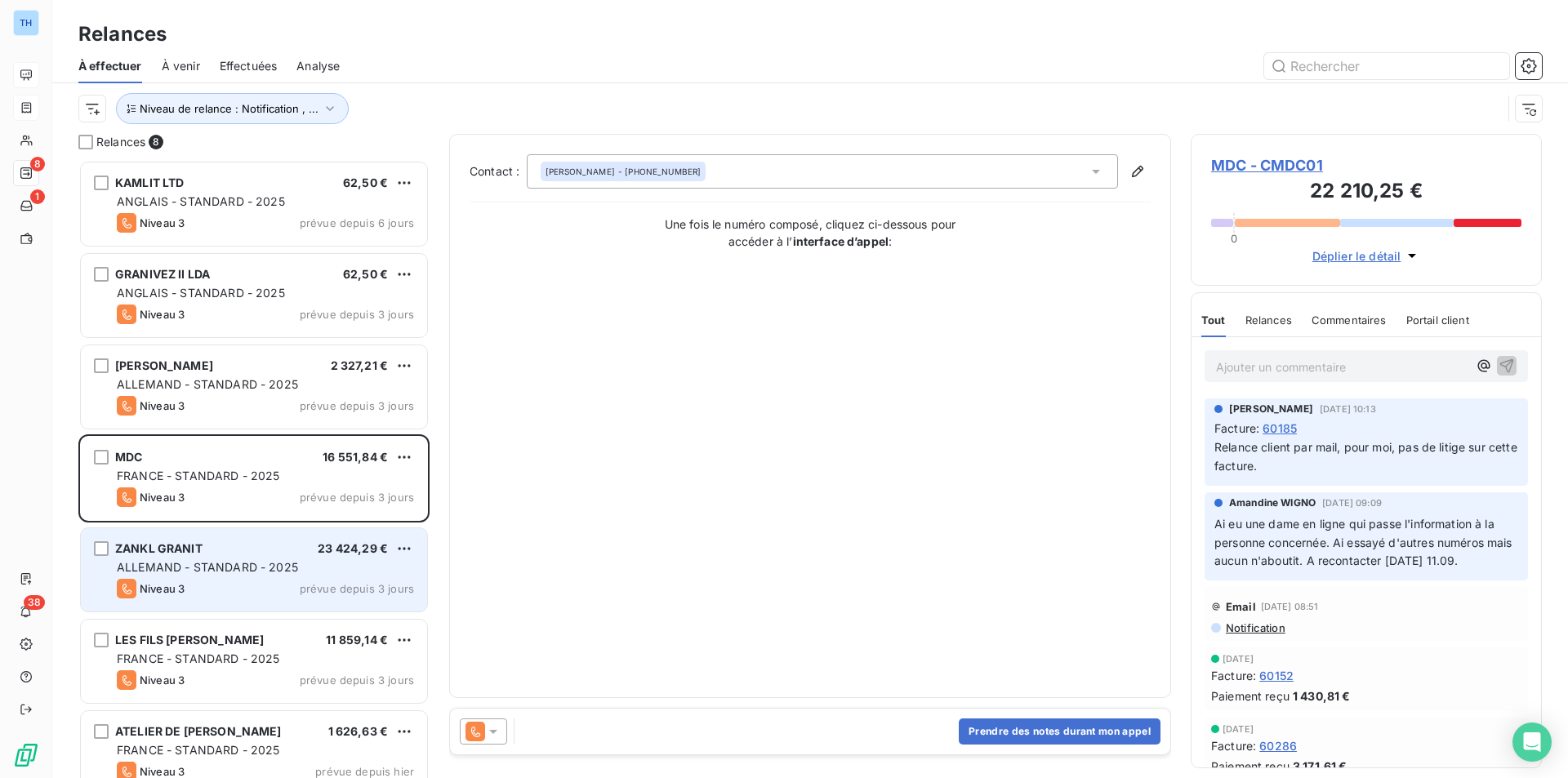
click at [269, 571] on span "ALLEMAND - STANDARD - 2025" at bounding box center [208, 568] width 181 height 14
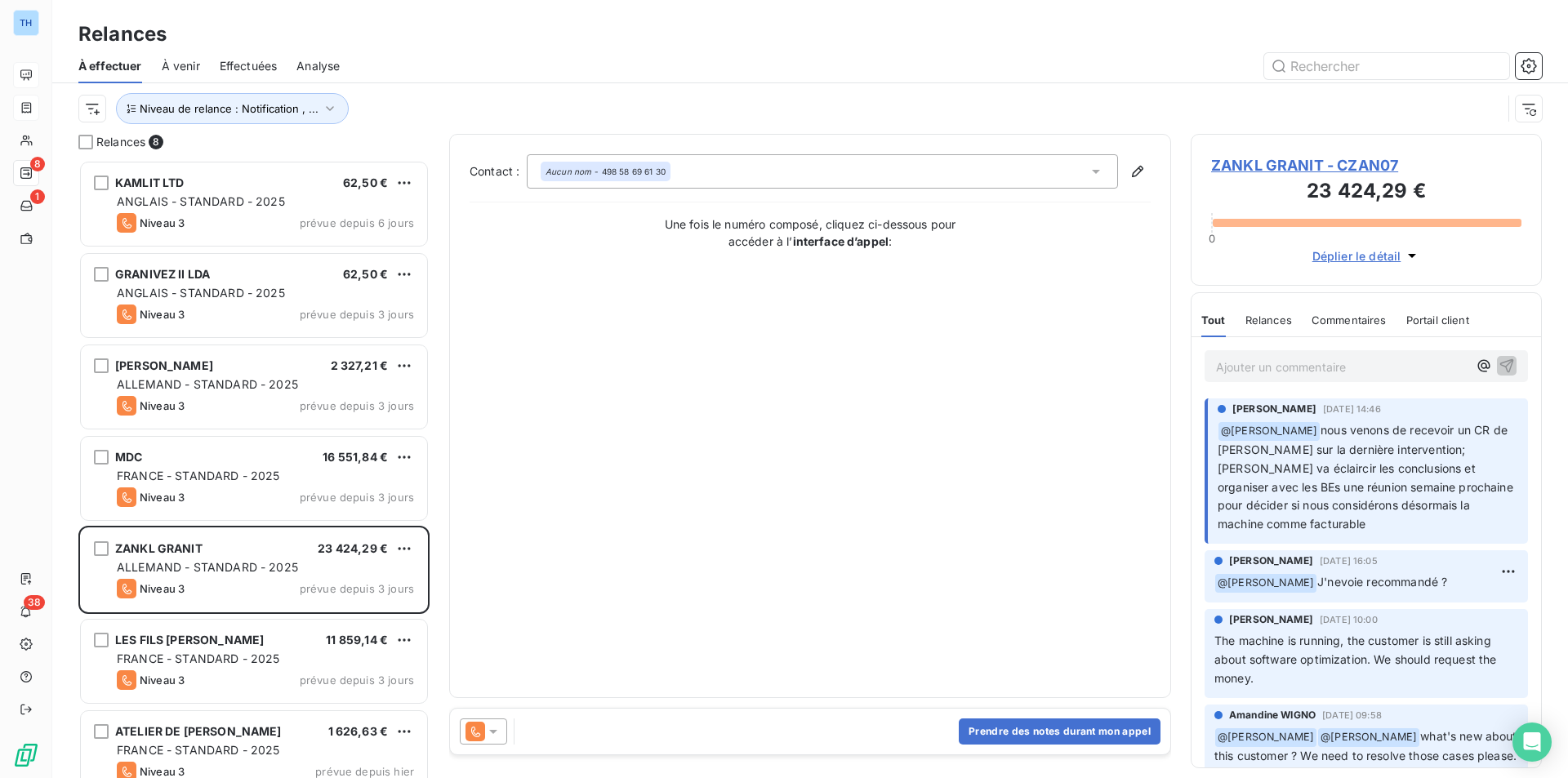
click at [1253, 165] on span "ZANKL GRANIT - CZAN07" at bounding box center [1366, 165] width 311 height 22
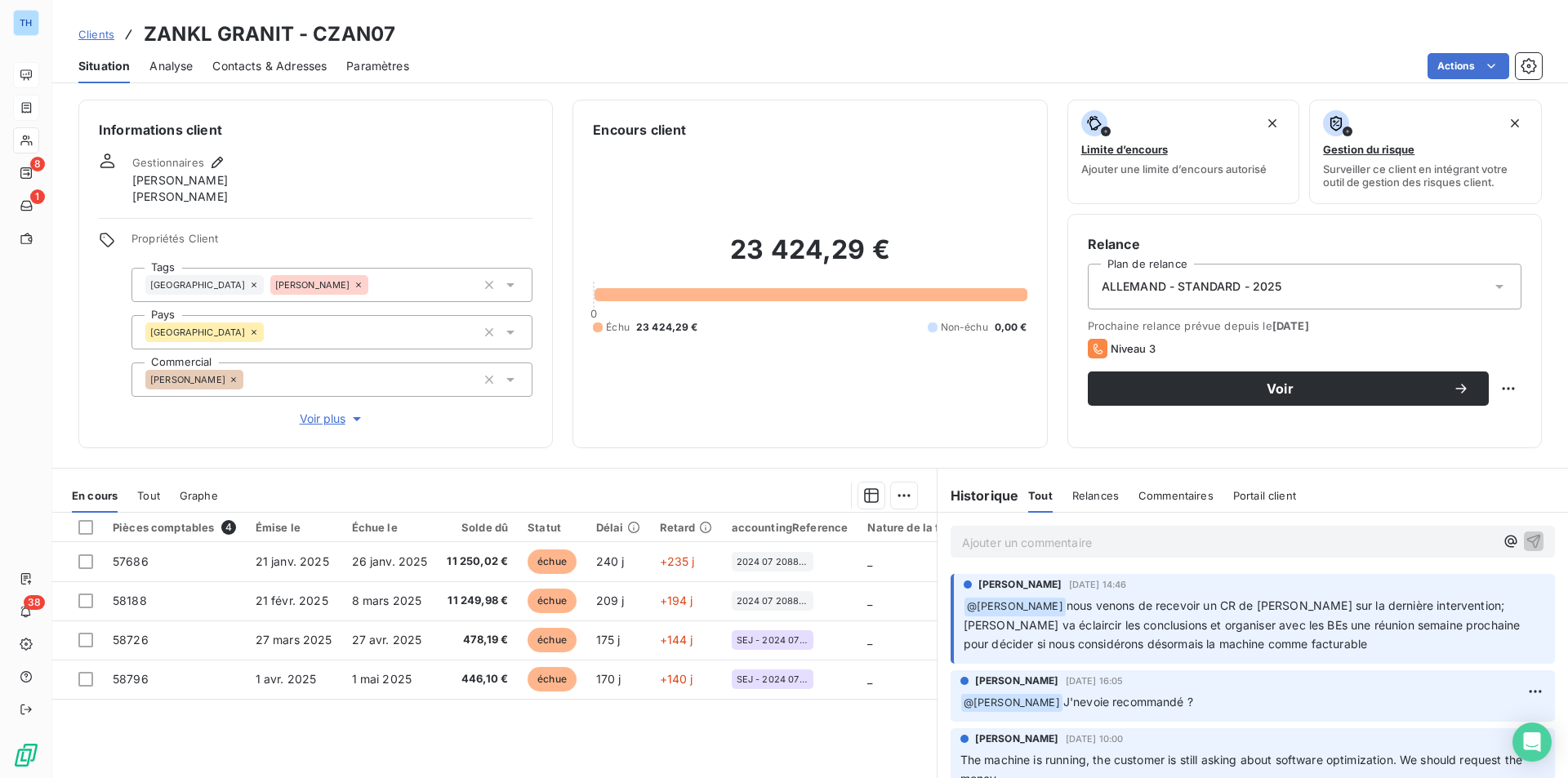
click at [998, 539] on p "Ajouter un commentaire ﻿" at bounding box center [1227, 542] width 532 height 20
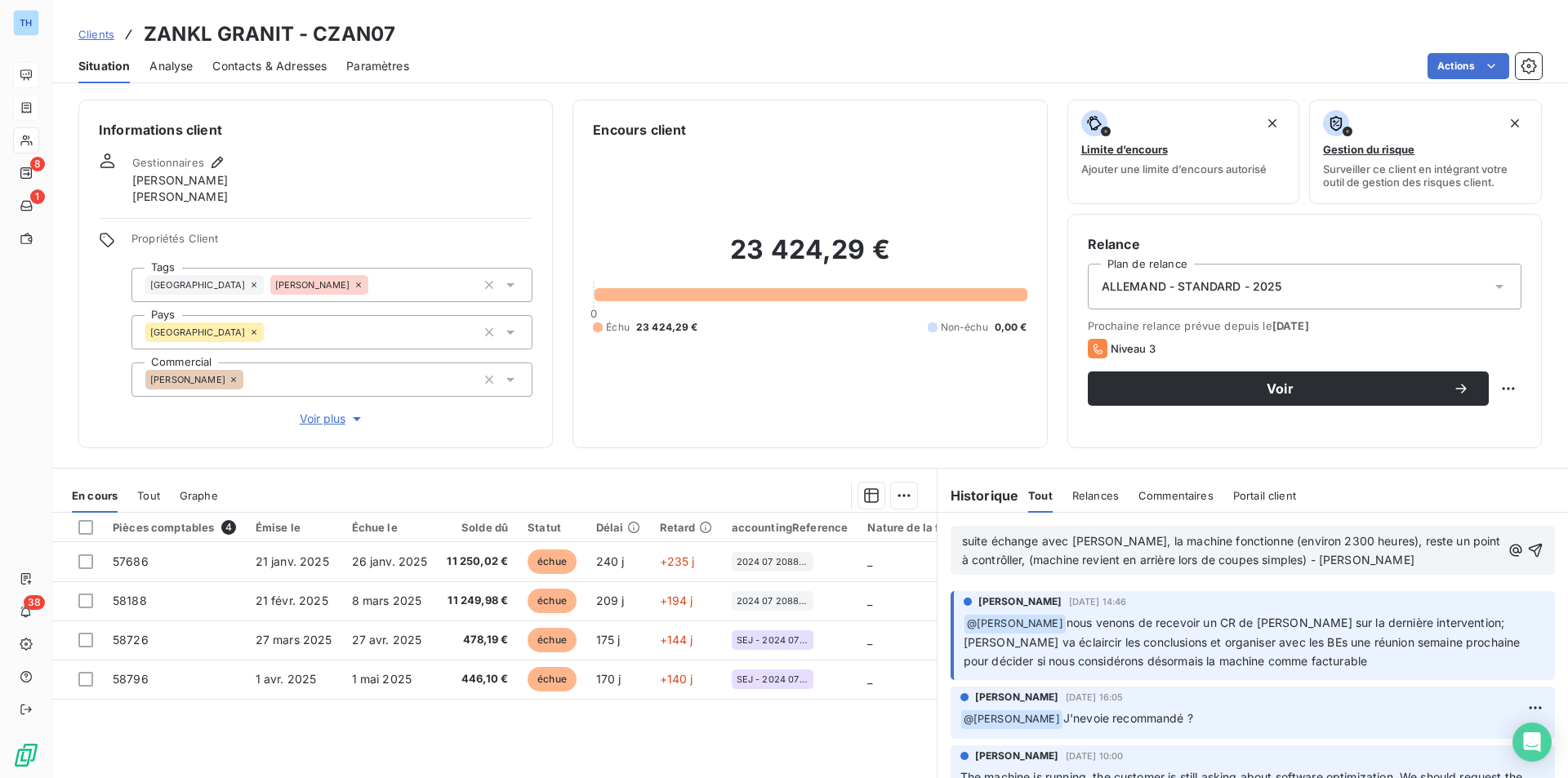
drag, startPoint x: 1379, startPoint y: 559, endPoint x: 1397, endPoint y: 560, distance: 18.0
click at [1253, 559] on p "suite échange avec Samuel, la machine fonctionne (environ 2300 heures), reste u…" at bounding box center [1231, 551] width 539 height 38
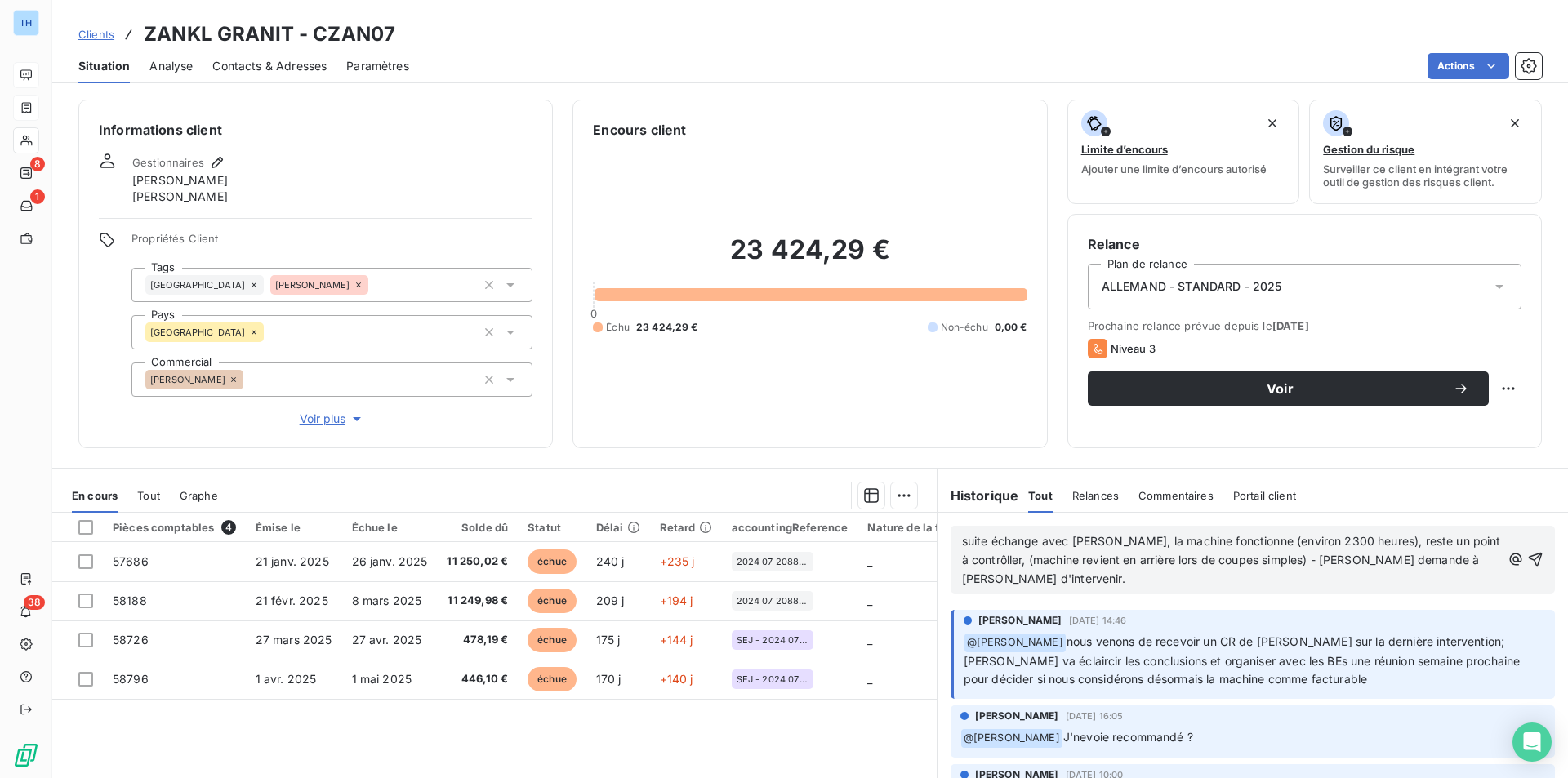
click at [1003, 563] on span "suite échange avec Samuel, la machine fonctionne (environ 2300 heures), reste u…" at bounding box center [1233, 560] width 542 height 51
click at [1253, 560] on icon "button" at bounding box center [1535, 559] width 17 height 17
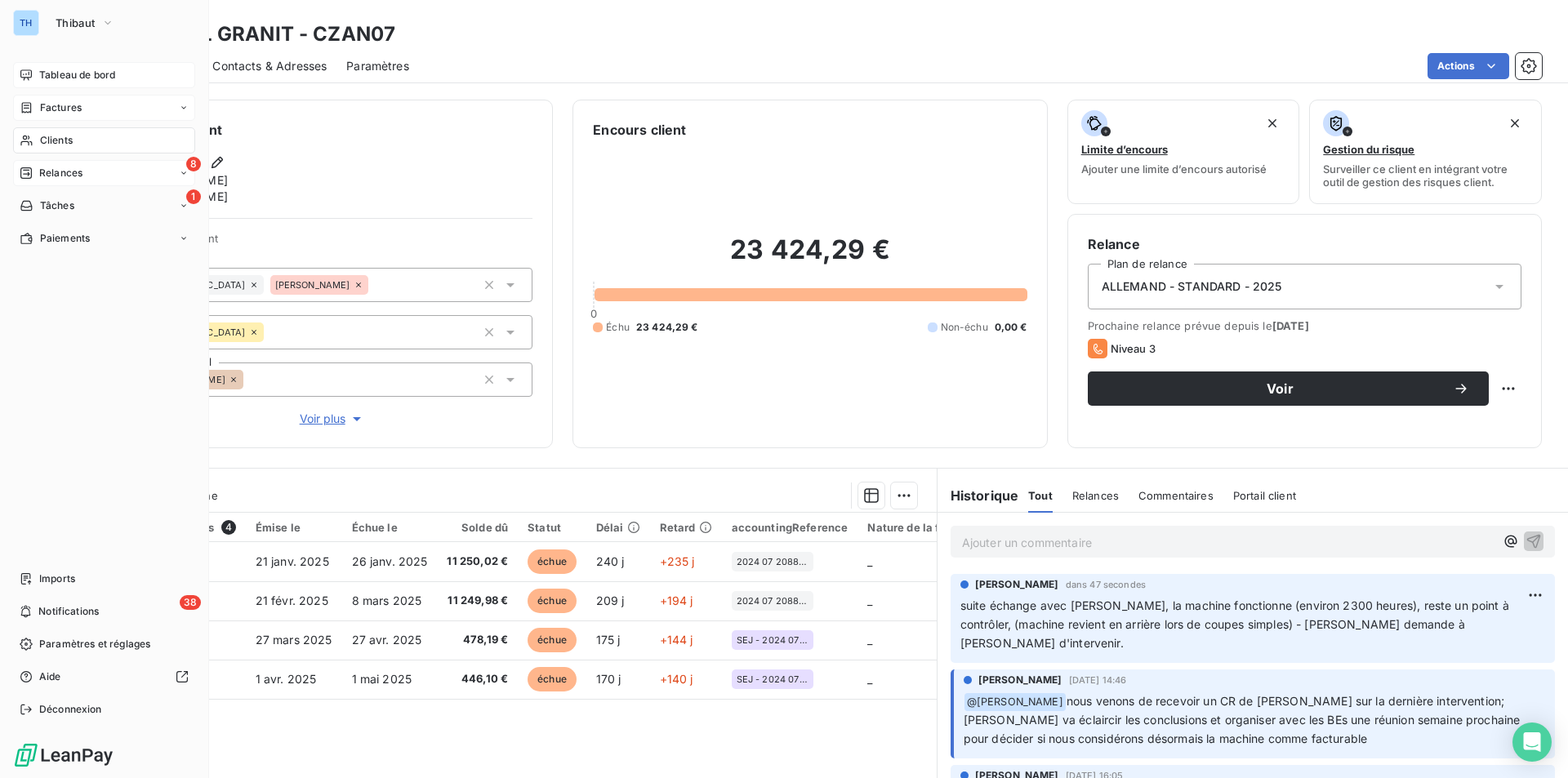
click at [70, 167] on span "Relances" at bounding box center [61, 172] width 43 height 15
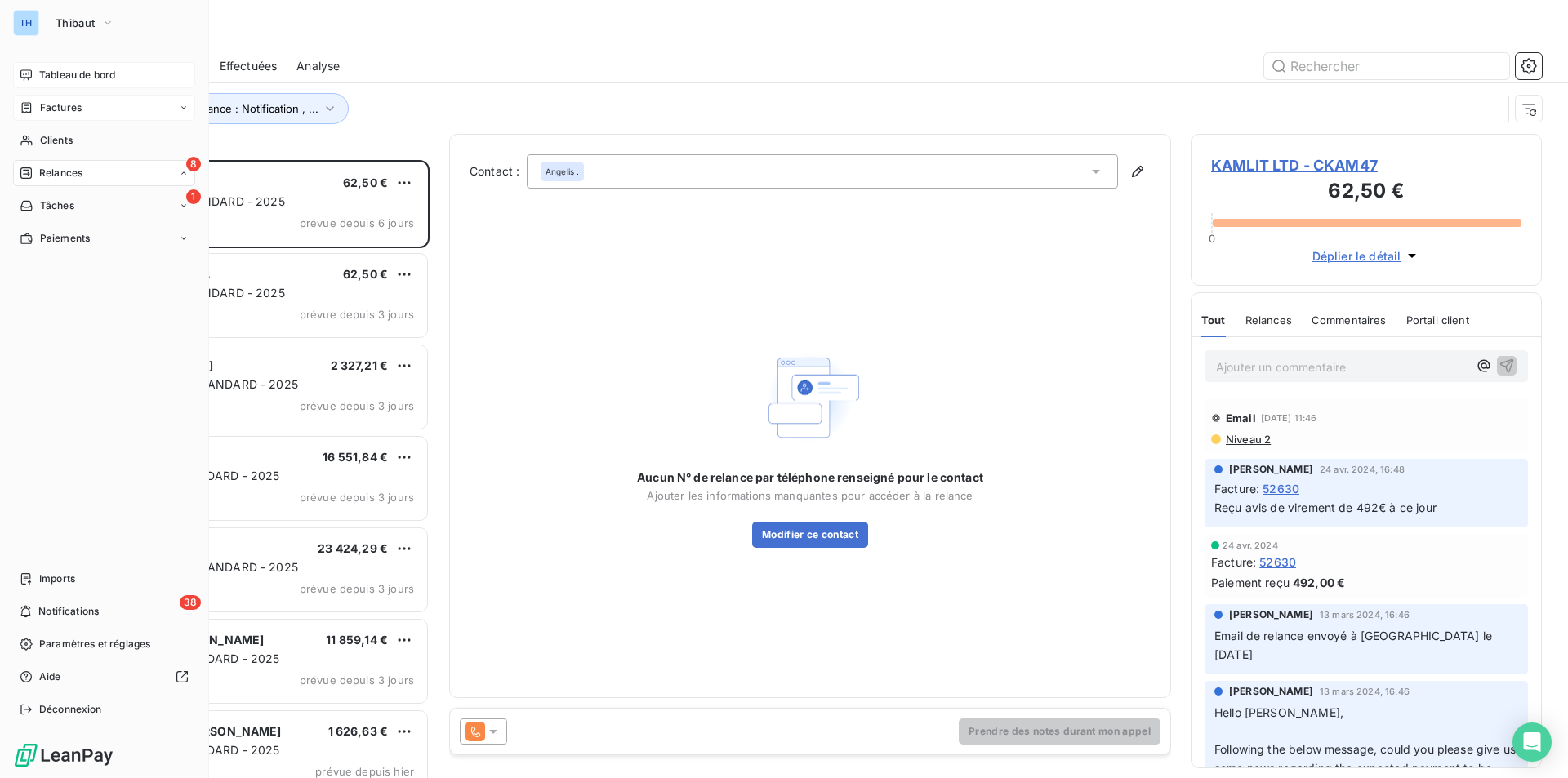
scroll to position [606, 339]
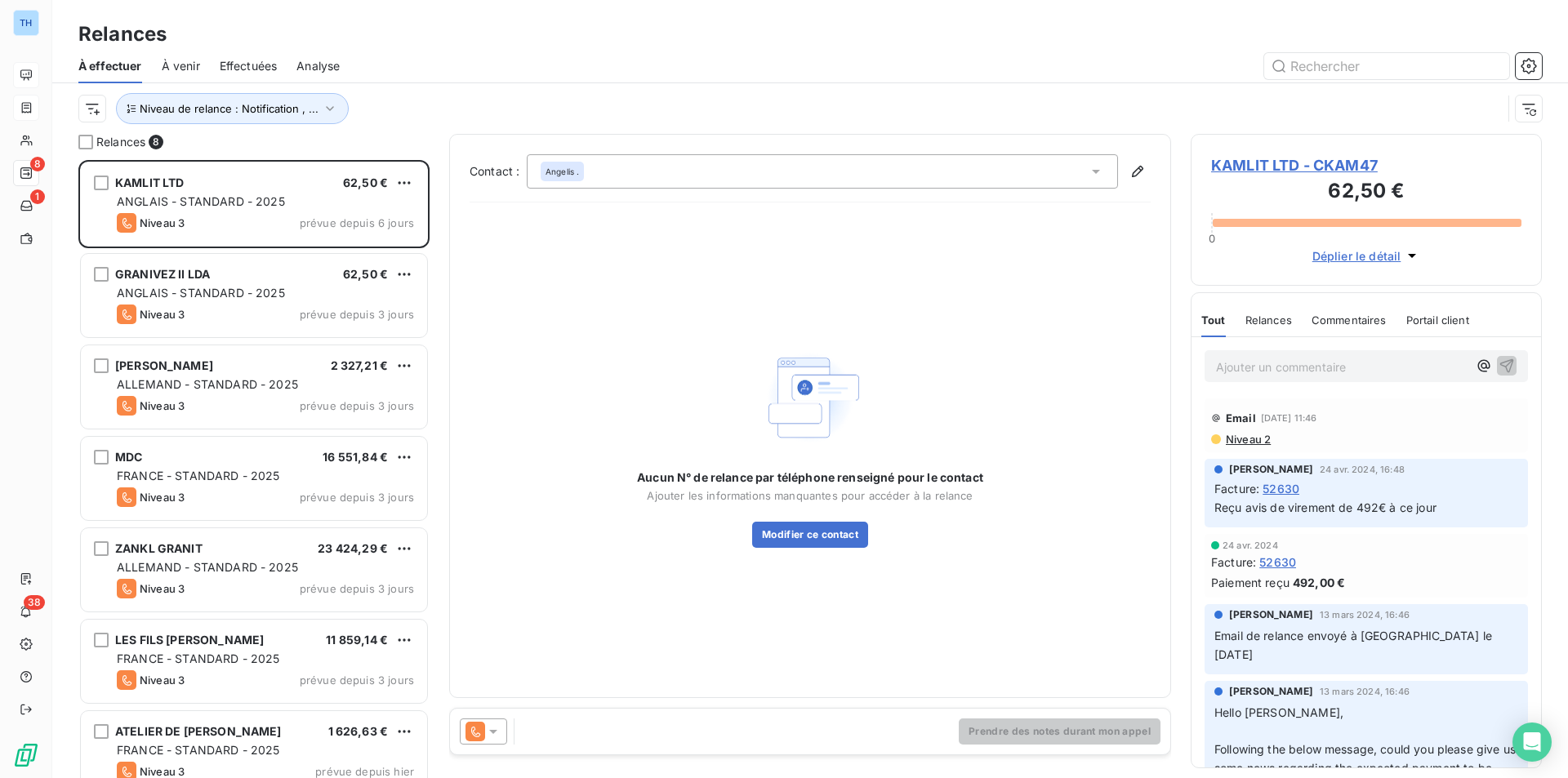
click at [467, 96] on div "Niveau de relance : Notification , ..." at bounding box center [789, 108] width 1423 height 31
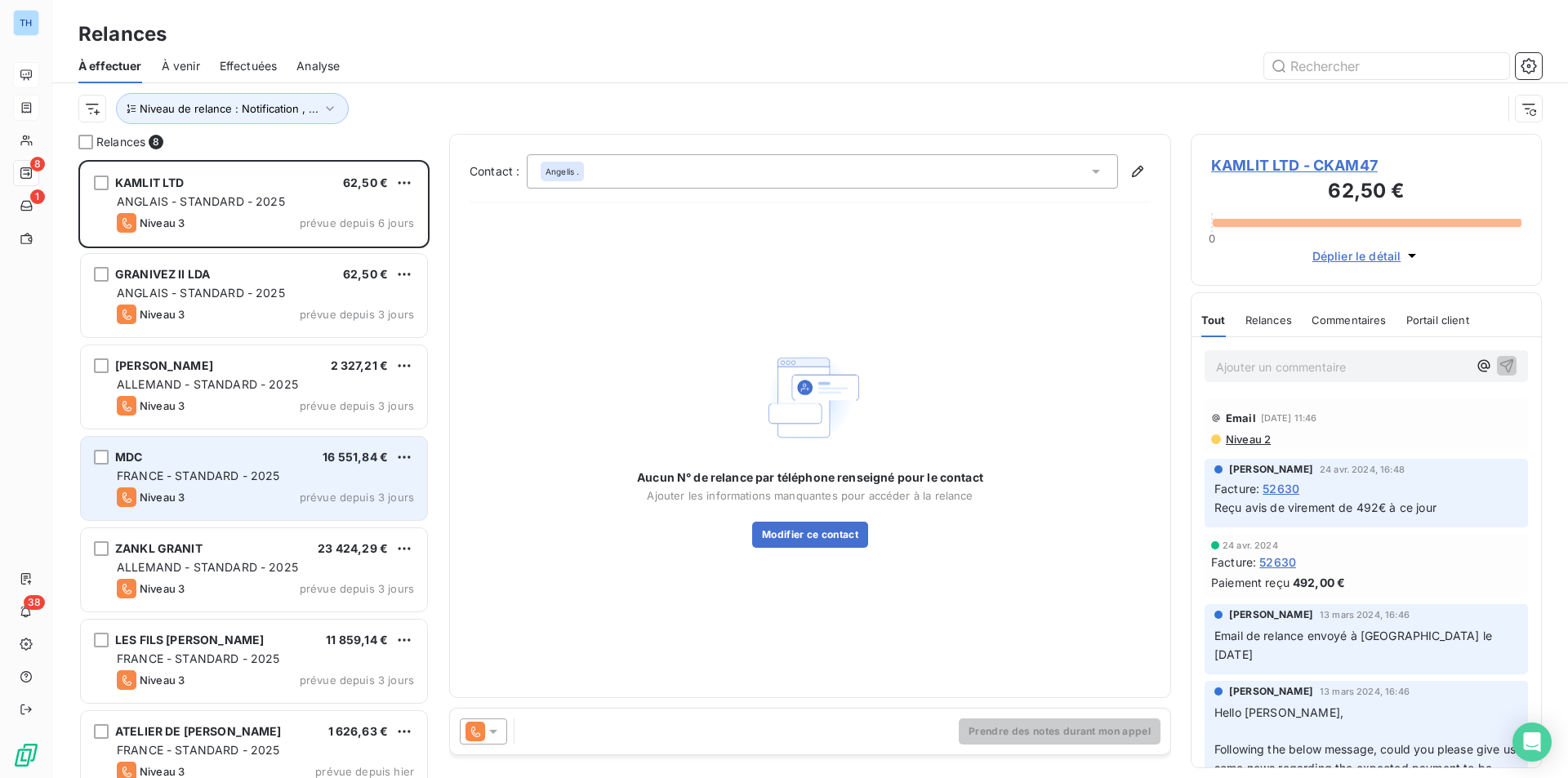
click at [302, 488] on div "Niveau 3 prévue depuis 3 jours" at bounding box center [266, 497] width 297 height 19
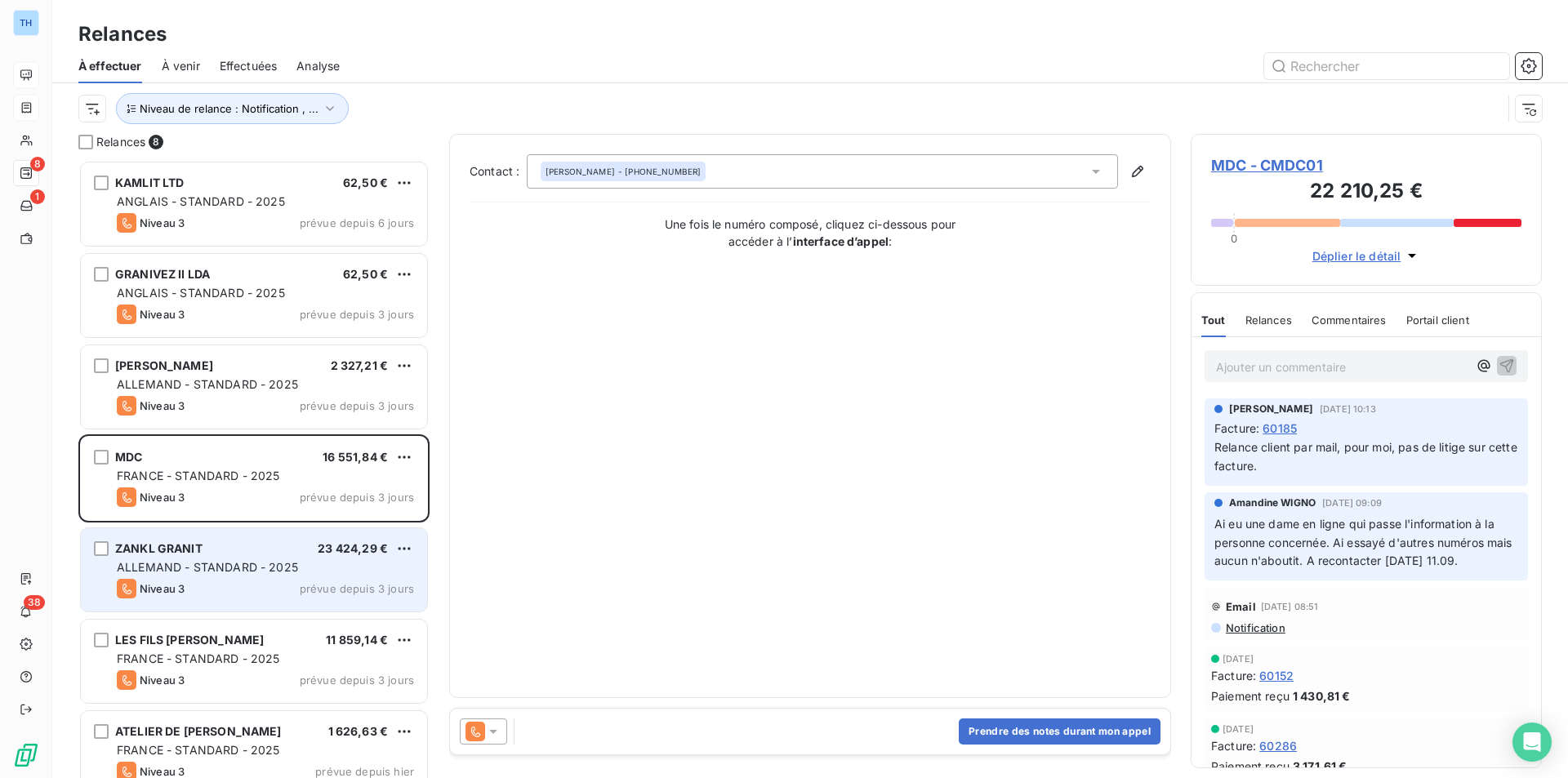
click at [316, 579] on div "Niveau 3 prévue depuis 3 jours" at bounding box center [266, 589] width 297 height 19
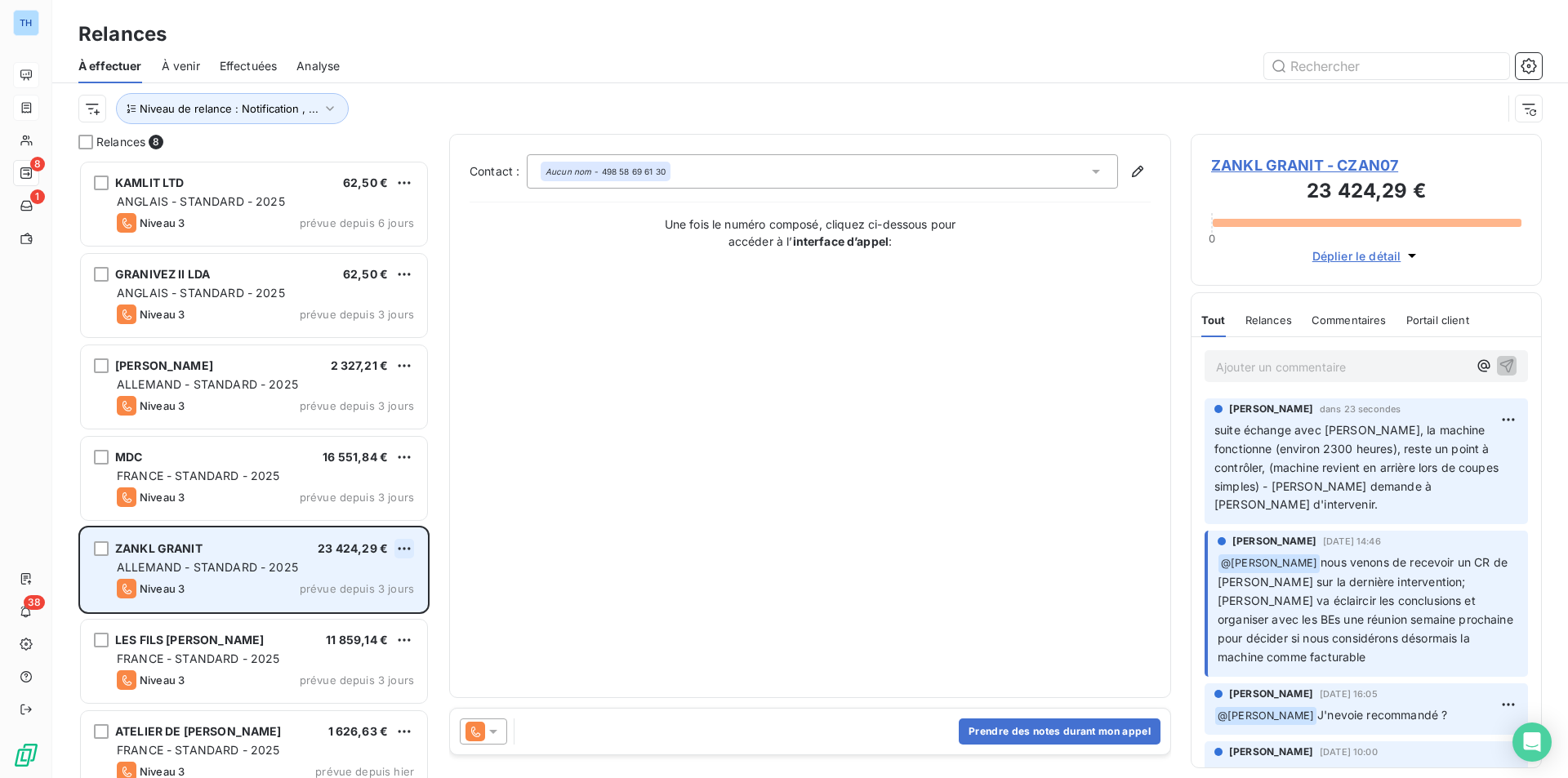
click at [401, 546] on html "TH 8 1 38 Relances À effectuer À venir Effectuées Analyse Niveau de relance : N…" at bounding box center [784, 389] width 1568 height 778
click at [387, 586] on div "Replanifier cette action" at bounding box center [333, 582] width 146 height 26
select select "8"
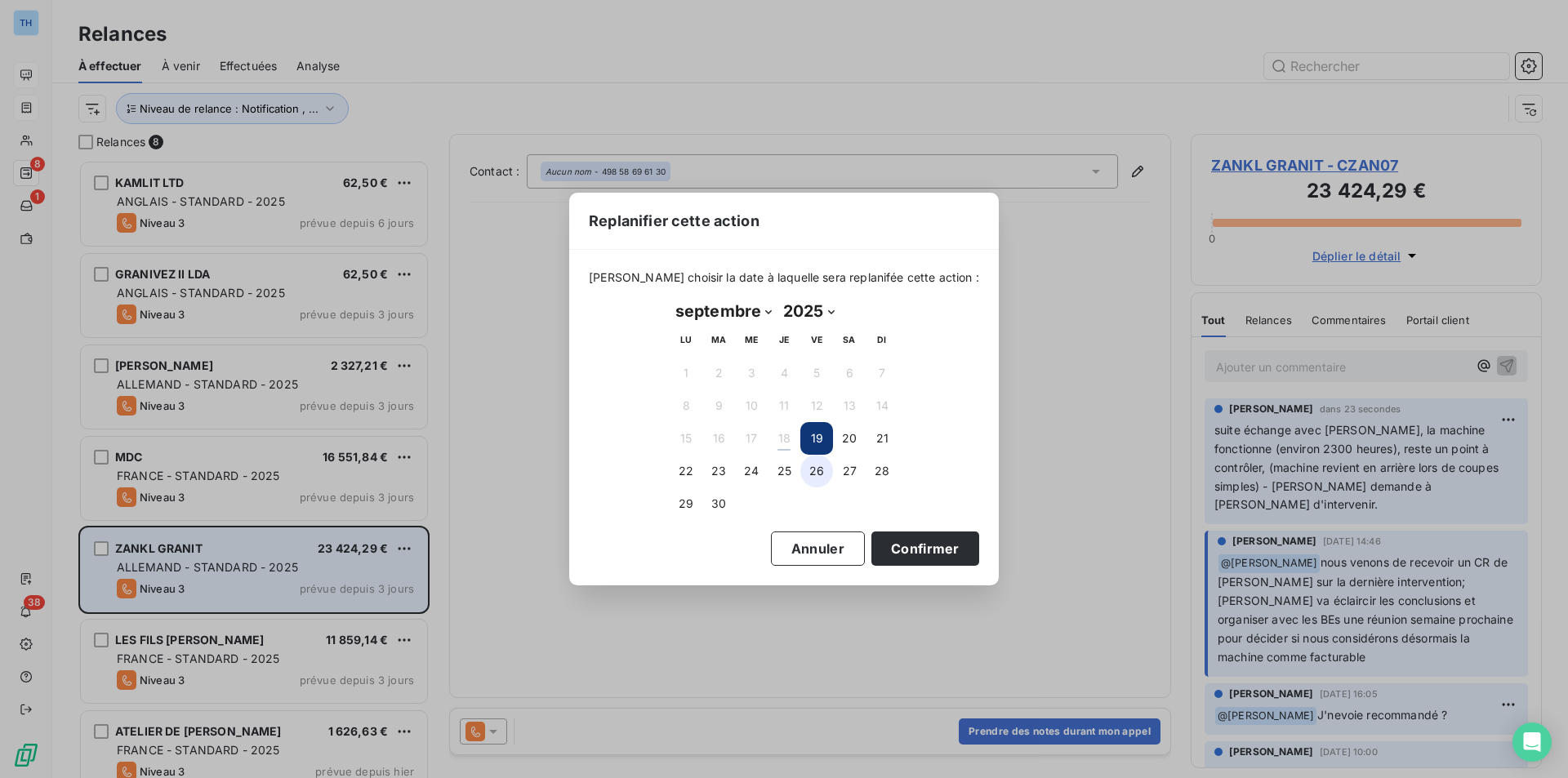
click at [808, 470] on button "26" at bounding box center [816, 471] width 33 height 33
click at [901, 548] on button "Confirmer" at bounding box center [925, 548] width 107 height 34
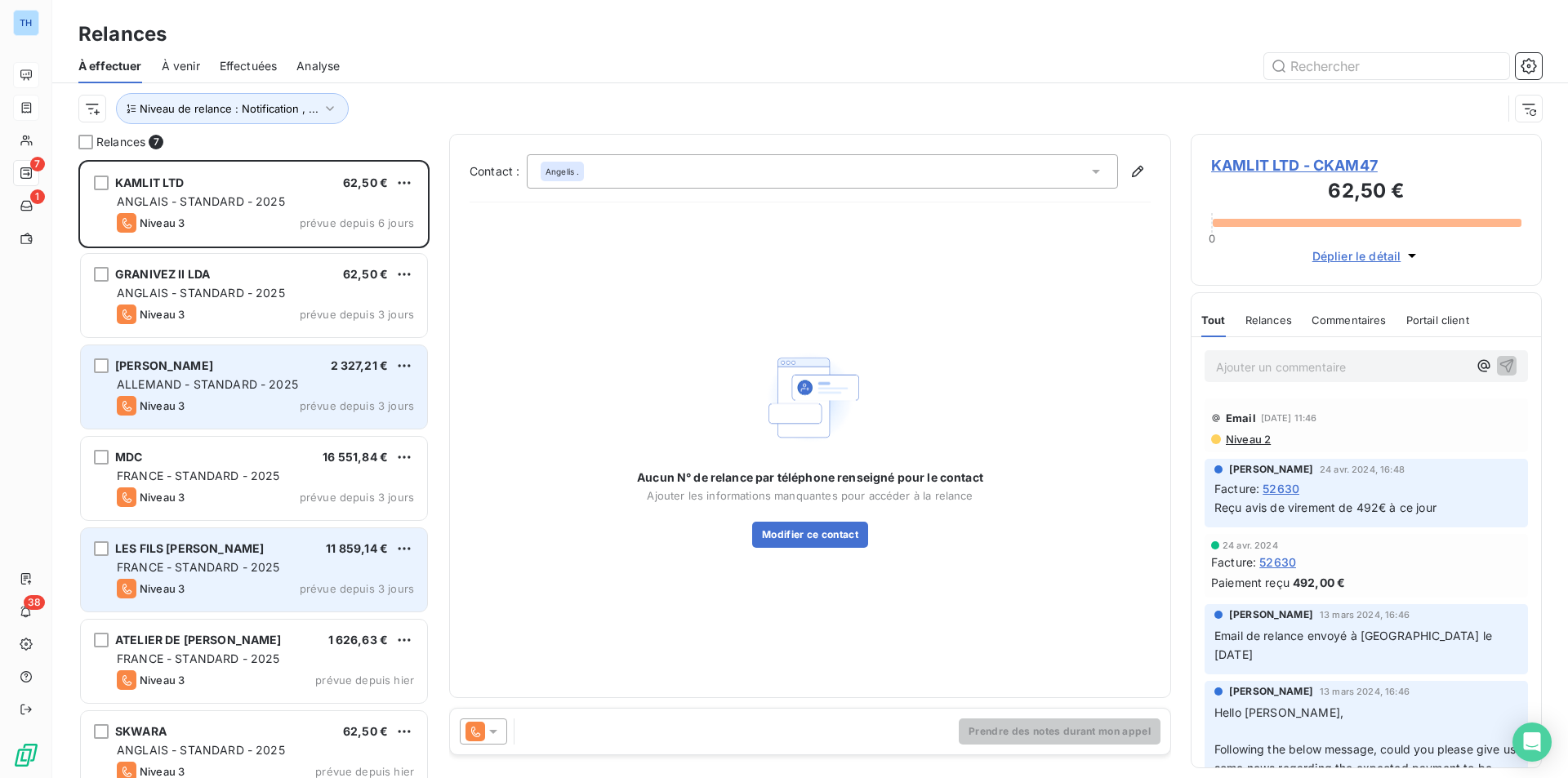
click at [311, 371] on div "MATTHIAS BISCHOFF 2 327,21 €" at bounding box center [266, 365] width 297 height 15
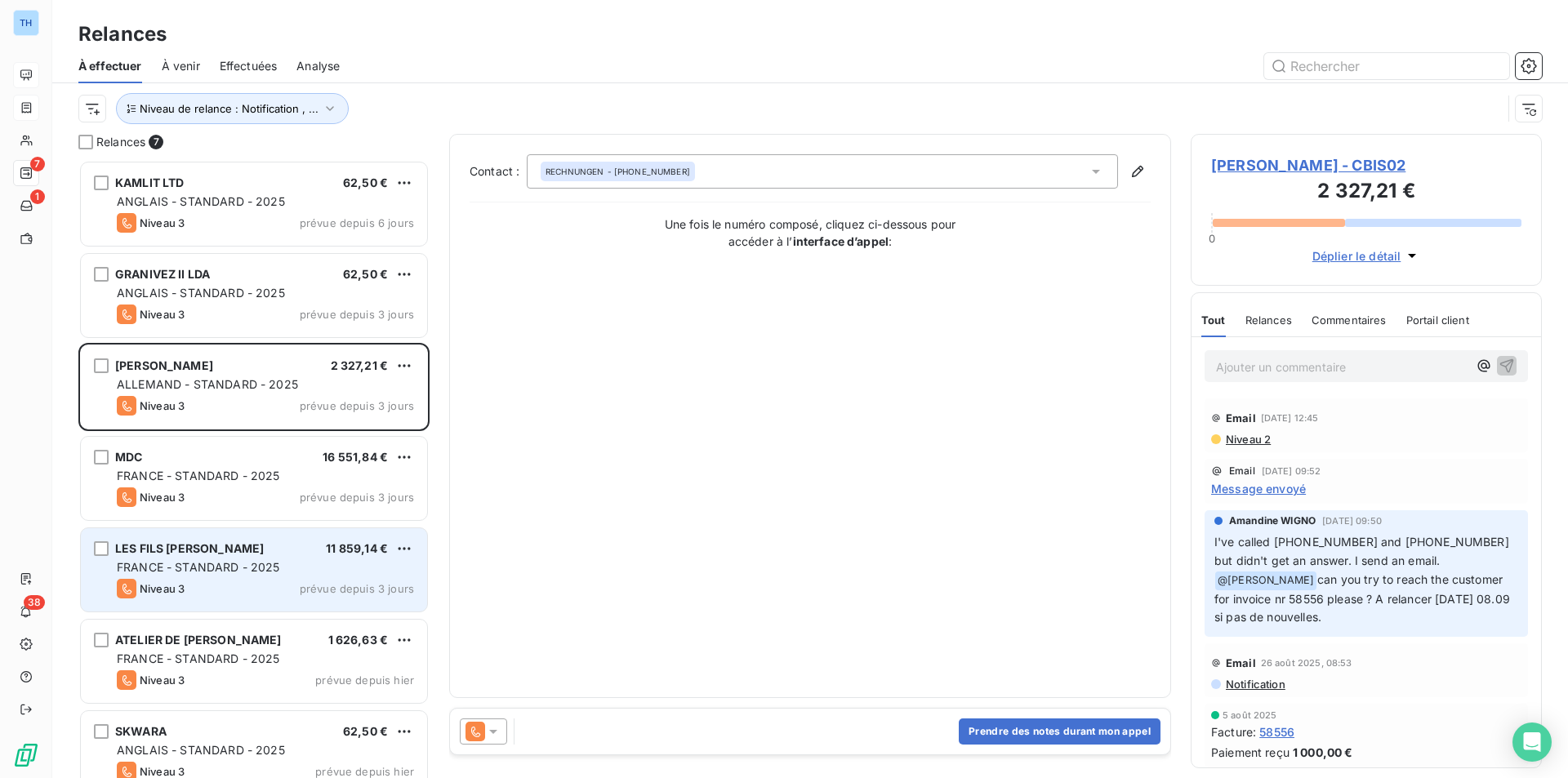
click at [1253, 165] on span "MATTHIAS BISCHOFF - CBIS02" at bounding box center [1366, 165] width 311 height 22
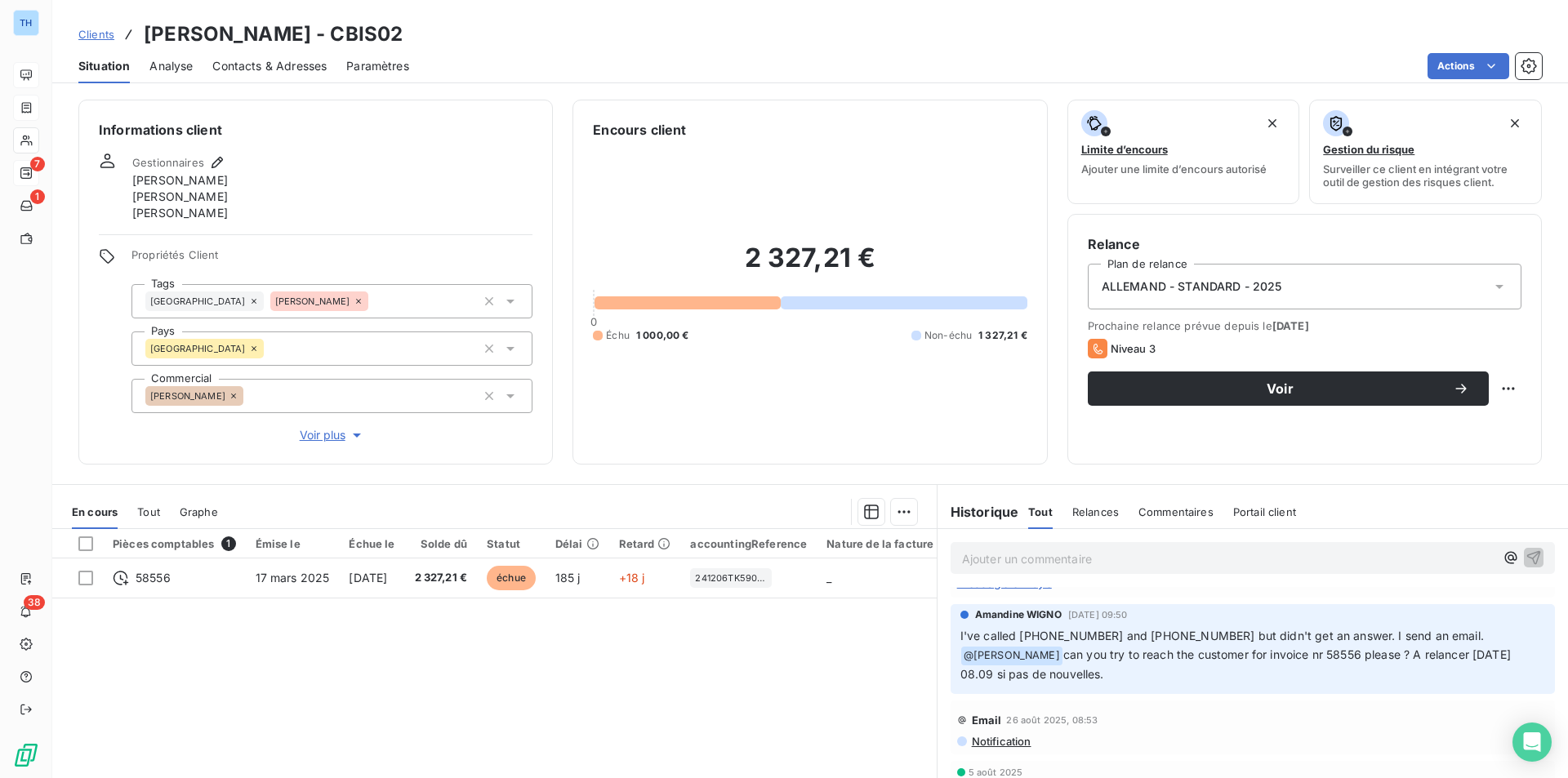
scroll to position [82, 0]
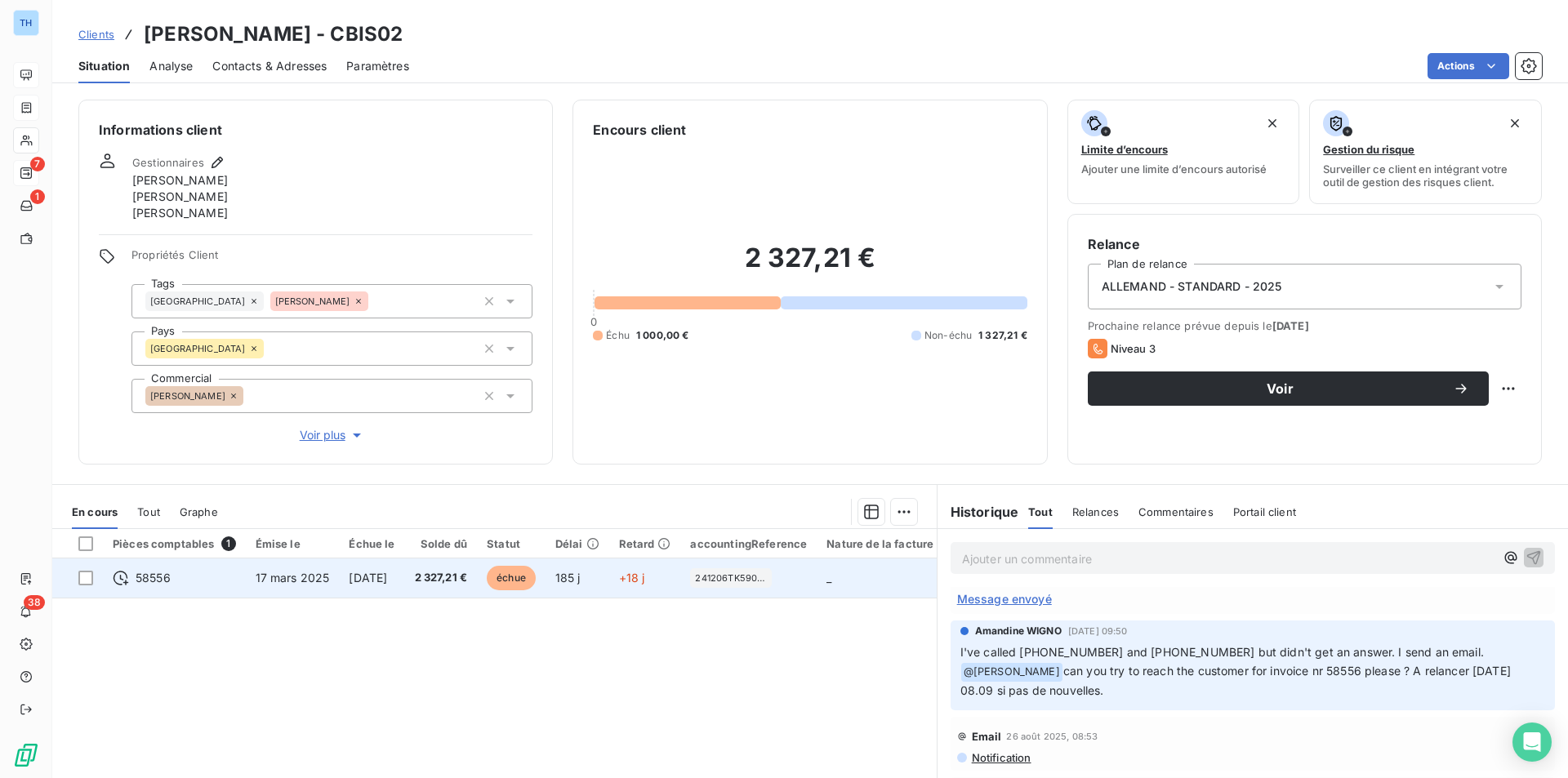
click at [377, 583] on span "[DATE]" at bounding box center [368, 578] width 39 height 14
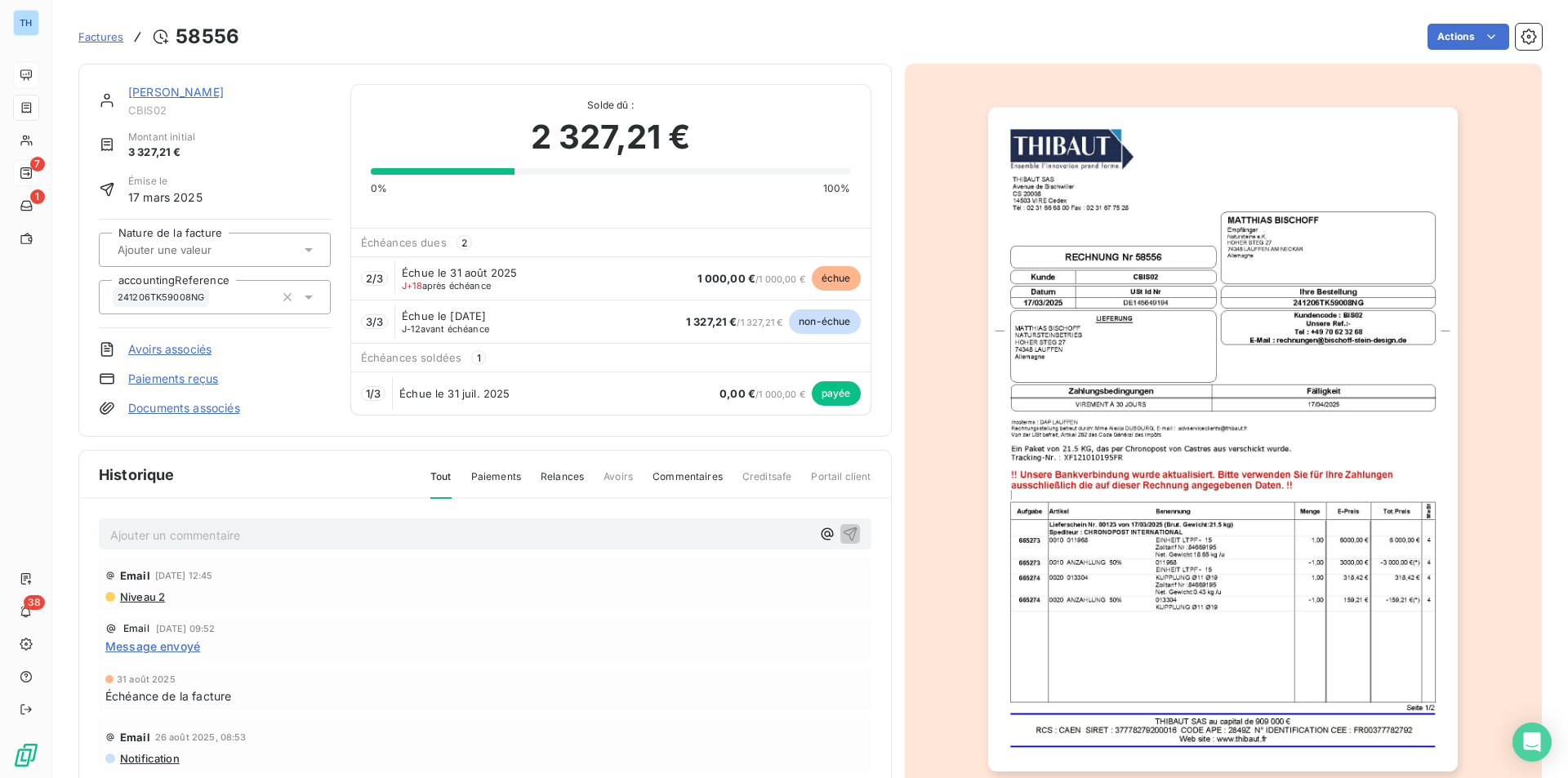
click at [187, 402] on link "Documents associés" at bounding box center [184, 408] width 112 height 17
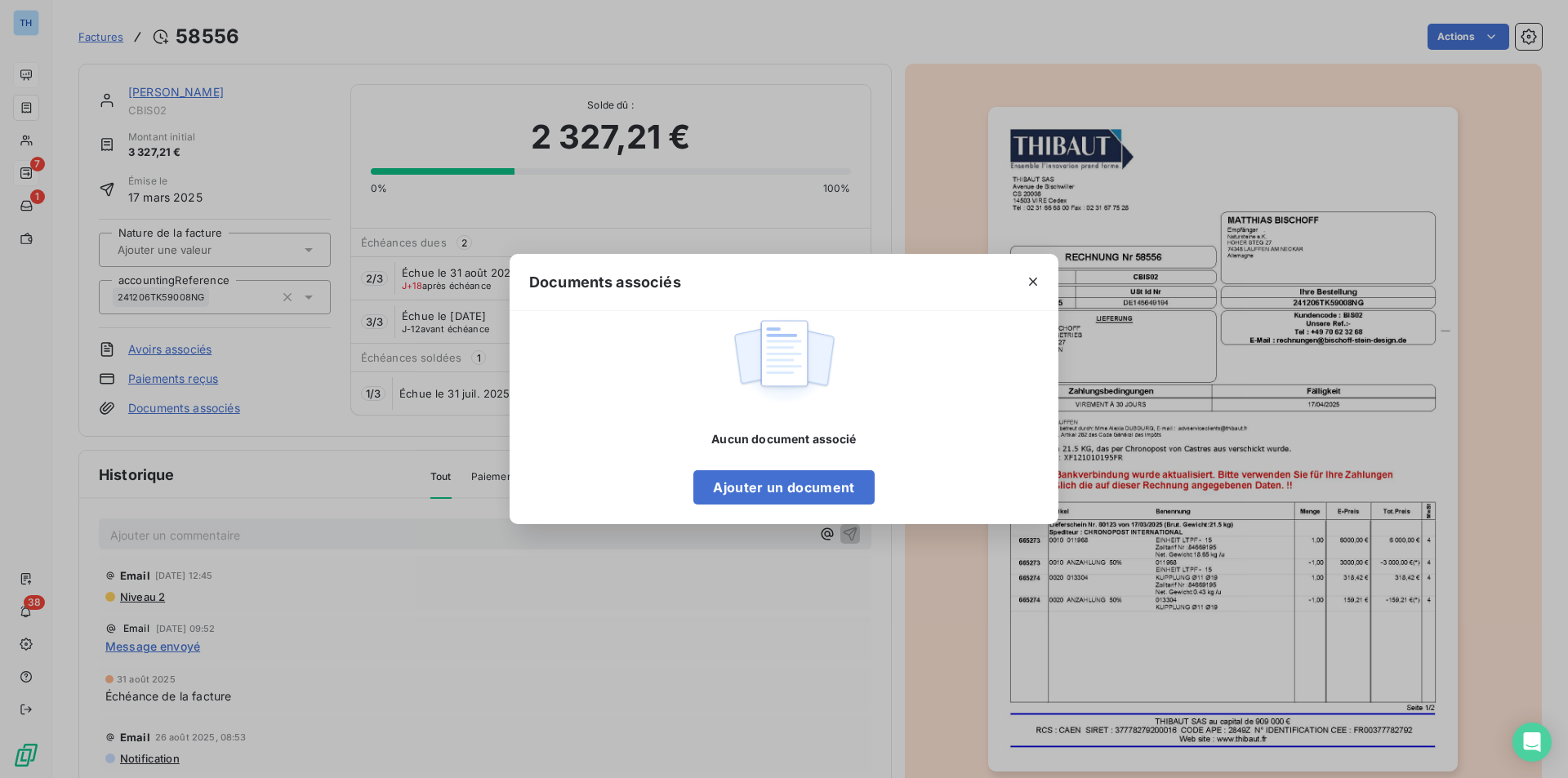
click at [1026, 283] on icon "button" at bounding box center [1033, 282] width 17 height 17
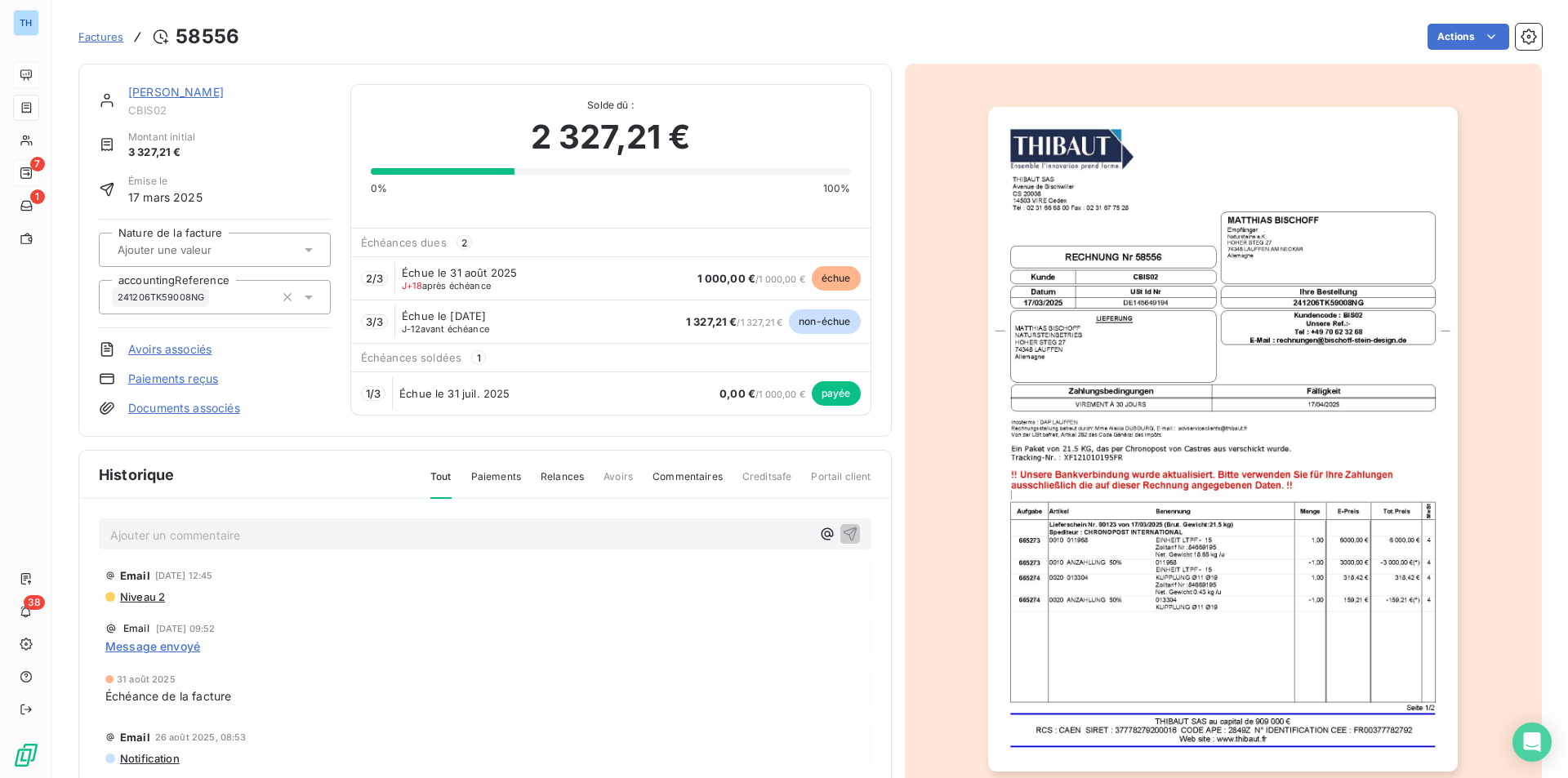
click at [166, 602] on span "Message envoyé" at bounding box center [153, 646] width 95 height 17
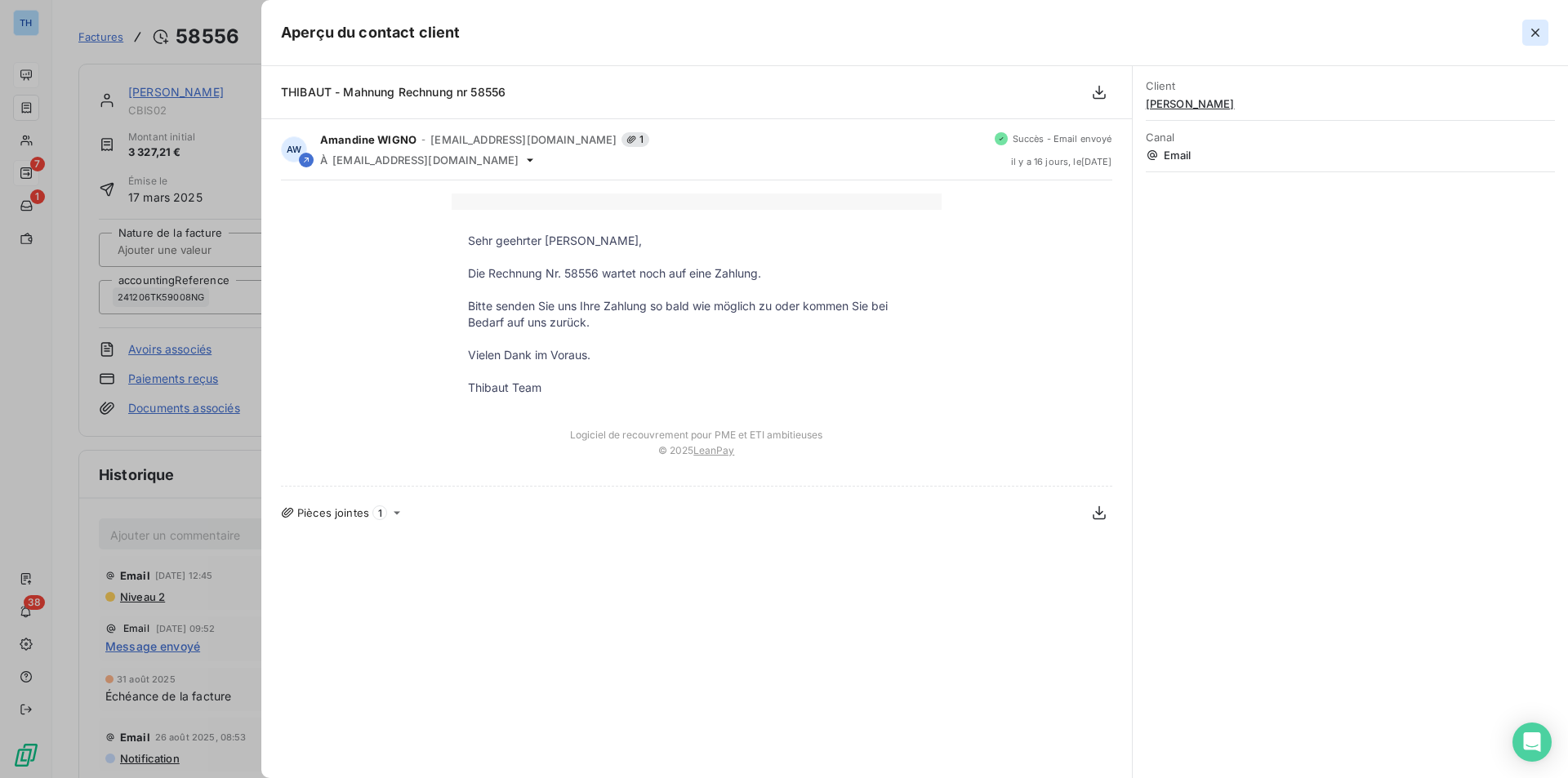
click at [1253, 31] on icon "button" at bounding box center [1535, 33] width 17 height 17
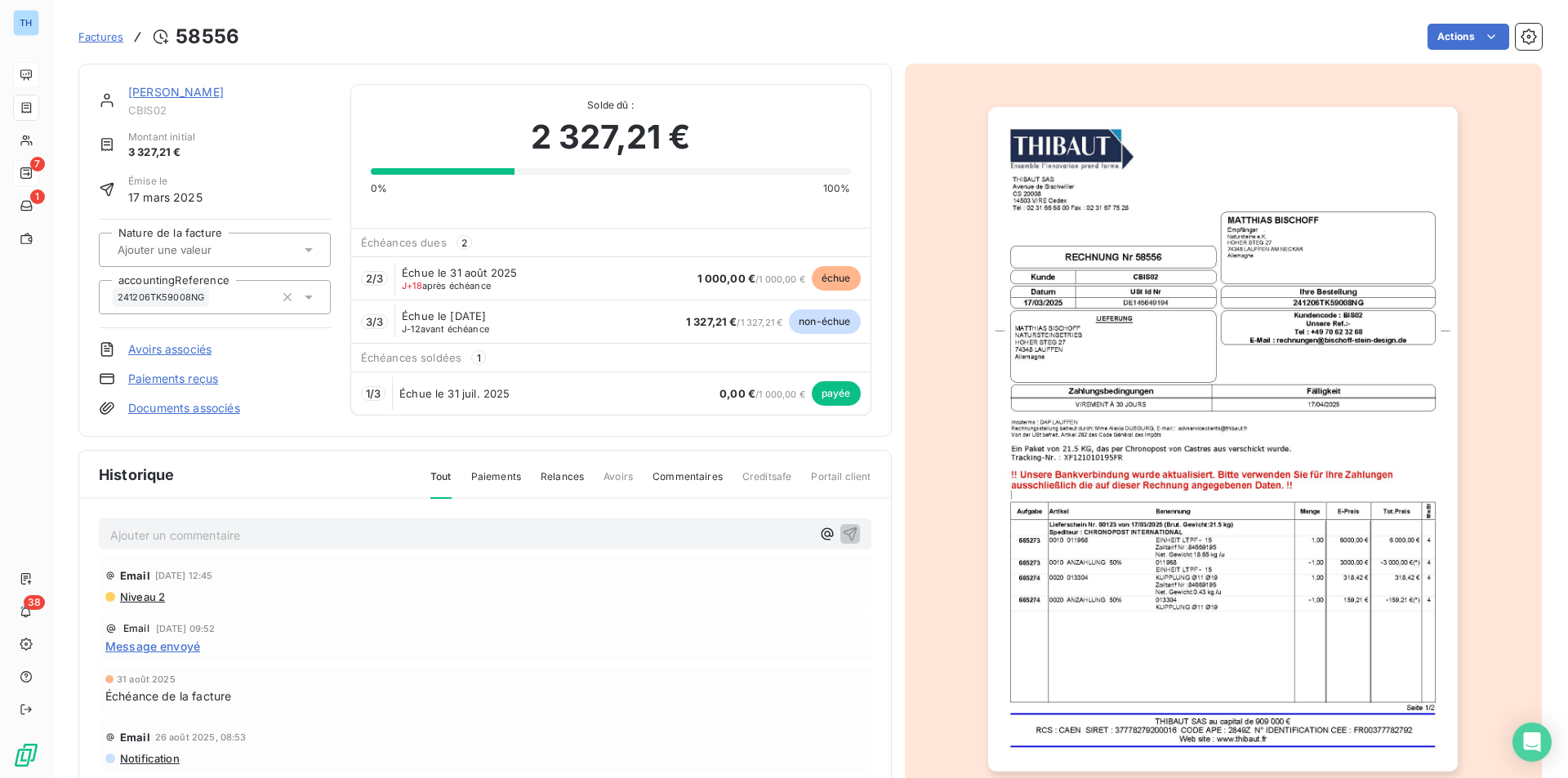
click at [166, 87] on link "[PERSON_NAME]" at bounding box center [176, 92] width 96 height 14
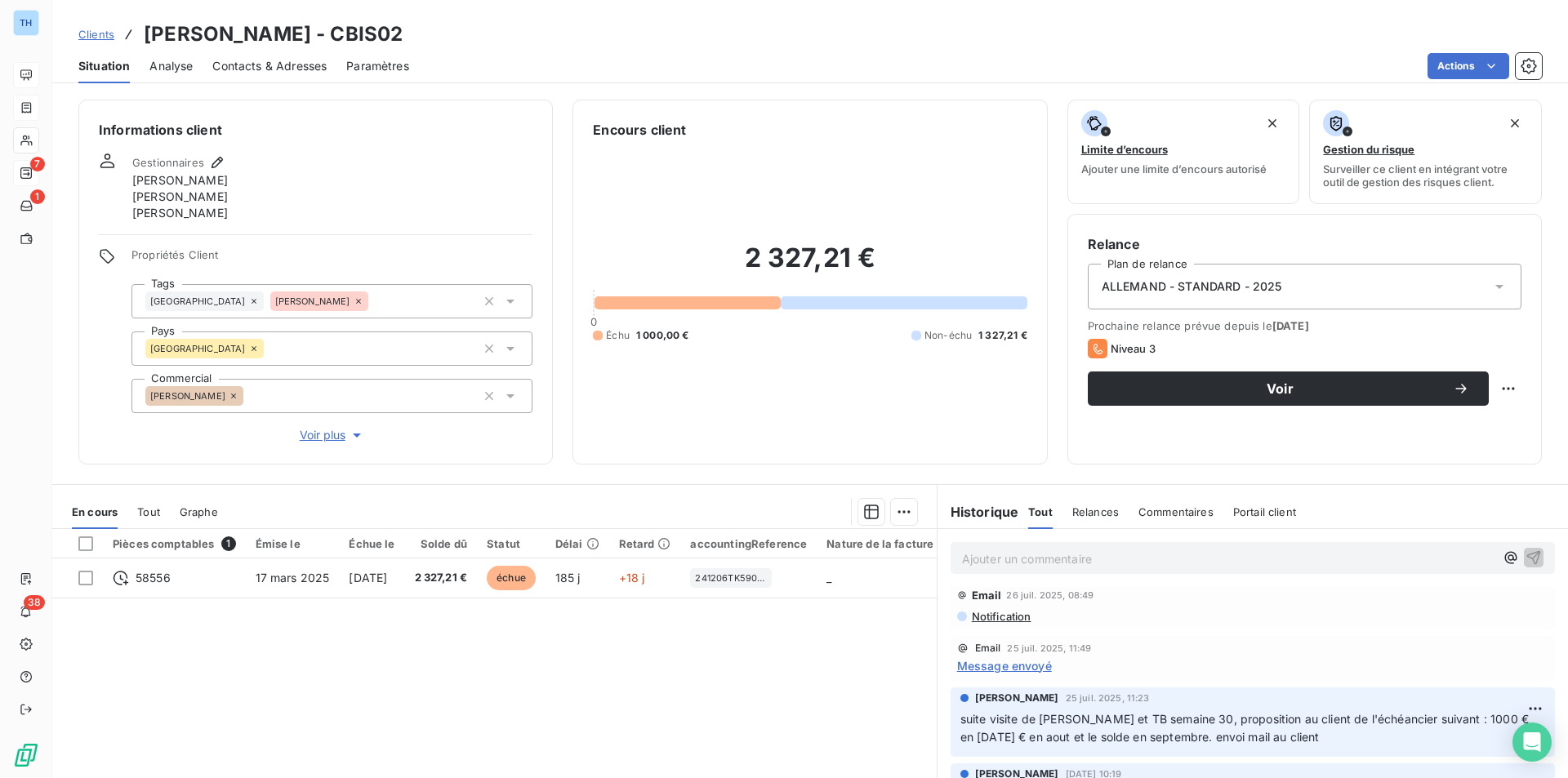
scroll to position [327, 0]
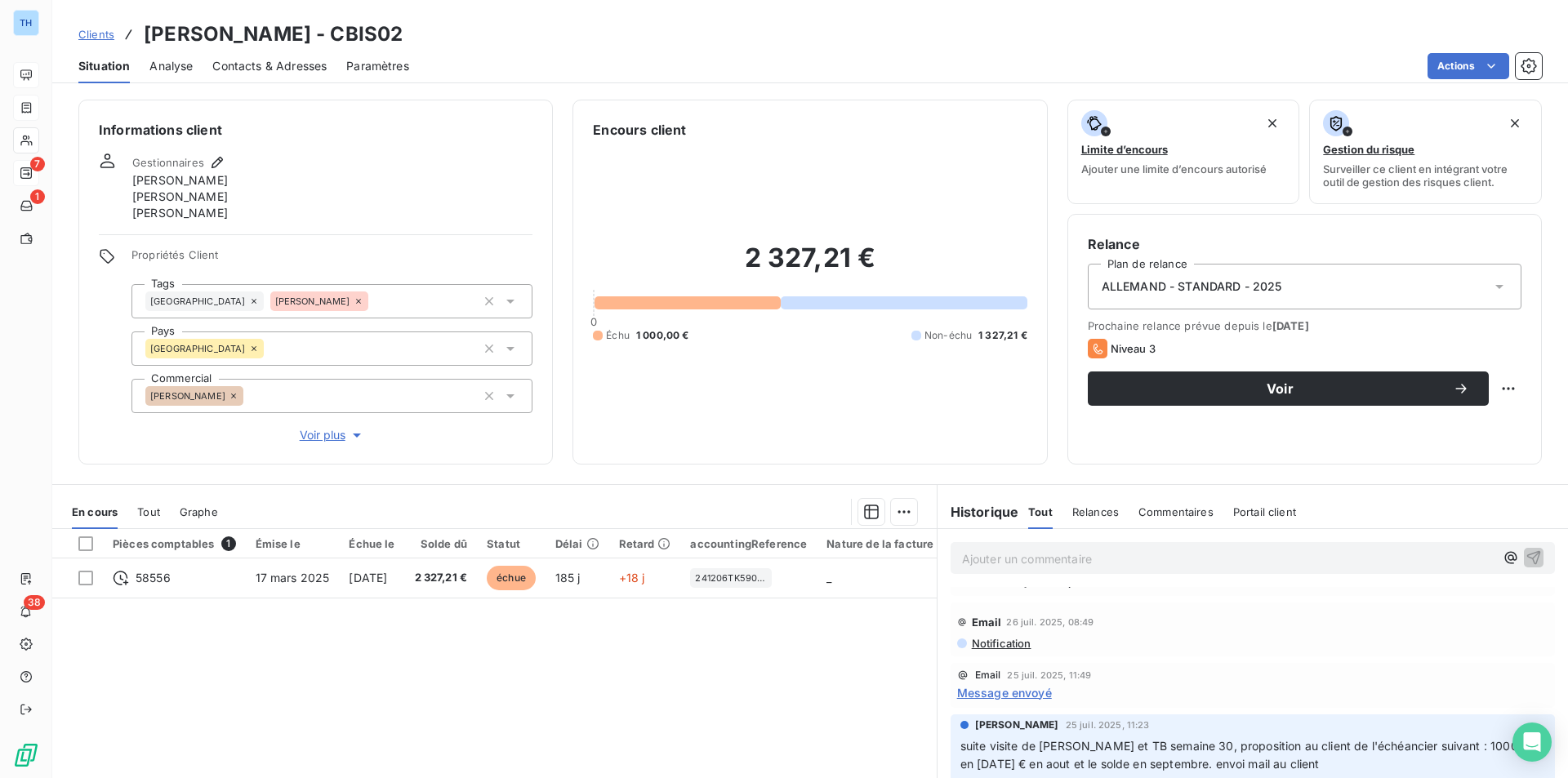
click at [1013, 602] on span "Message envoyé" at bounding box center [1005, 693] width 95 height 17
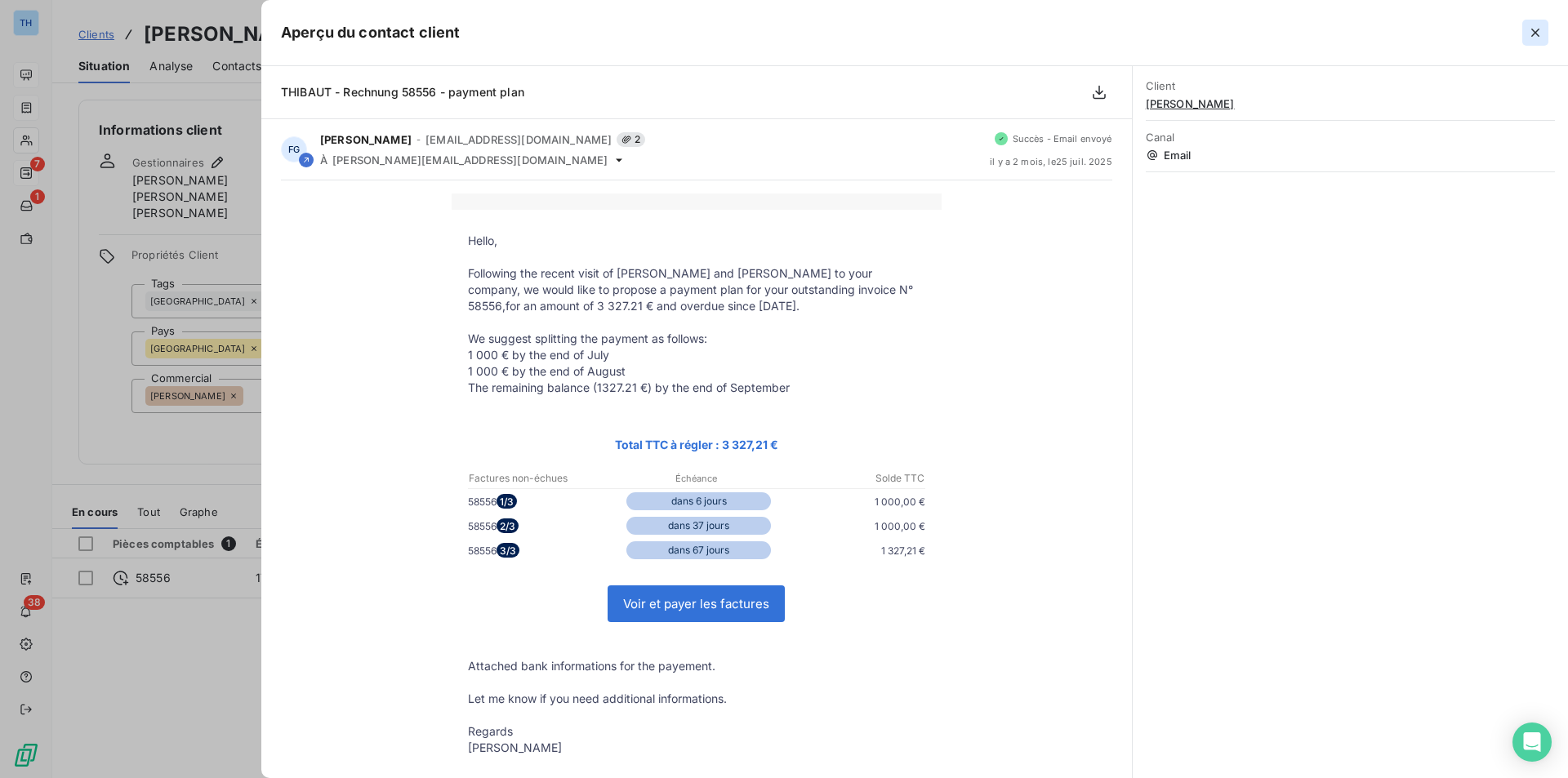
click at [1253, 33] on icon "button" at bounding box center [1535, 32] width 8 height 8
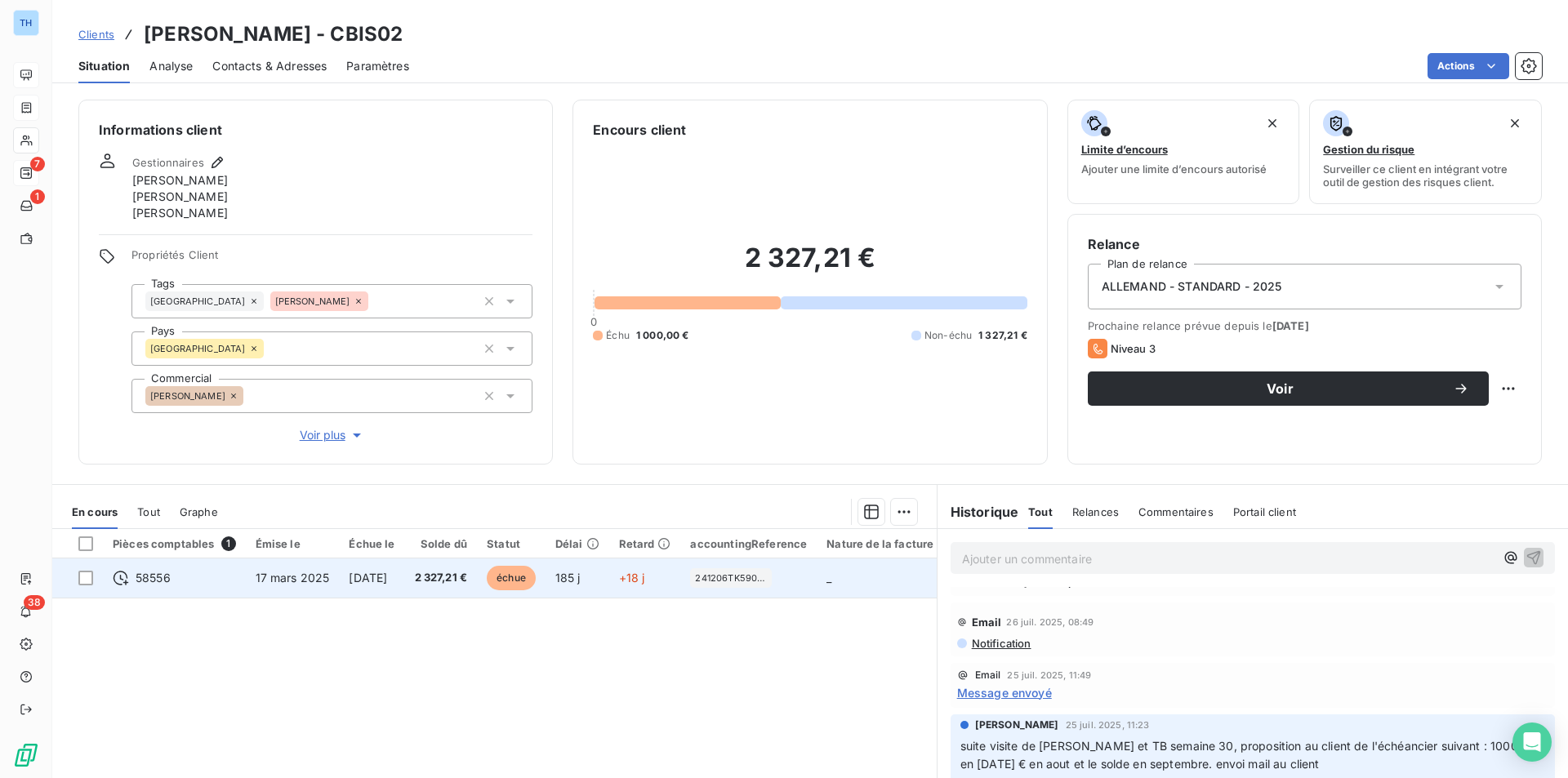
click at [387, 574] on span "[DATE]" at bounding box center [368, 578] width 39 height 14
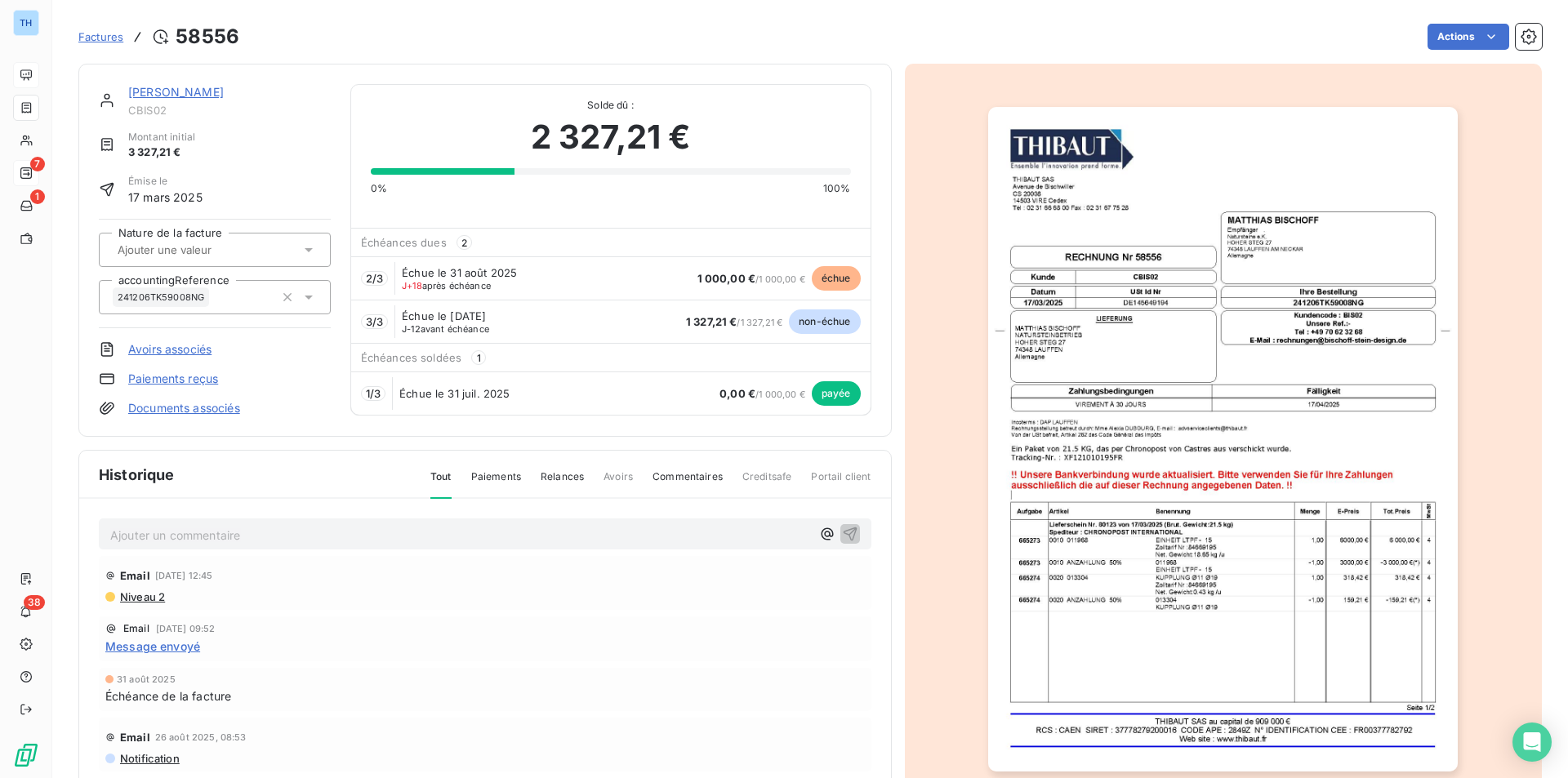
click at [1253, 18] on div "Factures 58556 Actions" at bounding box center [810, 26] width 1463 height 54
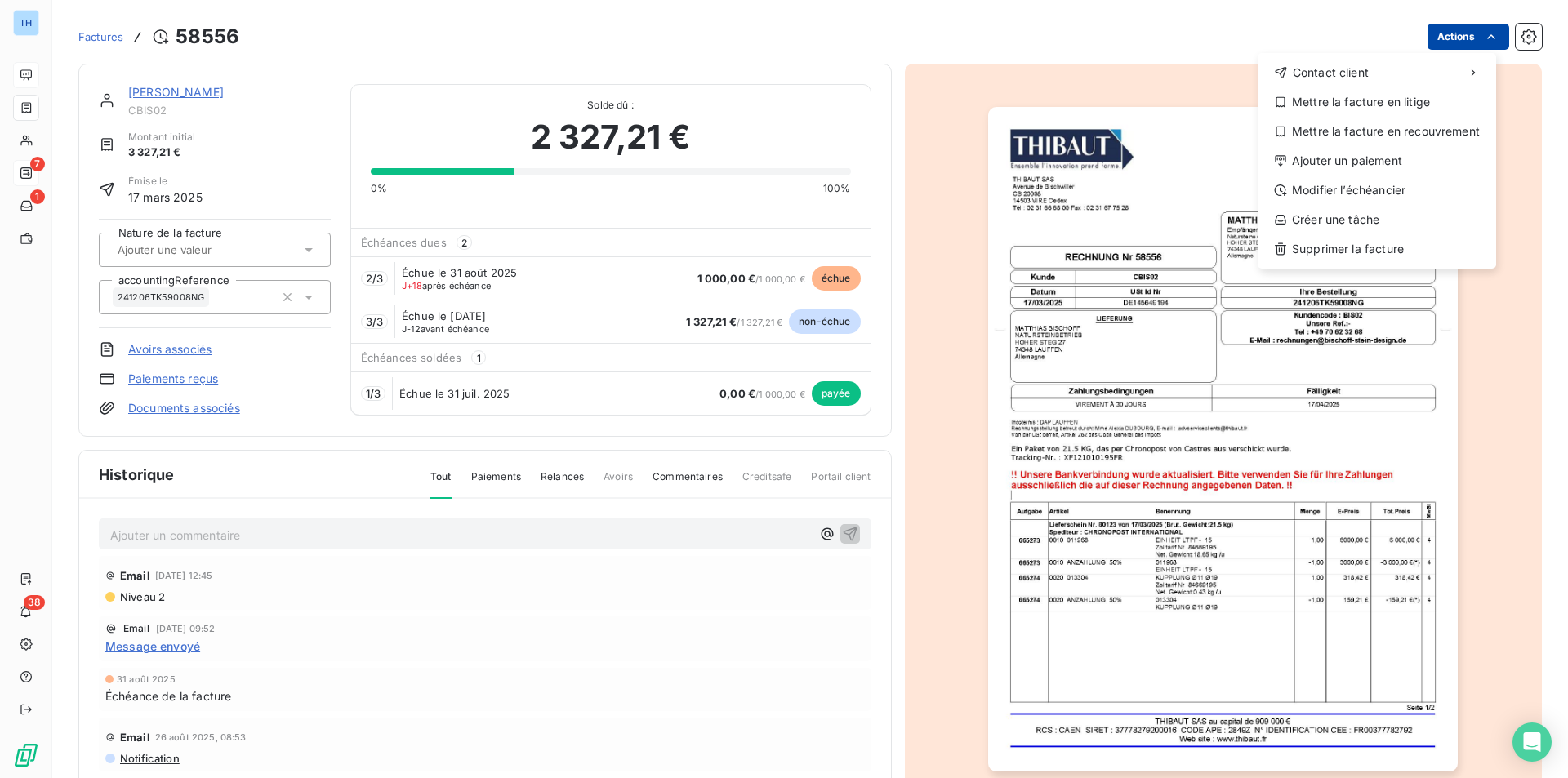
click at [1253, 32] on html "TH 7 1 38 Factures 58556 Actions Contact client Mettre la facture en litige Met…" at bounding box center [784, 389] width 1568 height 778
click at [1253, 183] on div "Modifier l’échéancier" at bounding box center [1376, 190] width 225 height 26
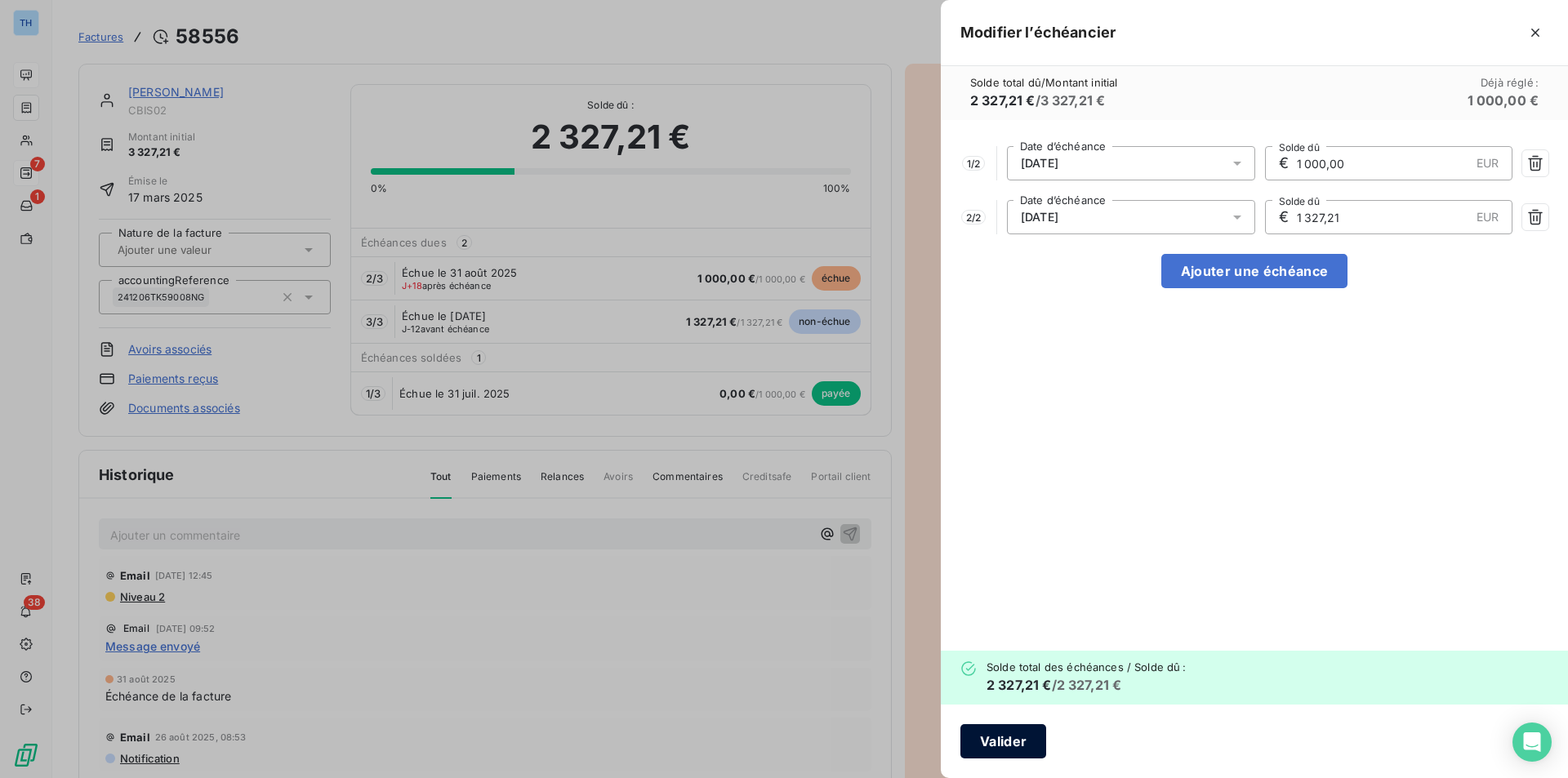
click at [993, 602] on button "Valider" at bounding box center [1002, 741] width 85 height 34
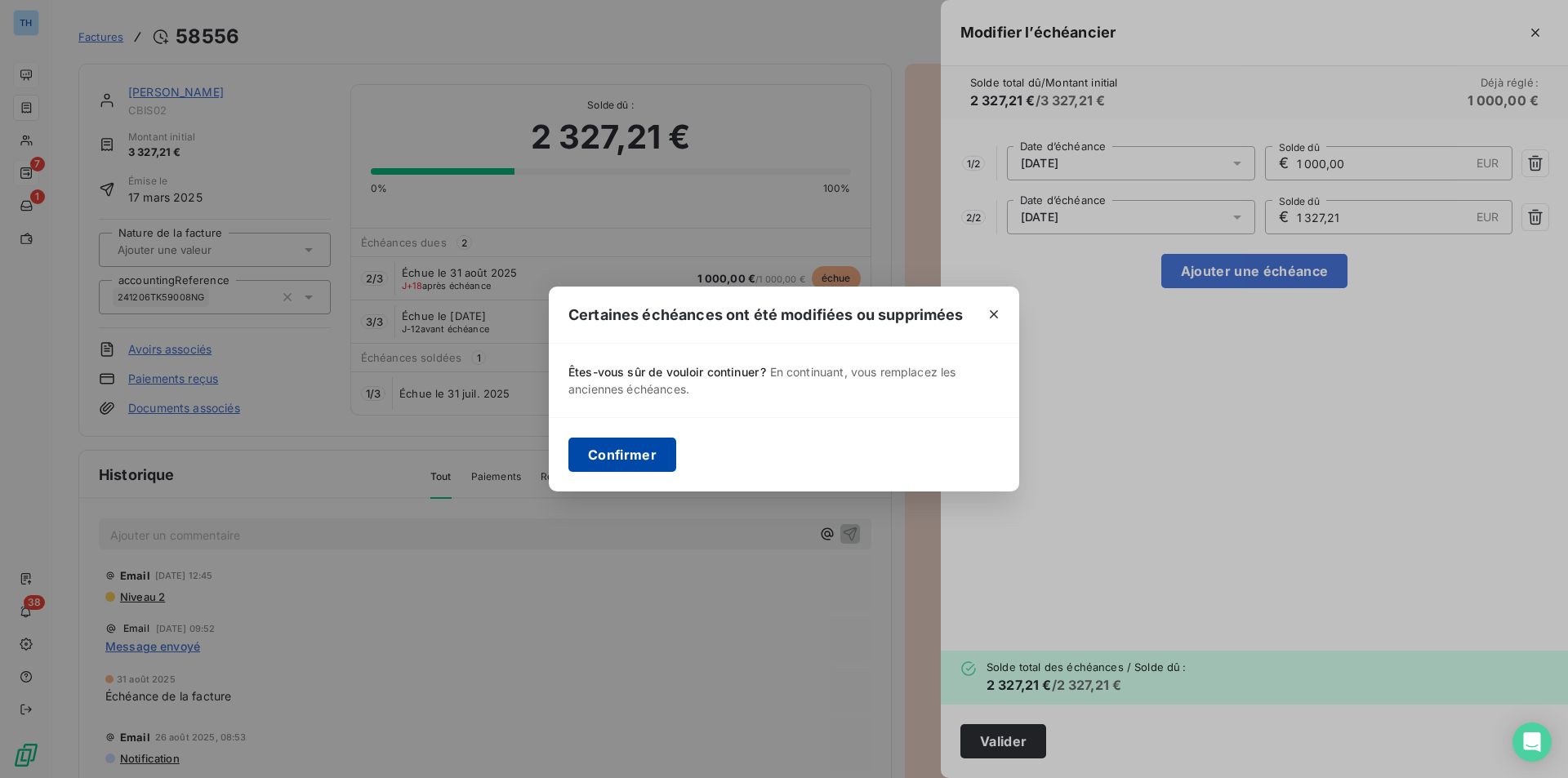
click at [618, 456] on button "Confirmer" at bounding box center [622, 454] width 107 height 34
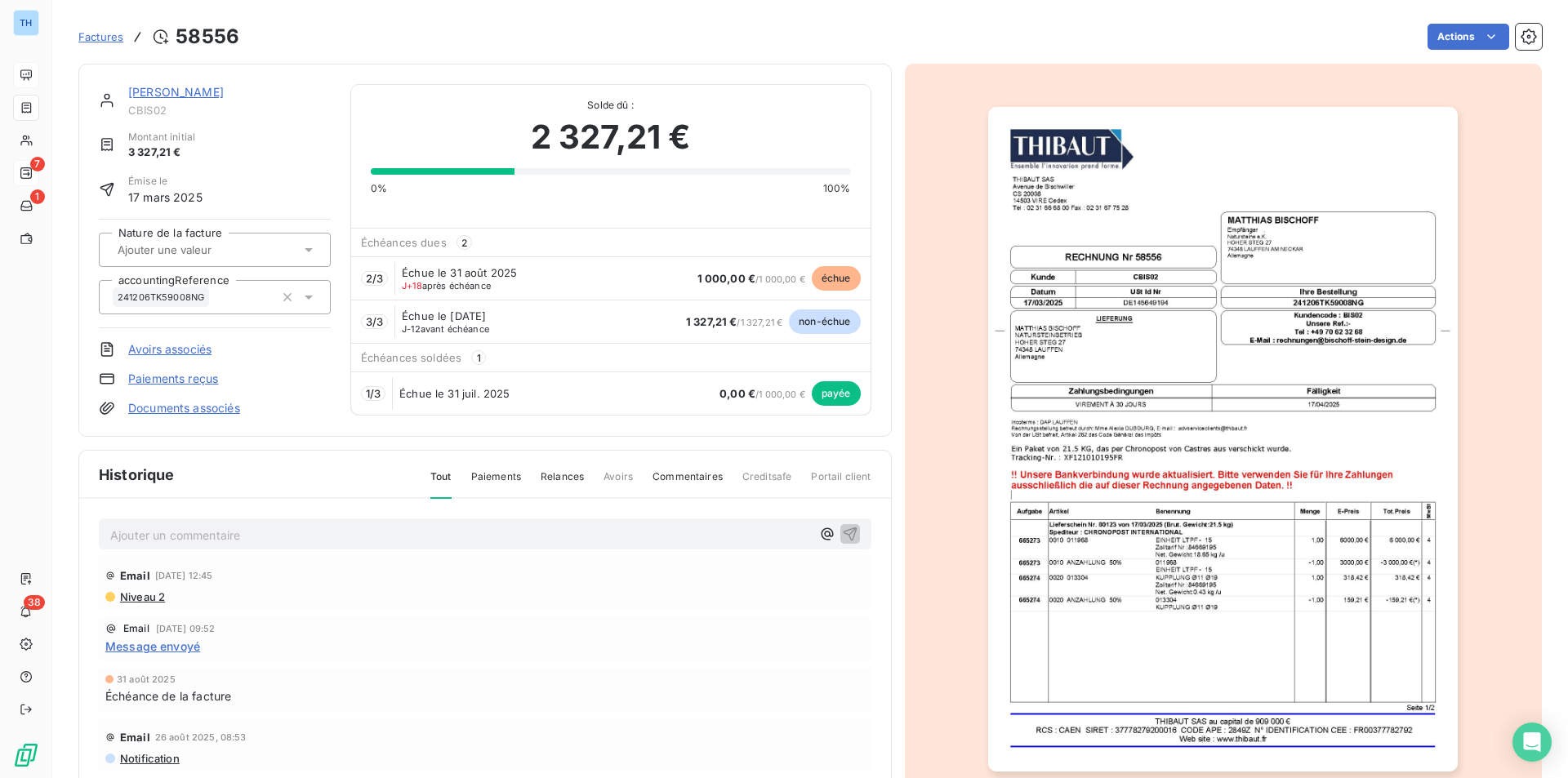
click at [188, 96] on link "[PERSON_NAME]" at bounding box center [176, 92] width 96 height 14
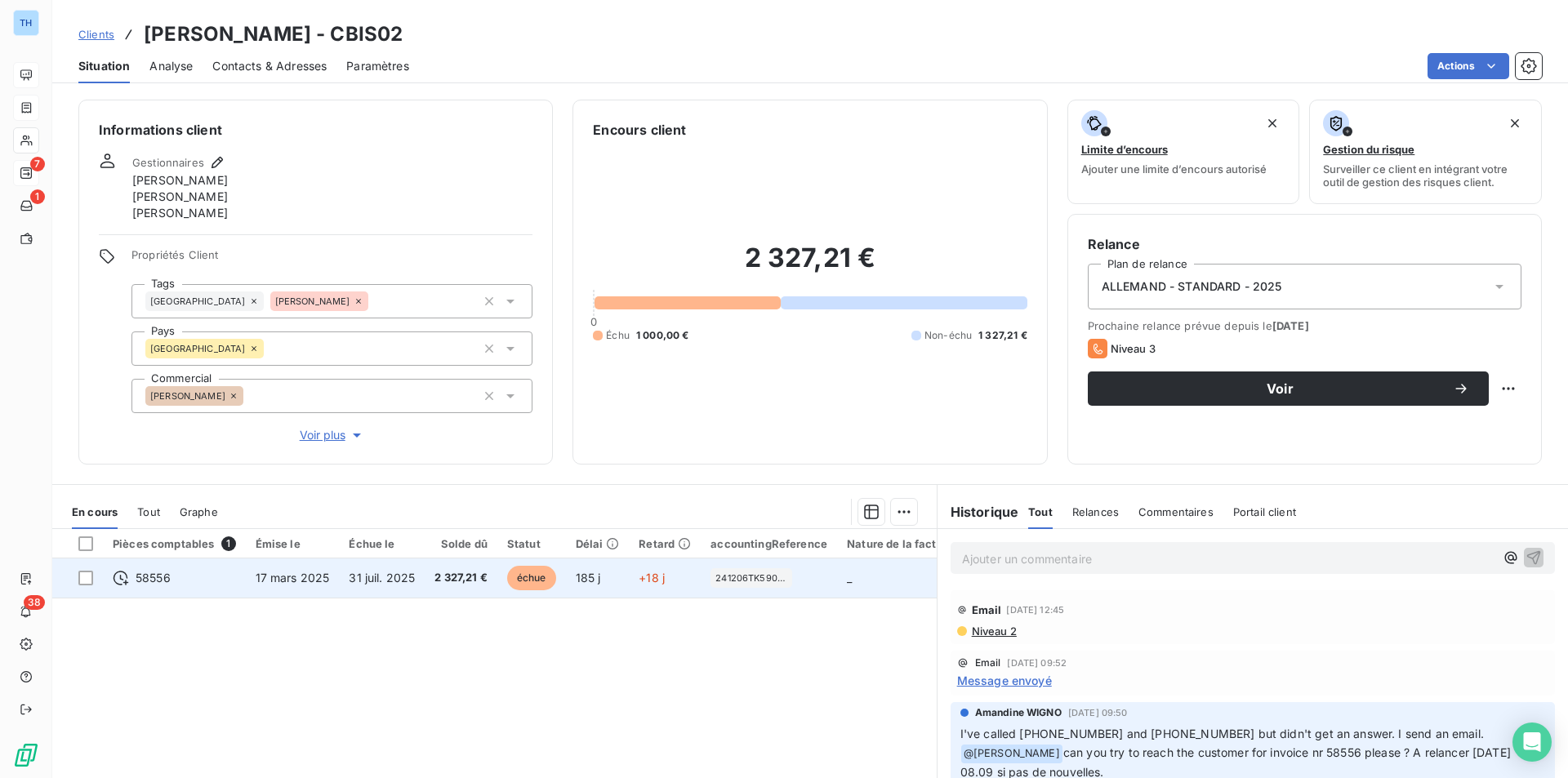
click at [429, 579] on td "2 327,21 €" at bounding box center [461, 578] width 73 height 40
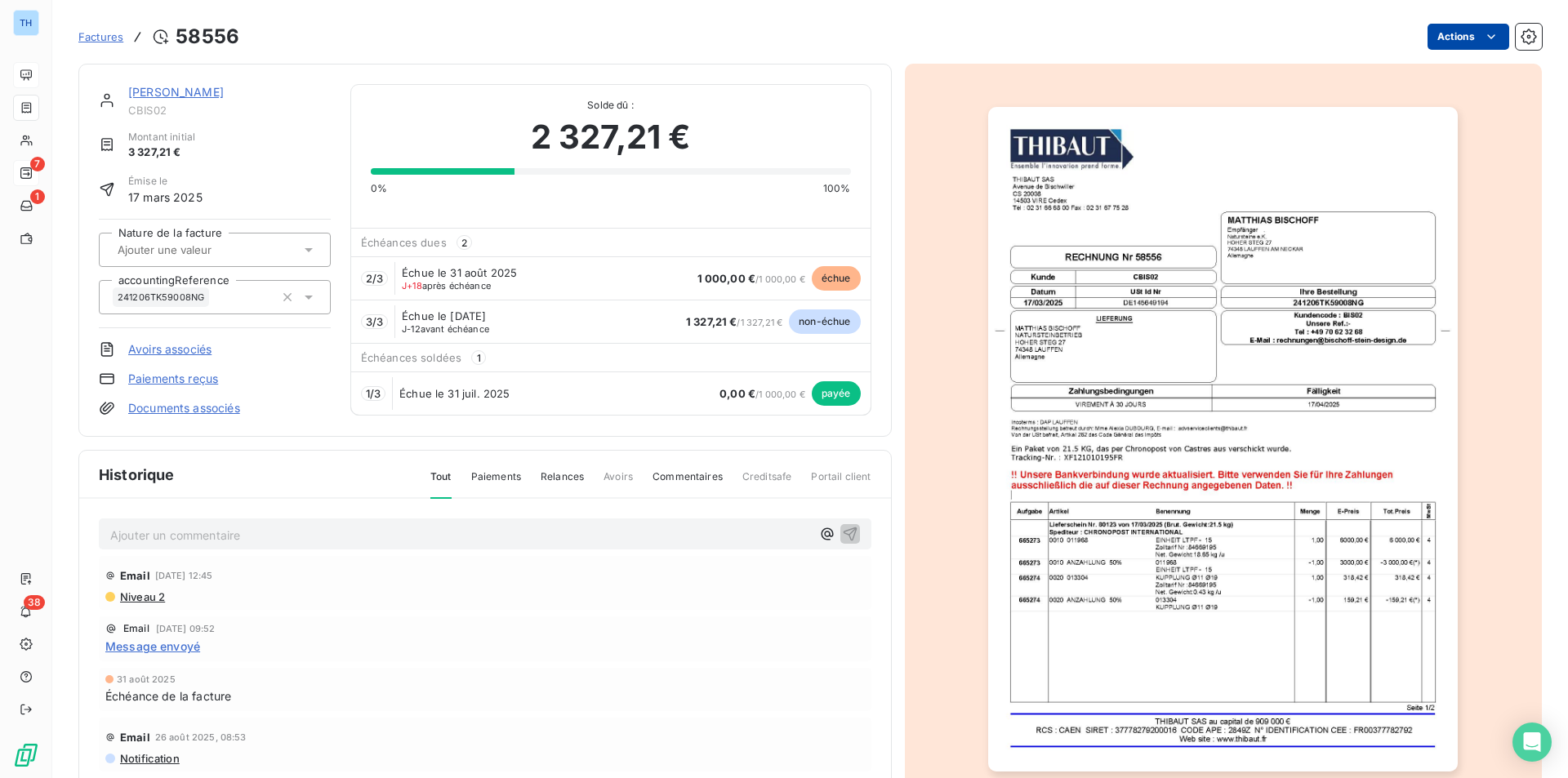
click at [1253, 33] on html "TH 7 1 38 Factures 58556 Actions MATTHIAS BISCHOFF CBIS02 Montant initial 3 327…" at bounding box center [784, 389] width 1568 height 778
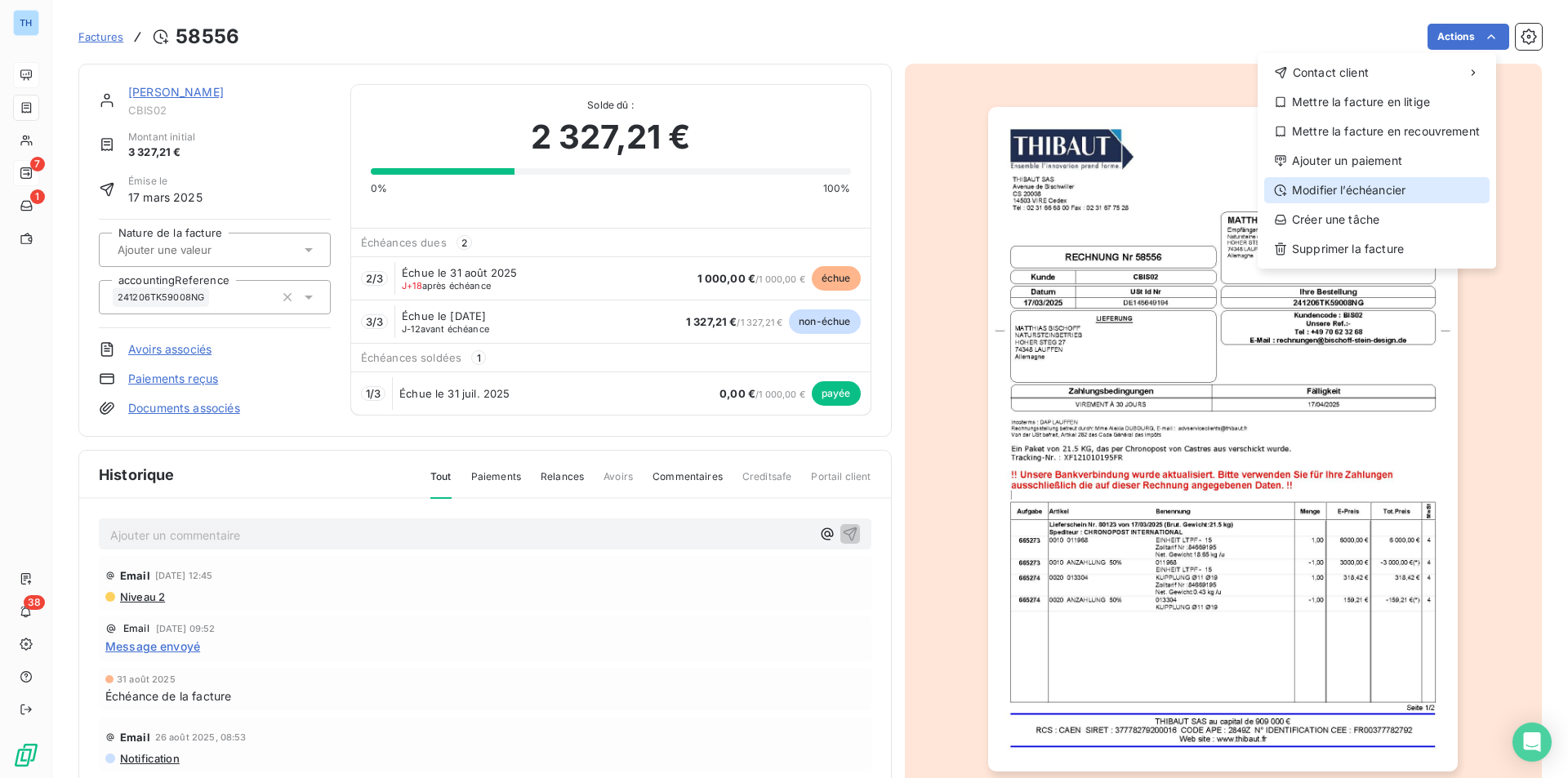
click at [1253, 188] on div "Modifier l’échéancier" at bounding box center [1376, 190] width 225 height 26
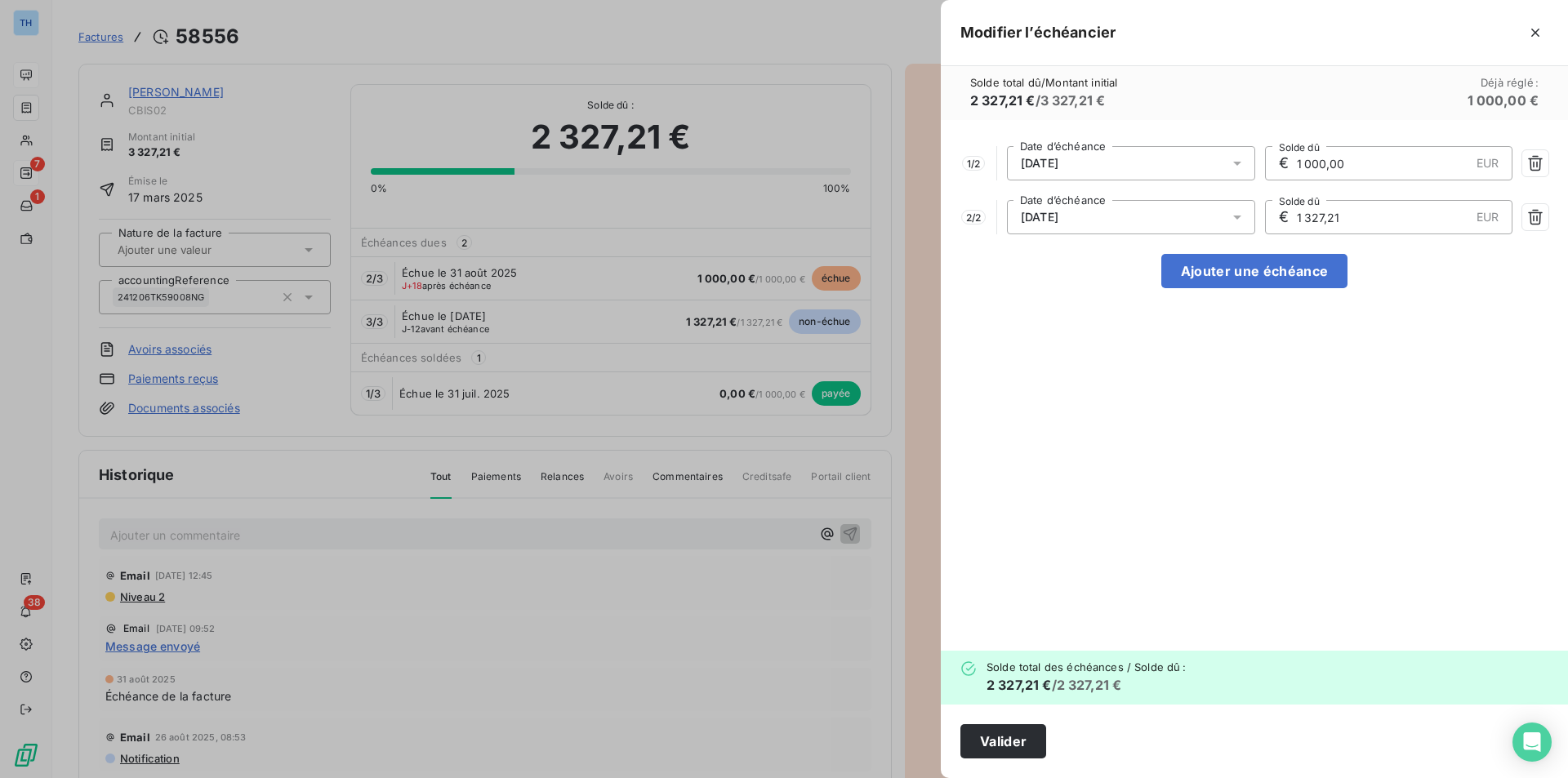
click at [561, 576] on div at bounding box center [784, 389] width 1568 height 778
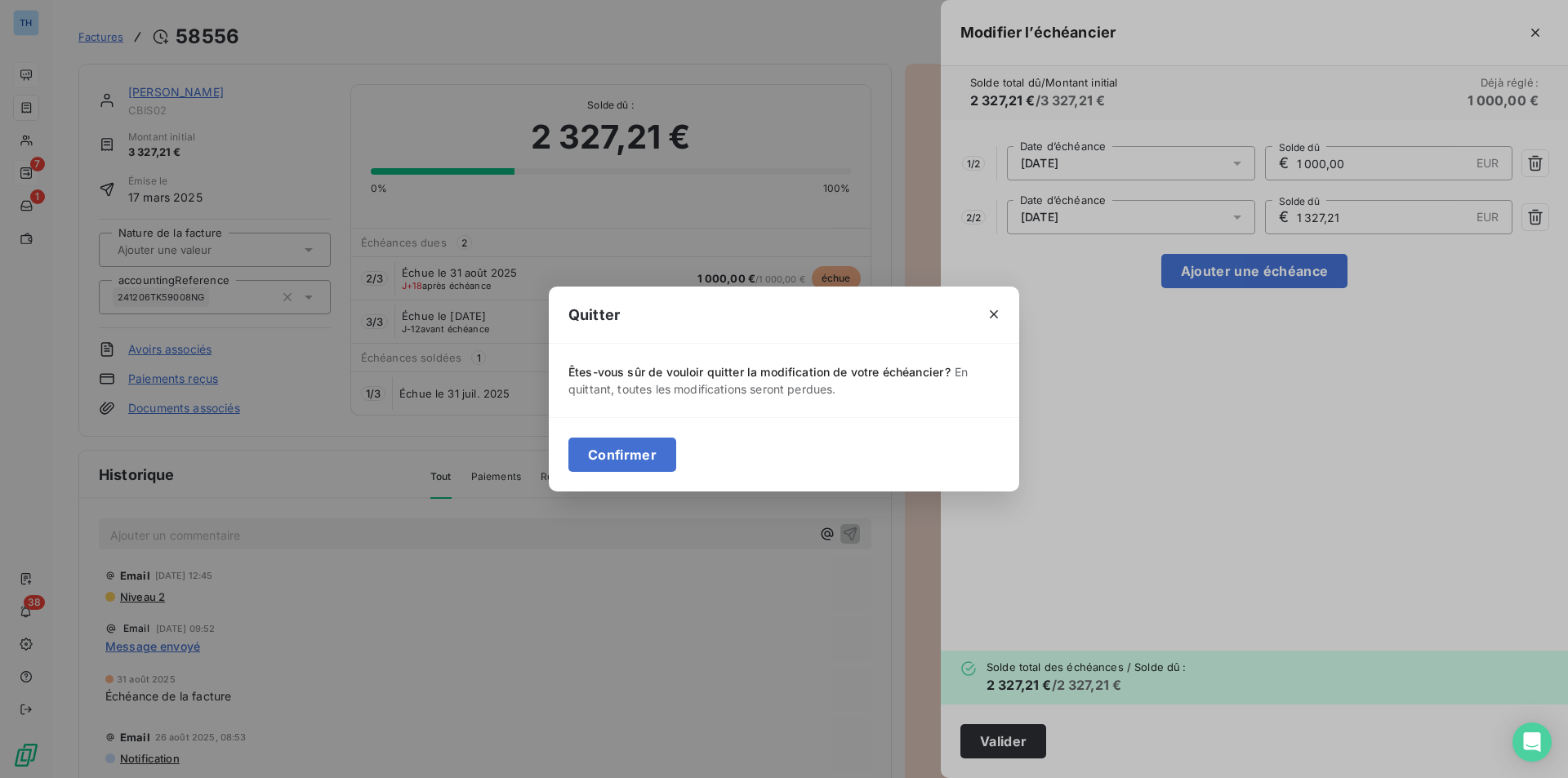
click at [573, 460] on button "Confirmer" at bounding box center [622, 454] width 107 height 34
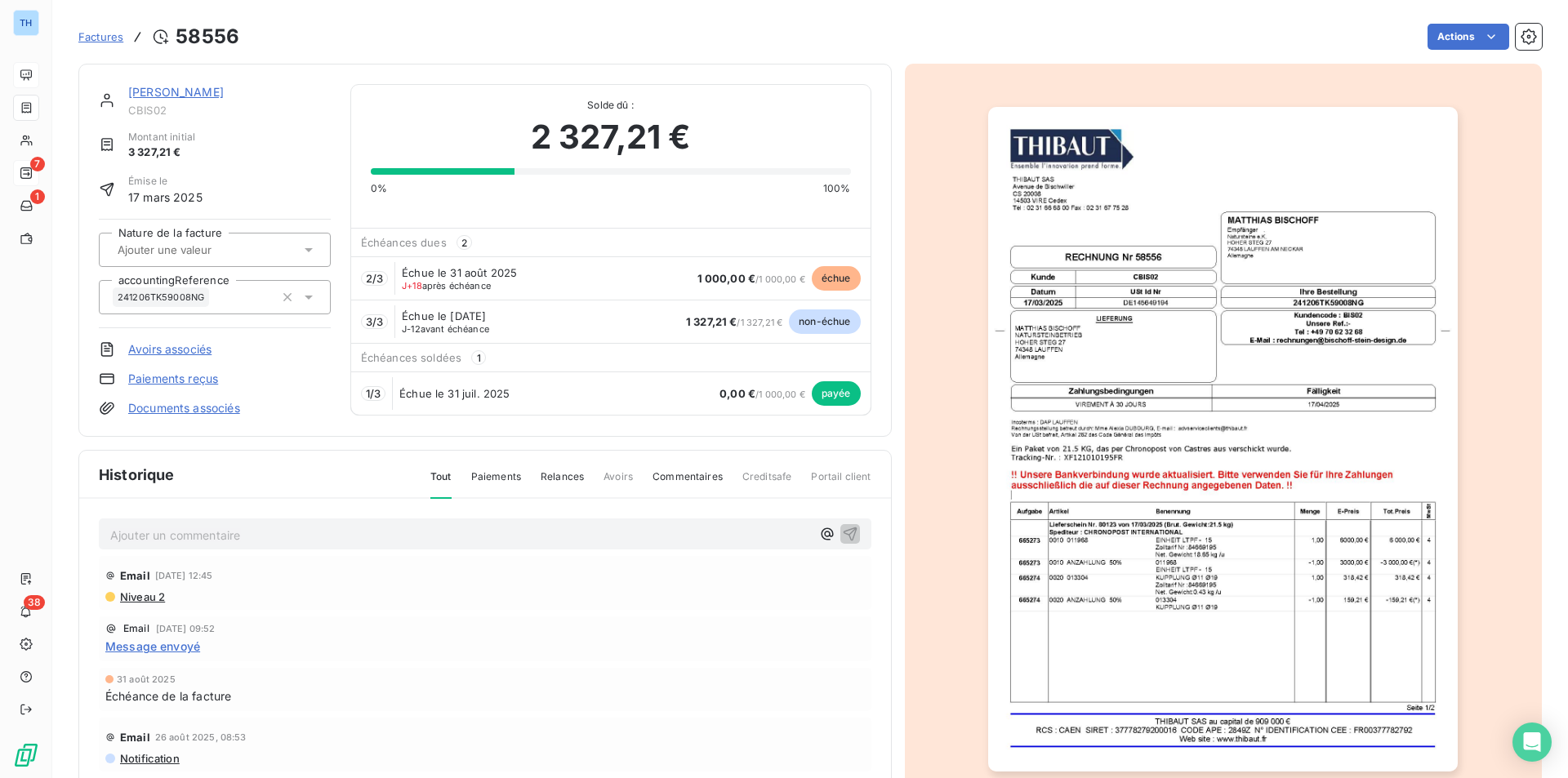
click at [223, 85] on link "[PERSON_NAME]" at bounding box center [176, 92] width 96 height 14
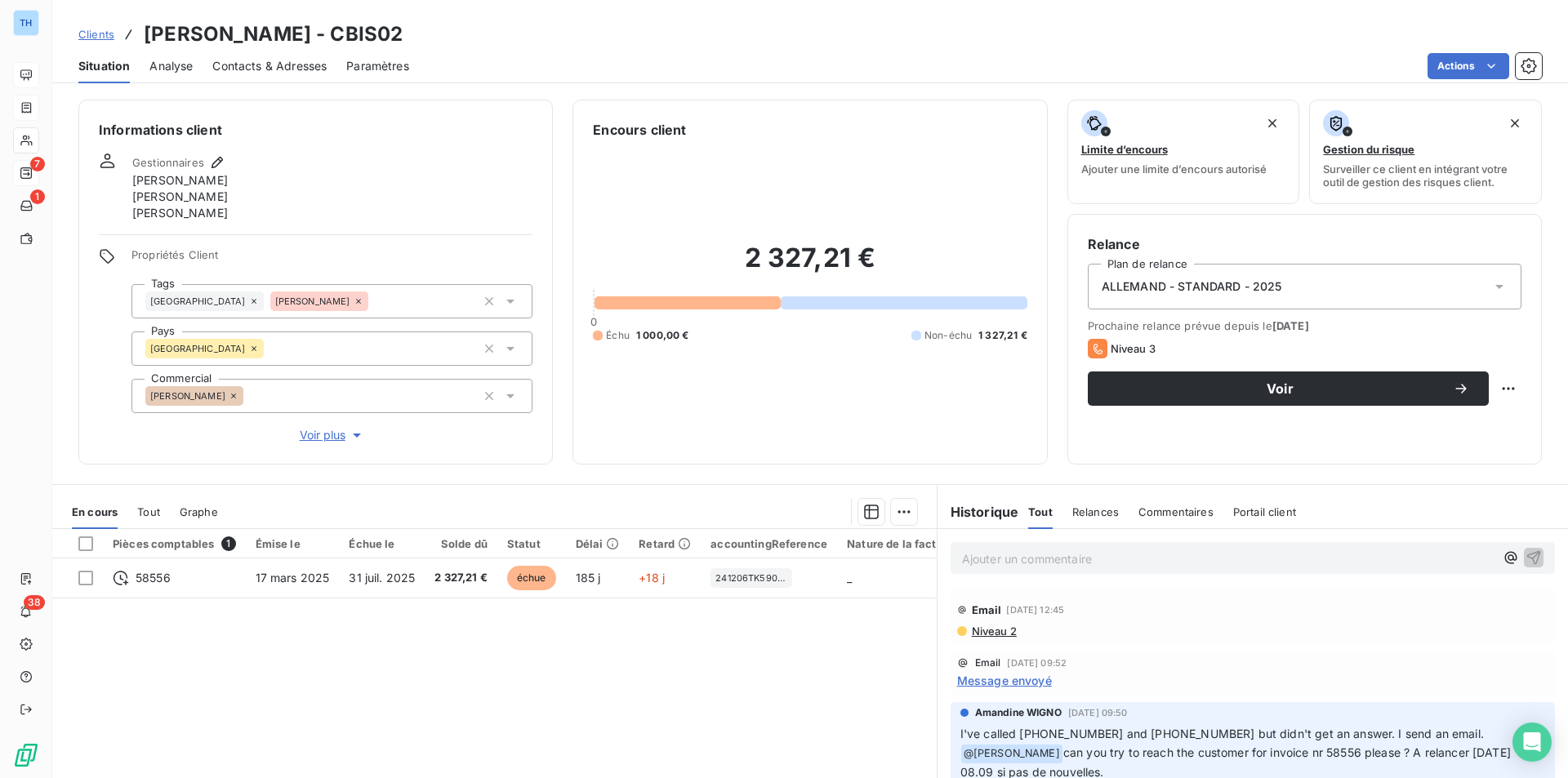
click at [1007, 602] on span "Message envoyé" at bounding box center [1005, 680] width 95 height 17
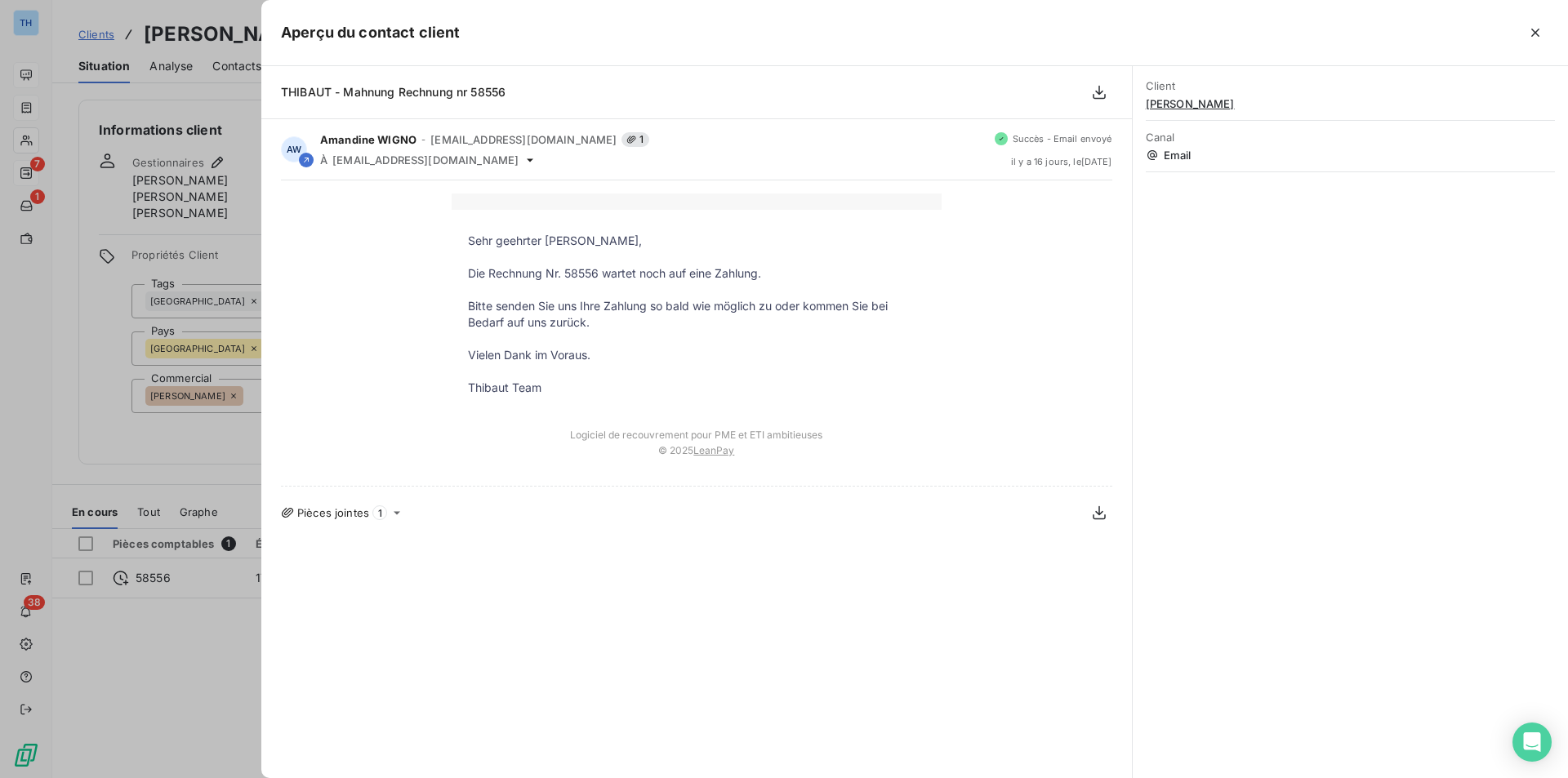
drag, startPoint x: 1532, startPoint y: 33, endPoint x: 1495, endPoint y: 68, distance: 50.9
click at [1253, 33] on icon "button" at bounding box center [1535, 33] width 17 height 17
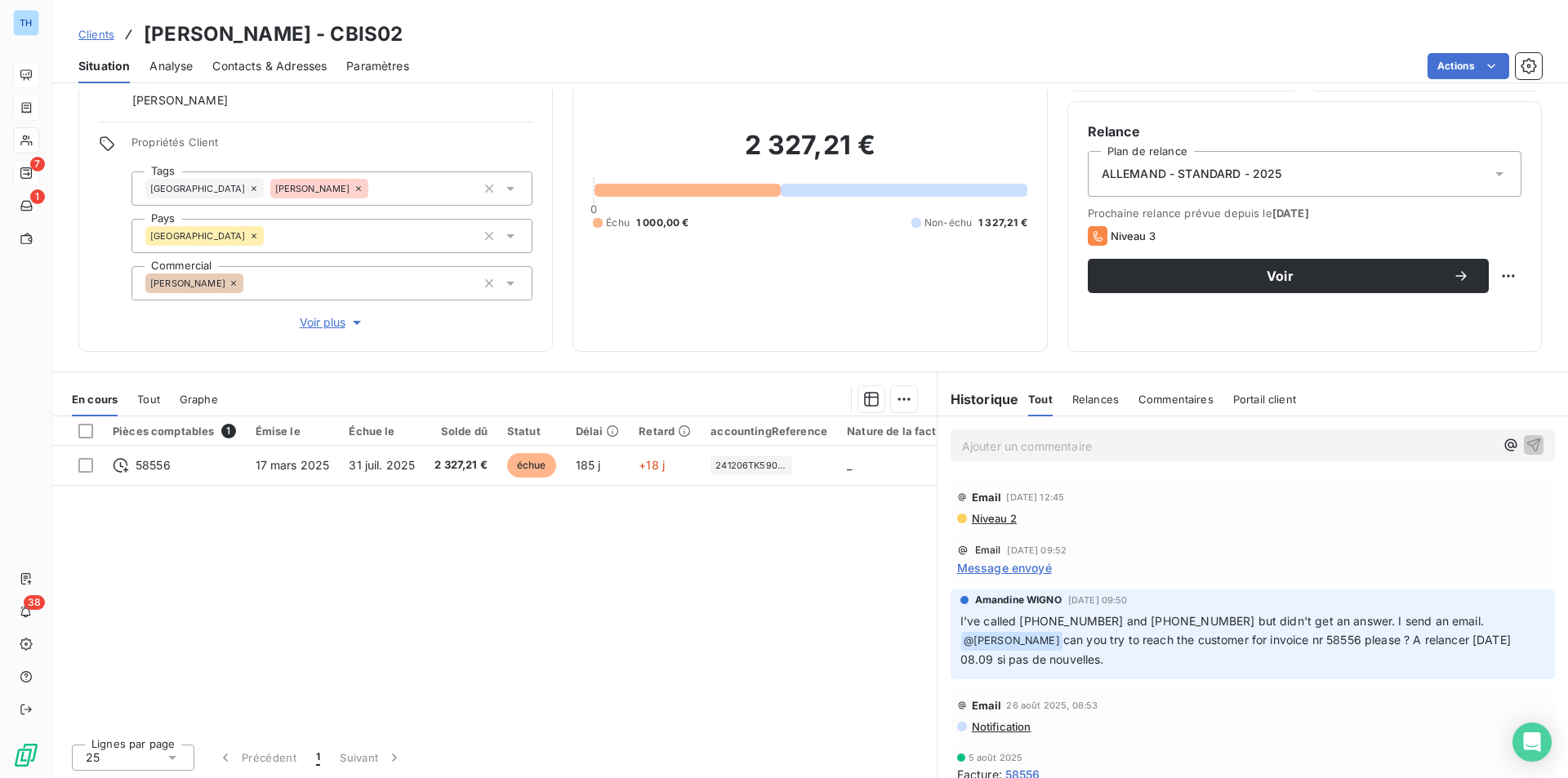
scroll to position [114, 0]
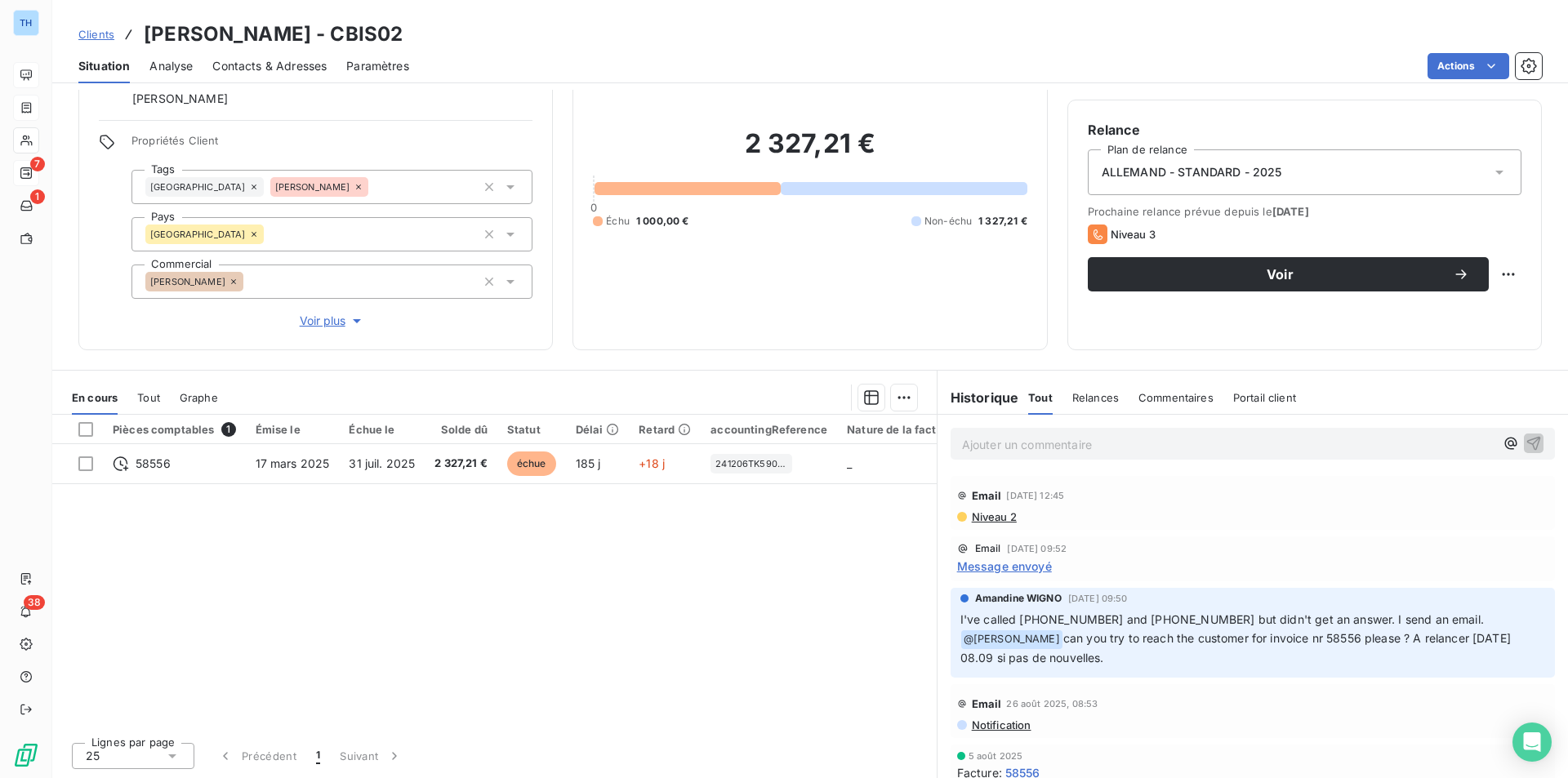
click at [989, 602] on span "Notification" at bounding box center [1000, 725] width 62 height 13
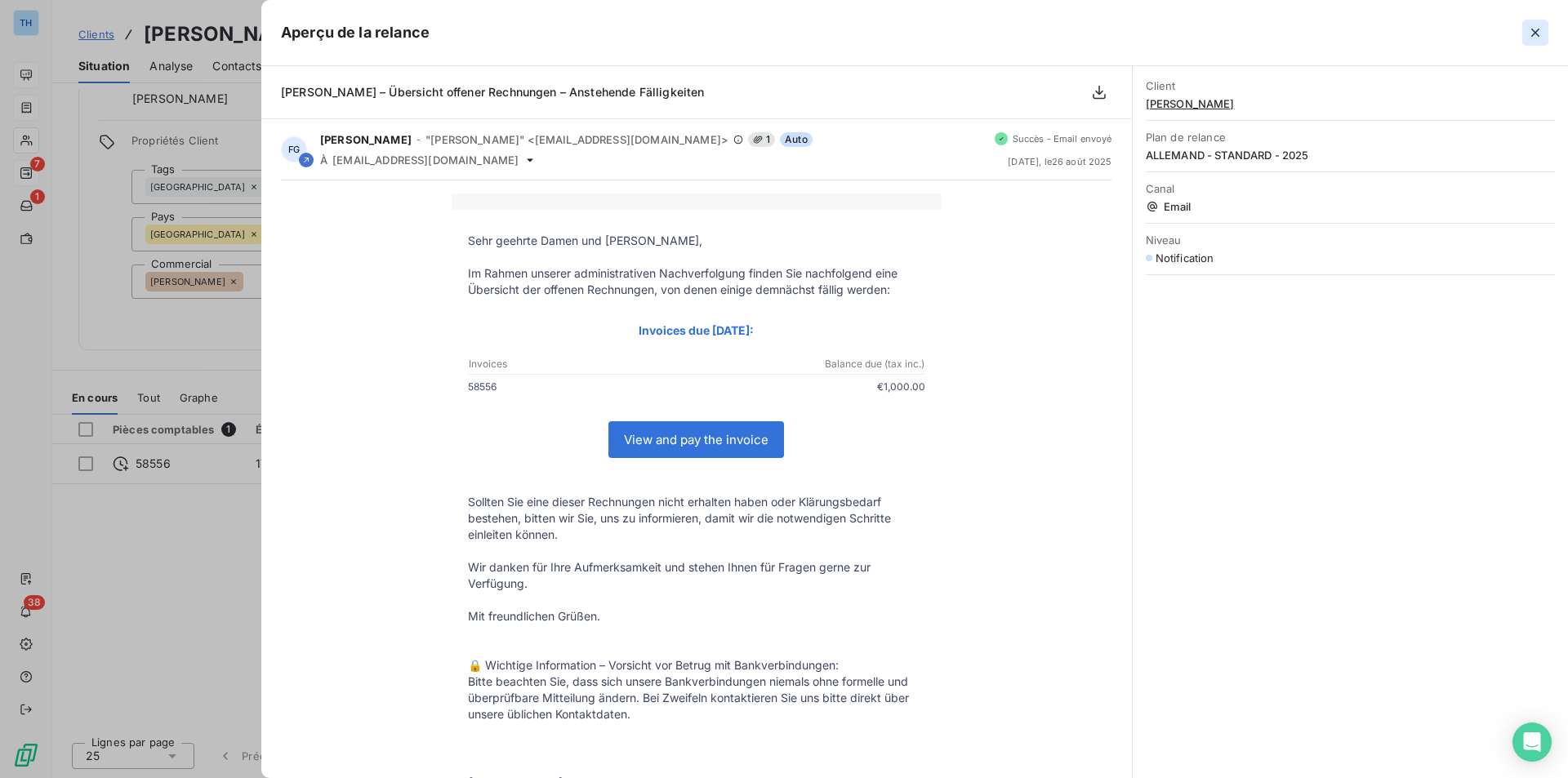
click at [1253, 31] on icon "button" at bounding box center [1535, 32] width 8 height 8
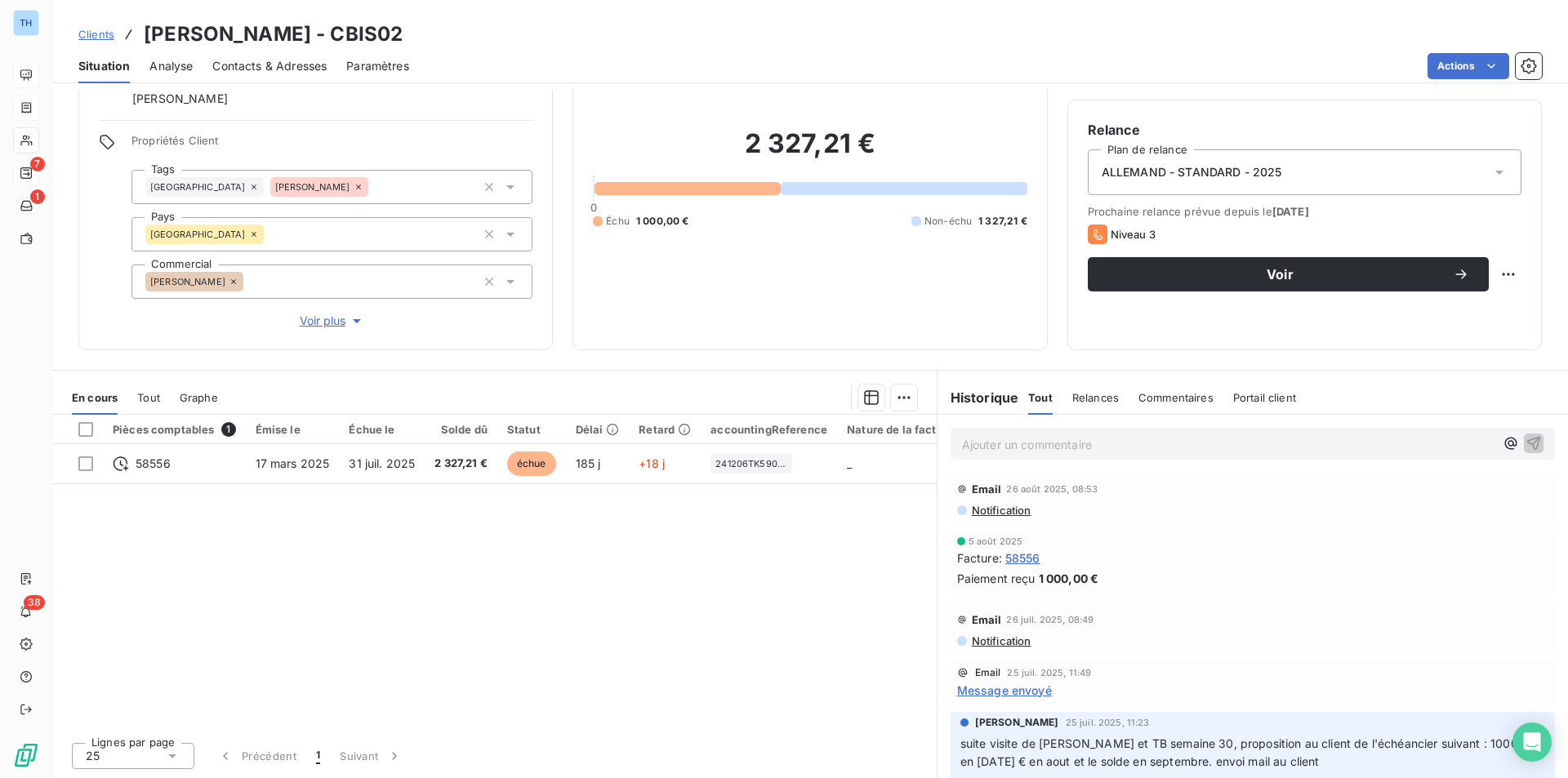
scroll to position [245, 0]
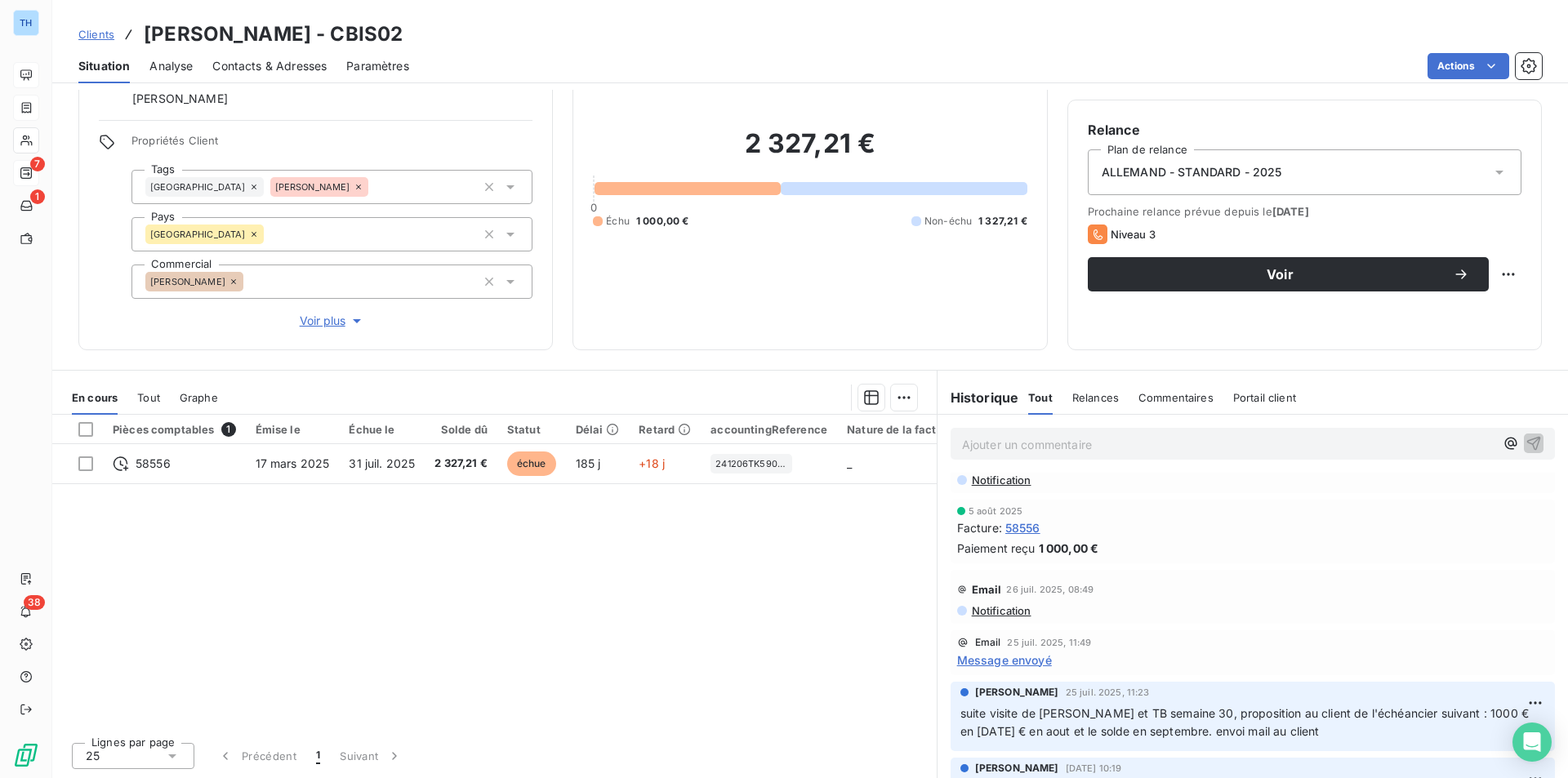
click at [983, 602] on span "Message envoyé" at bounding box center [1005, 659] width 95 height 17
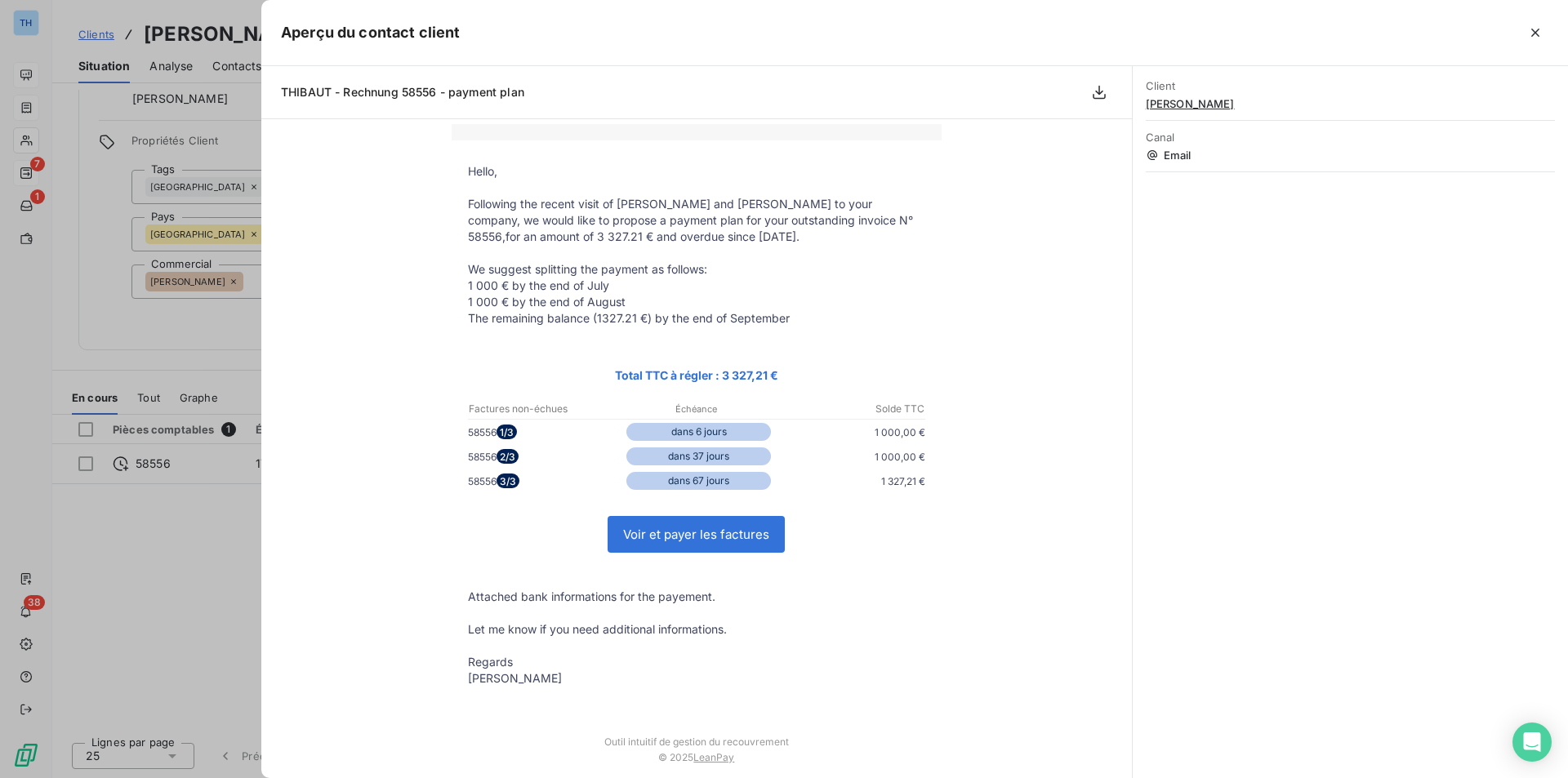
scroll to position [0, 0]
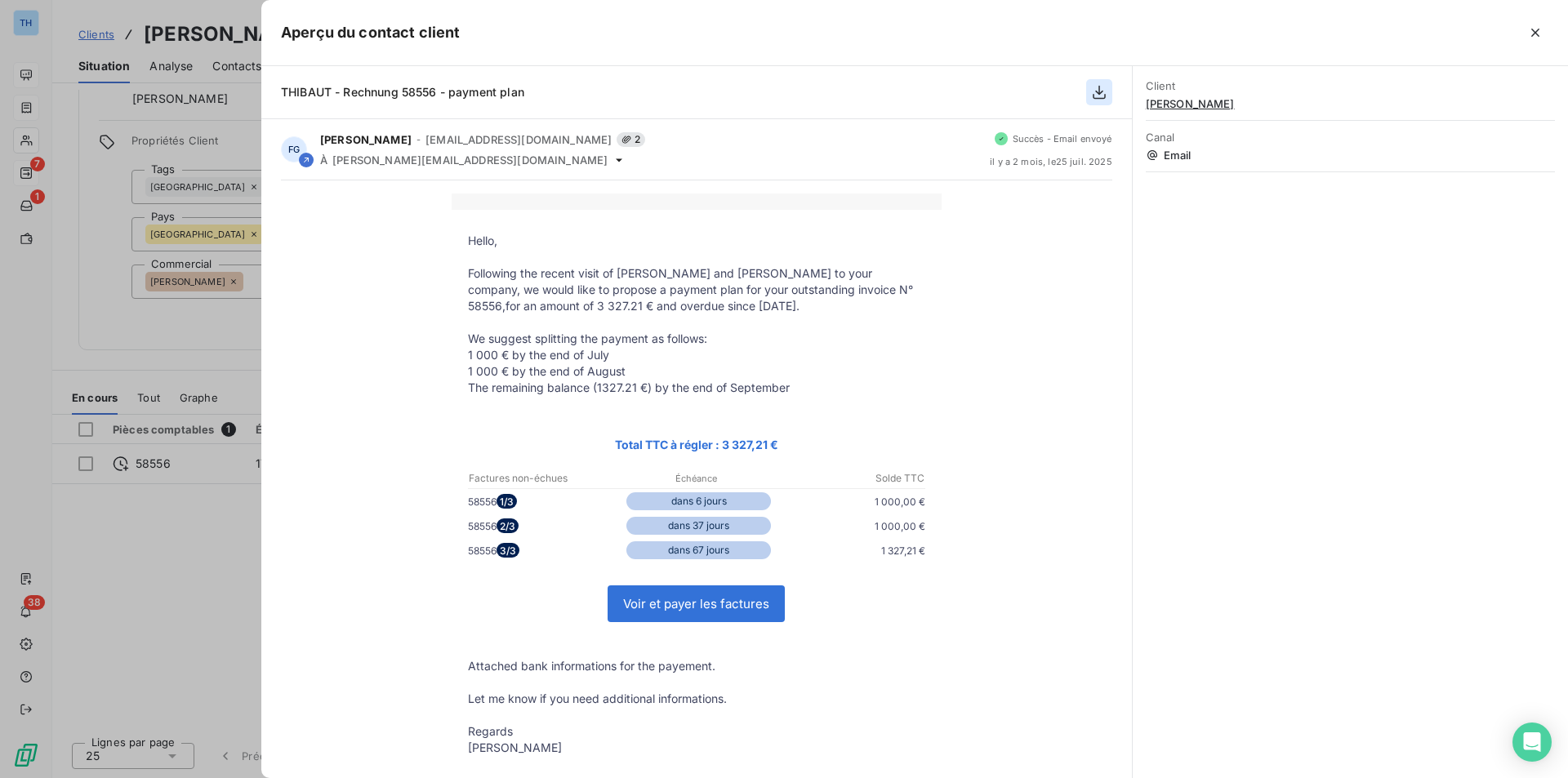
click at [1099, 95] on icon "button" at bounding box center [1099, 92] width 13 height 14
